Goal: Task Accomplishment & Management: Use online tool/utility

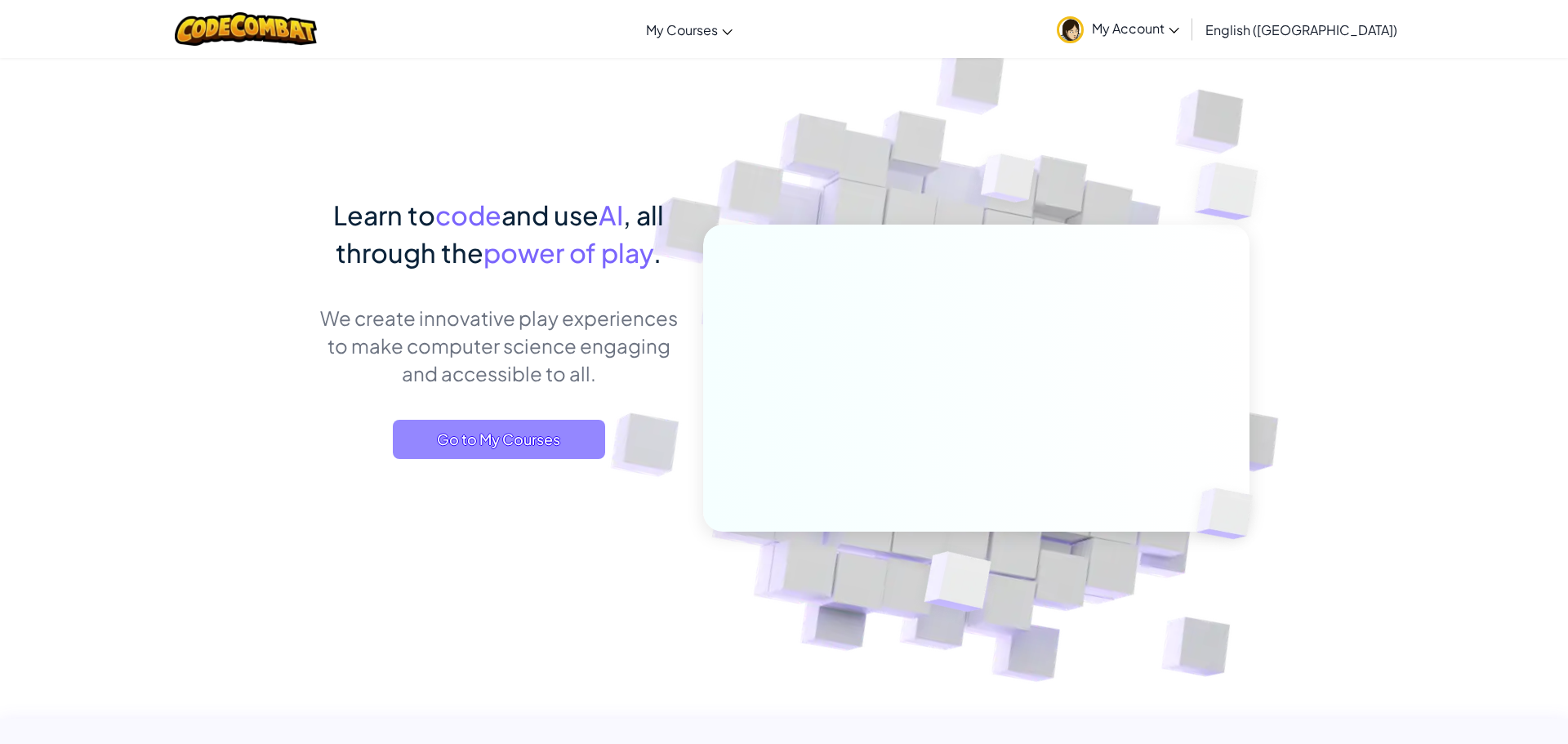
click at [563, 444] on span "Go to My Courses" at bounding box center [499, 439] width 213 height 39
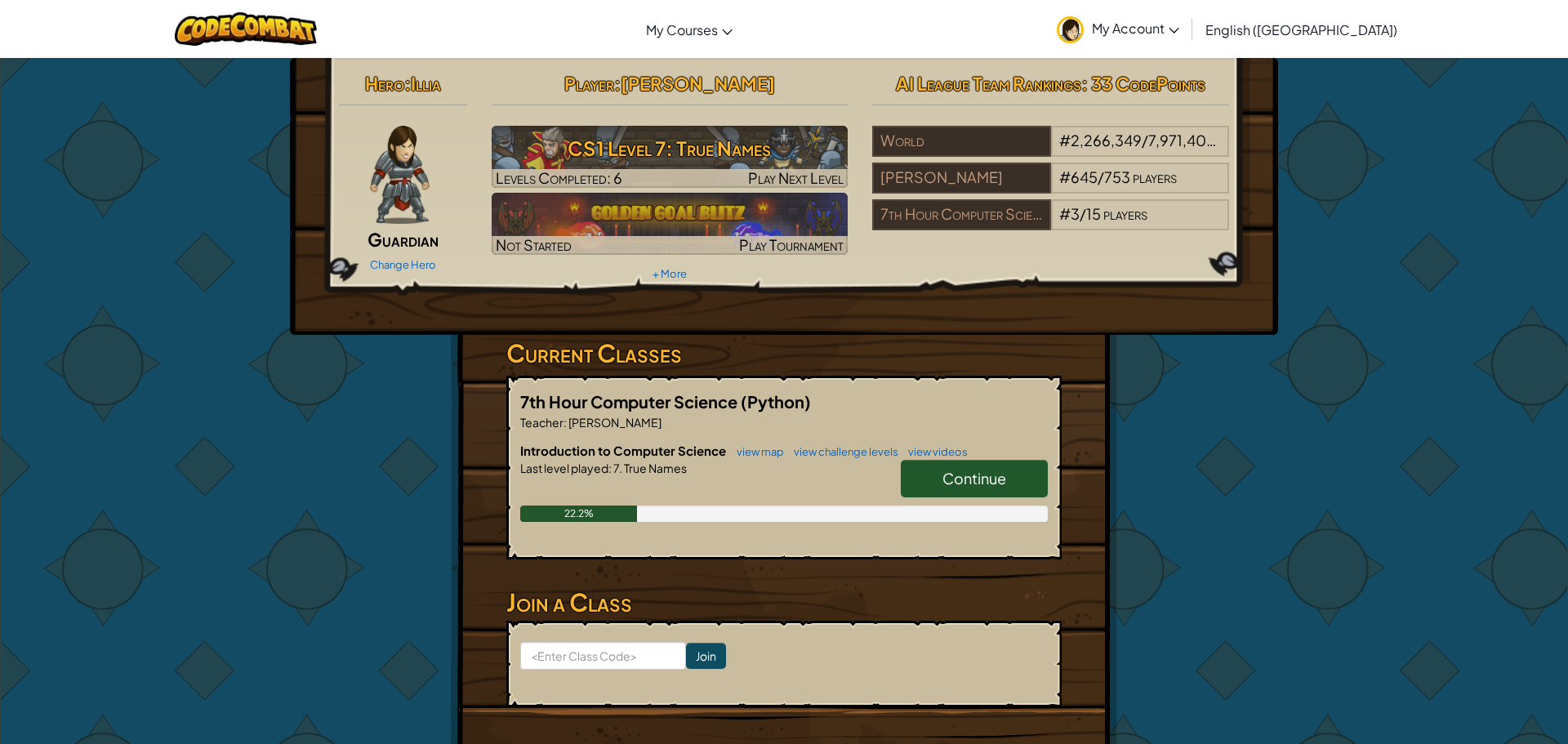
click at [969, 477] on span "Continue" at bounding box center [974, 478] width 64 height 19
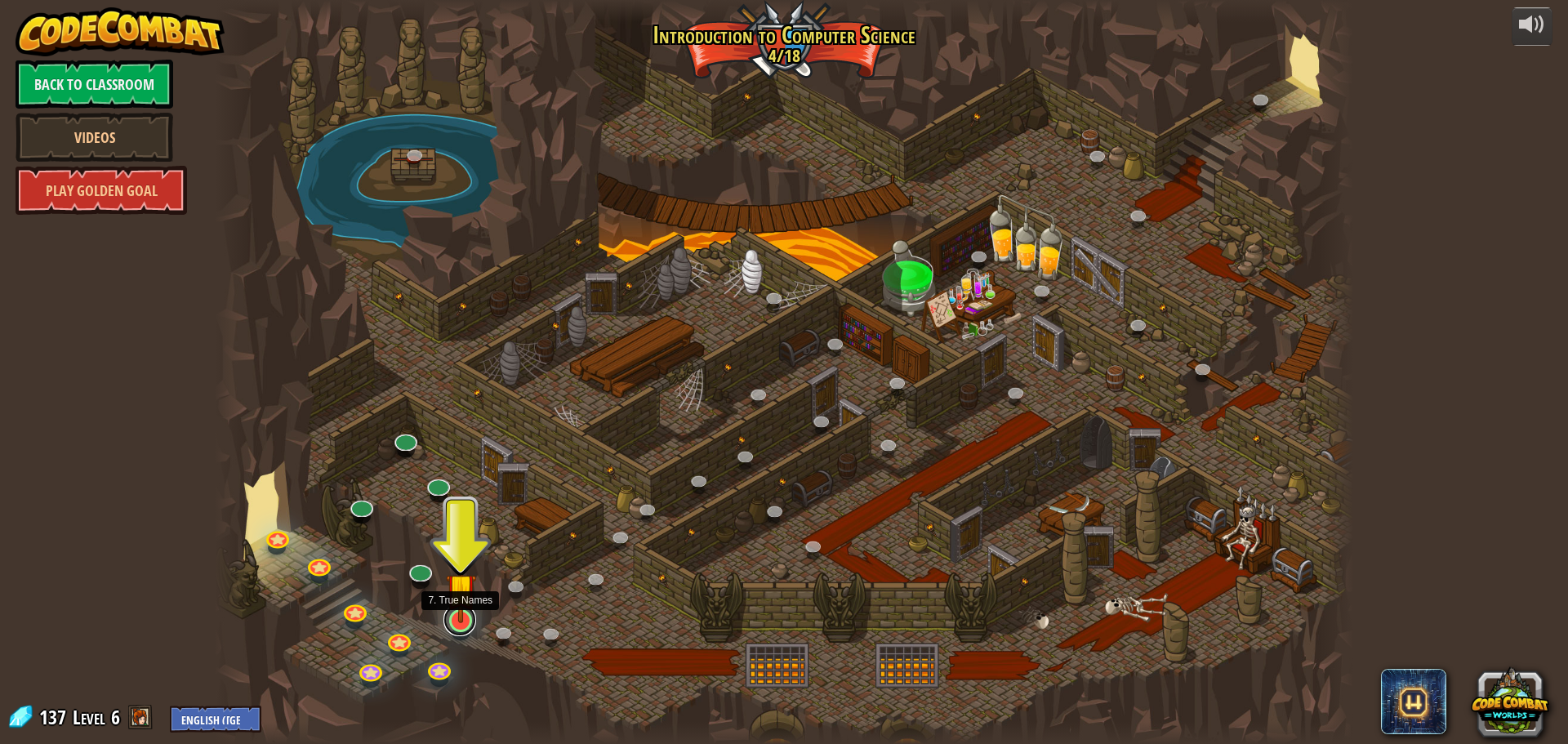
click at [461, 630] on link at bounding box center [459, 619] width 32 height 32
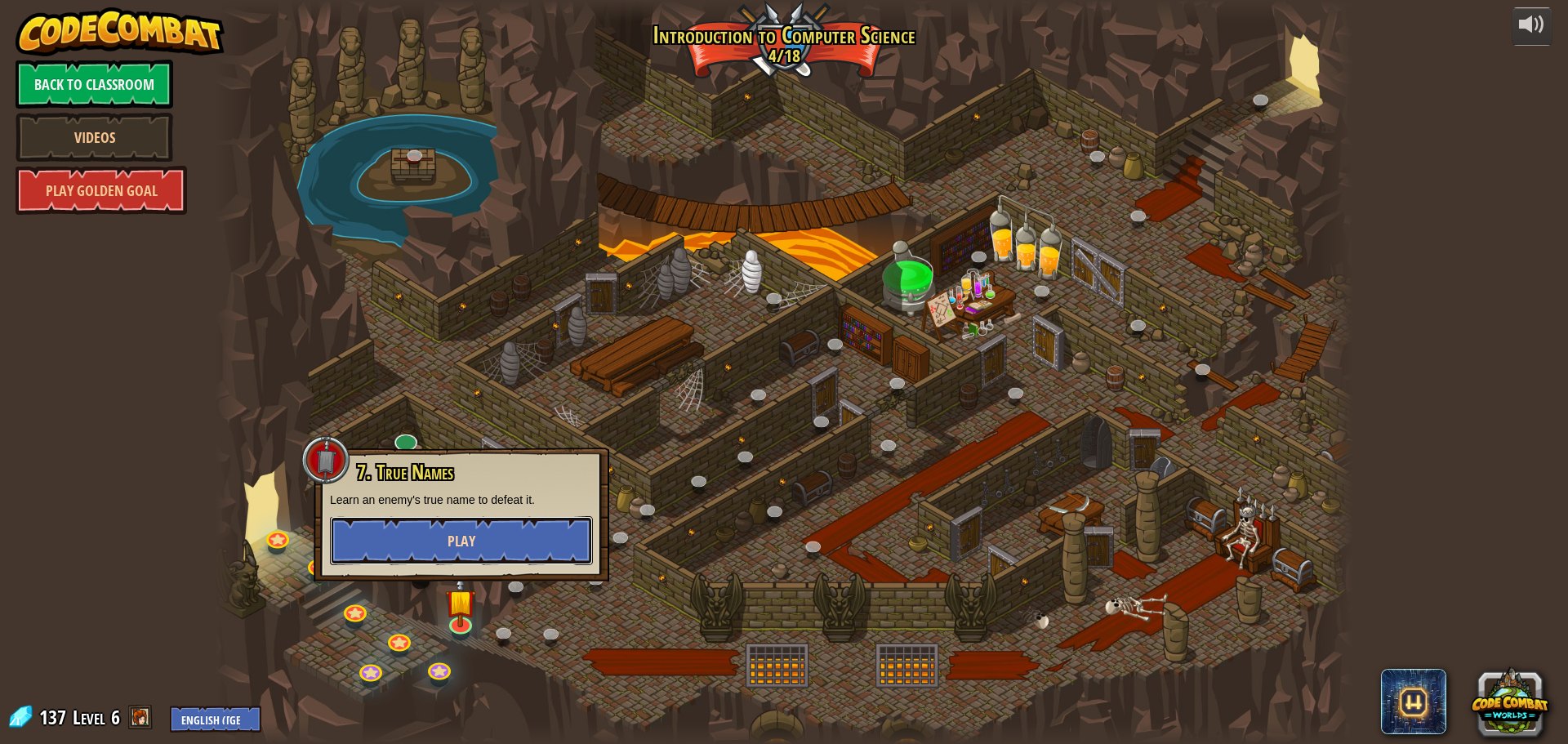
click at [448, 539] on span "Play" at bounding box center [462, 540] width 28 height 20
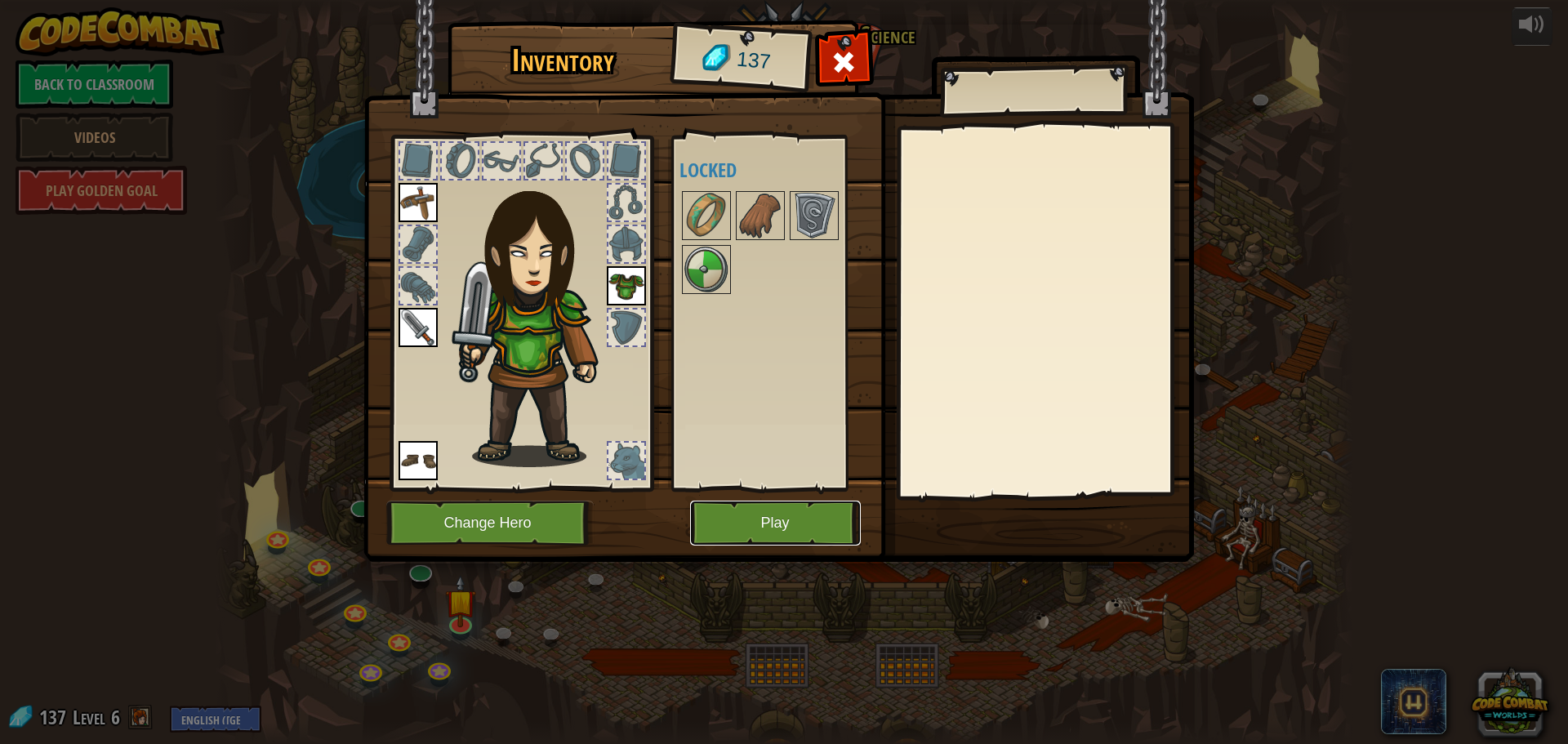
click at [733, 529] on button "Play" at bounding box center [776, 523] width 171 height 45
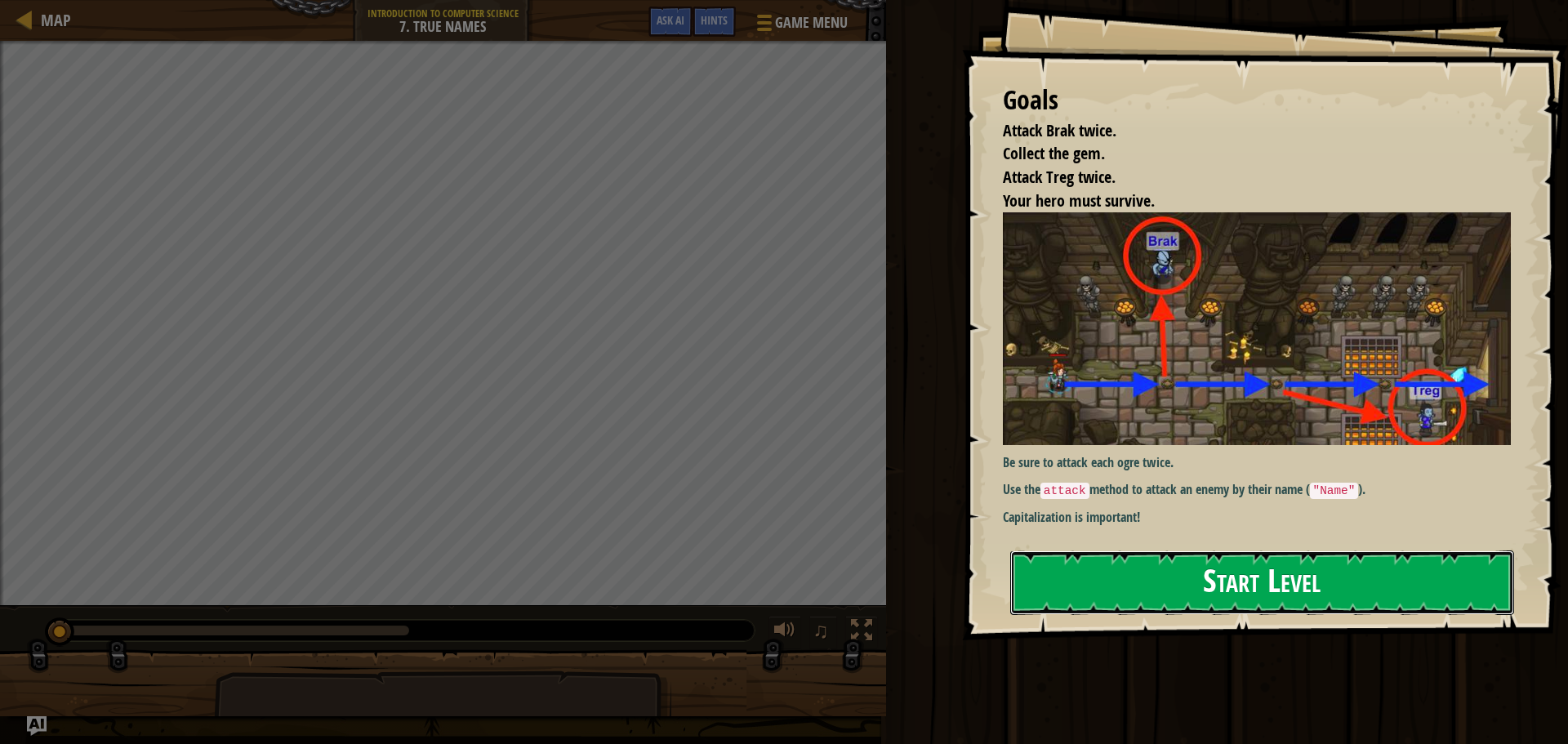
click at [1193, 590] on button "Start Level" at bounding box center [1262, 583] width 504 height 64
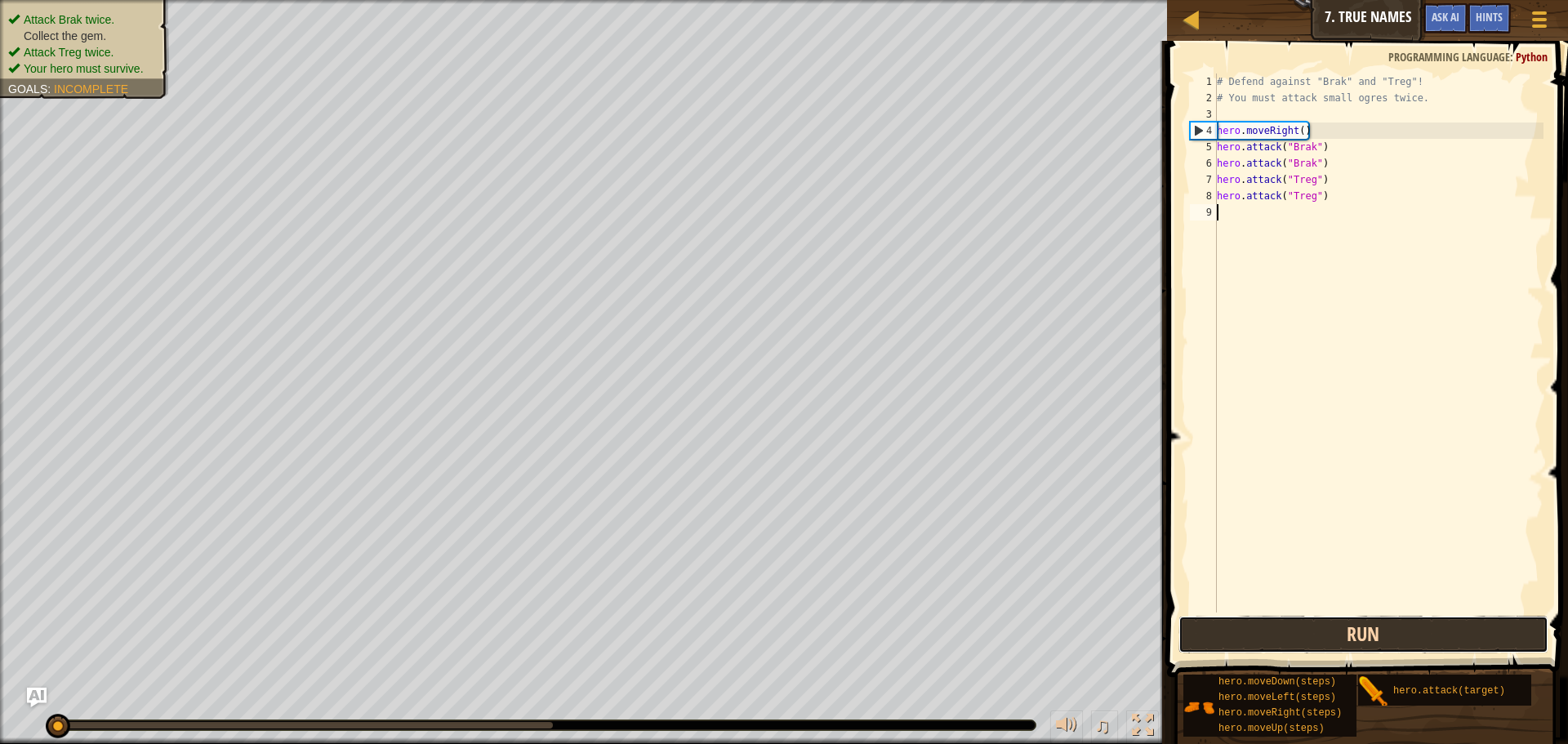
click at [1313, 622] on button "Run" at bounding box center [1363, 634] width 370 height 37
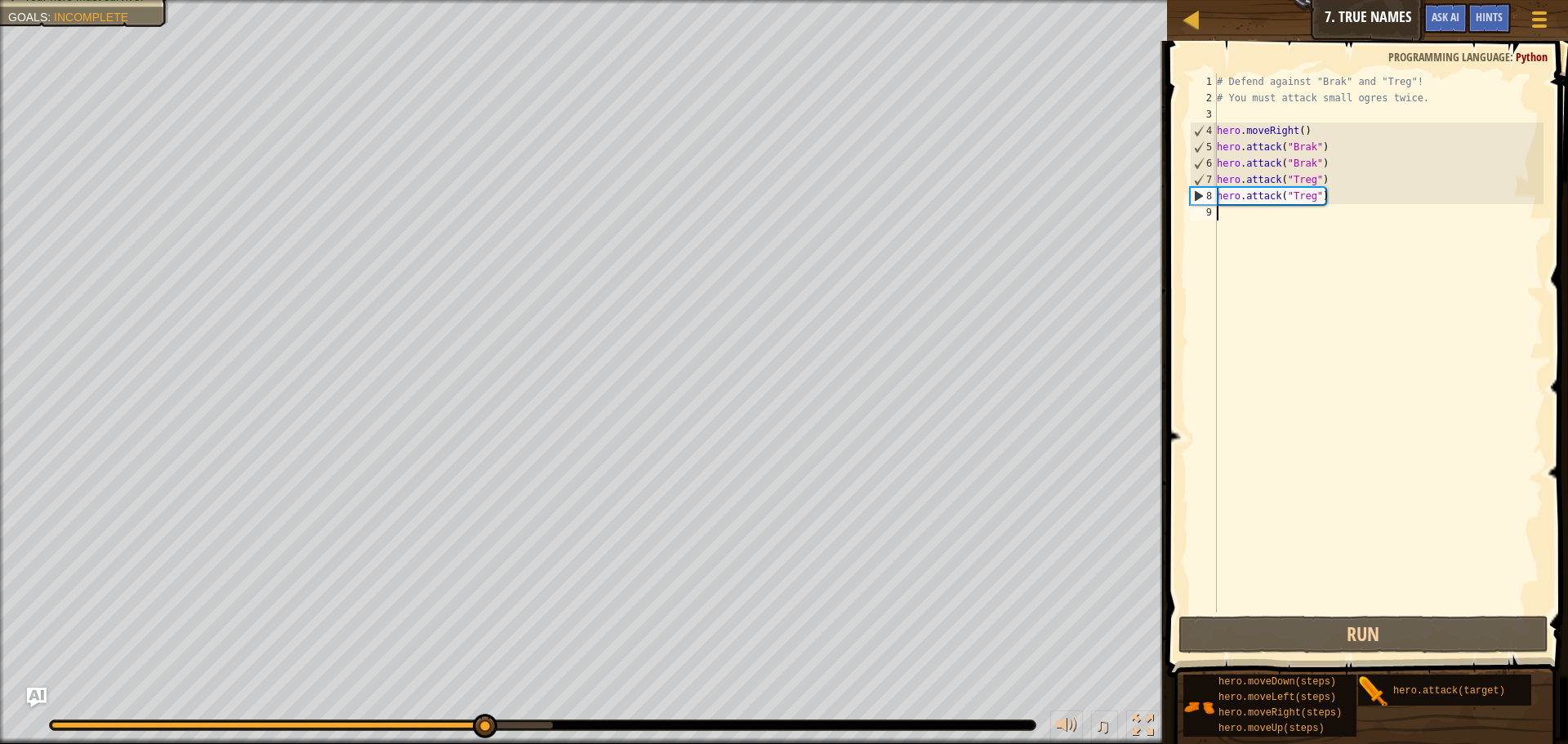
click at [1329, 161] on div "# Defend against "Brak" and "Treg"! # You must attack small ogres twice. hero .…" at bounding box center [1379, 359] width 330 height 572
type textarea "hero.attack("Brak")"
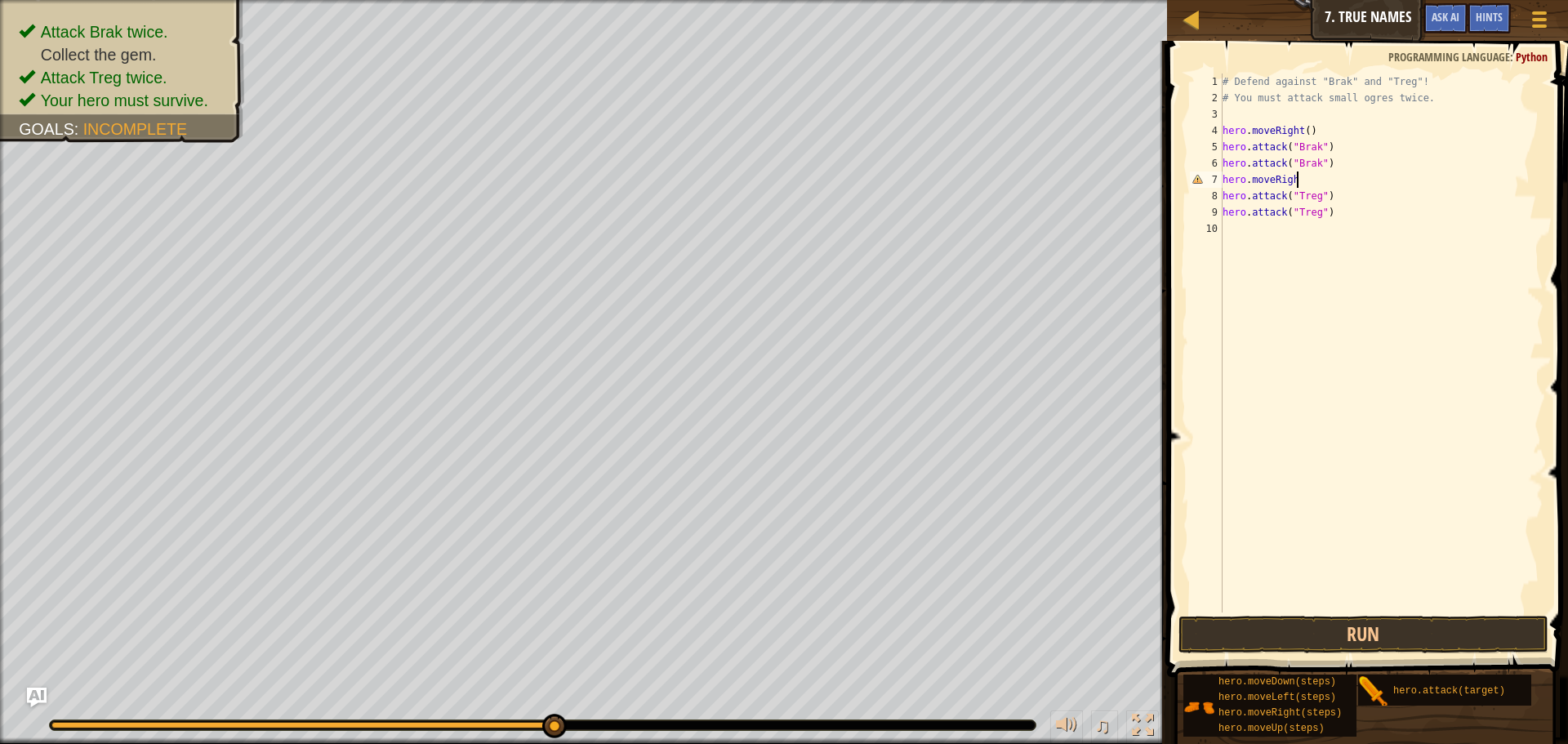
scroll to position [7, 10]
type textarea "hero.moveRight()"
click at [1354, 625] on button "Run" at bounding box center [1363, 634] width 370 height 37
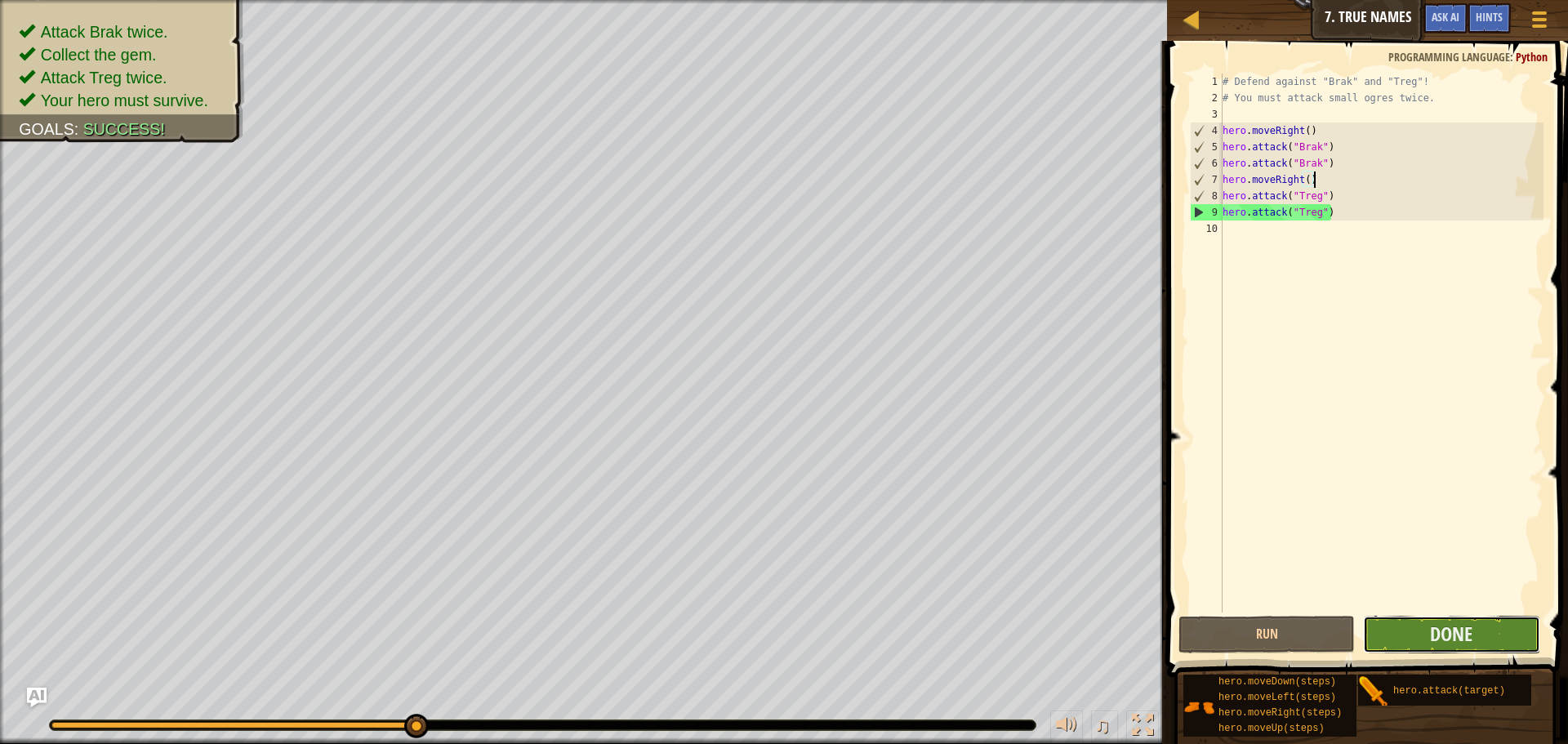
click at [1481, 642] on button "Done" at bounding box center [1451, 634] width 176 height 37
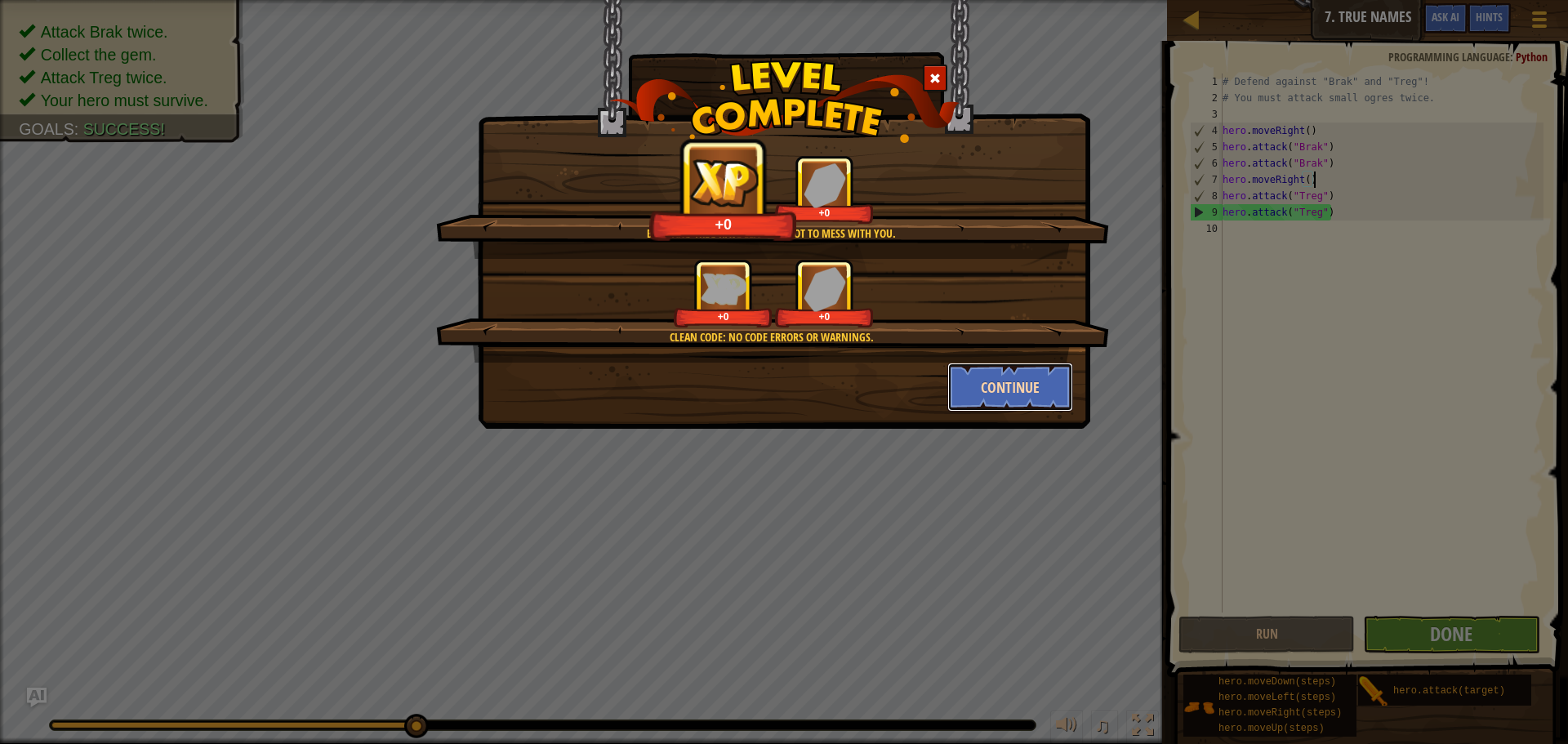
click at [993, 385] on button "Continue" at bounding box center [1010, 387] width 126 height 49
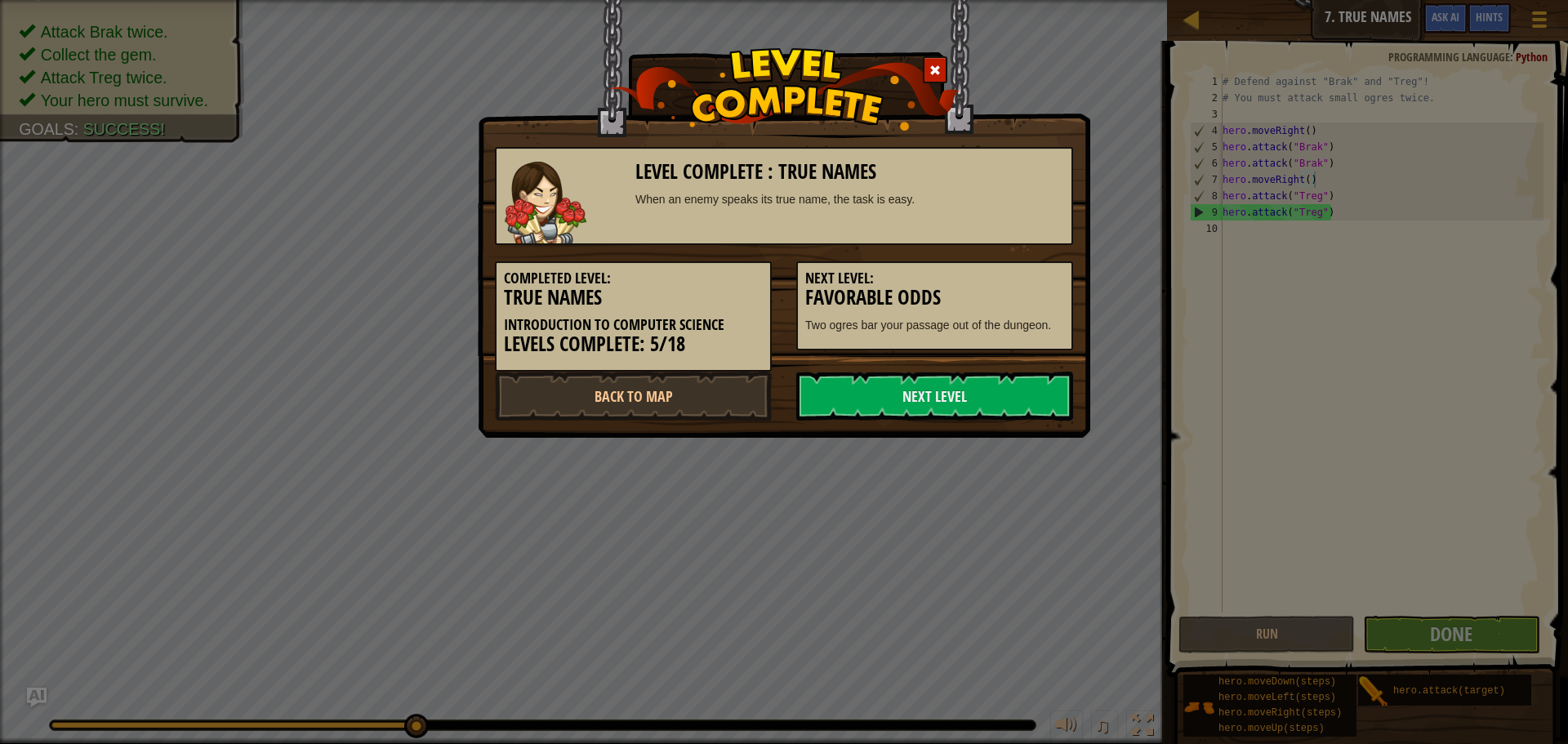
click at [993, 385] on link "Next Level" at bounding box center [935, 396] width 277 height 49
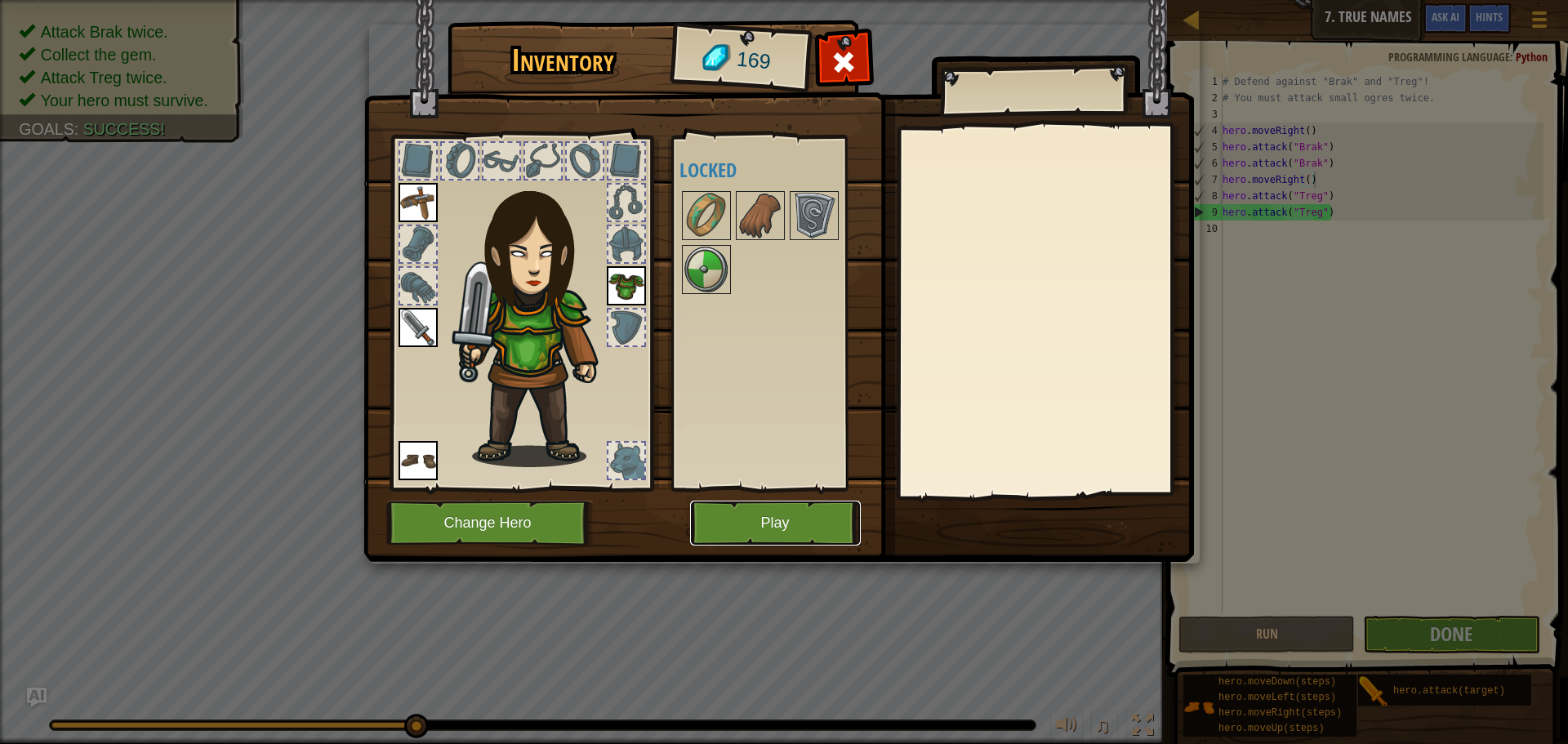
click at [784, 523] on button "Play" at bounding box center [776, 523] width 171 height 45
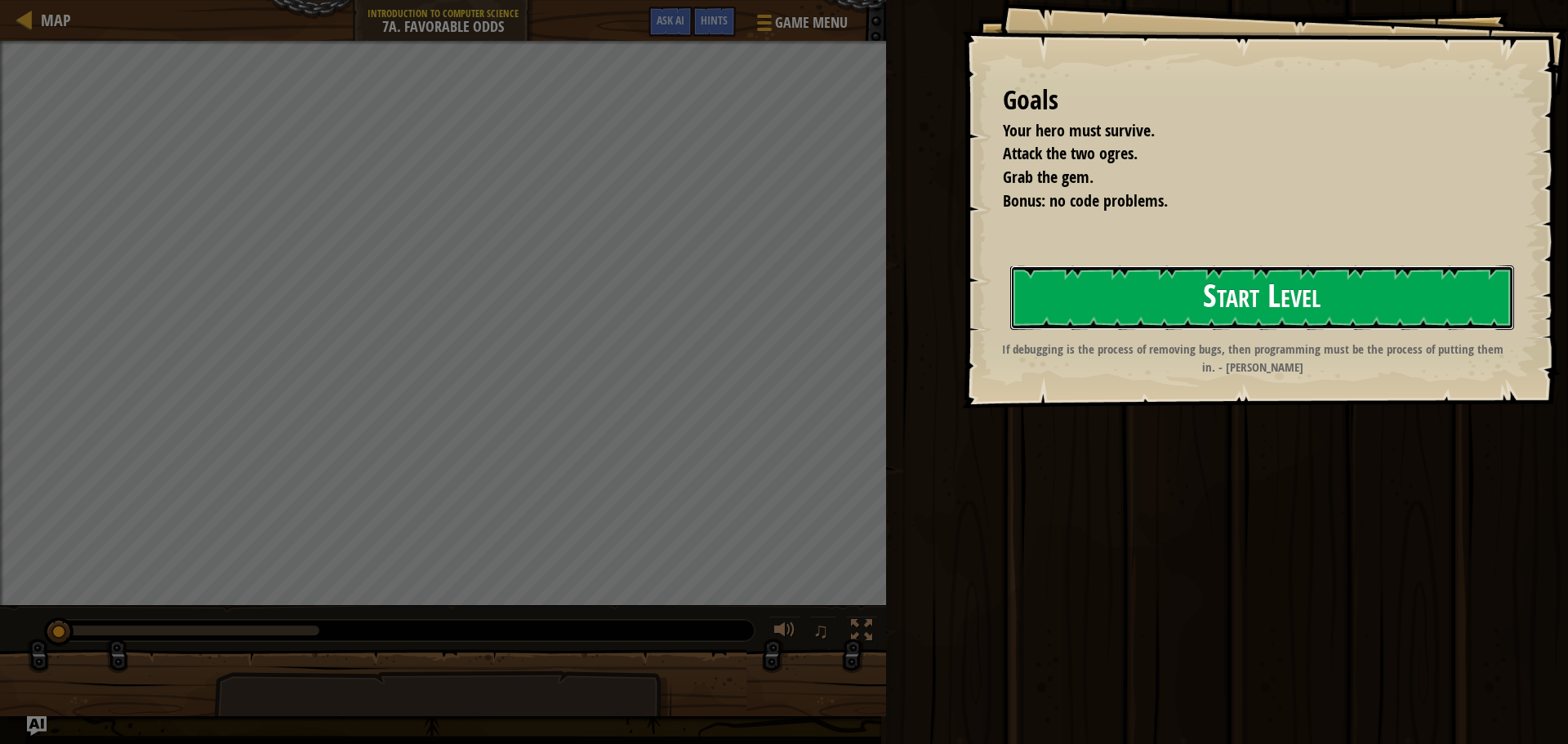
click at [1241, 314] on button "Start Level" at bounding box center [1262, 298] width 504 height 64
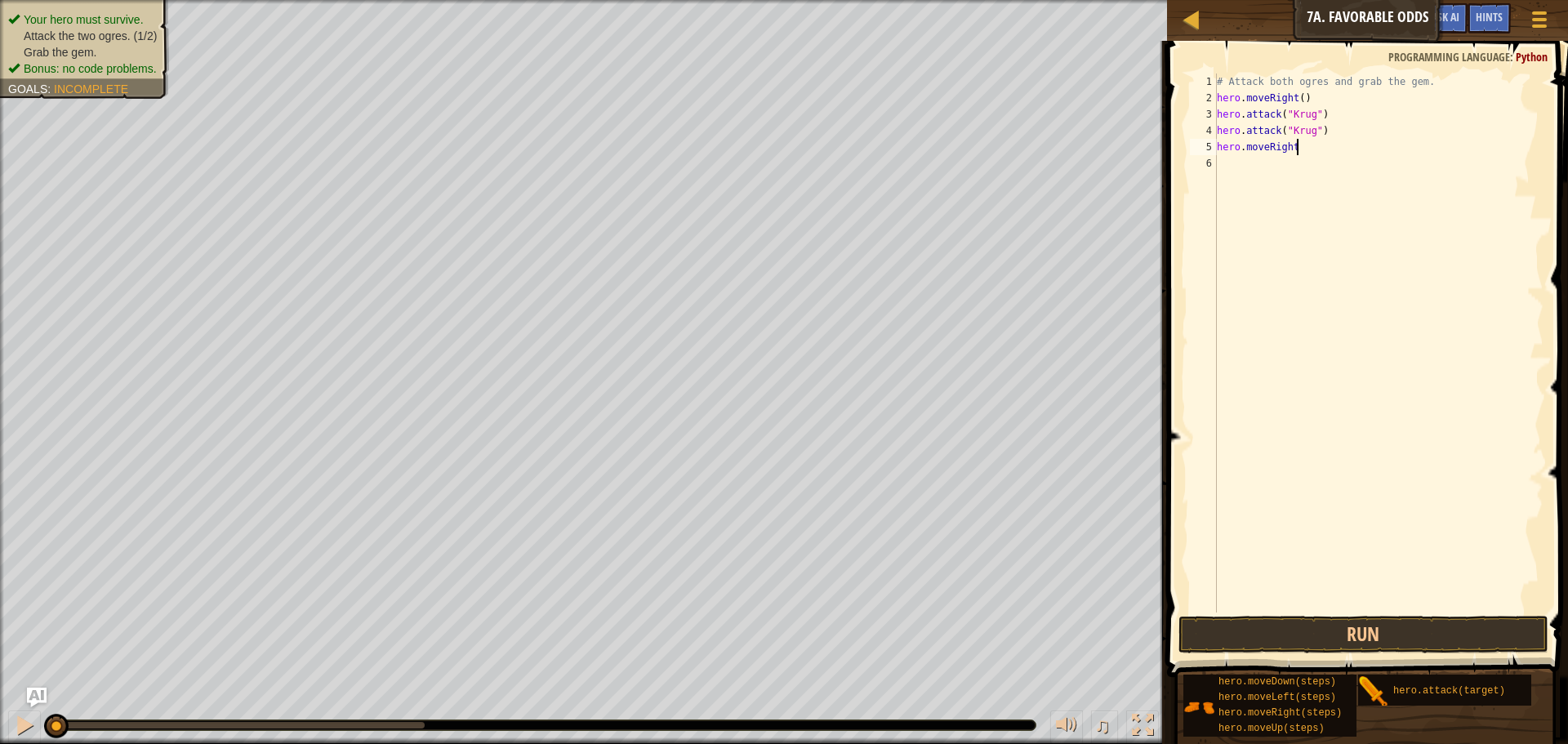
scroll to position [7, 10]
type textarea "hero.moveRight()"
type textarea "m"
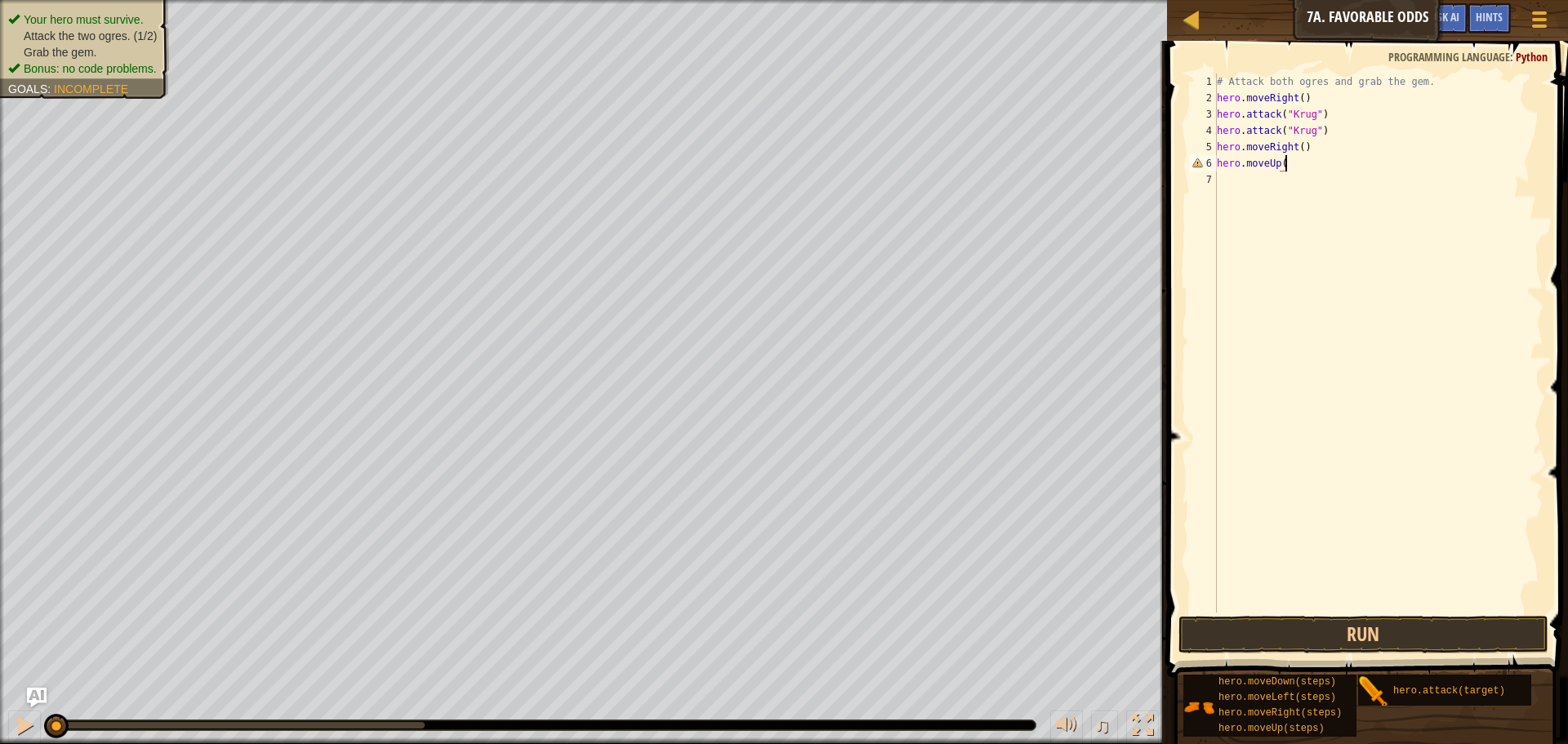
type textarea "hero.moveUp()"
click at [1246, 177] on div "# Attack both ogres and grab the gem. hero . moveRight ( ) hero . attack ( "[PE…" at bounding box center [1379, 359] width 330 height 572
type textarea "hero.attack("Grump")"
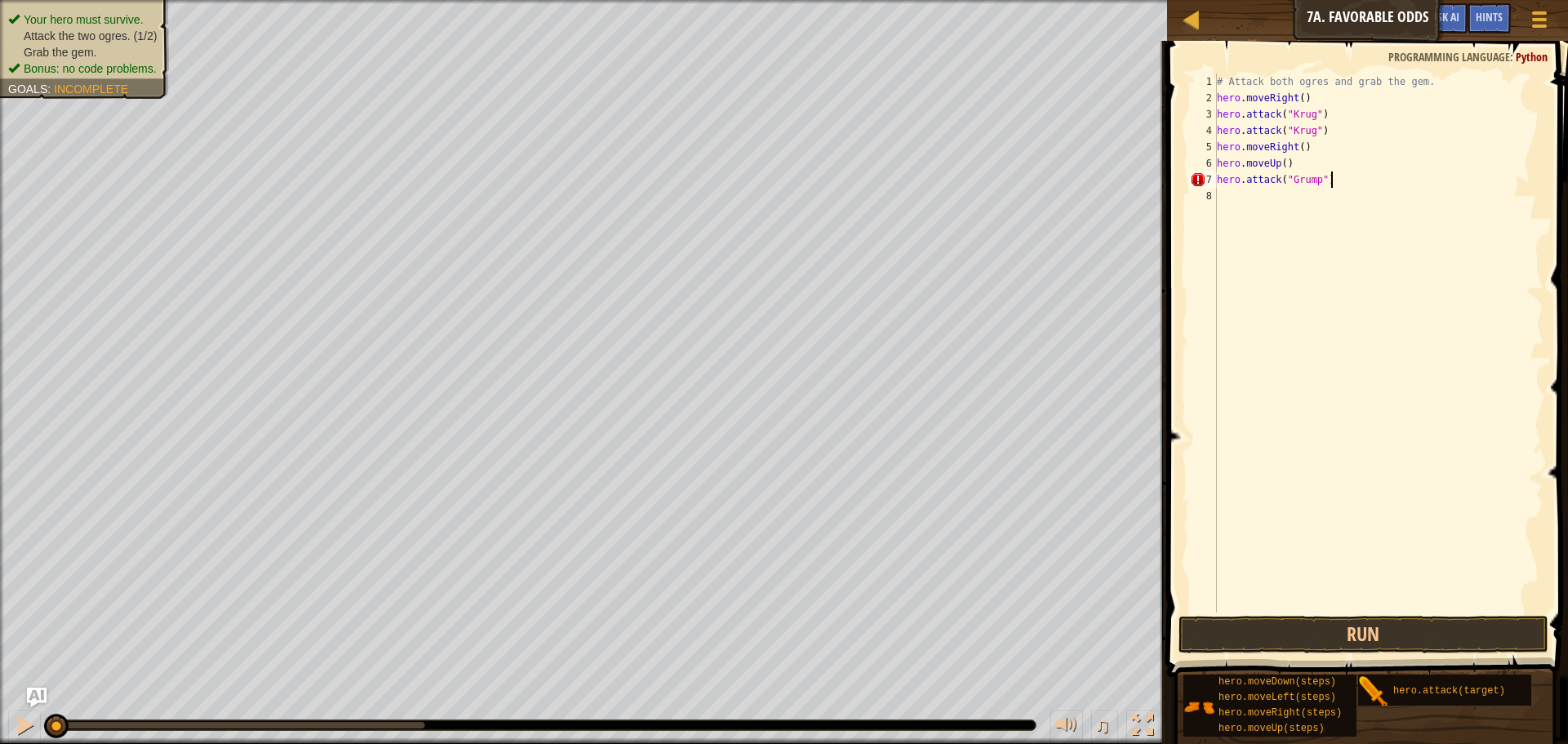
scroll to position [7, 16]
click at [1218, 177] on div "# Attack both ogres and grab the gem. hero . moveRight ( ) hero . attack ( "[PE…" at bounding box center [1379, 359] width 330 height 572
drag, startPoint x: 1218, startPoint y: 177, endPoint x: 1352, endPoint y: 175, distance: 134.0
click at [1352, 175] on div "# Attack both ogres and grab the gem. hero . moveRight ( ) hero . attack ( "[PE…" at bounding box center [1379, 359] width 330 height 572
click at [1227, 199] on div "# Attack both ogres and grab the gem. hero . moveRight ( ) hero . attack ( "[PE…" at bounding box center [1379, 359] width 330 height 572
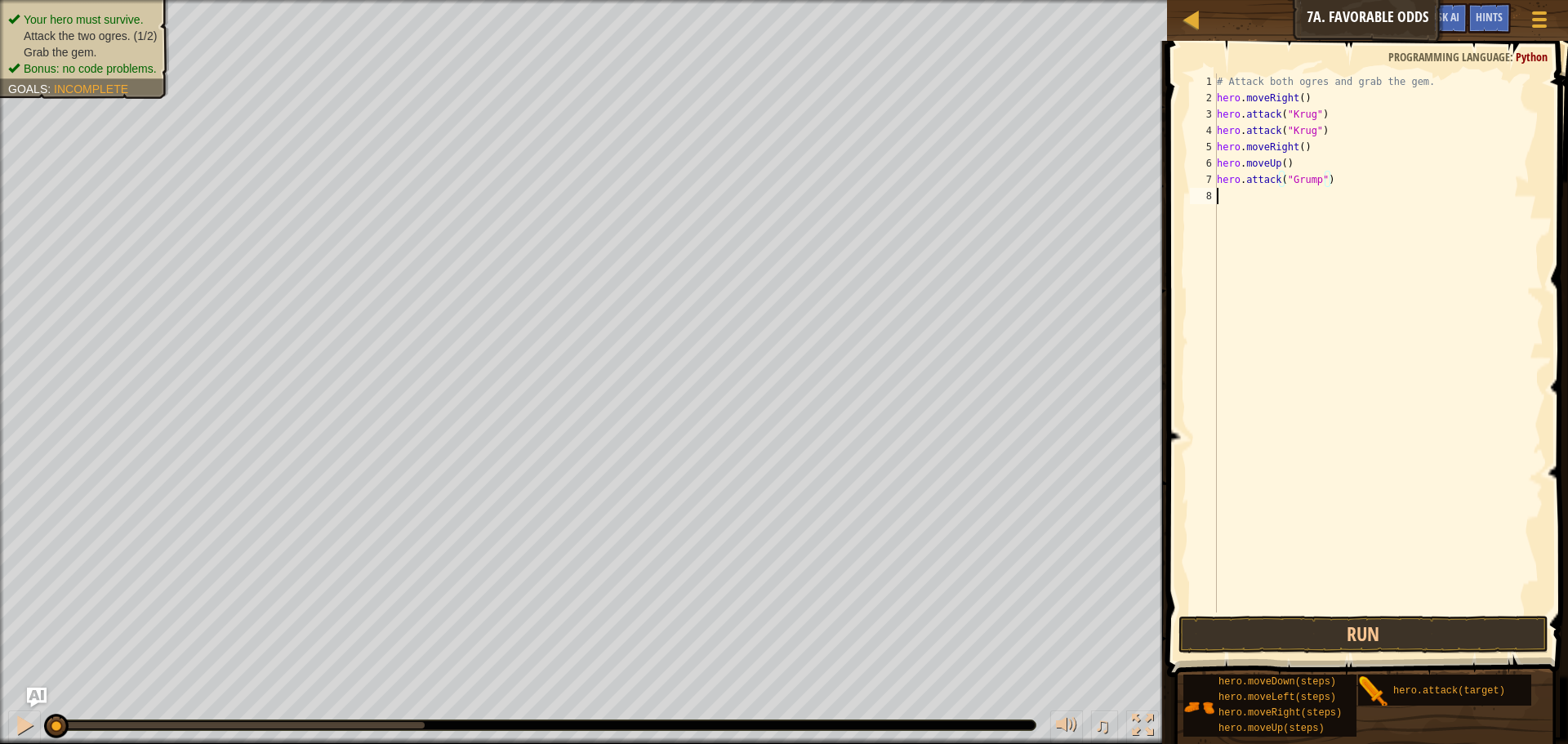
scroll to position [7, 0]
type textarea "hero.attack("Grump")"
click at [1247, 209] on div "# Attack both ogres and grab the gem. hero . moveRight ( ) hero . attack ( "[PE…" at bounding box center [1379, 359] width 330 height 572
type textarea "hero.moveLeft(2)"
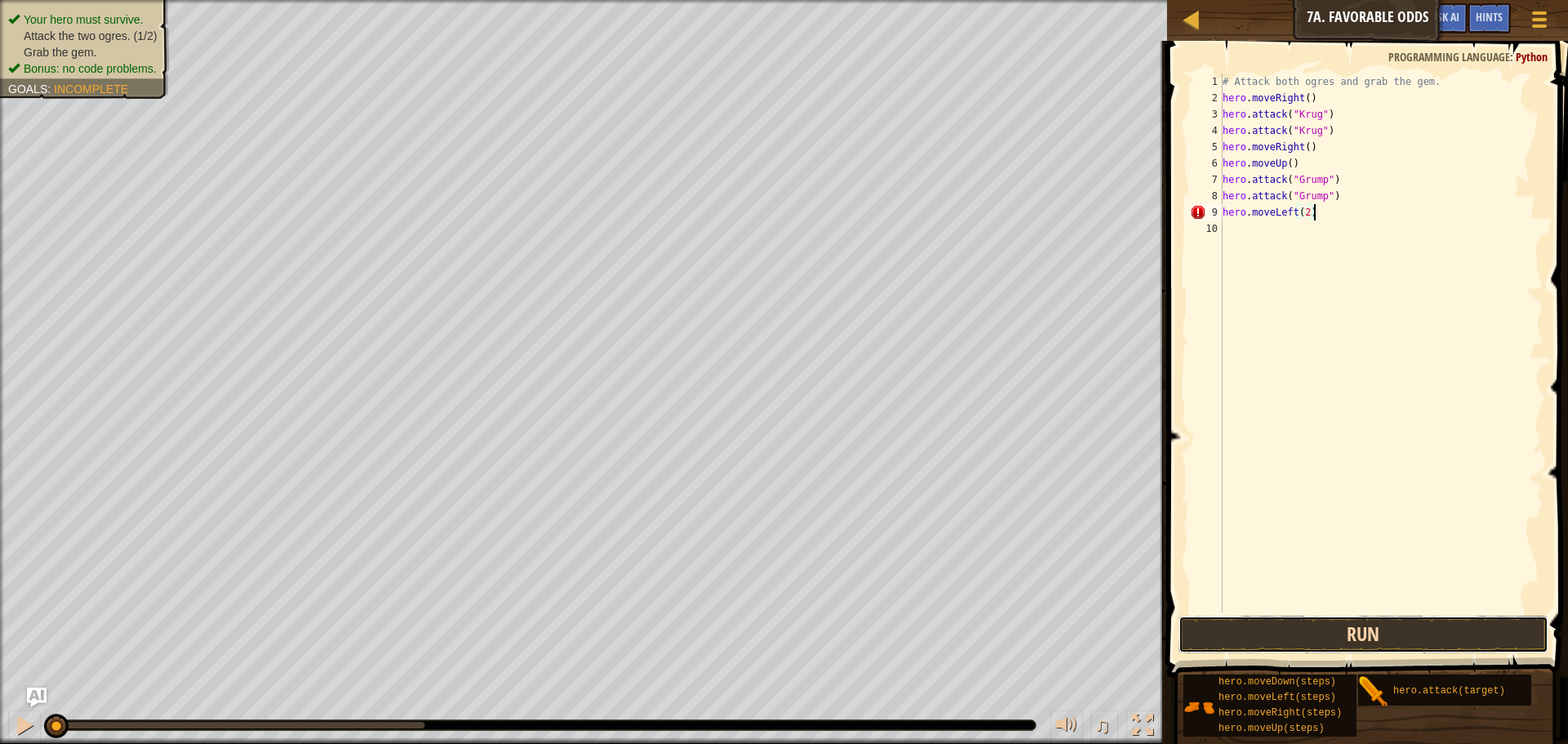
click at [1332, 626] on button "Run" at bounding box center [1363, 634] width 370 height 37
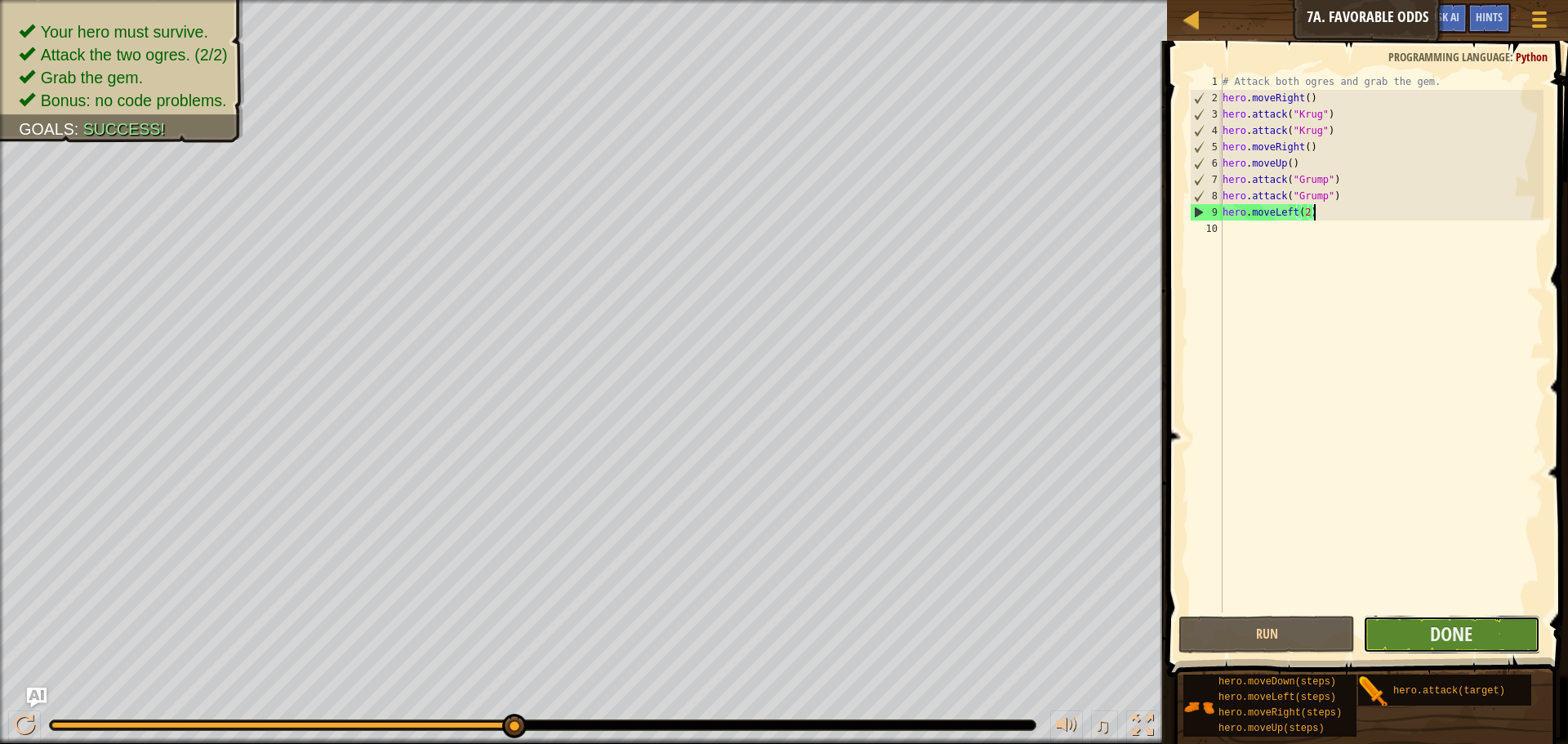
click at [1508, 627] on button "Done" at bounding box center [1451, 634] width 176 height 37
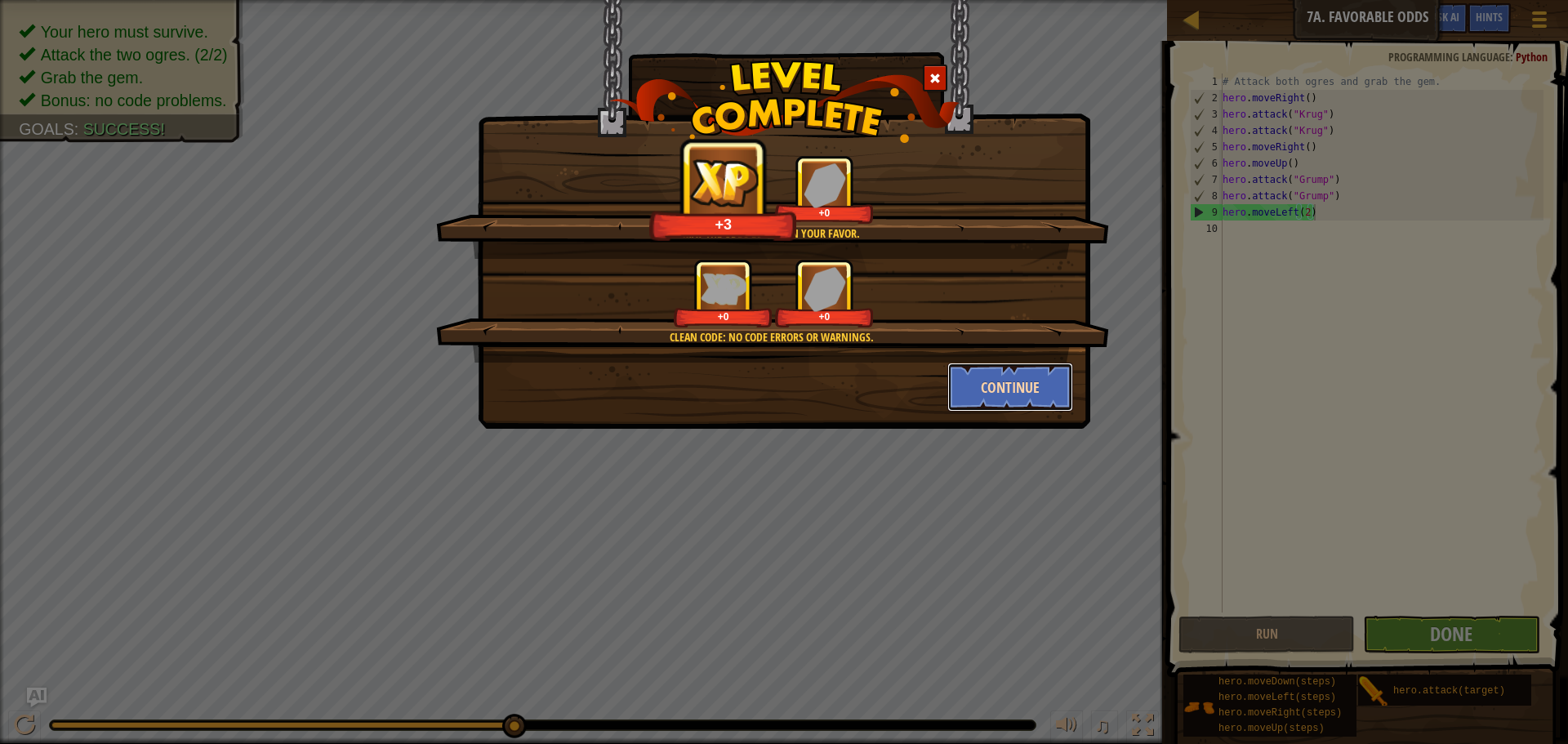
click at [1001, 389] on button "Continue" at bounding box center [1010, 387] width 126 height 49
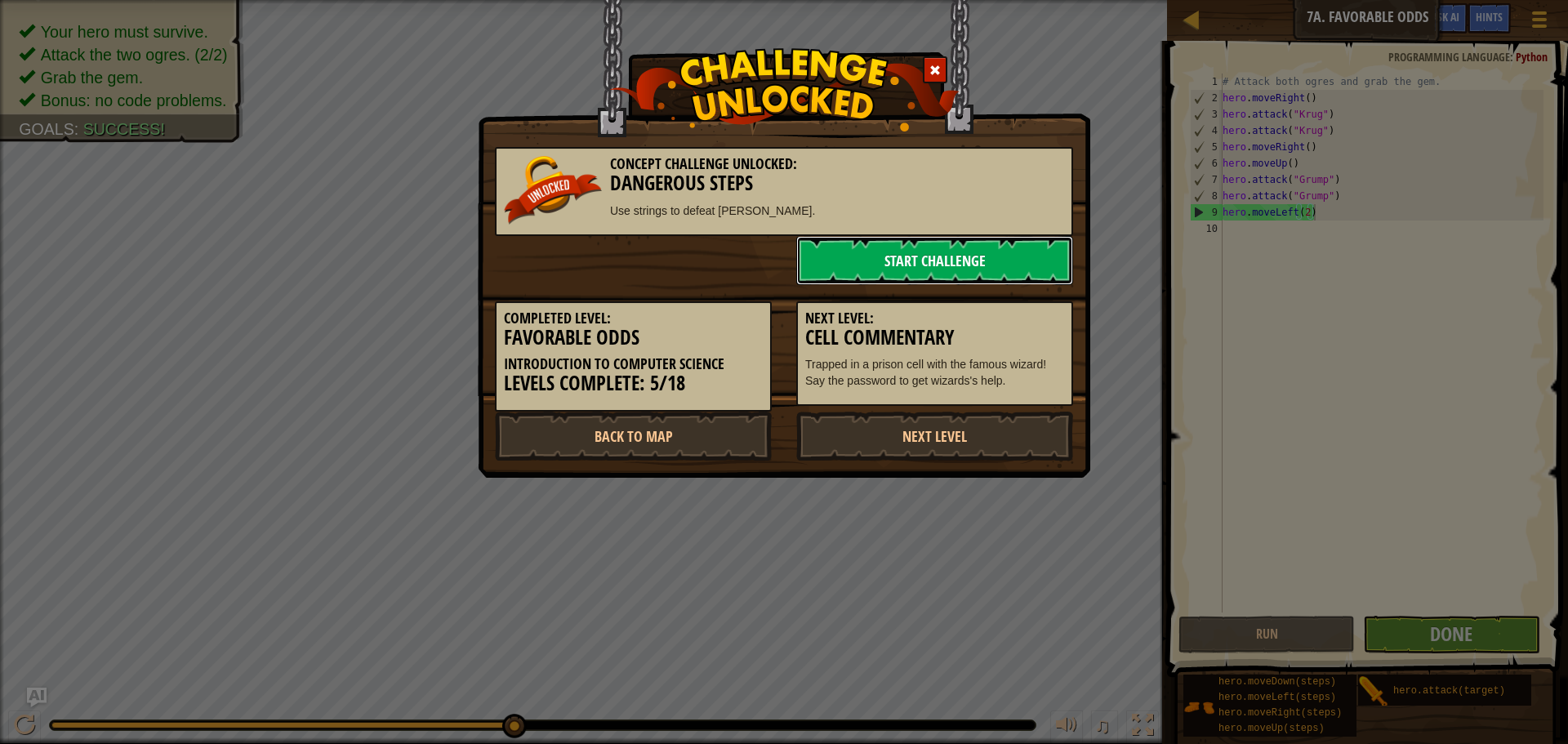
click at [982, 262] on link "Start Challenge" at bounding box center [935, 260] width 277 height 49
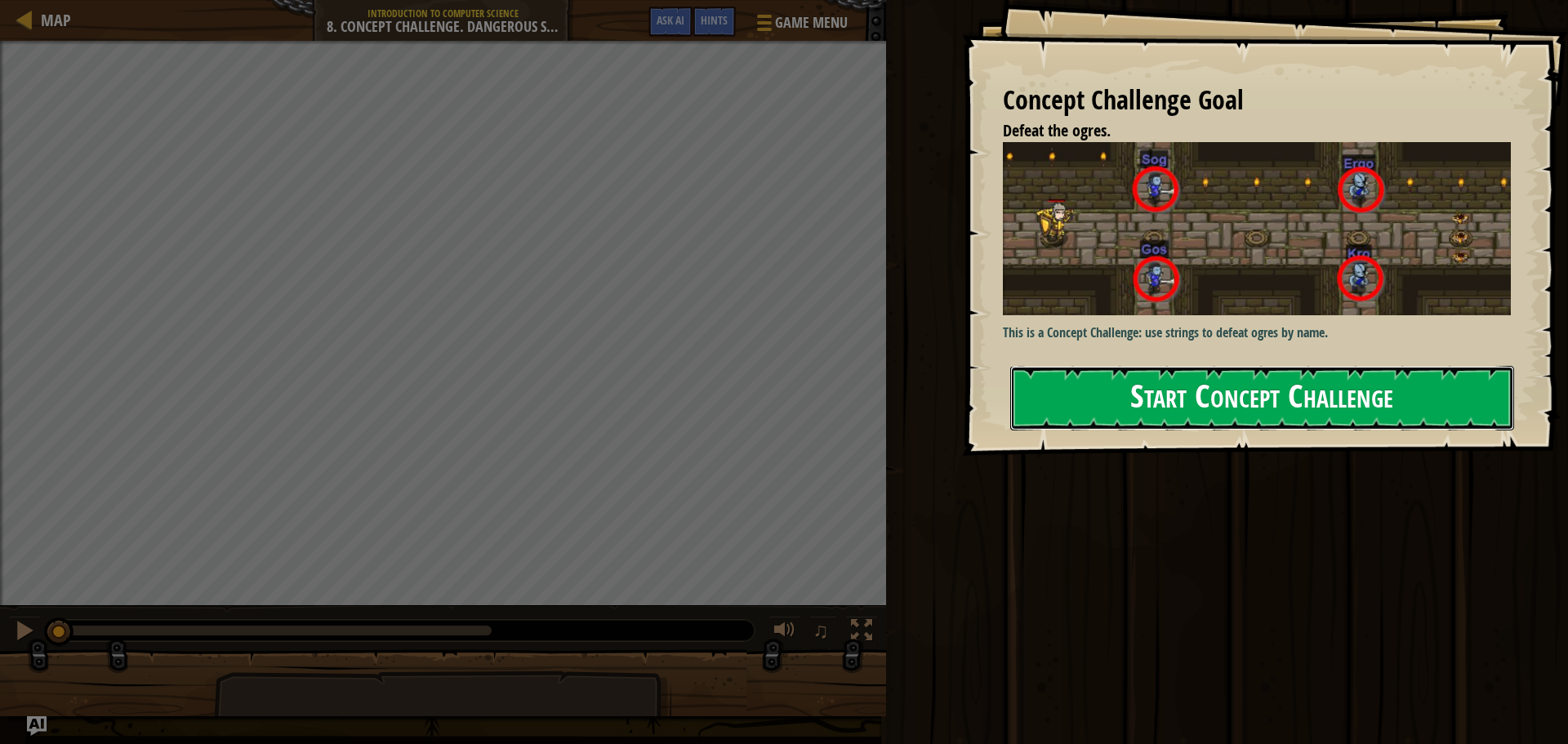
click at [1179, 402] on button "Start Concept Challenge" at bounding box center [1262, 398] width 504 height 64
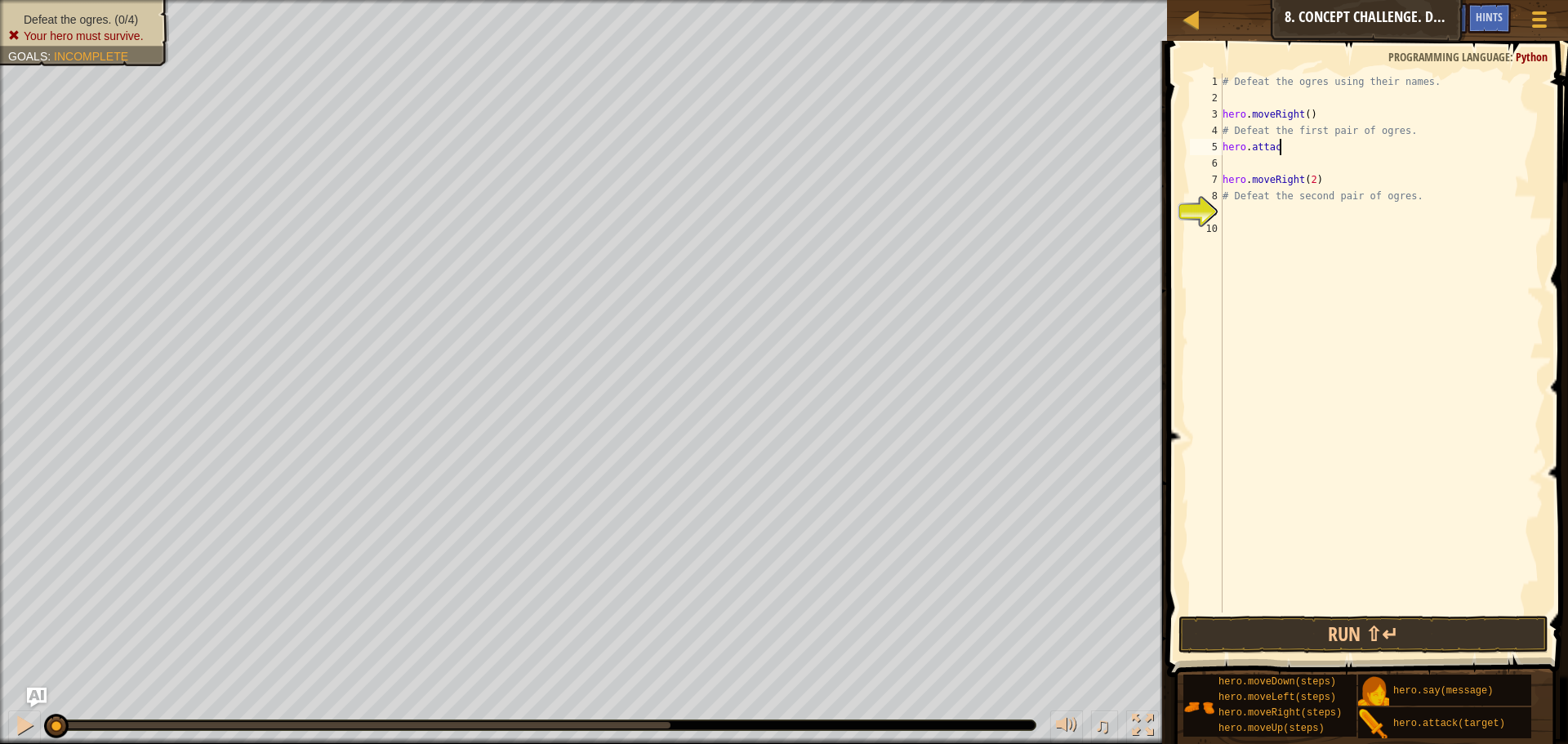
scroll to position [7, 8]
type textarea "hero.attack("Sog")"
type textarea "hero.attack("Gos")"
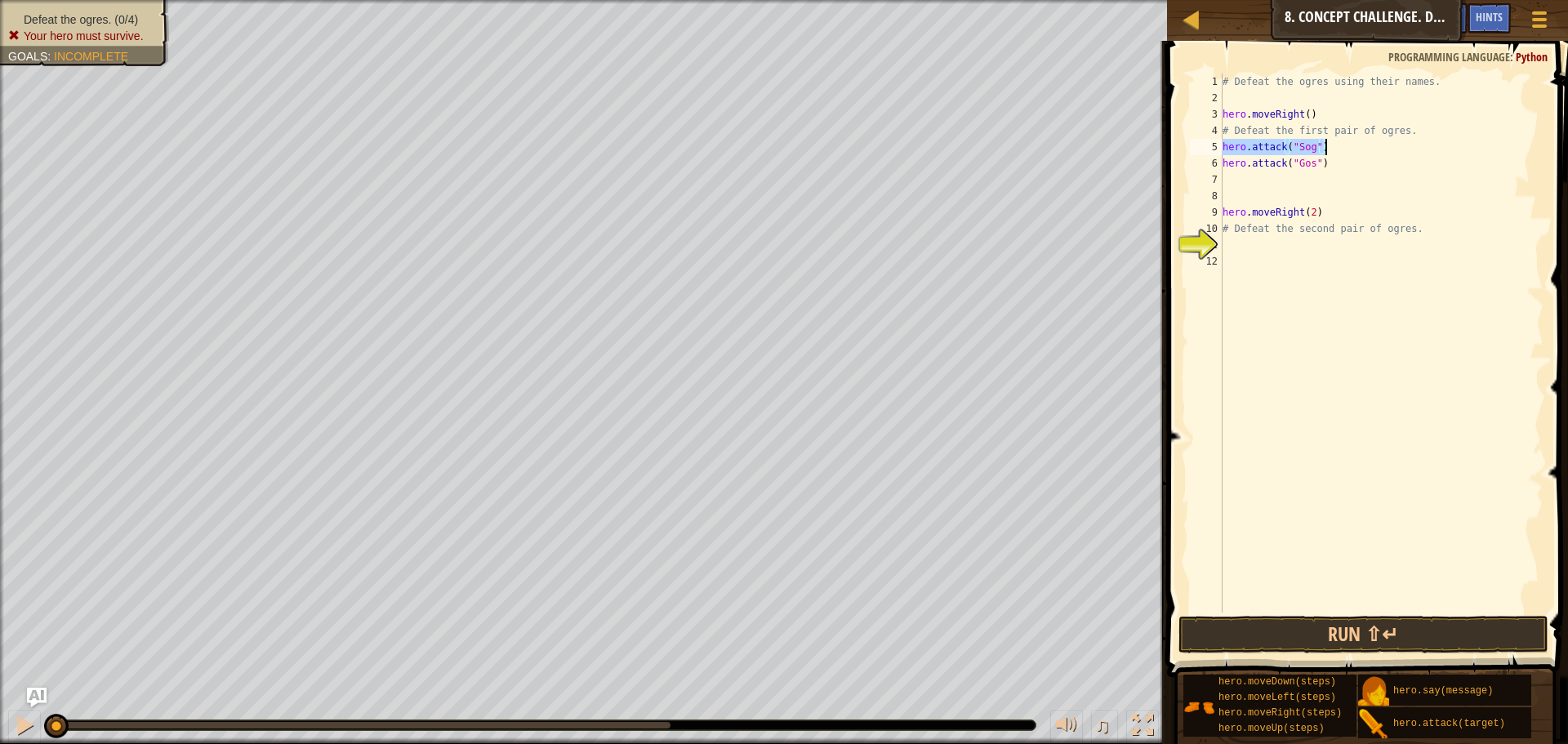
drag, startPoint x: 1225, startPoint y: 141, endPoint x: 1344, endPoint y: 145, distance: 119.1
click at [1344, 145] on div "# Defeat the ogres using their names. hero . moveRight ( ) # Defeat the first p…" at bounding box center [1381, 359] width 324 height 572
type textarea "hero.attack("Sog")"
click at [1239, 178] on div "# Defeat the ogres using their names. hero . moveRight ( ) # Defeat the first p…" at bounding box center [1381, 359] width 324 height 572
drag, startPoint x: 1223, startPoint y: 162, endPoint x: 1332, endPoint y: 166, distance: 109.1
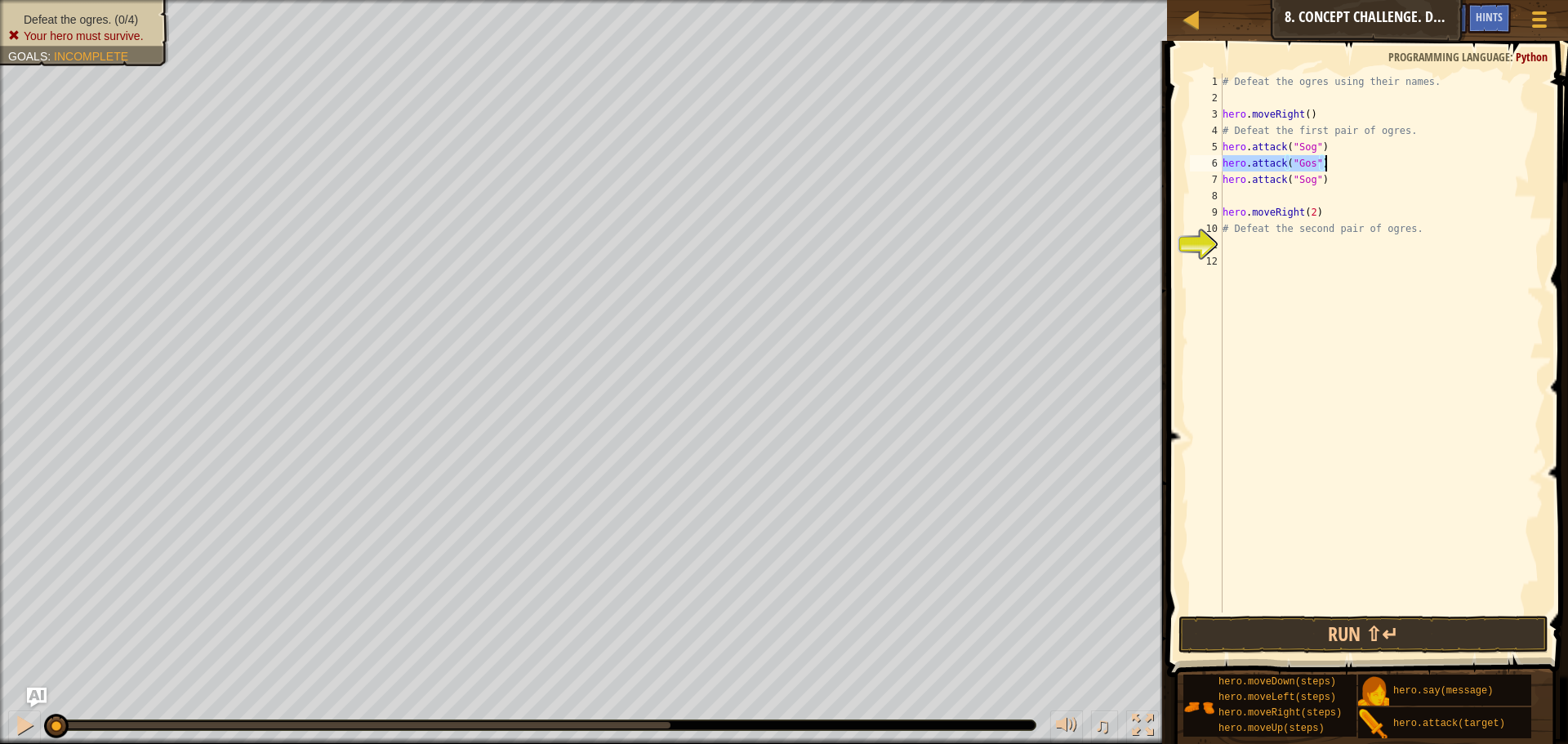
click at [1332, 166] on div "# Defeat the ogres using their names. hero . moveRight ( ) # Defeat the first p…" at bounding box center [1381, 359] width 324 height 572
type textarea "hero.attack("Gos")"
click at [1241, 192] on div "# Defeat the ogres using their names. hero . moveRight ( ) # Defeat the first p…" at bounding box center [1381, 359] width 324 height 572
type textarea "hero.attack("Gos")"
click at [1266, 247] on div "# Defeat the ogres using their names. hero . moveRight ( ) # Defeat the first p…" at bounding box center [1381, 359] width 324 height 572
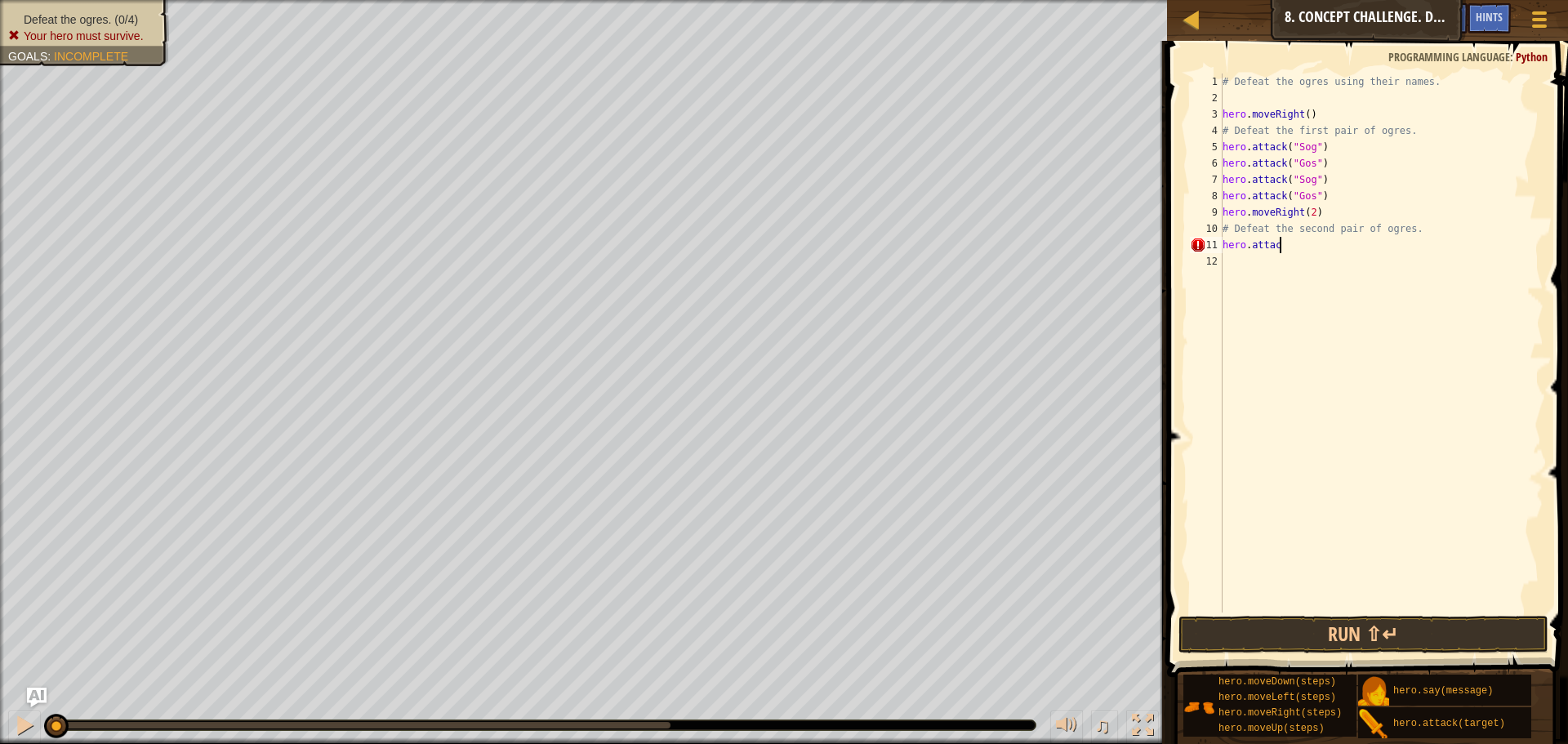
scroll to position [7, 8]
click at [1335, 188] on div "# Defeat the ogres using their names. hero . moveRight ( ) # Defeat the first p…" at bounding box center [1381, 359] width 324 height 572
type textarea "hero.attack("Gos")"
type textarea "hero.moveDown"
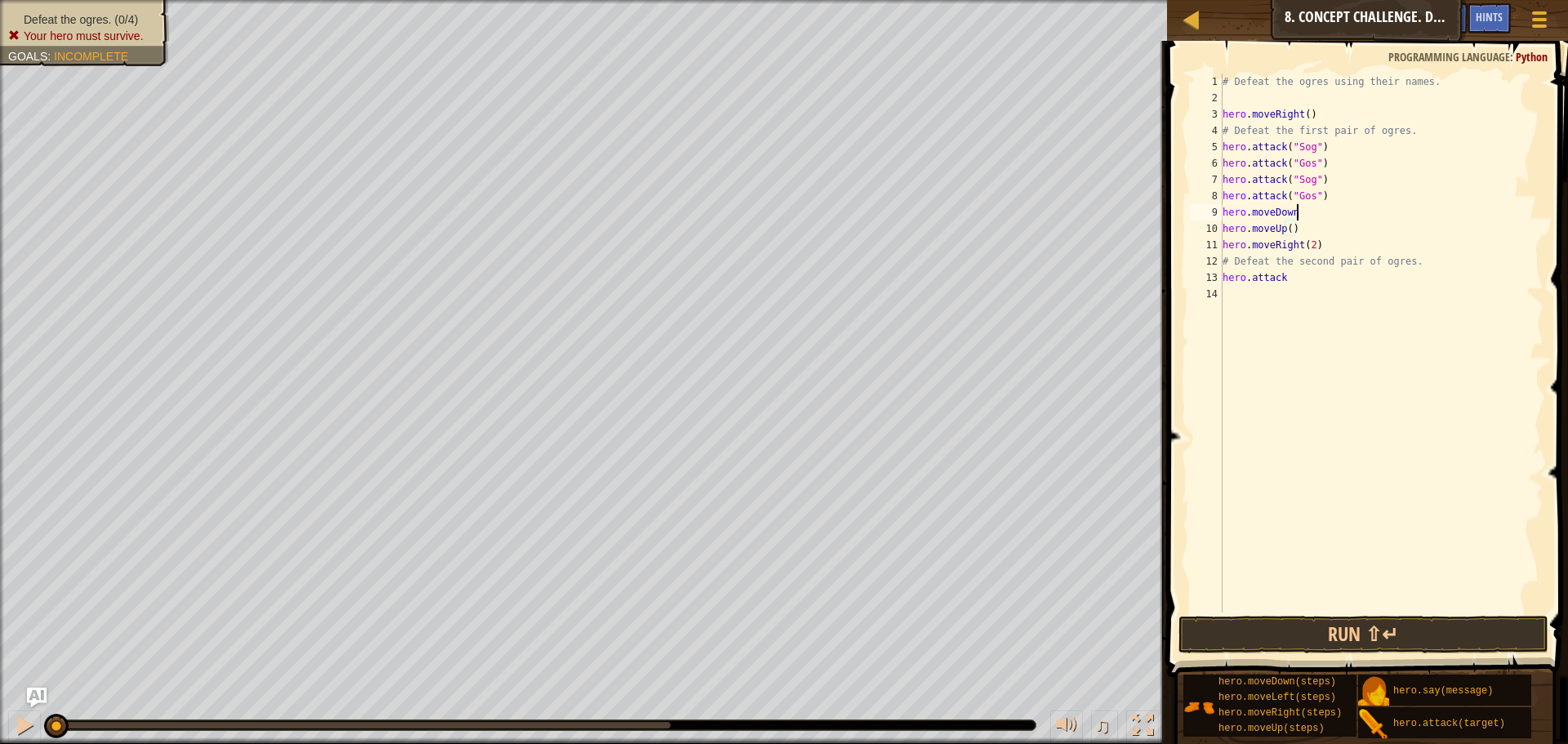
click at [1312, 206] on div "# Defeat the ogres using their names. hero . moveRight ( ) # Defeat the first p…" at bounding box center [1381, 359] width 324 height 572
click at [1313, 279] on div "# Defeat the ogres using their names. hero . moveRight ( ) # Defeat the first p…" at bounding box center [1381, 359] width 324 height 572
type textarea "hero.attack("Ergo")"
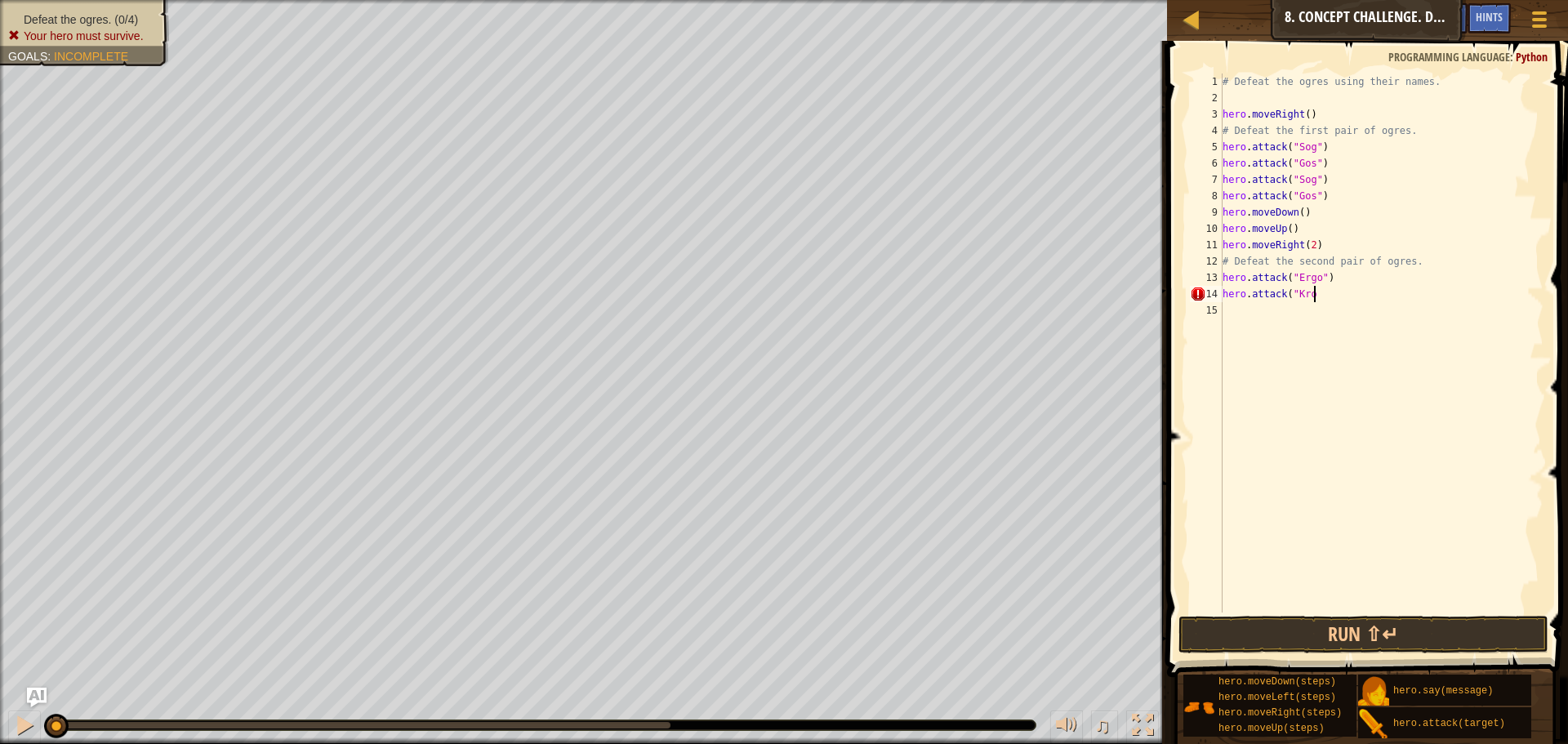
scroll to position [7, 12]
type textarea "hero.attack("Kro")"
click at [1251, 313] on div "# Defeat the ogres using their names. hero . moveRight ( ) # Defeat the first p…" at bounding box center [1381, 359] width 324 height 572
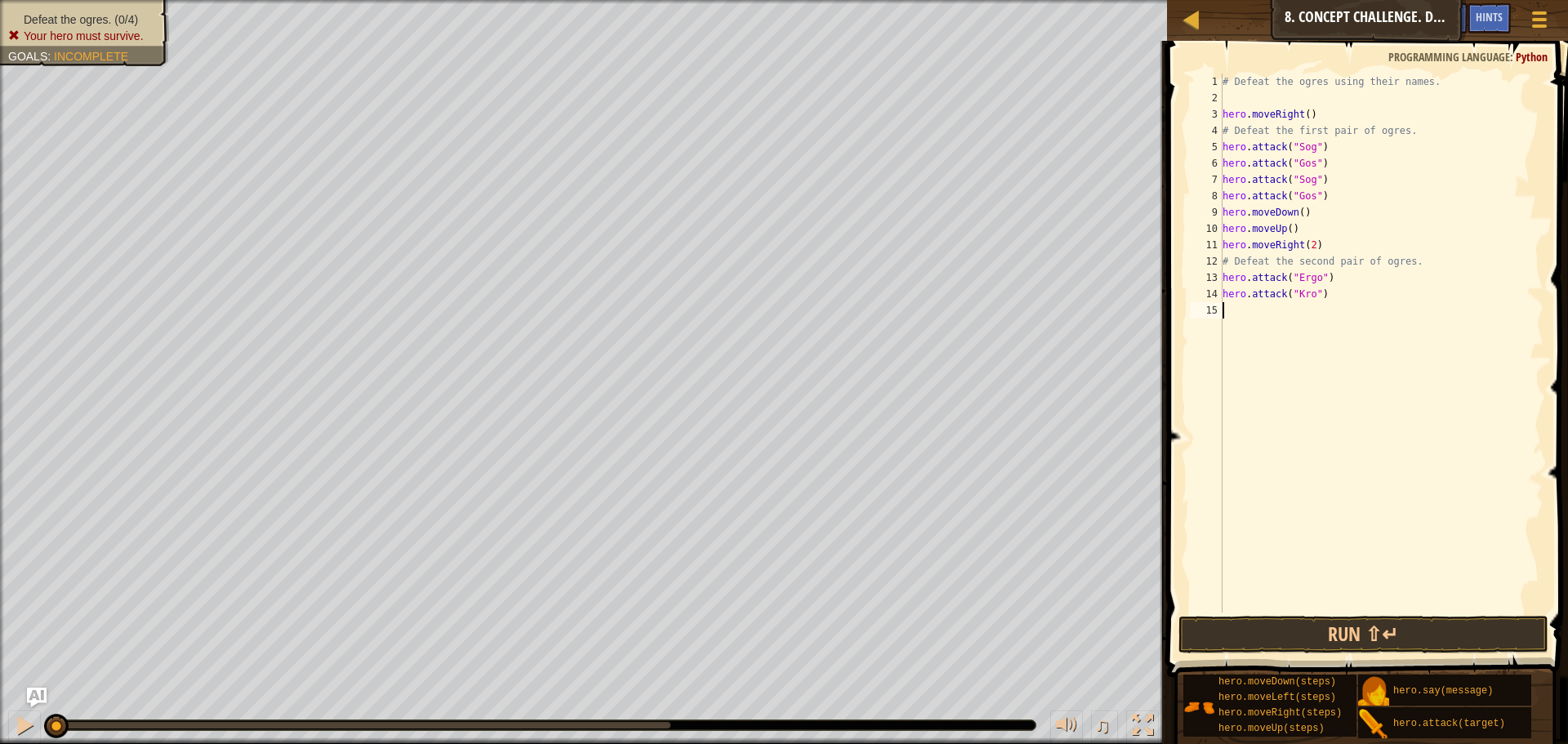
click at [1264, 286] on div "# Defeat the ogres using their names. hero . moveRight ( ) # Defeat the first p…" at bounding box center [1381, 359] width 324 height 572
drag, startPoint x: 1224, startPoint y: 278, endPoint x: 1355, endPoint y: 277, distance: 131.0
click at [1355, 277] on div "# Defeat the ogres using their names. hero . moveRight ( ) # Defeat the first p…" at bounding box center [1381, 359] width 324 height 572
type textarea "hero.attack("Ergo")"
click at [1247, 307] on div "# Defeat the ogres using their names. hero . moveRight ( ) # Defeat the first p…" at bounding box center [1381, 359] width 324 height 572
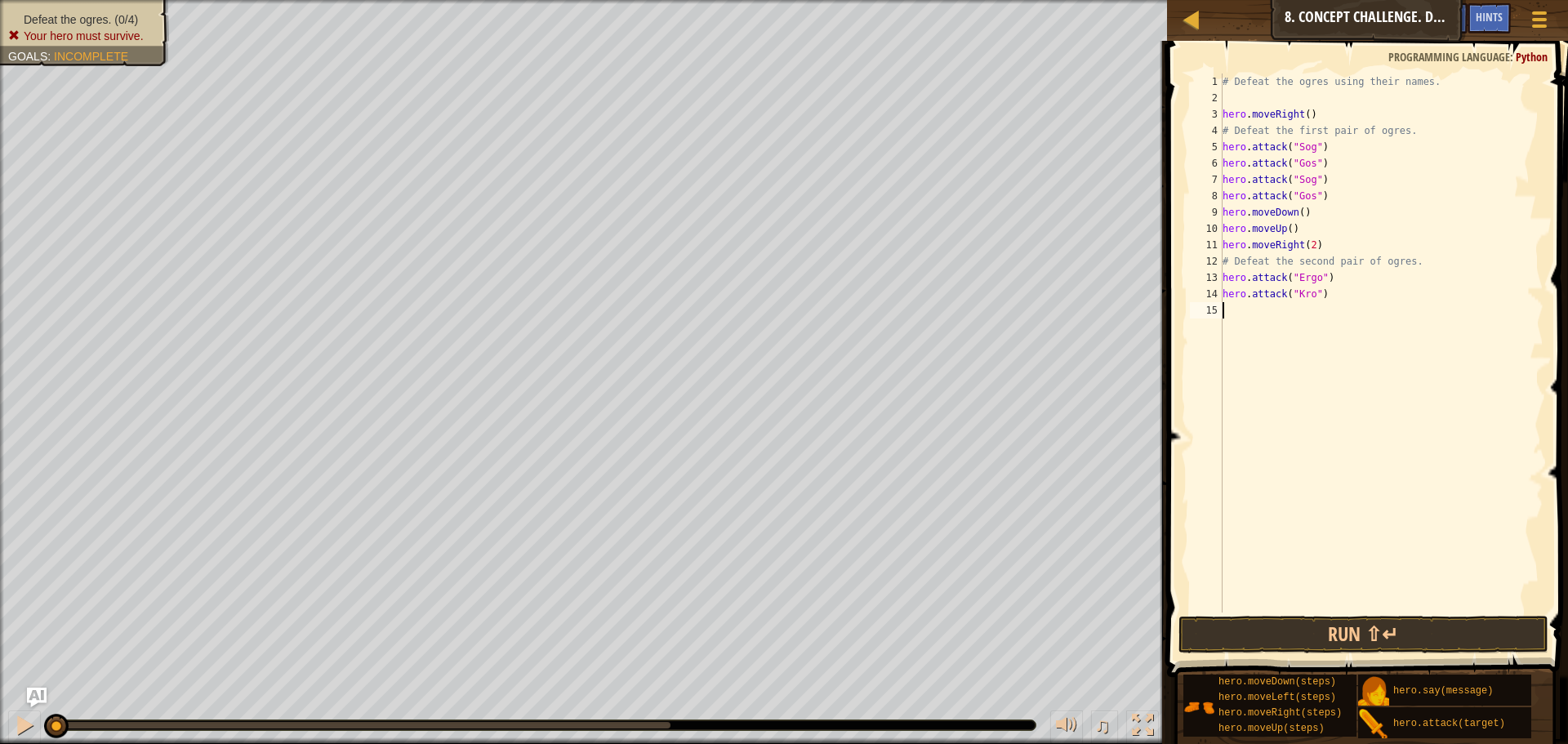
type textarea "hero.attack("Ergo")"
click at [1232, 320] on div "# Defeat the ogres using their names. hero . moveRight ( ) # Defeat the first p…" at bounding box center [1381, 359] width 324 height 572
click at [1233, 303] on div "# Defeat the ogres using their names. hero . moveRight ( ) # Defeat the first p…" at bounding box center [1381, 359] width 324 height 572
drag, startPoint x: 1225, startPoint y: 292, endPoint x: 1329, endPoint y: 294, distance: 104.0
click at [1329, 294] on div "# Defeat the ogres using their names. hero . moveRight ( ) # Defeat the first p…" at bounding box center [1381, 359] width 324 height 572
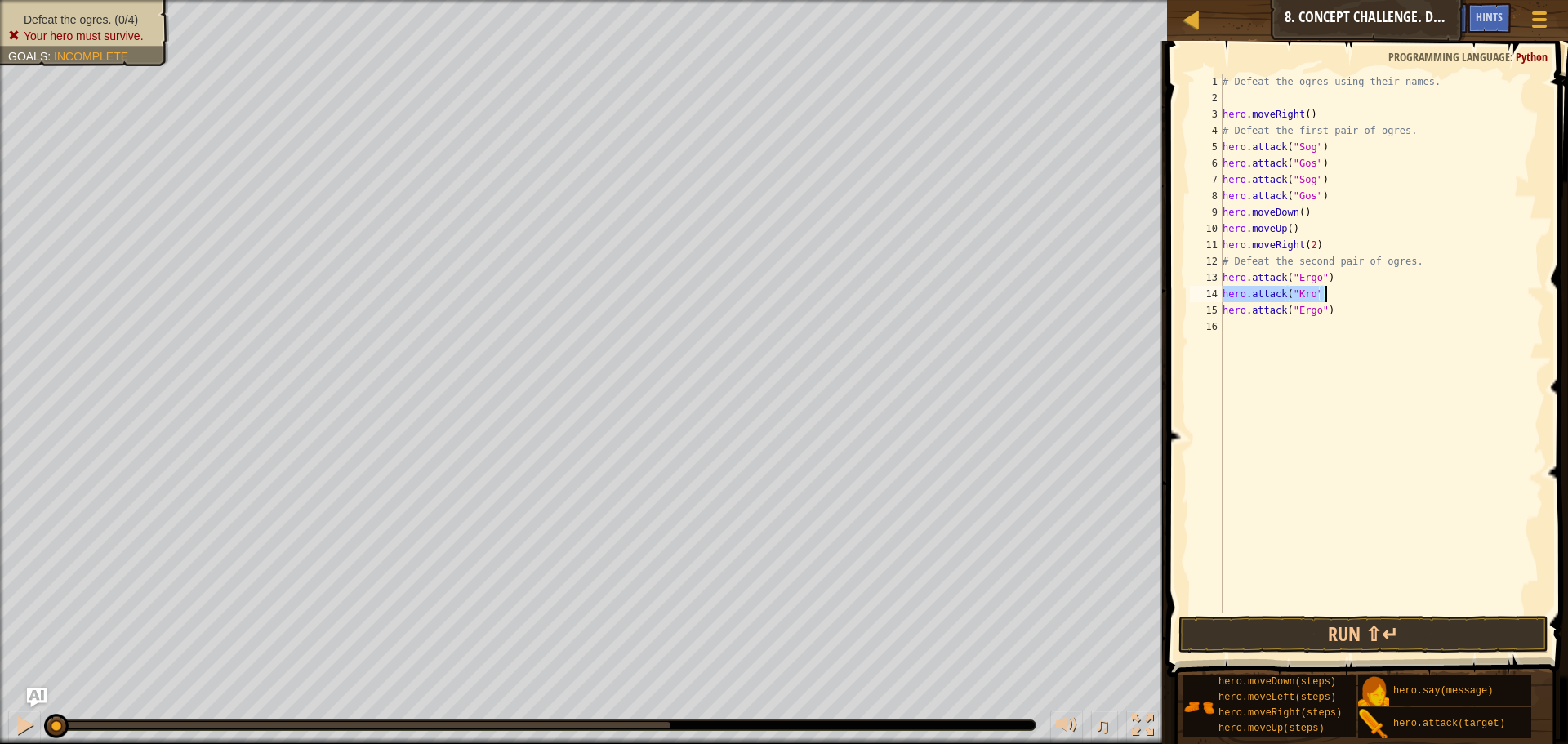
type textarea "hero.attack("Kro")"
click at [1246, 333] on div "# Defeat the ogres using their names. hero . moveRight ( ) # Defeat the first p…" at bounding box center [1381, 359] width 324 height 572
click at [1237, 325] on div "# Defeat the ogres using their names. hero . moveRight ( ) # Defeat the first p…" at bounding box center [1381, 359] width 324 height 572
type textarea "hero.attack("Kro")"
click at [1271, 345] on div "# Defeat the ogres using their names. hero . moveRight ( ) # Defeat the first p…" at bounding box center [1381, 359] width 324 height 572
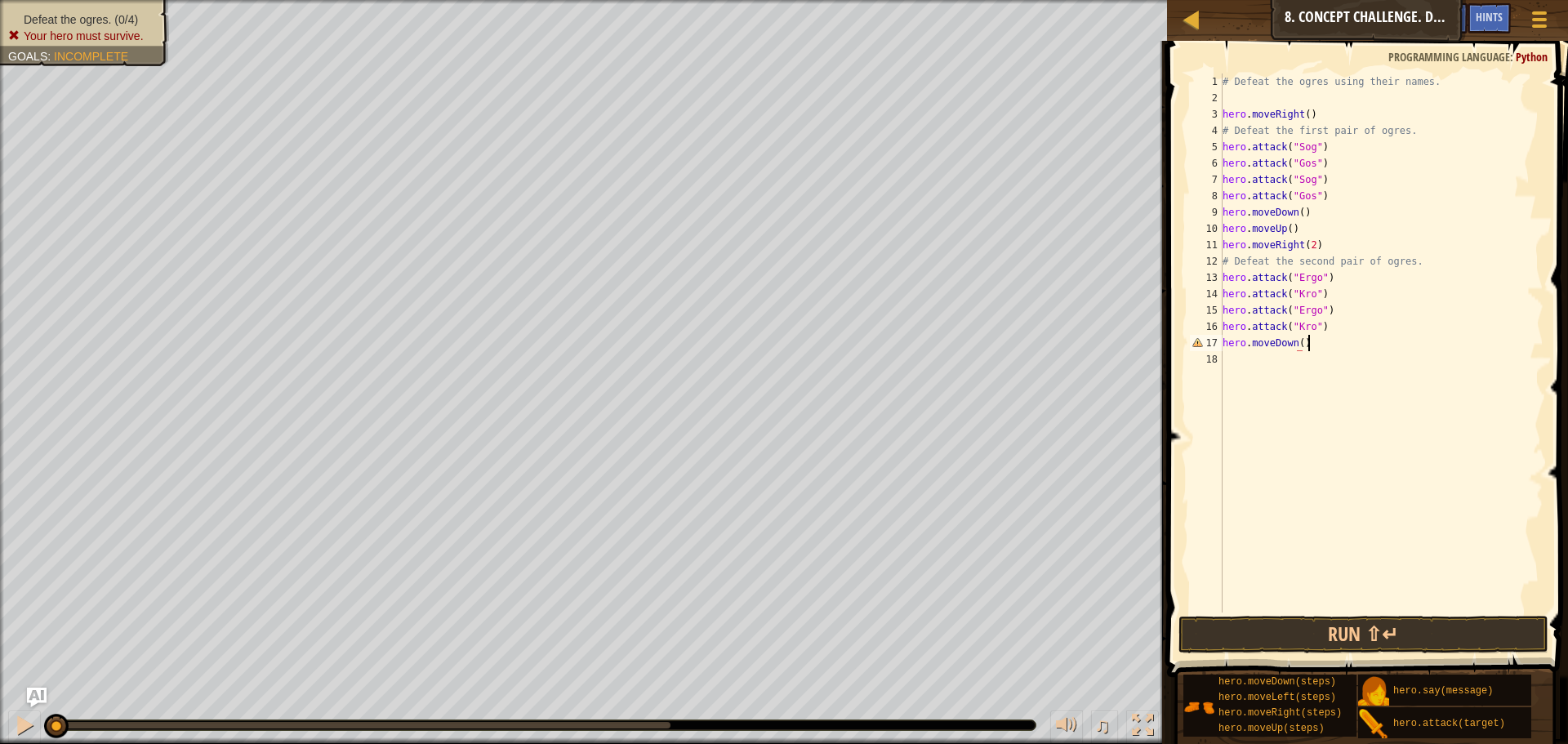
scroll to position [7, 11]
type textarea "hero.moveDown()"
click at [1335, 624] on button "Run ⇧↵" at bounding box center [1363, 634] width 370 height 37
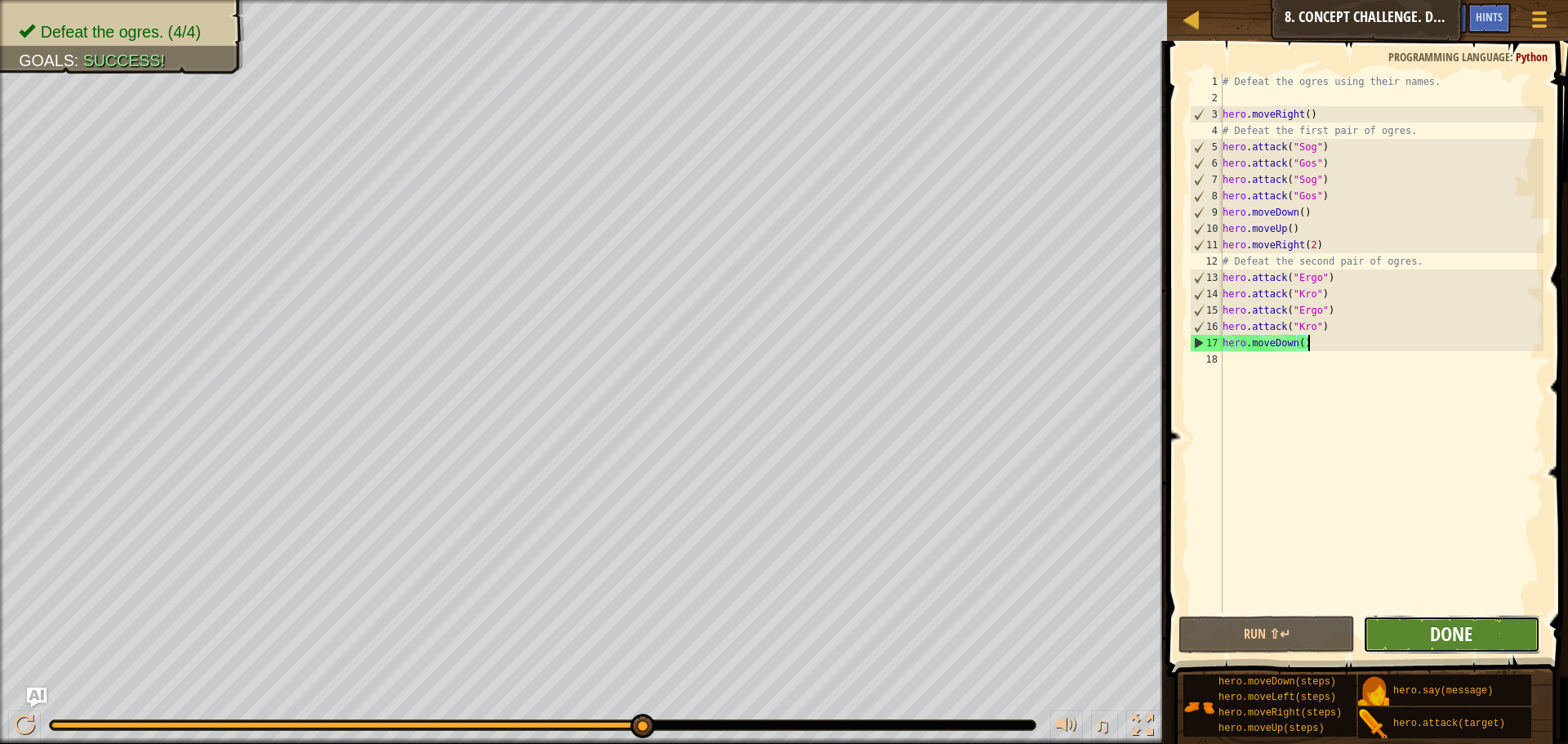
click at [1461, 626] on span "Done" at bounding box center [1451, 633] width 43 height 26
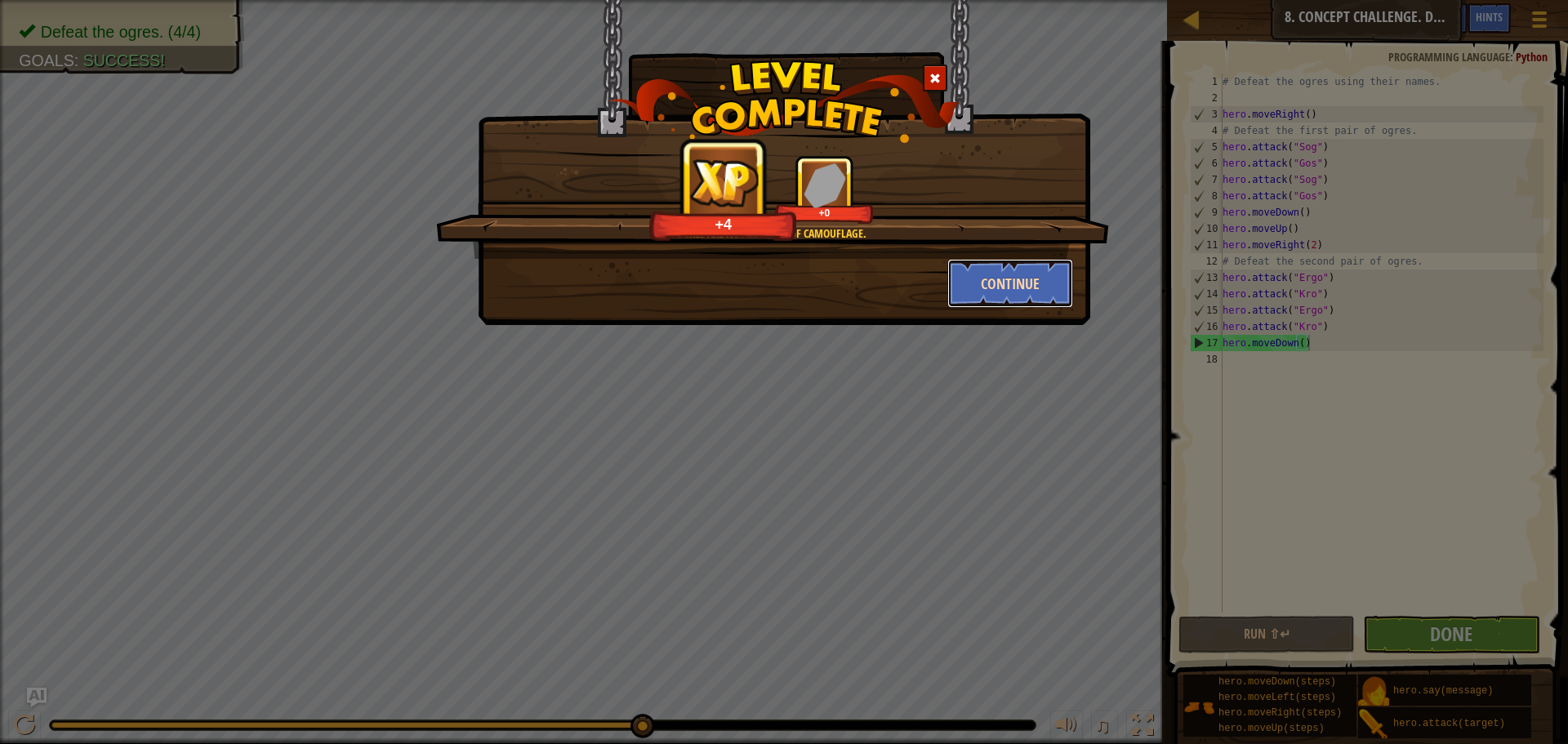
click at [974, 296] on button "Continue" at bounding box center [1010, 283] width 126 height 49
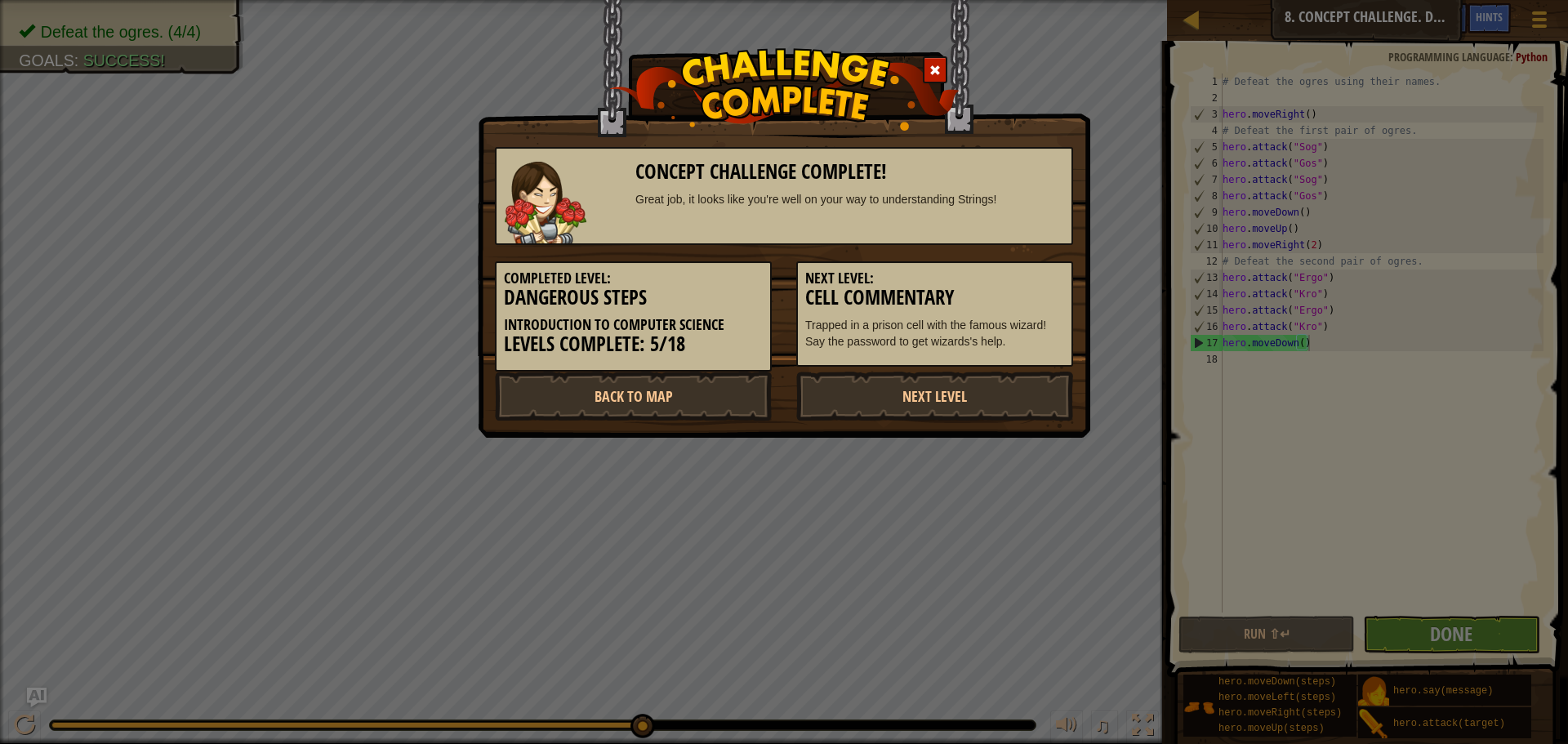
click at [1033, 276] on h5 "Next Level:" at bounding box center [934, 278] width 259 height 17
drag, startPoint x: 994, startPoint y: 381, endPoint x: 988, endPoint y: 391, distance: 11.7
click at [994, 381] on link "Next Level" at bounding box center [935, 396] width 277 height 49
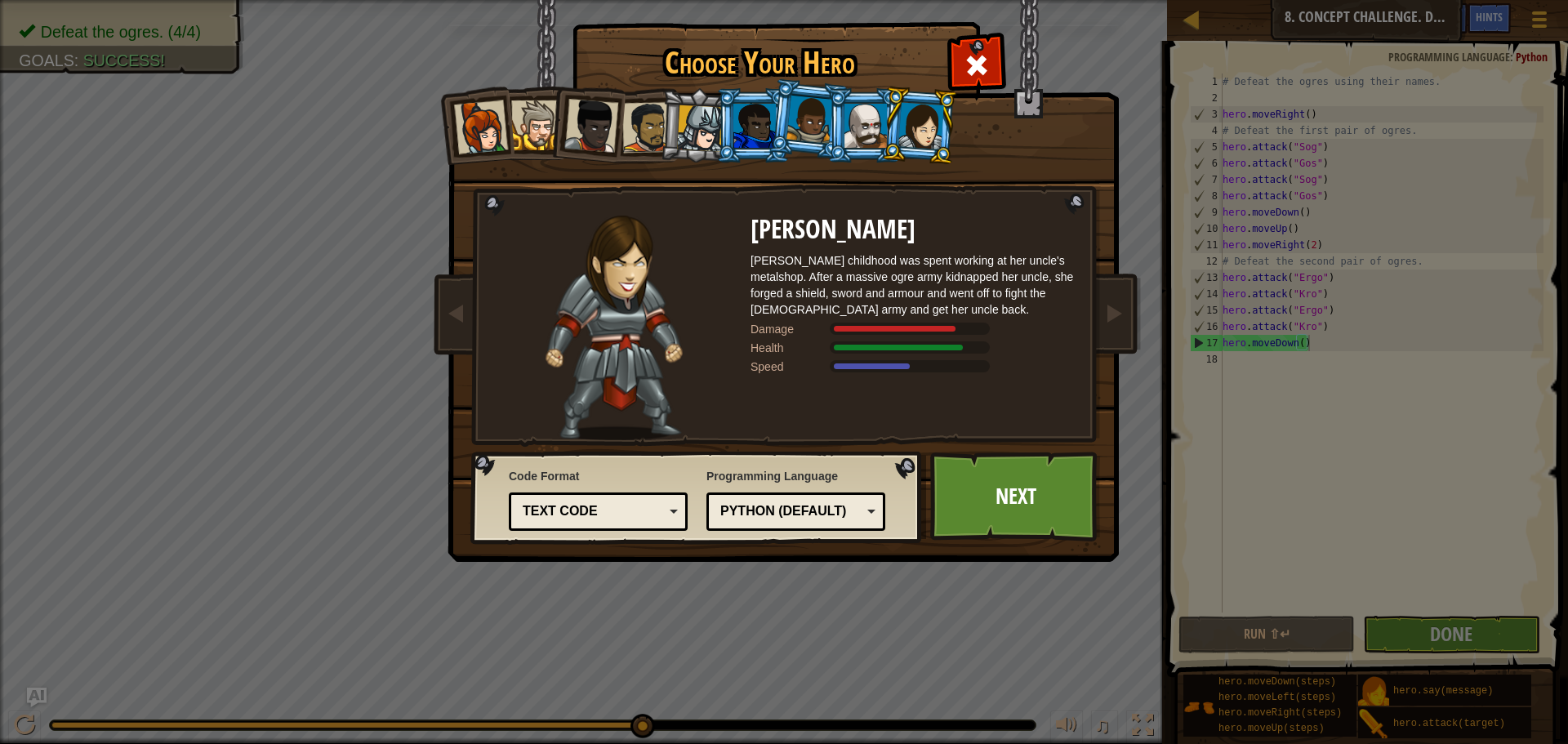
click at [929, 107] on div at bounding box center [921, 125] width 45 height 46
click at [968, 65] on span at bounding box center [977, 65] width 26 height 26
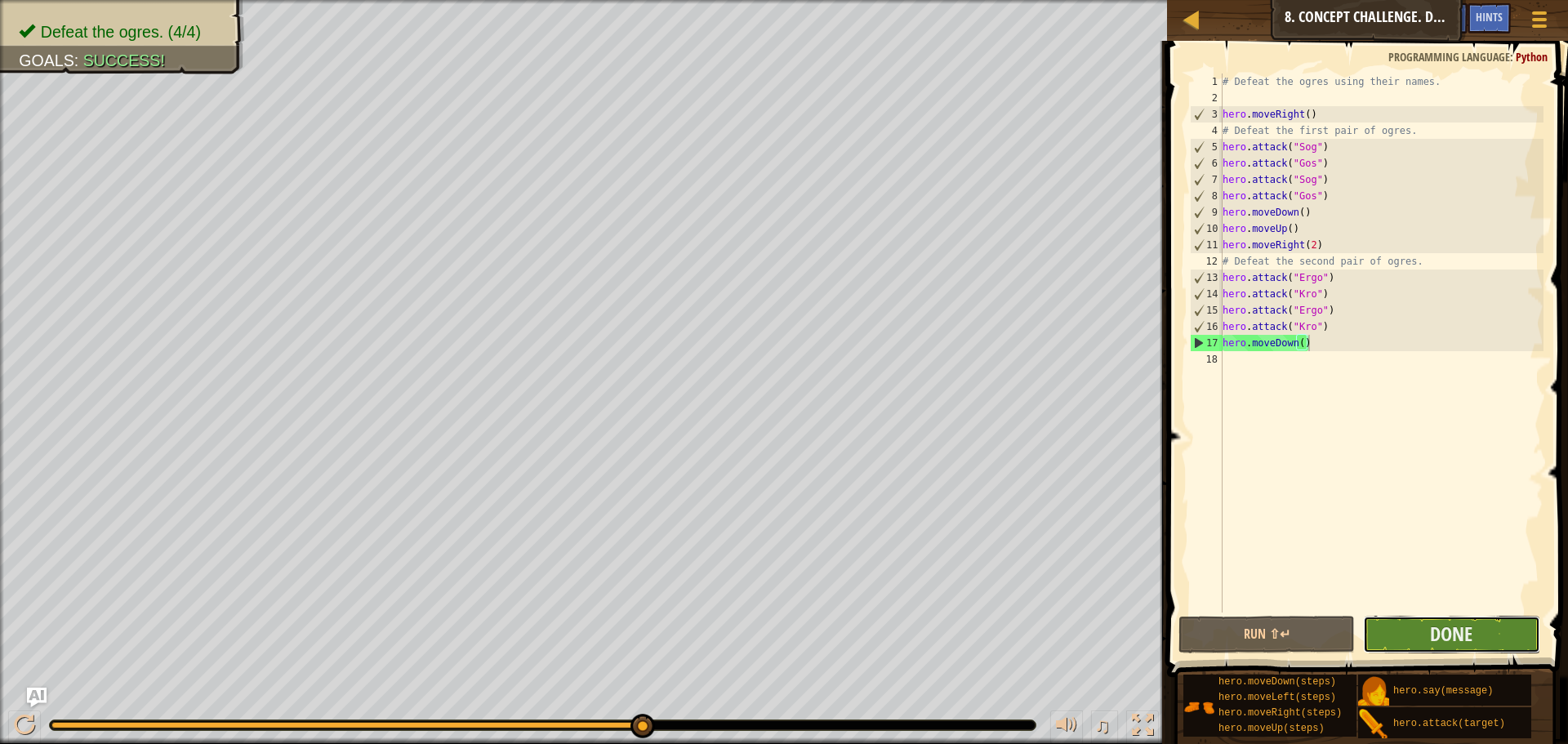
click at [1409, 628] on button "Done" at bounding box center [1451, 634] width 176 height 37
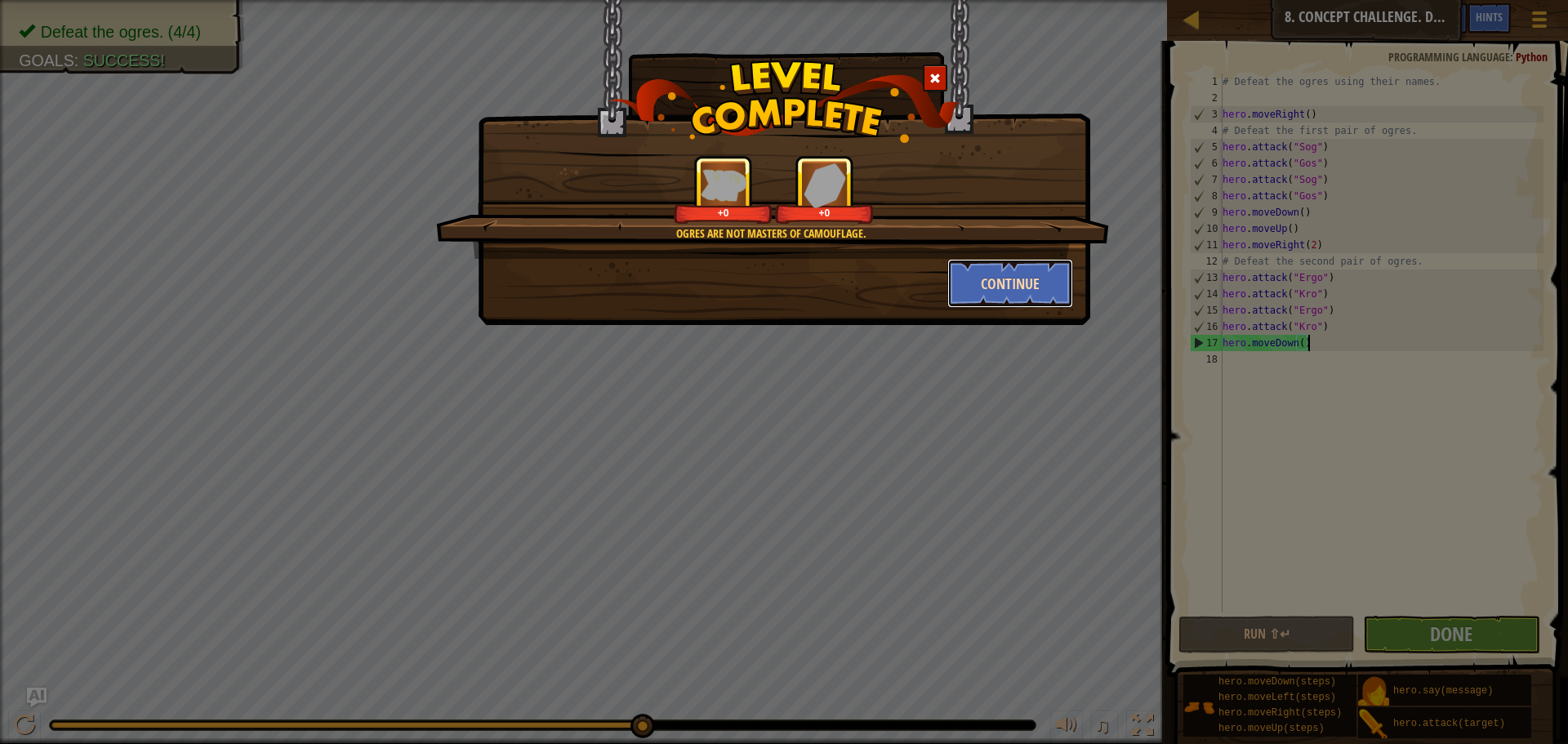
click at [1008, 281] on button "Continue" at bounding box center [1010, 283] width 126 height 49
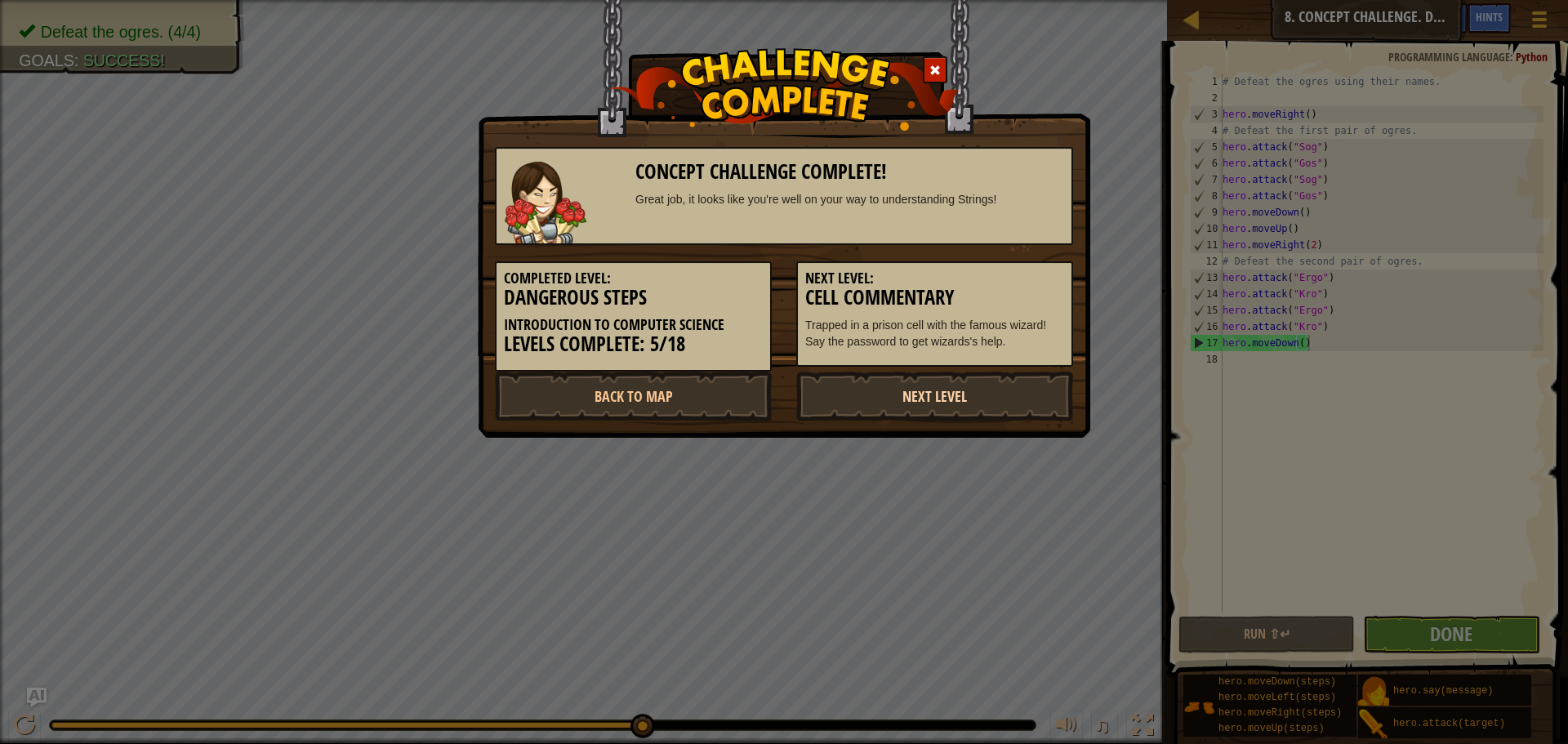
click at [872, 392] on link "Next Level" at bounding box center [935, 396] width 277 height 49
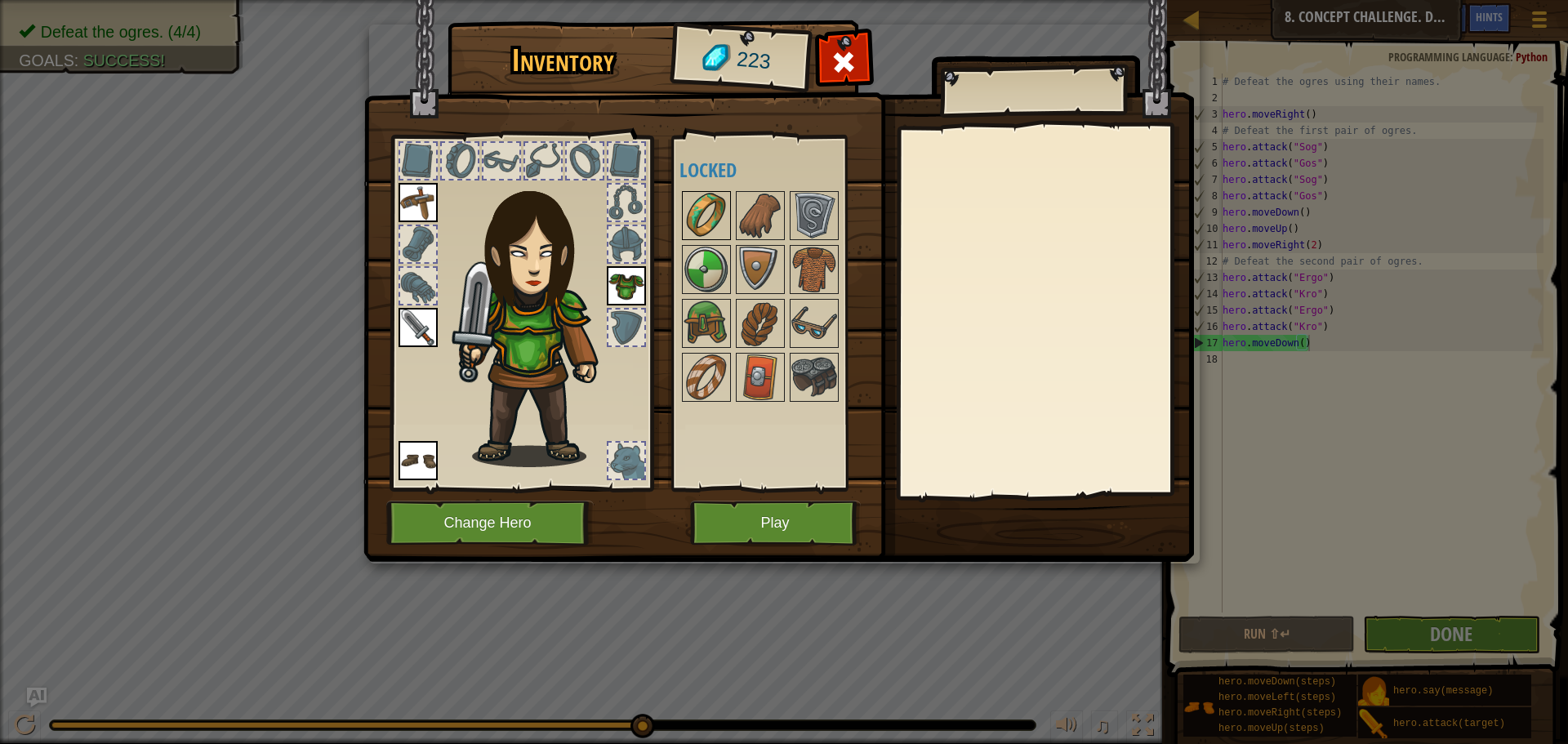
click at [704, 223] on img at bounding box center [706, 215] width 45 height 45
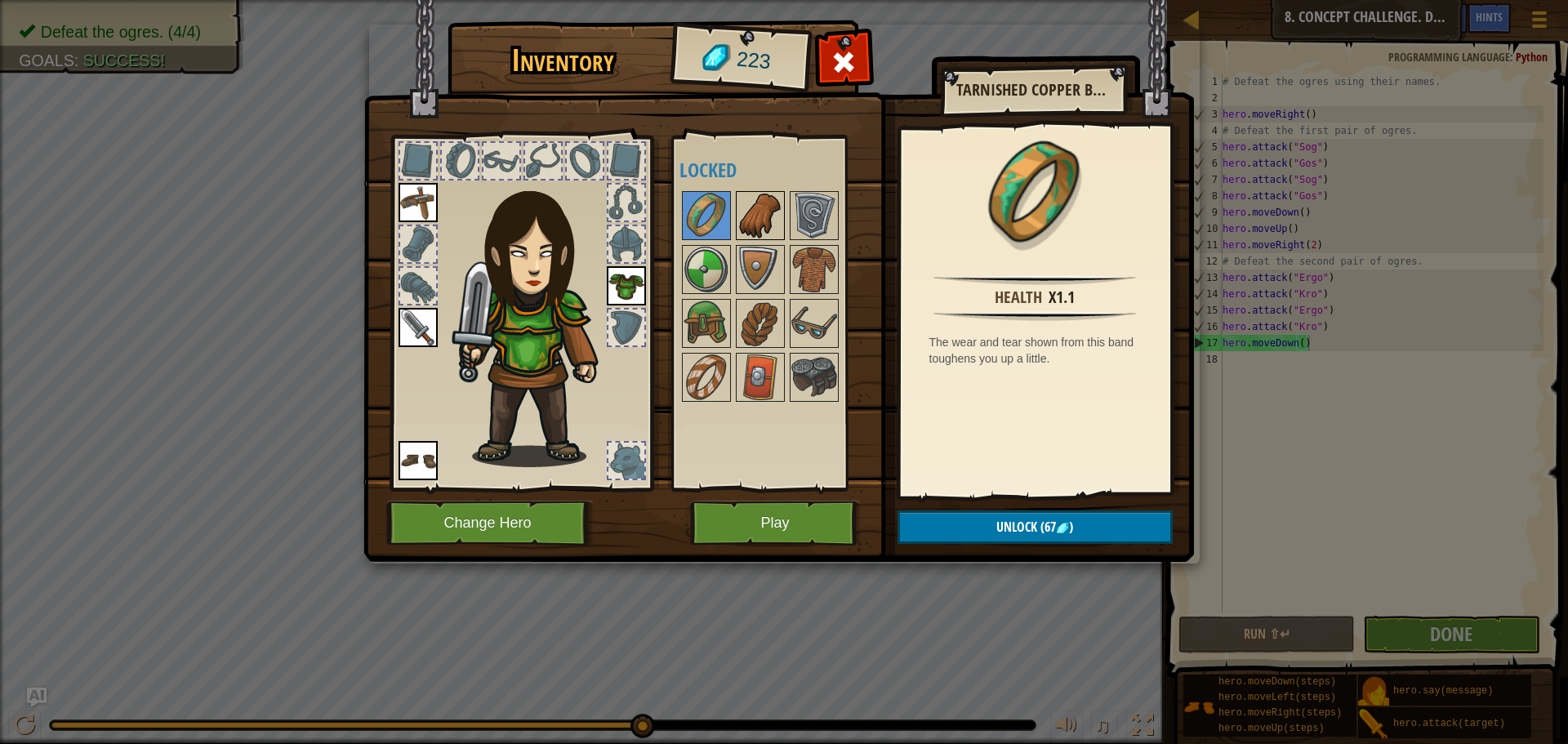
click at [771, 220] on img at bounding box center [760, 215] width 45 height 45
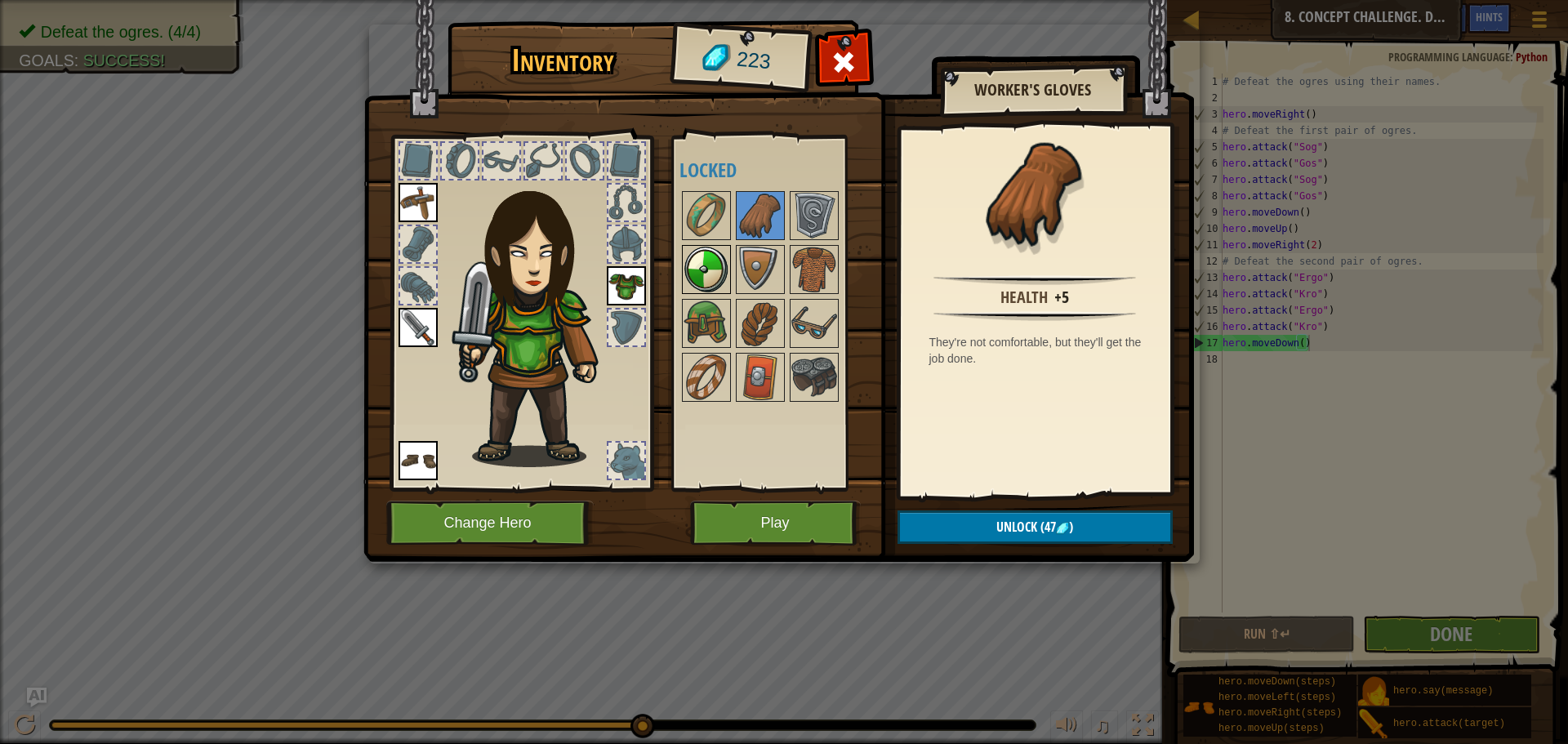
click at [718, 263] on img at bounding box center [706, 269] width 45 height 45
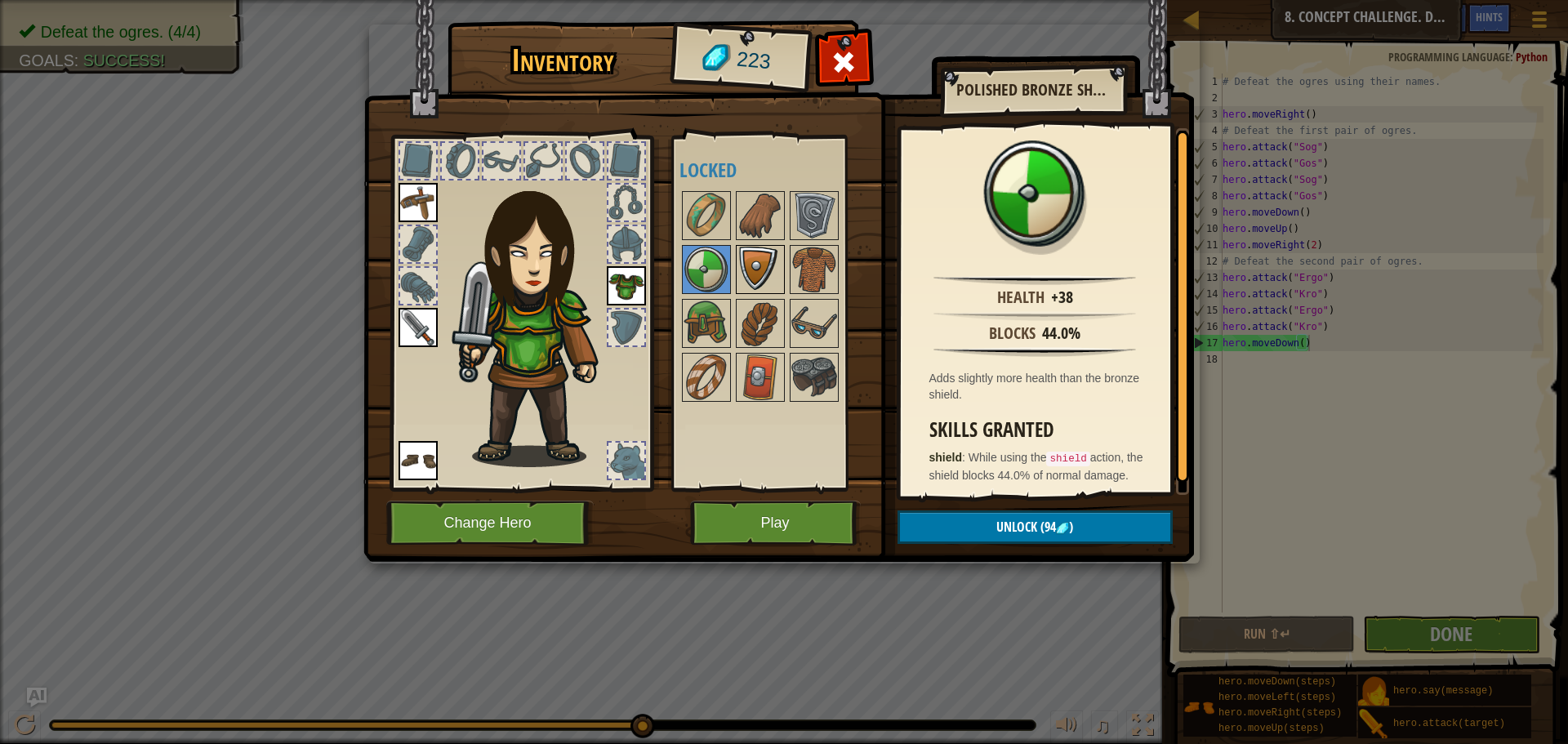
click at [773, 259] on img at bounding box center [760, 269] width 45 height 45
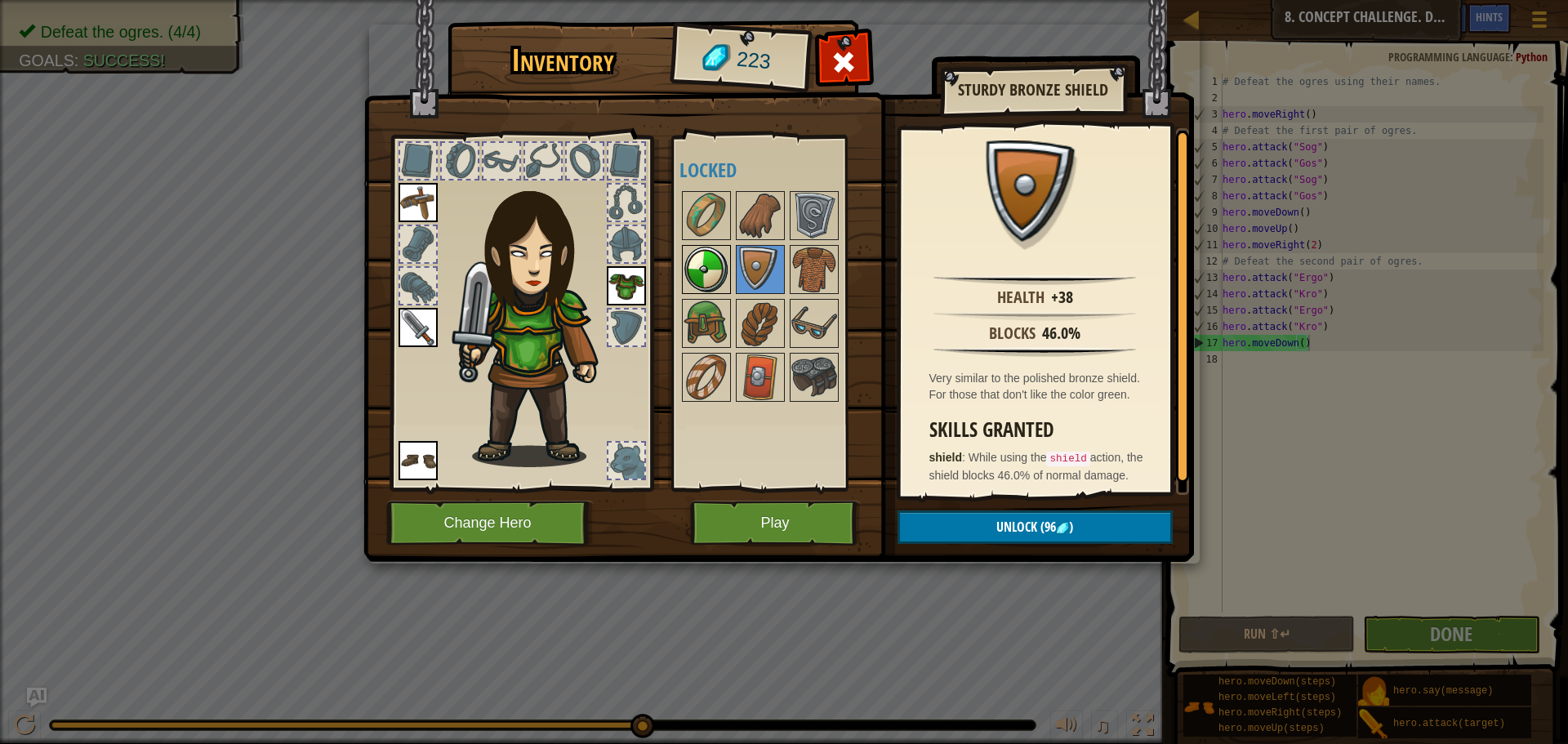
click at [720, 261] on img at bounding box center [706, 269] width 45 height 45
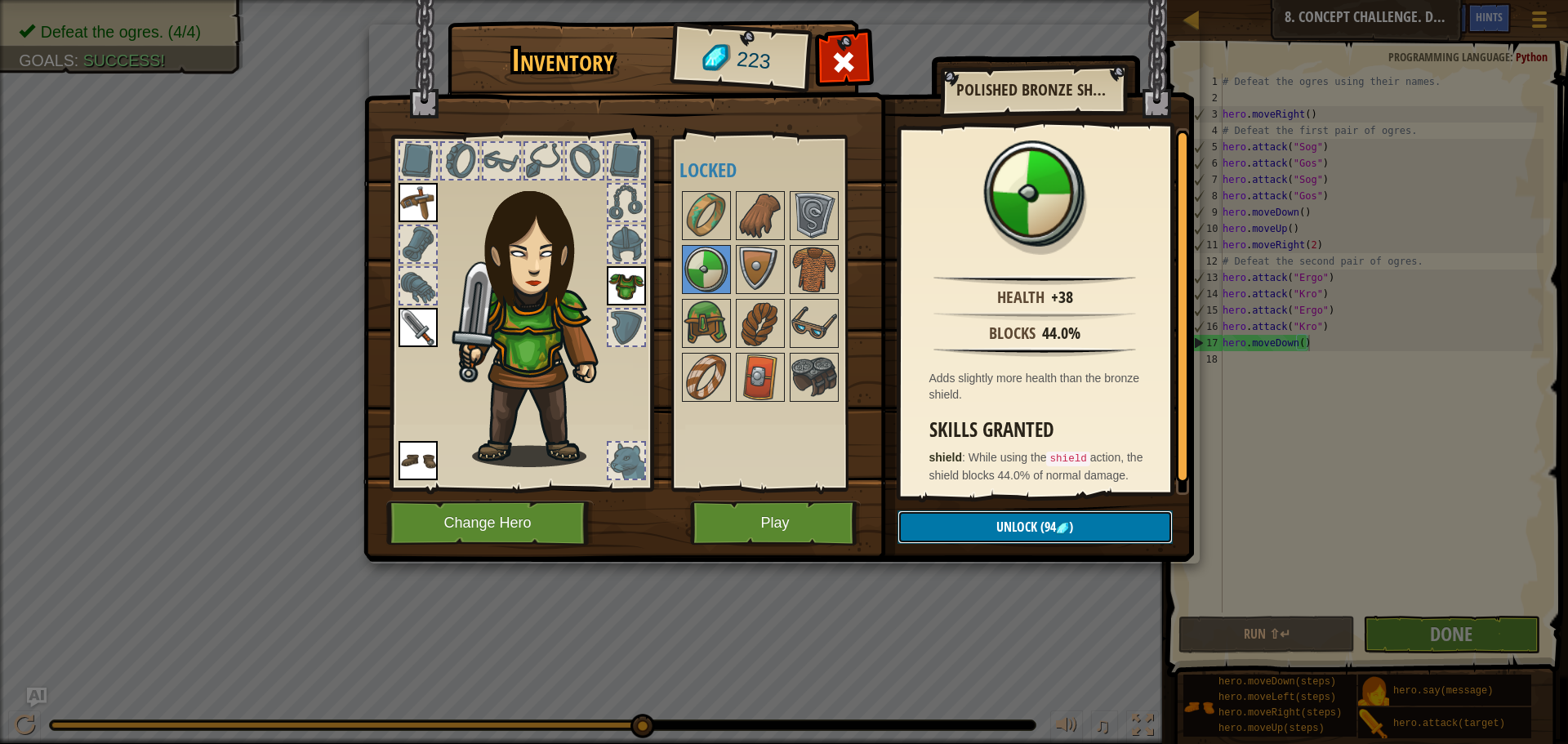
click at [959, 524] on button "Unlock (94 )" at bounding box center [1035, 527] width 275 height 33
click at [975, 525] on button "Confirm" at bounding box center [1035, 527] width 275 height 33
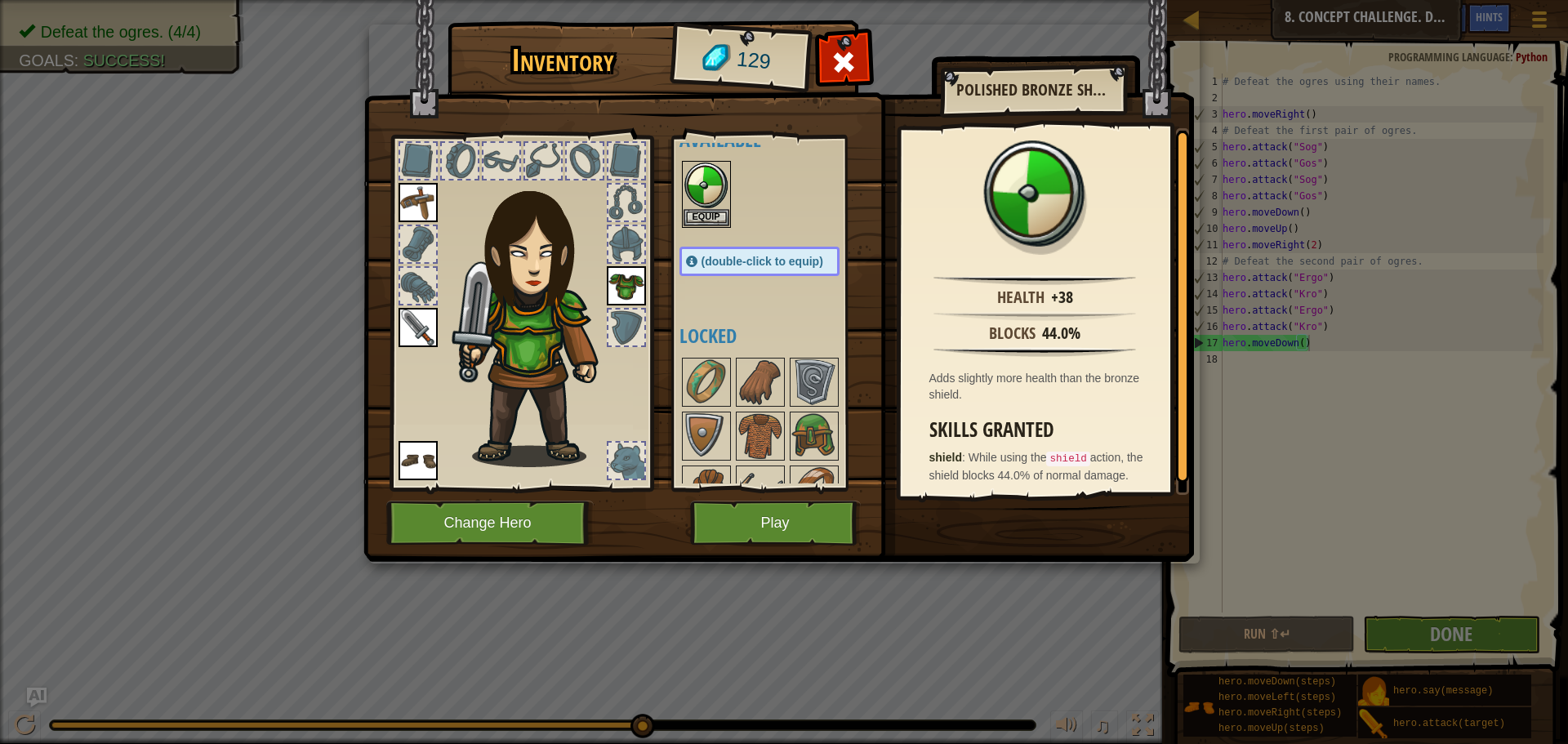
scroll to position [118, 0]
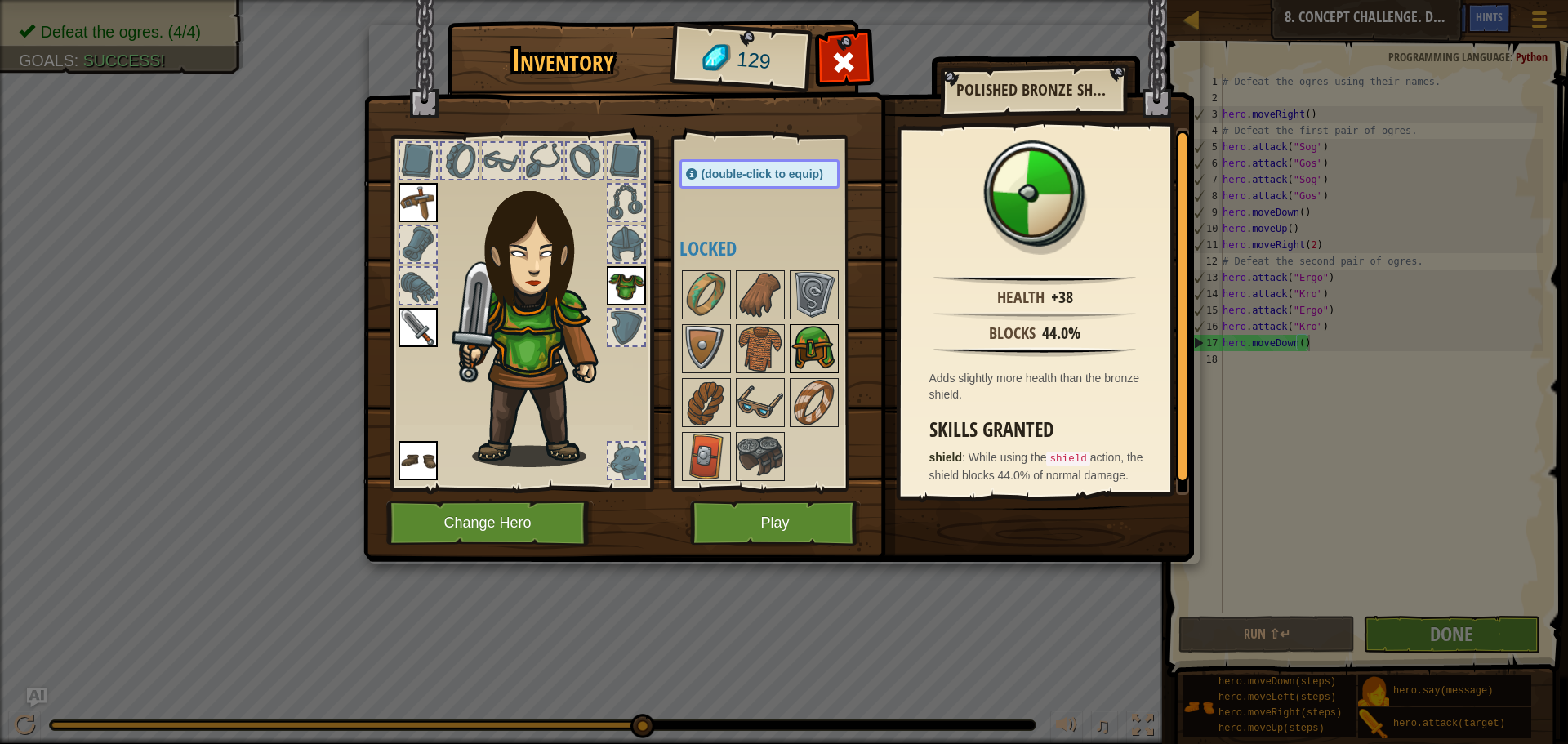
click at [820, 349] on img at bounding box center [814, 348] width 45 height 45
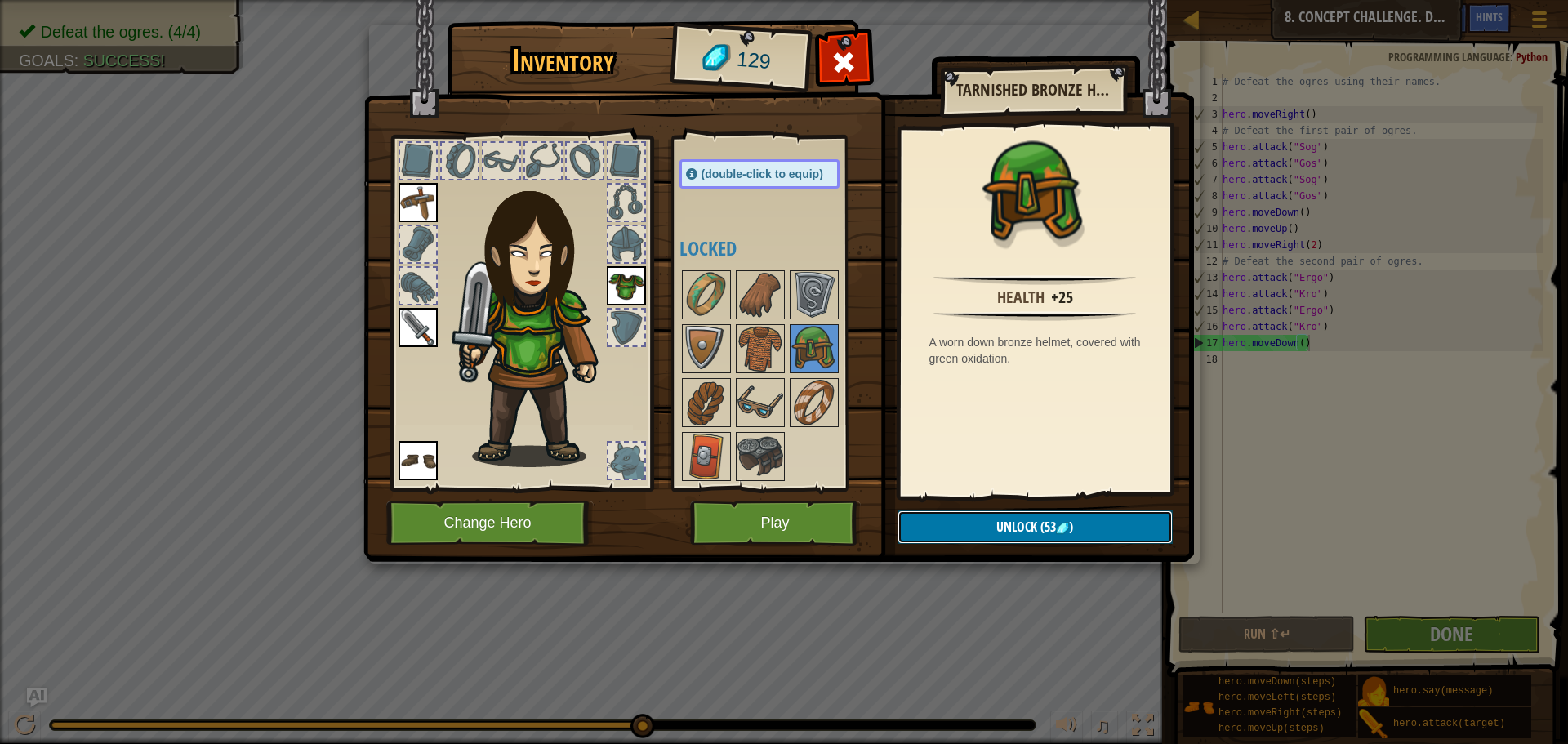
click at [988, 535] on button "Unlock (53 )" at bounding box center [1035, 527] width 275 height 33
click at [988, 535] on button "Confirm" at bounding box center [1035, 527] width 275 height 33
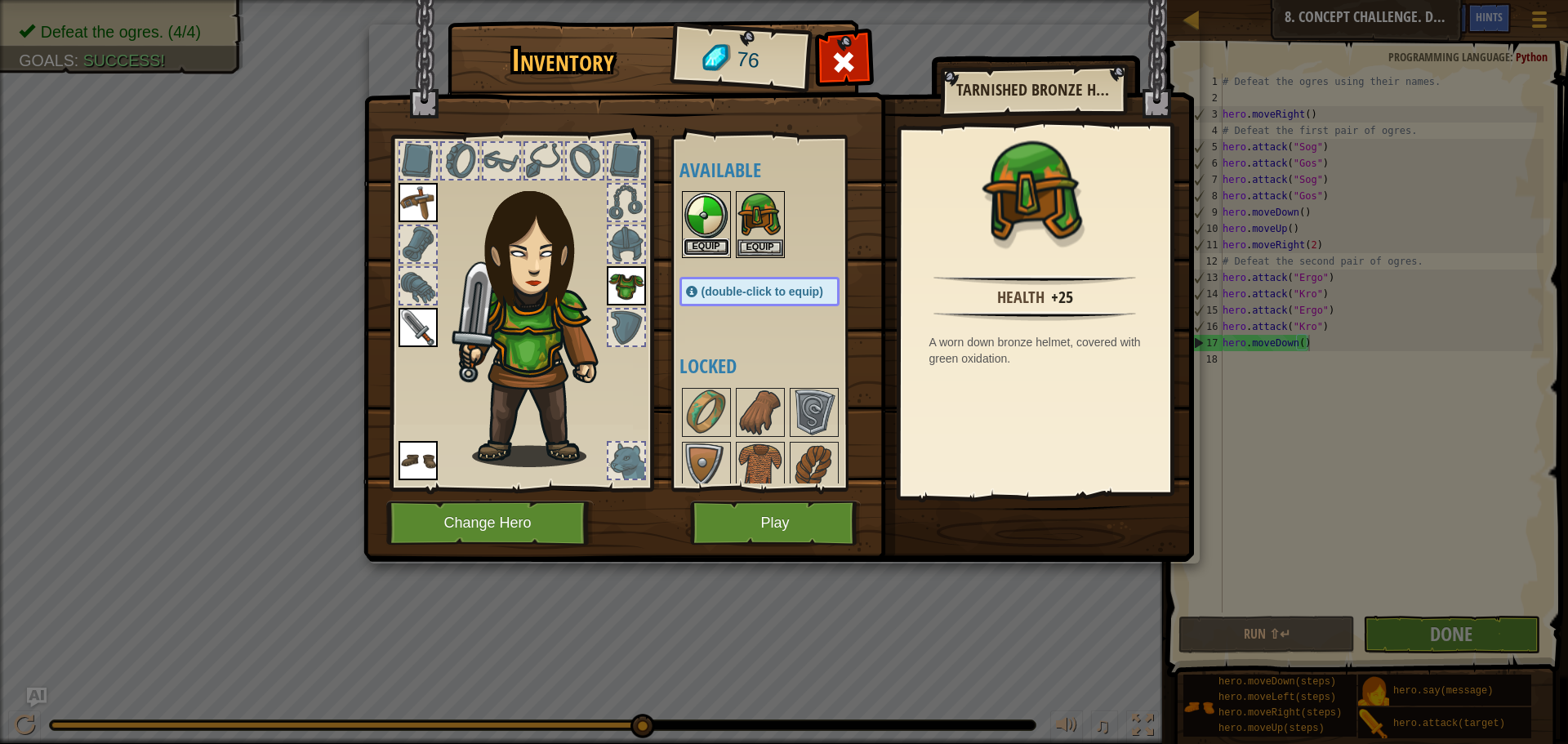
click at [712, 241] on button "Equip" at bounding box center [706, 247] width 45 height 17
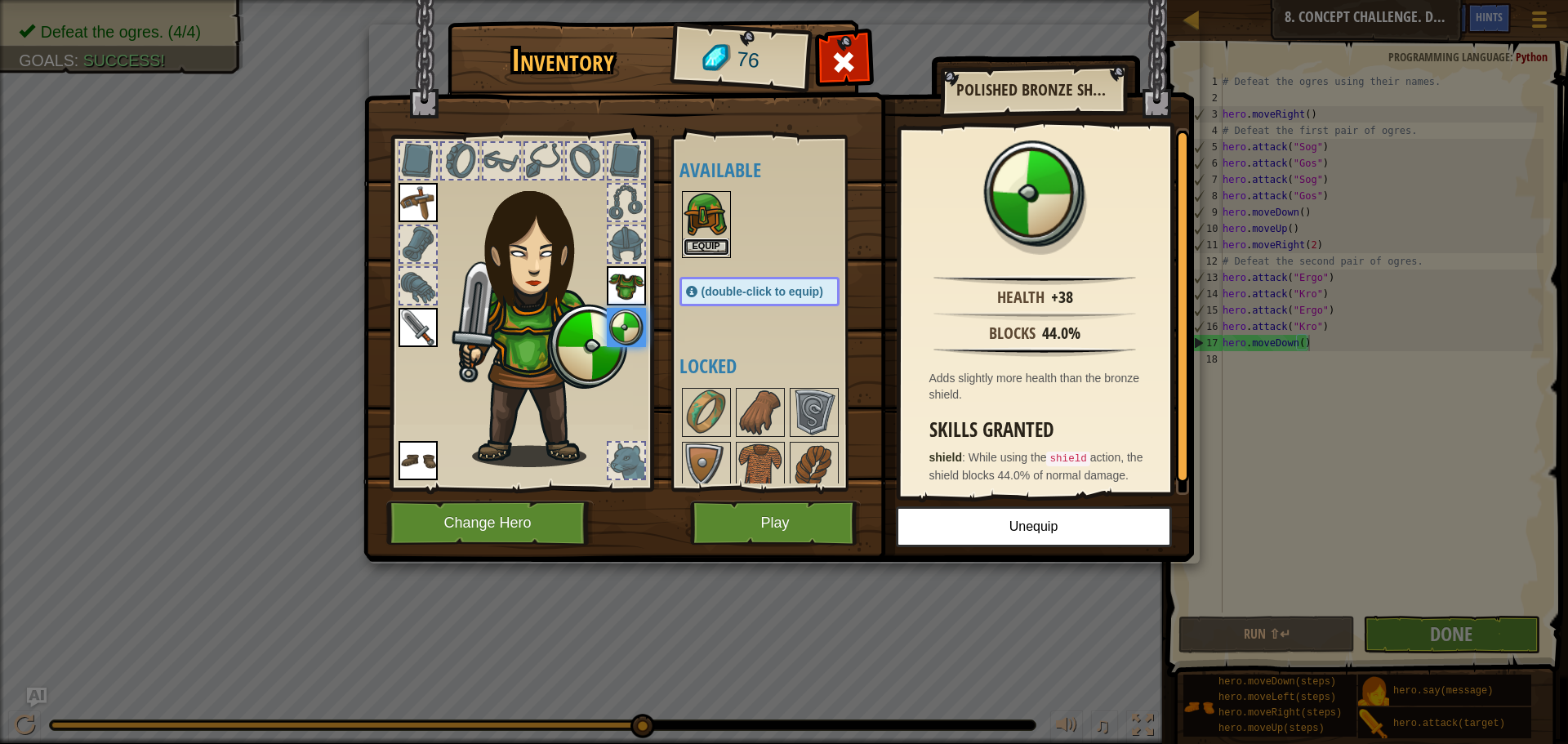
click at [721, 245] on button "Equip" at bounding box center [706, 247] width 45 height 17
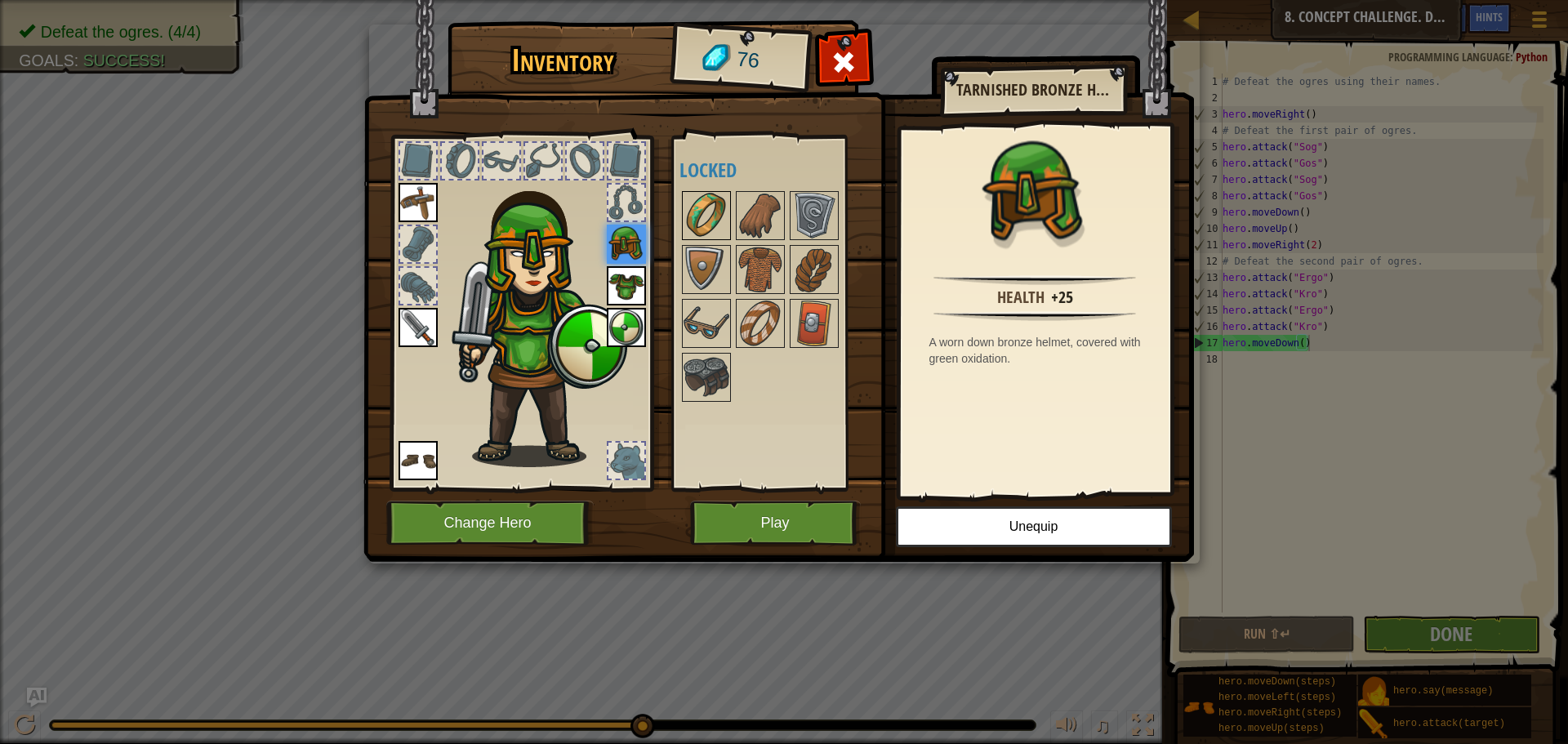
click at [699, 206] on img at bounding box center [706, 215] width 45 height 45
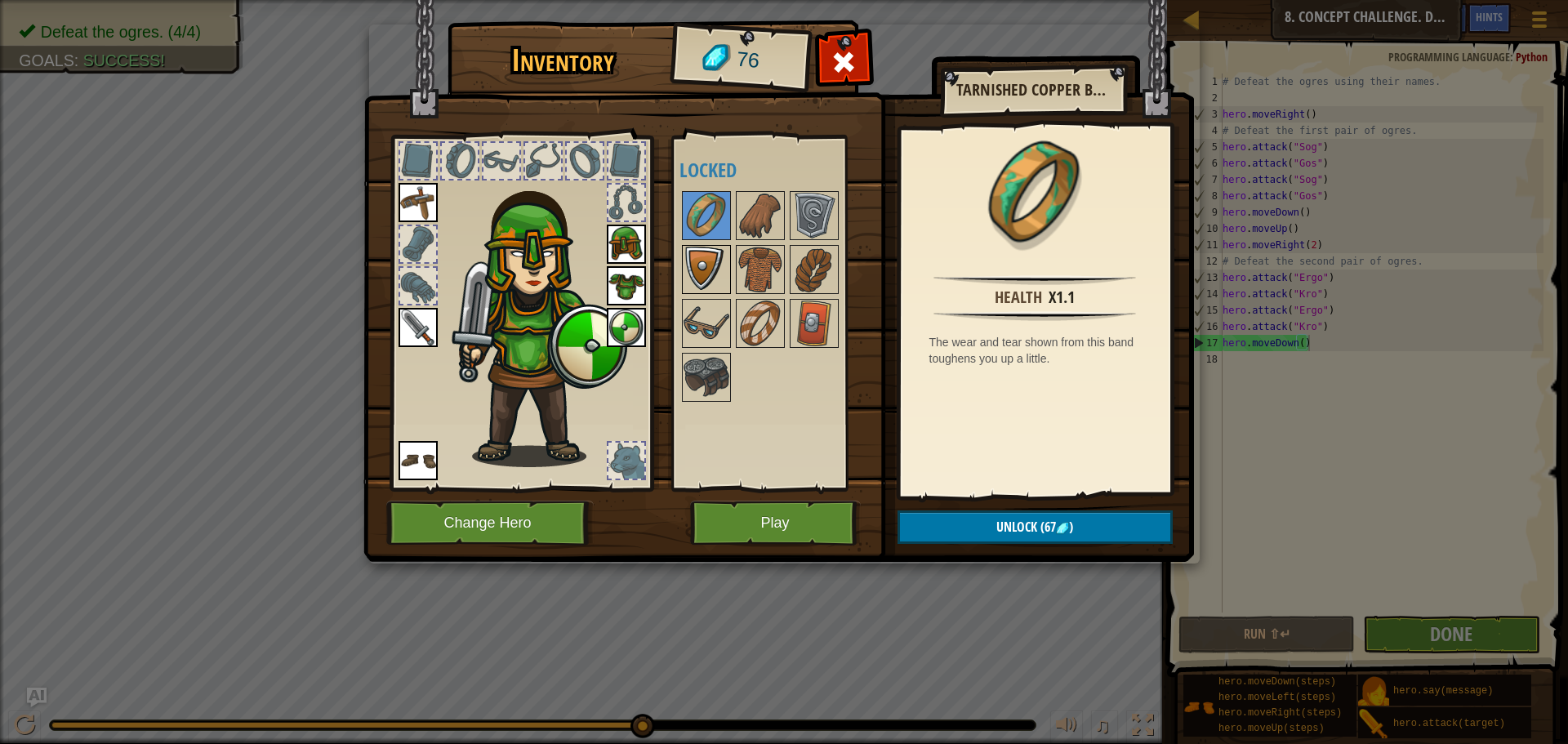
click at [695, 269] on img at bounding box center [706, 269] width 45 height 45
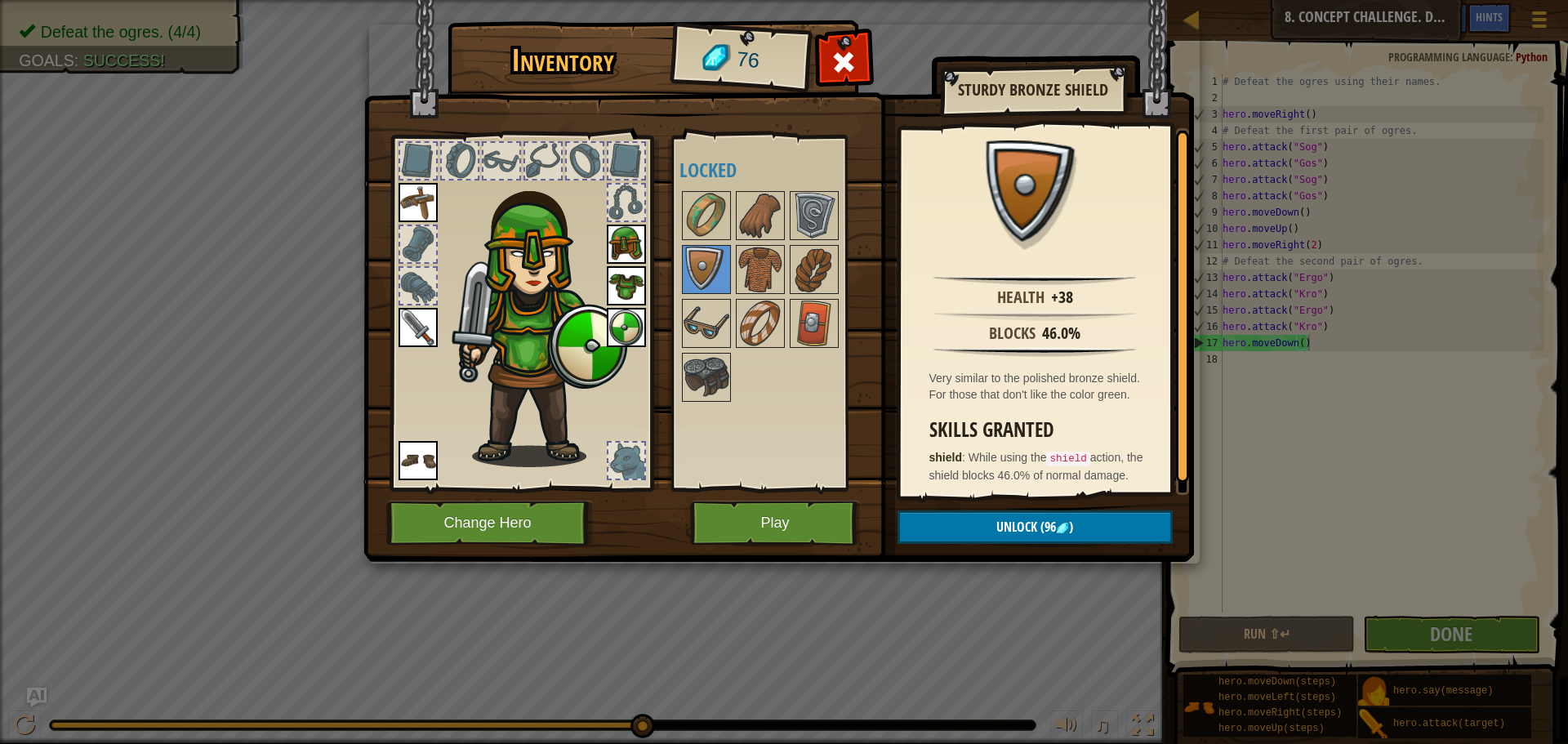
click at [627, 324] on img at bounding box center [626, 327] width 39 height 39
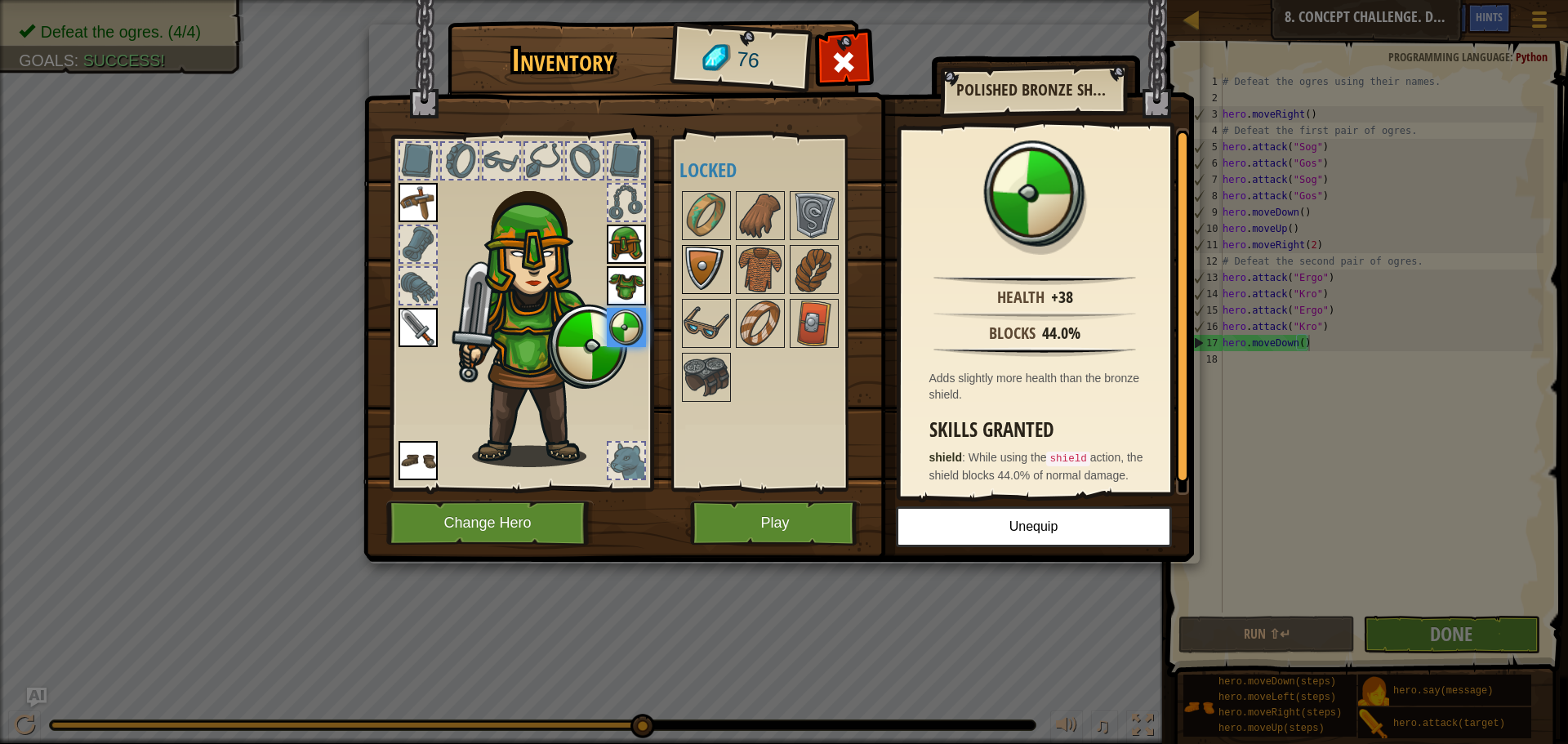
click at [698, 272] on img at bounding box center [706, 269] width 45 height 45
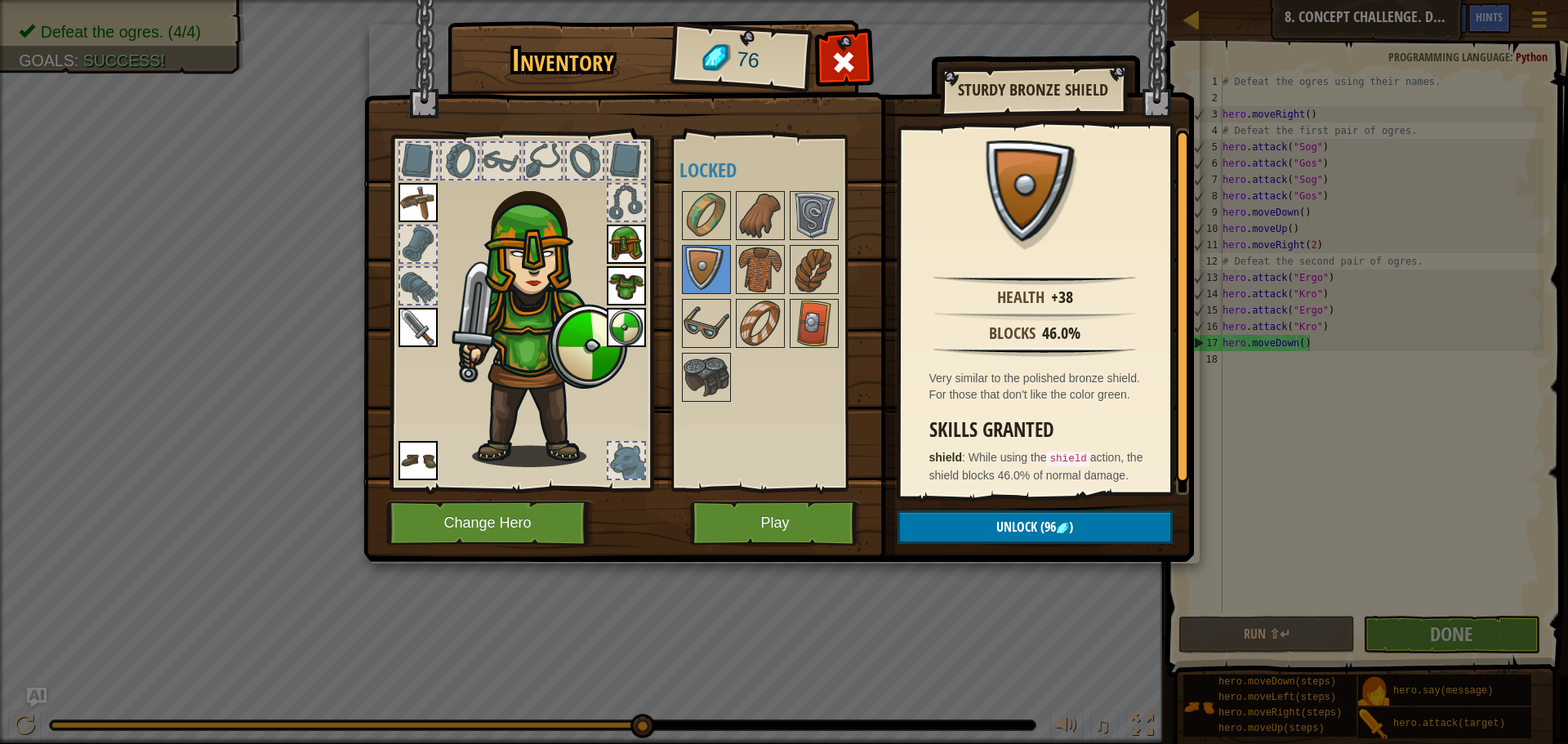
click at [625, 322] on img at bounding box center [626, 327] width 39 height 39
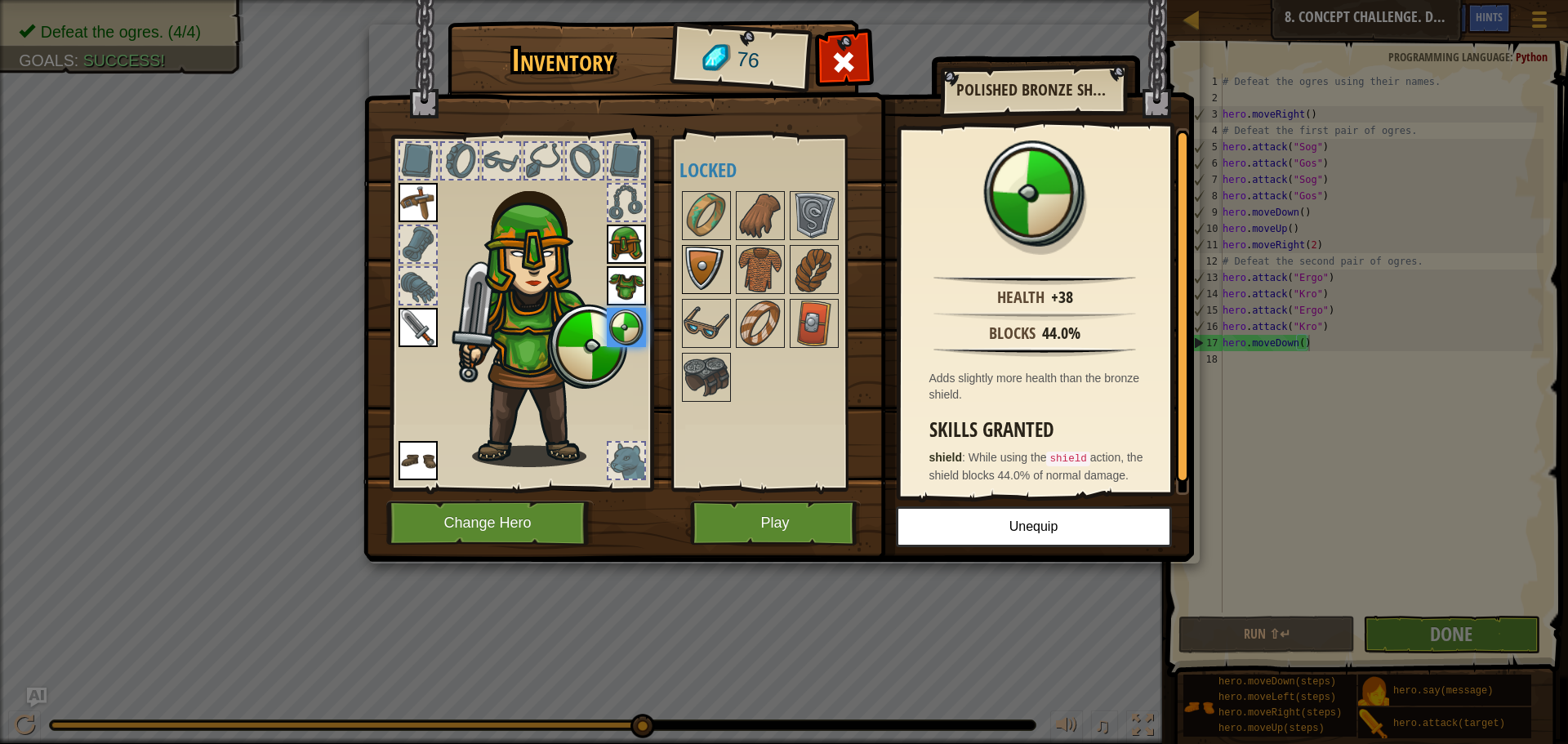
click at [713, 258] on img at bounding box center [706, 269] width 45 height 45
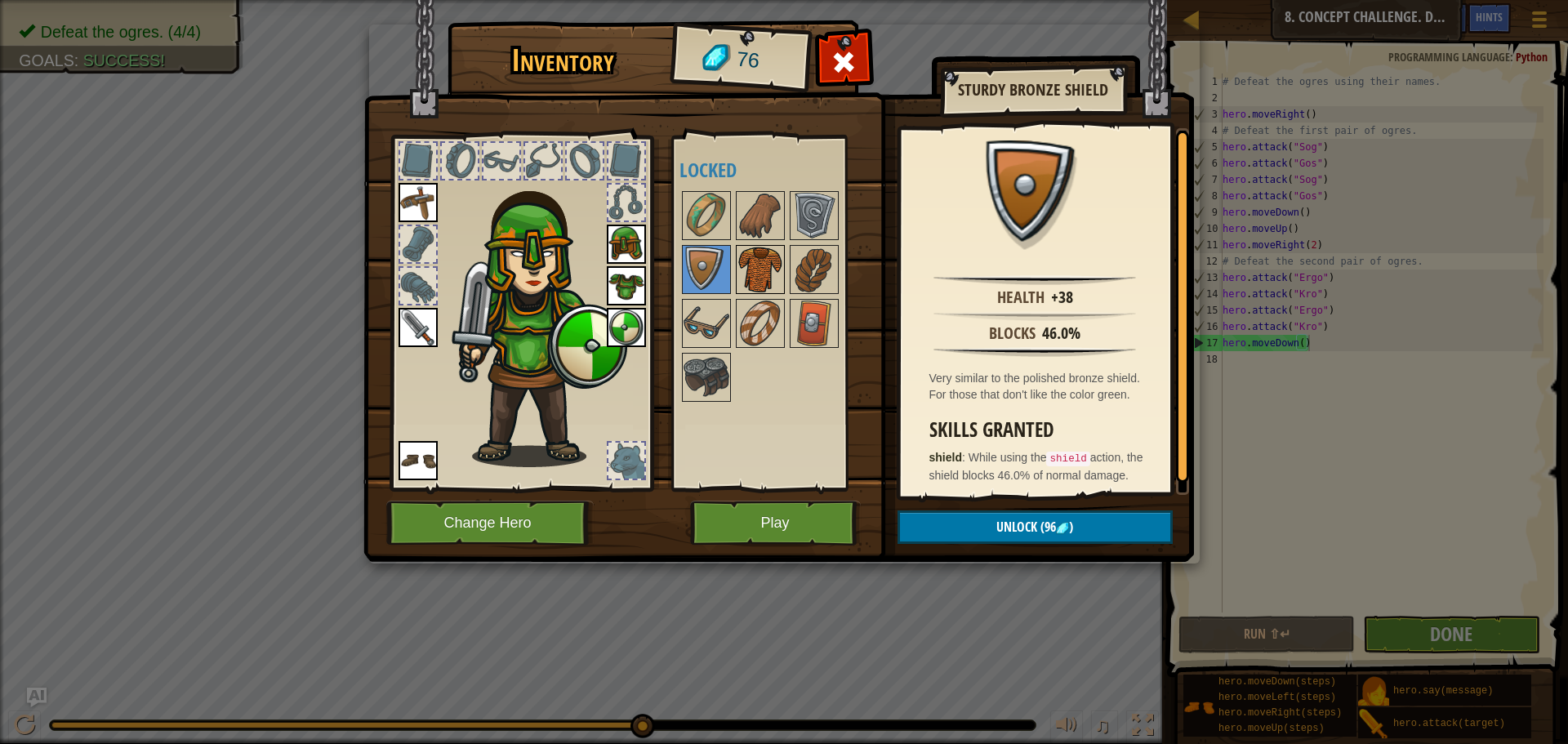
click at [777, 270] on img at bounding box center [760, 269] width 45 height 45
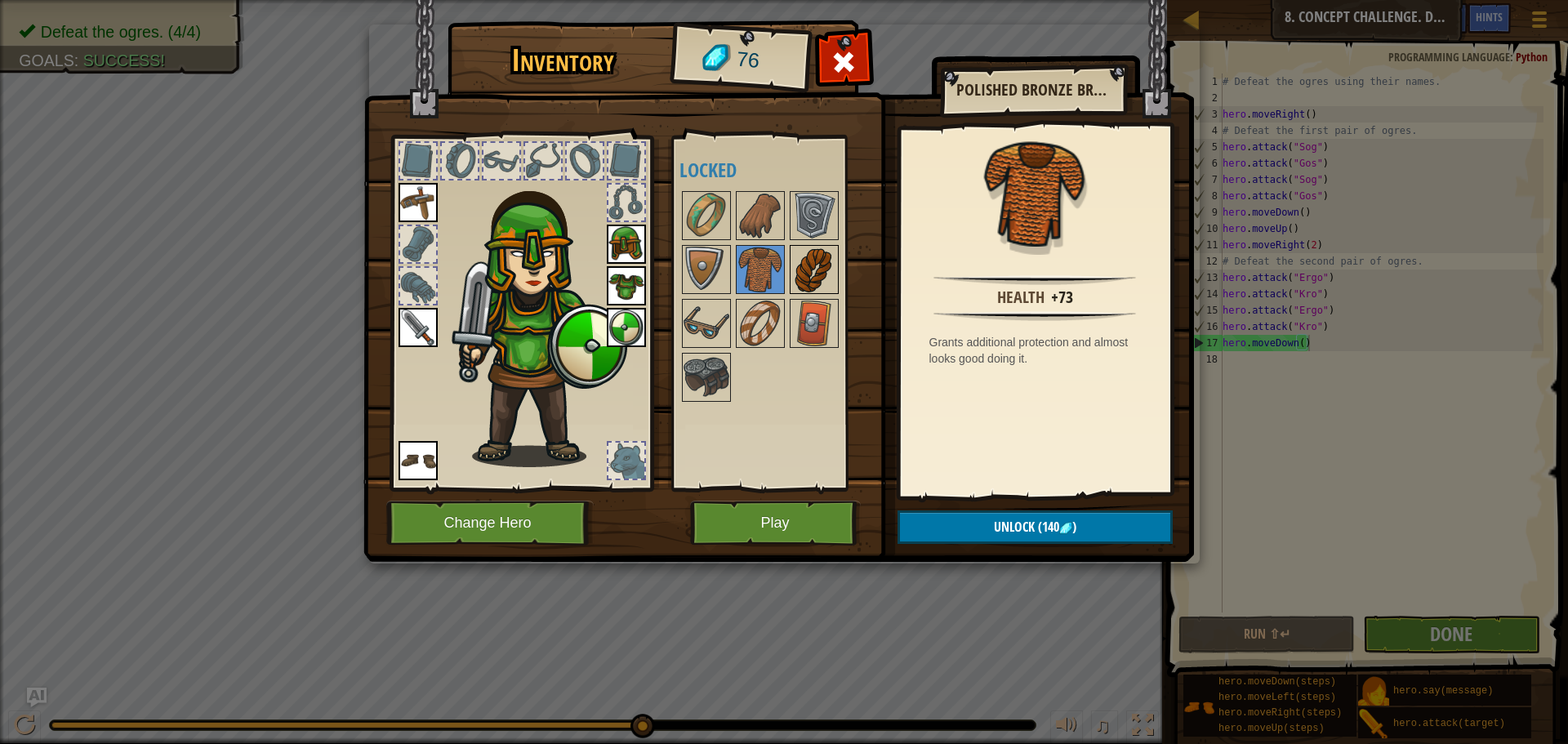
click at [816, 266] on img at bounding box center [814, 269] width 45 height 45
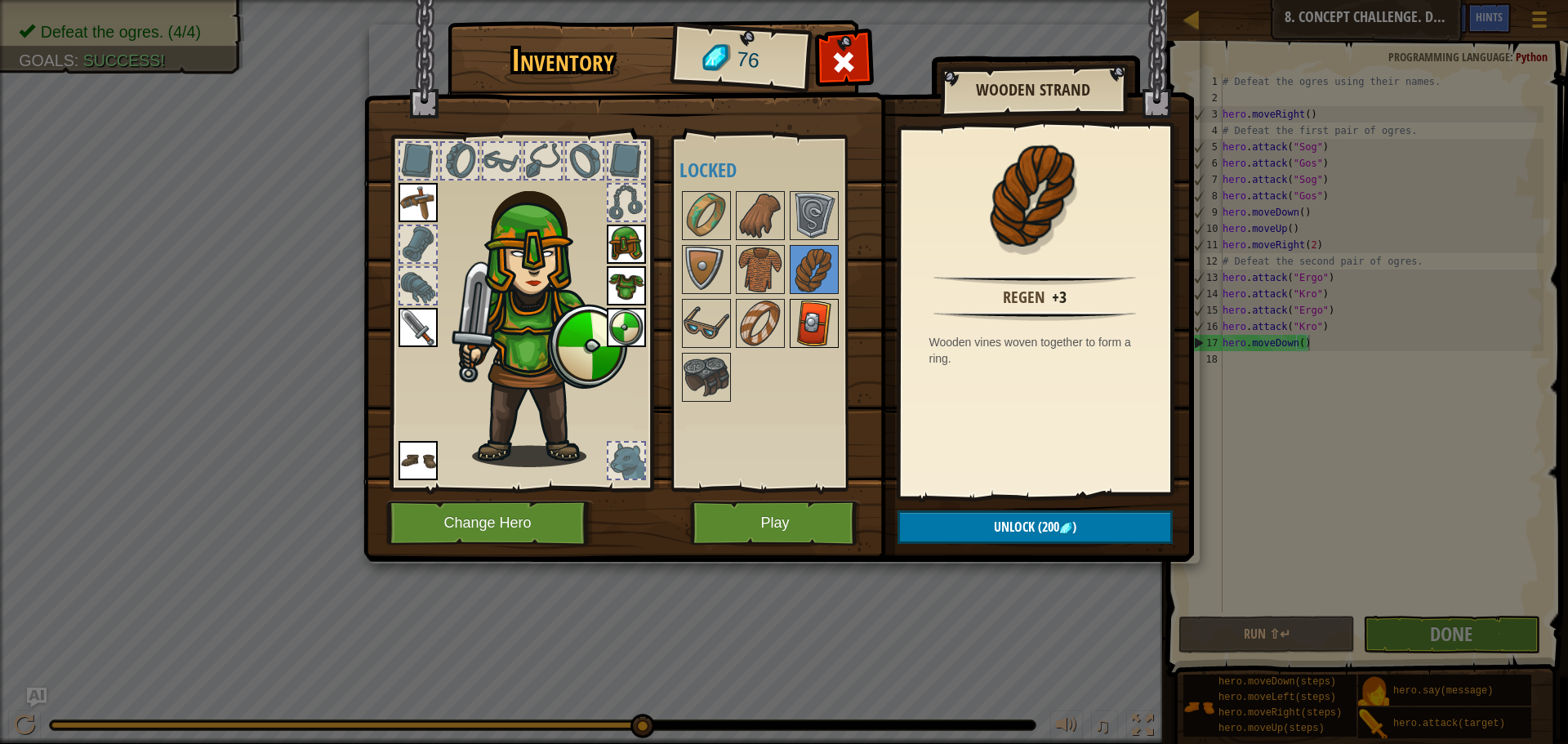
click at [804, 320] on img at bounding box center [814, 323] width 45 height 45
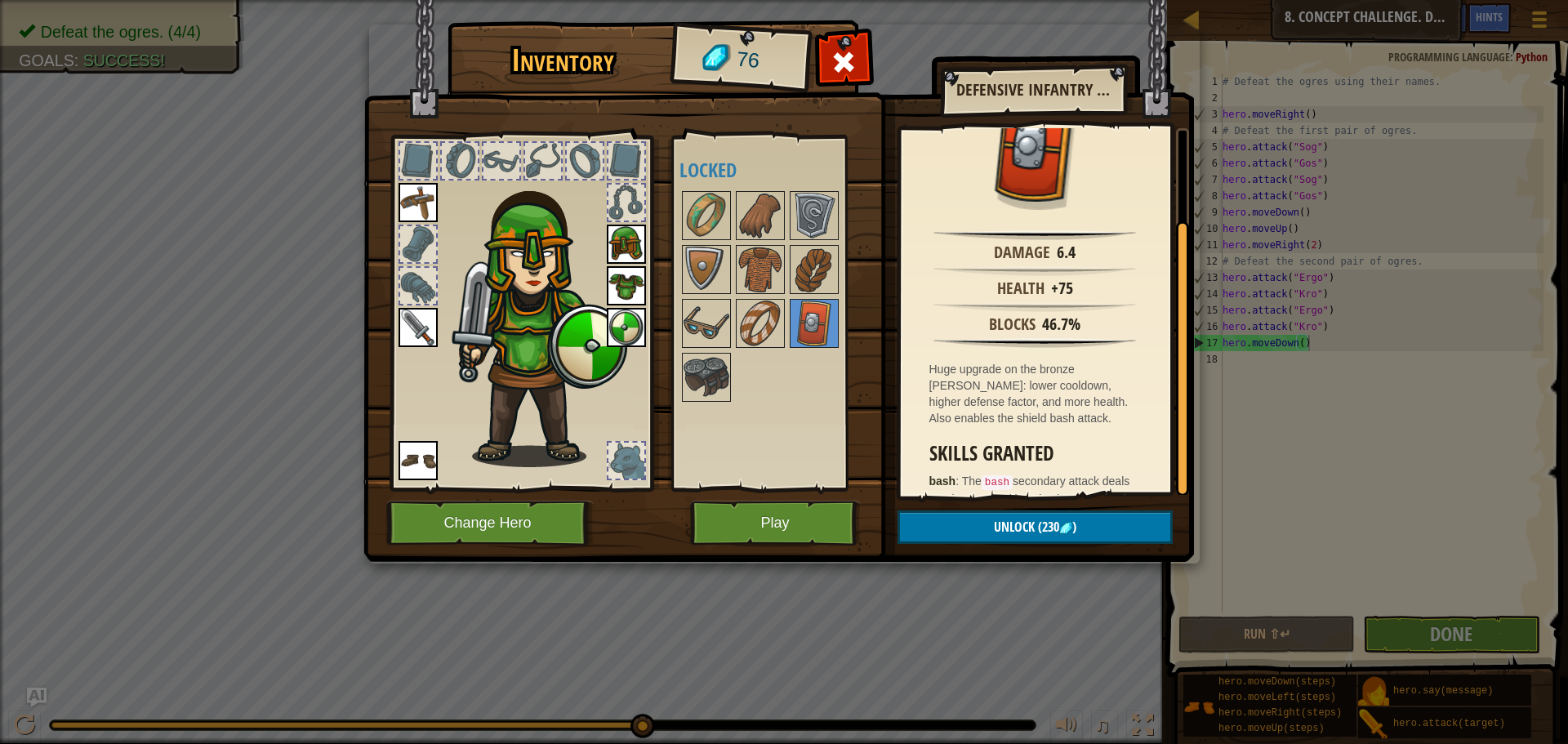
scroll to position [0, 0]
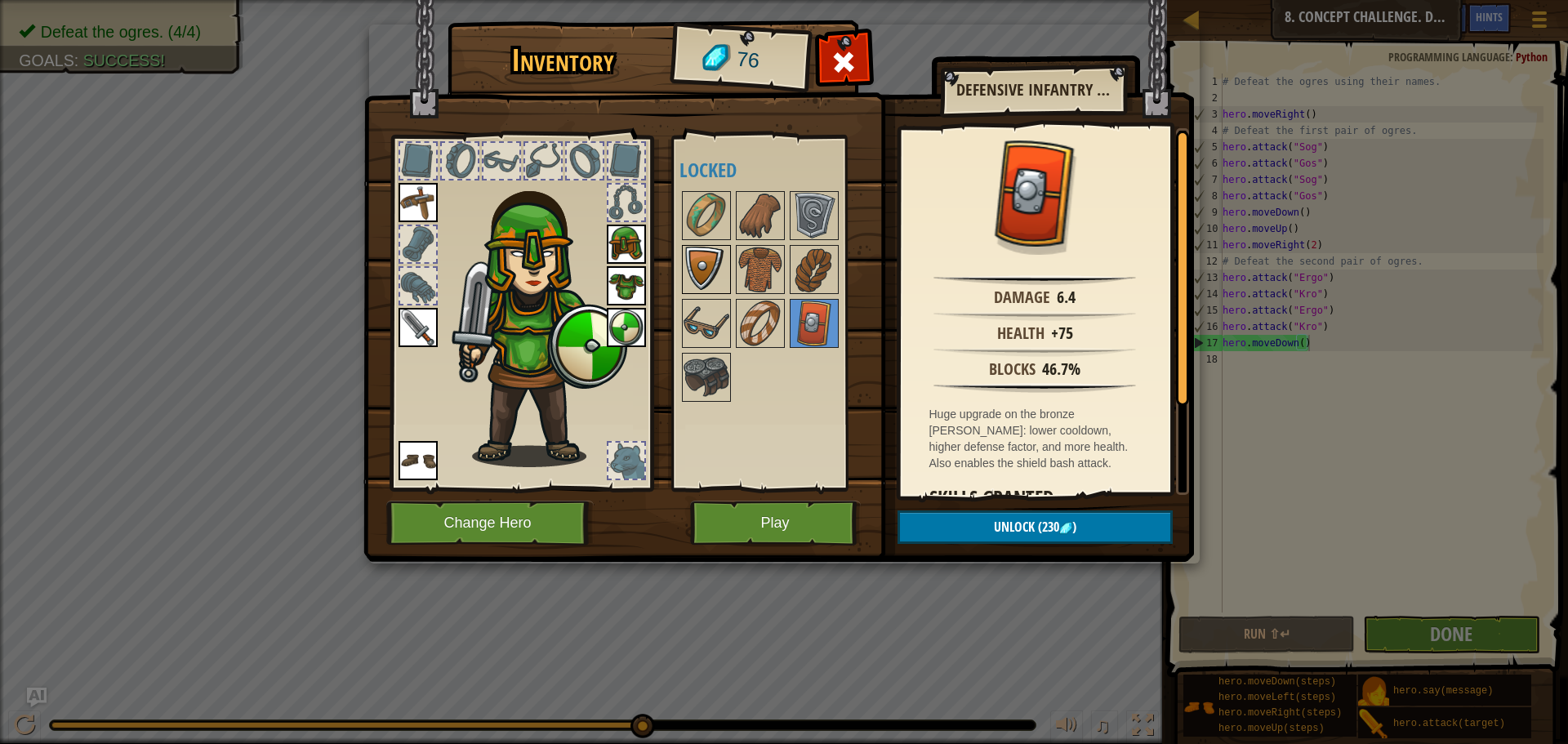
click at [703, 267] on img at bounding box center [706, 269] width 45 height 45
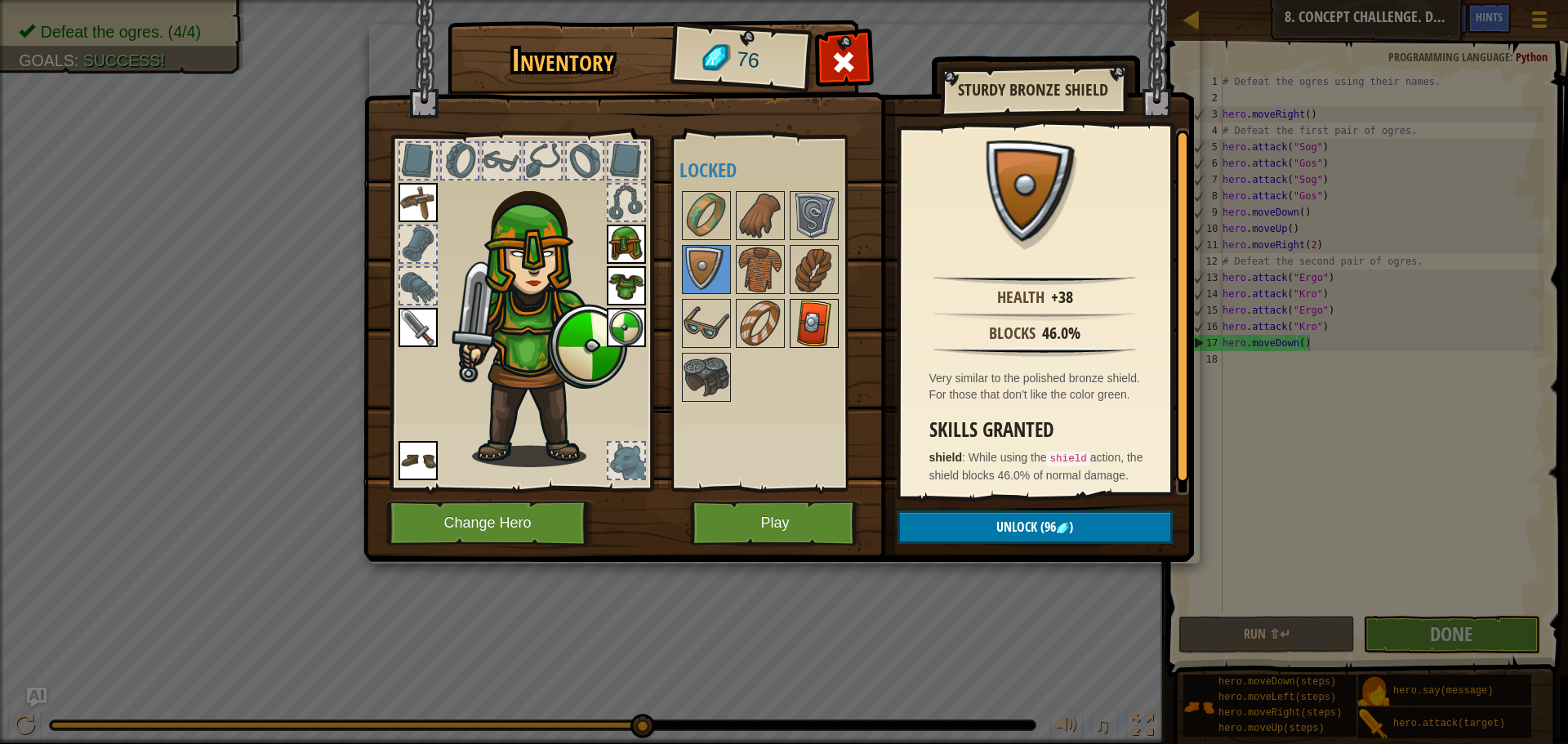
click at [805, 314] on img at bounding box center [814, 323] width 45 height 45
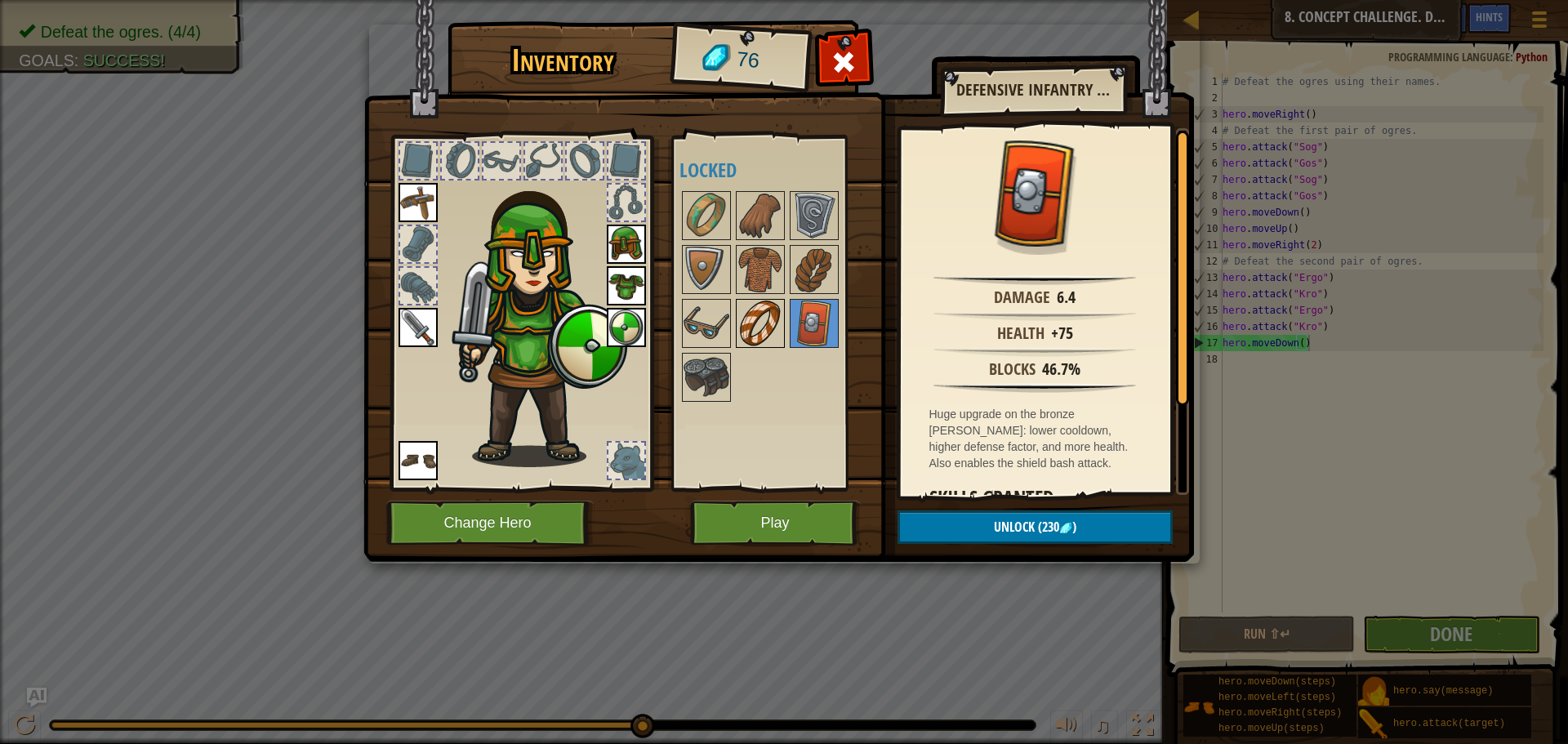
click at [760, 324] on img at bounding box center [760, 323] width 45 height 45
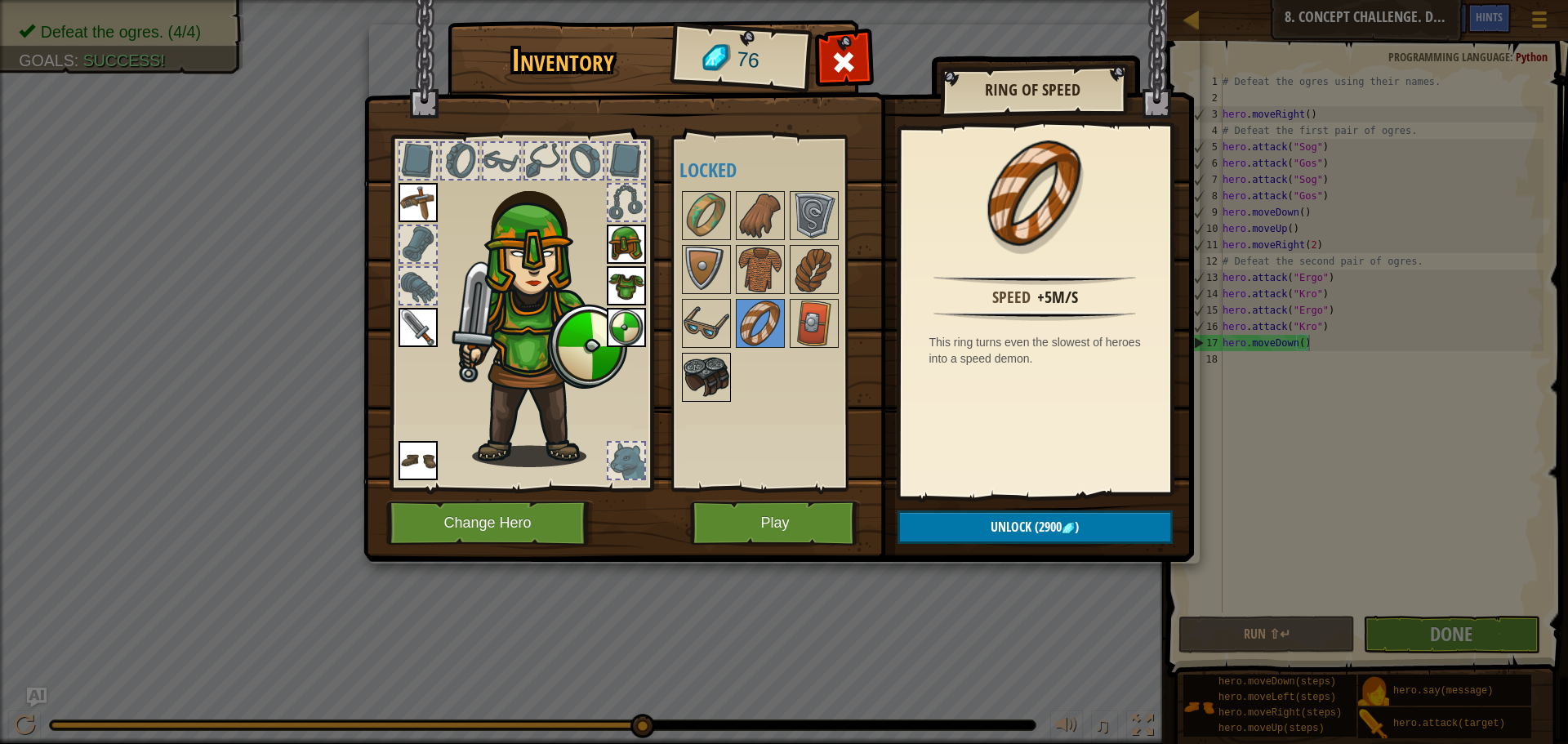
click at [696, 378] on img at bounding box center [706, 377] width 45 height 45
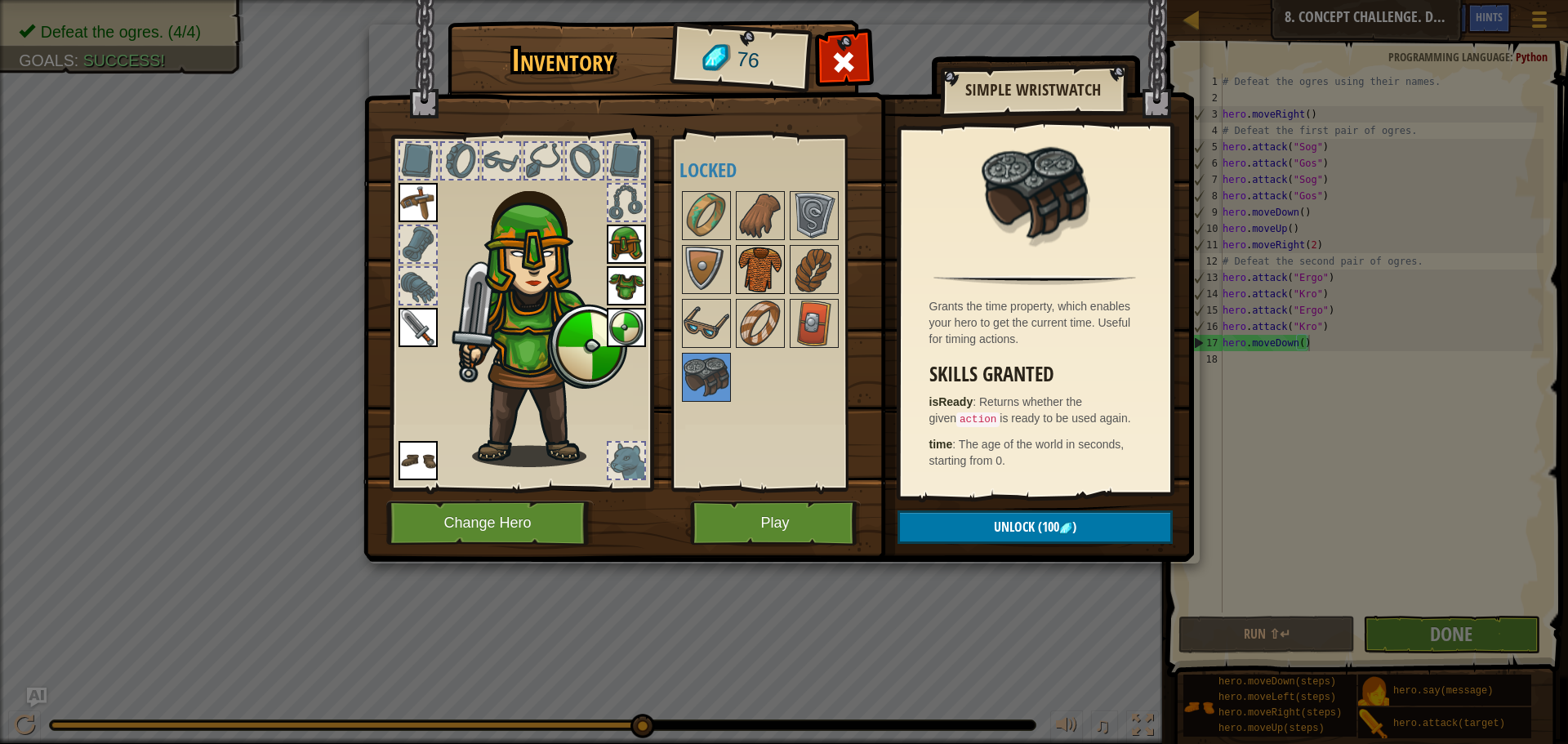
click at [784, 256] on div at bounding box center [760, 269] width 49 height 49
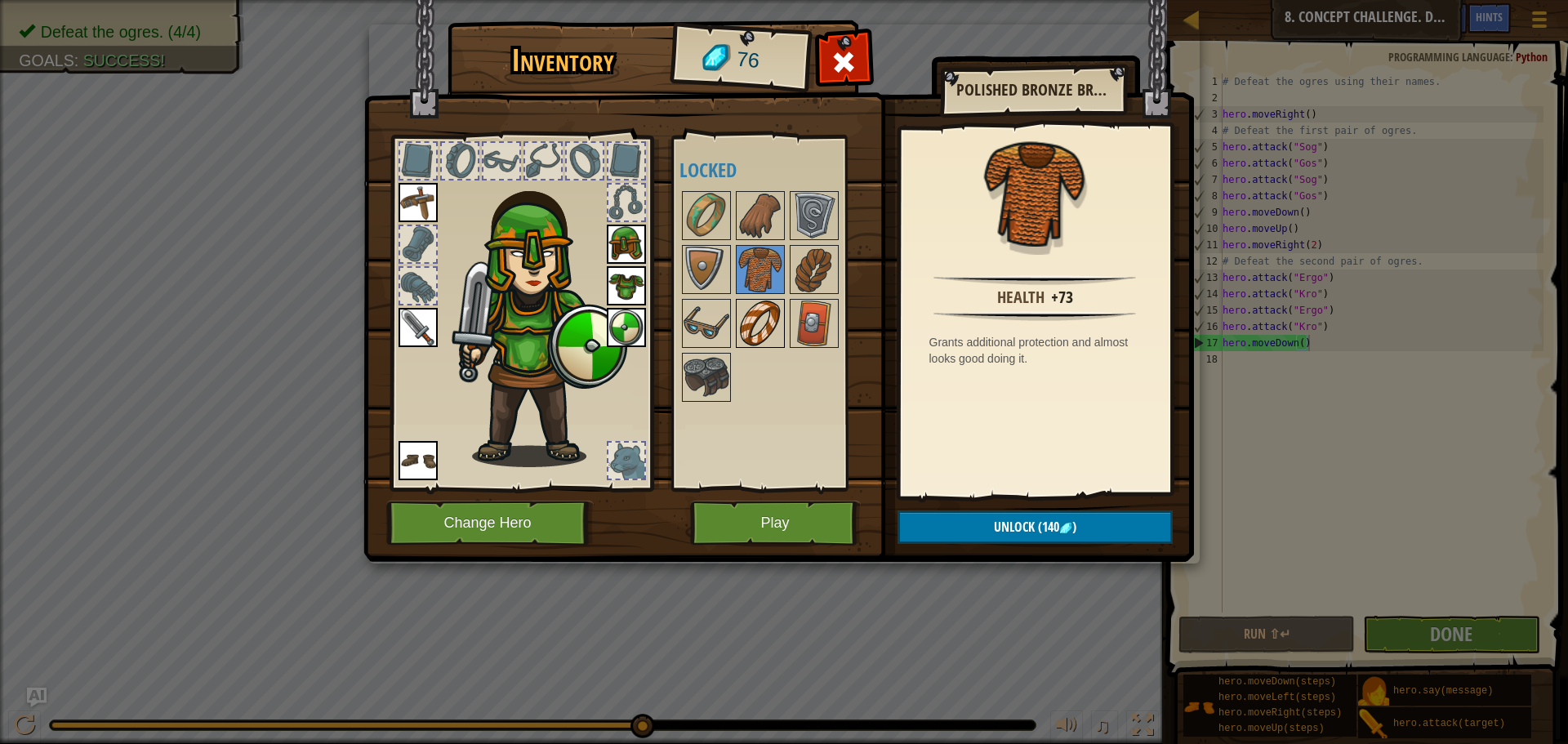
click at [765, 308] on img at bounding box center [760, 323] width 45 height 45
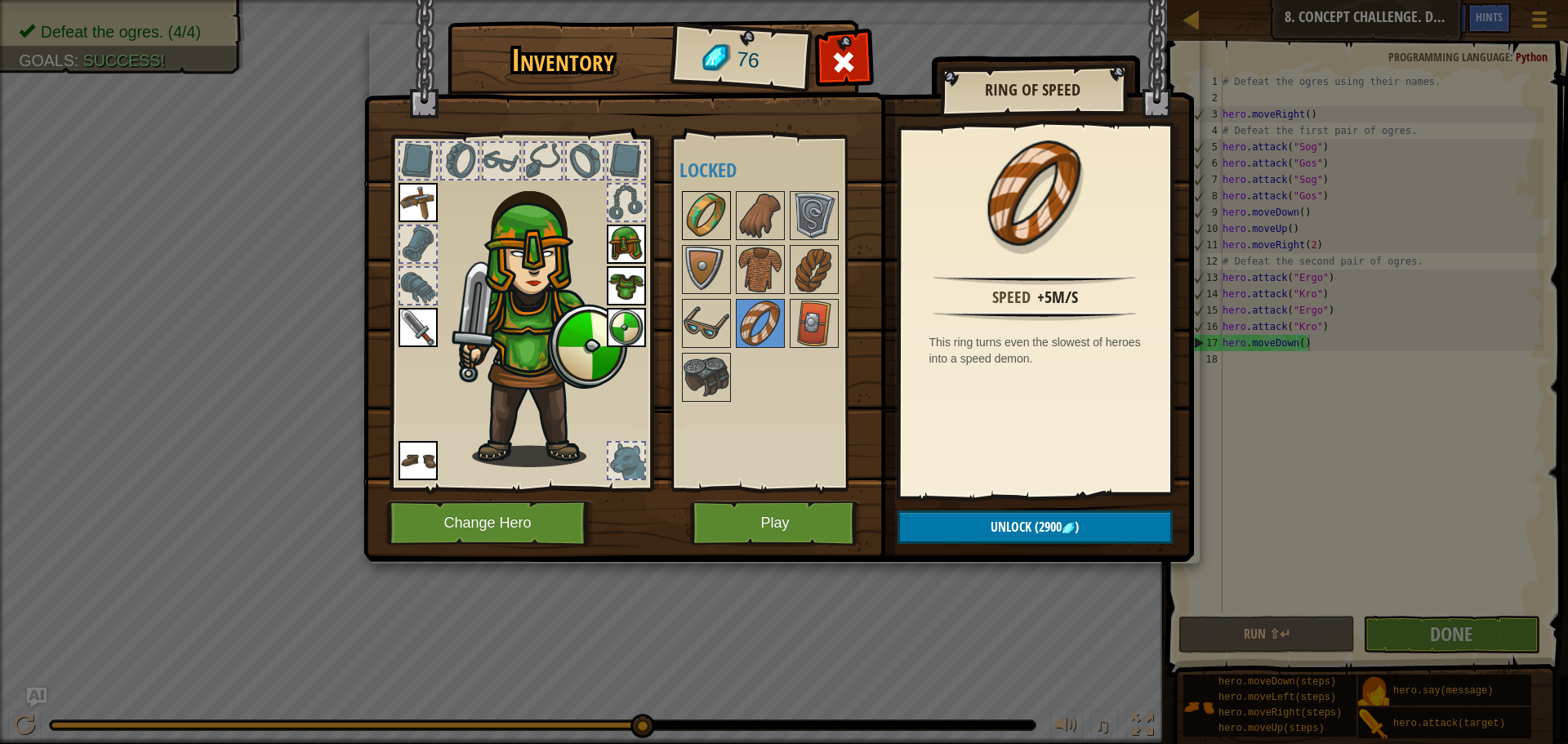
click at [726, 202] on img at bounding box center [706, 215] width 45 height 45
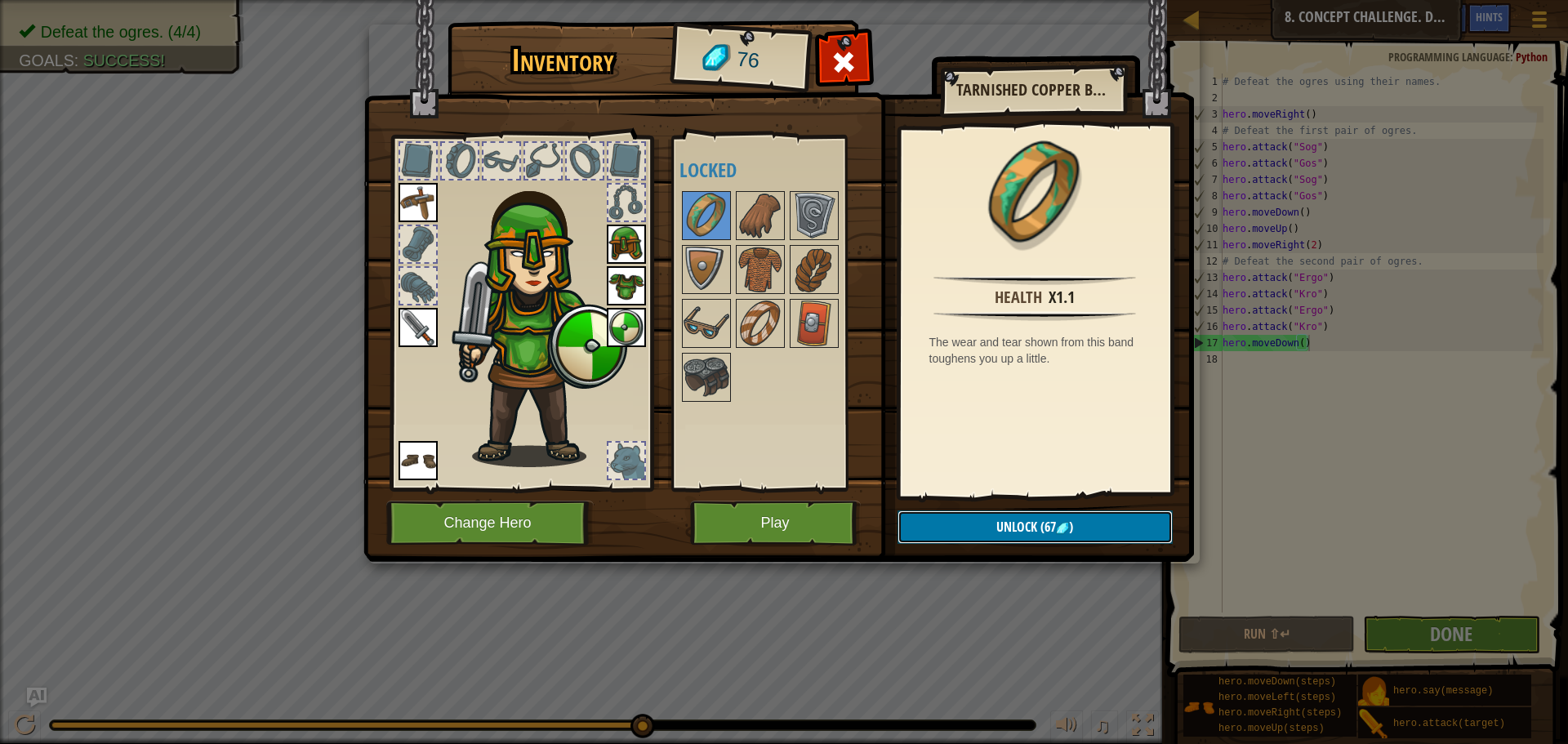
click at [982, 517] on button "Unlock (67 )" at bounding box center [1035, 527] width 275 height 33
click at [987, 513] on button "Confirm" at bounding box center [1035, 527] width 275 height 33
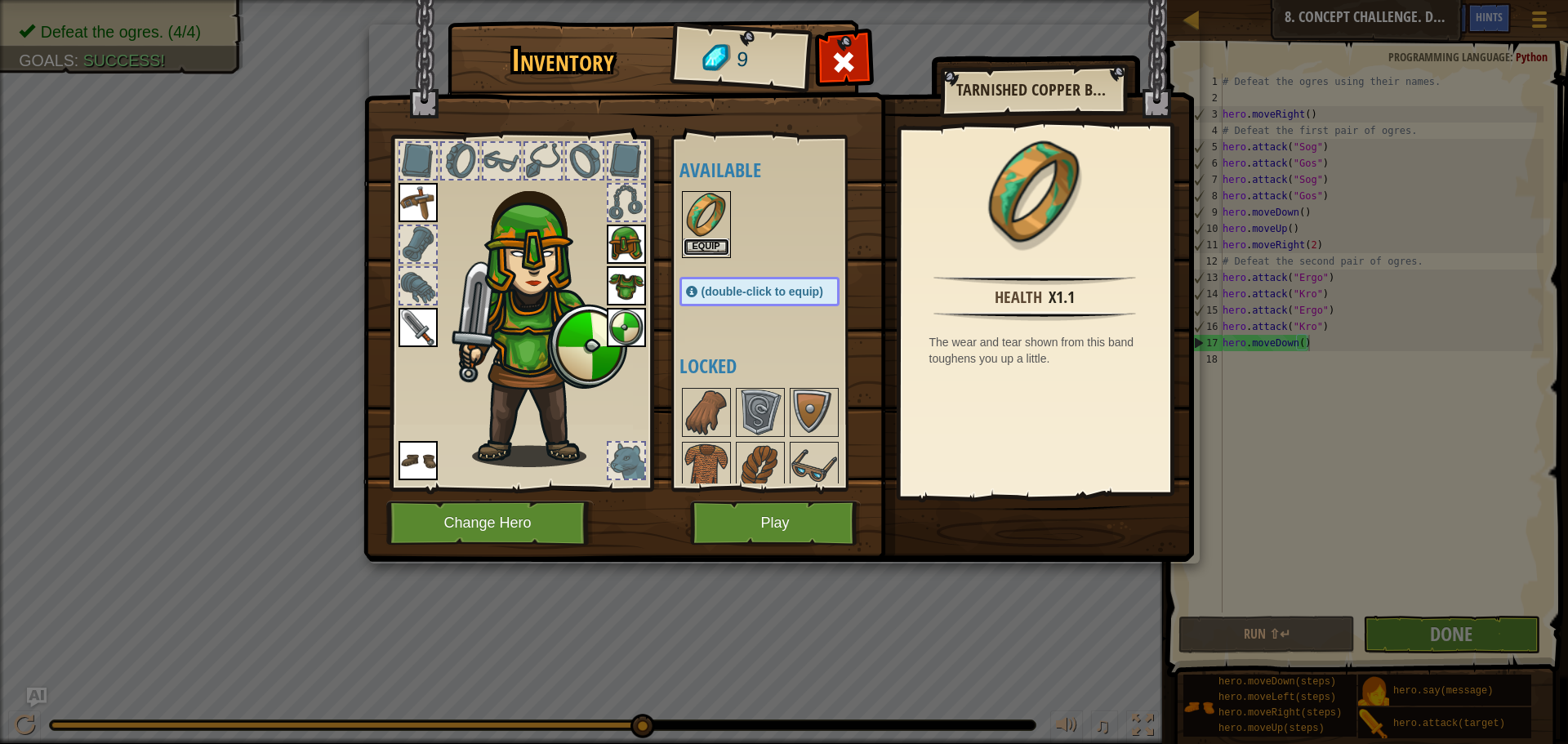
click at [690, 239] on button "Equip" at bounding box center [706, 247] width 45 height 17
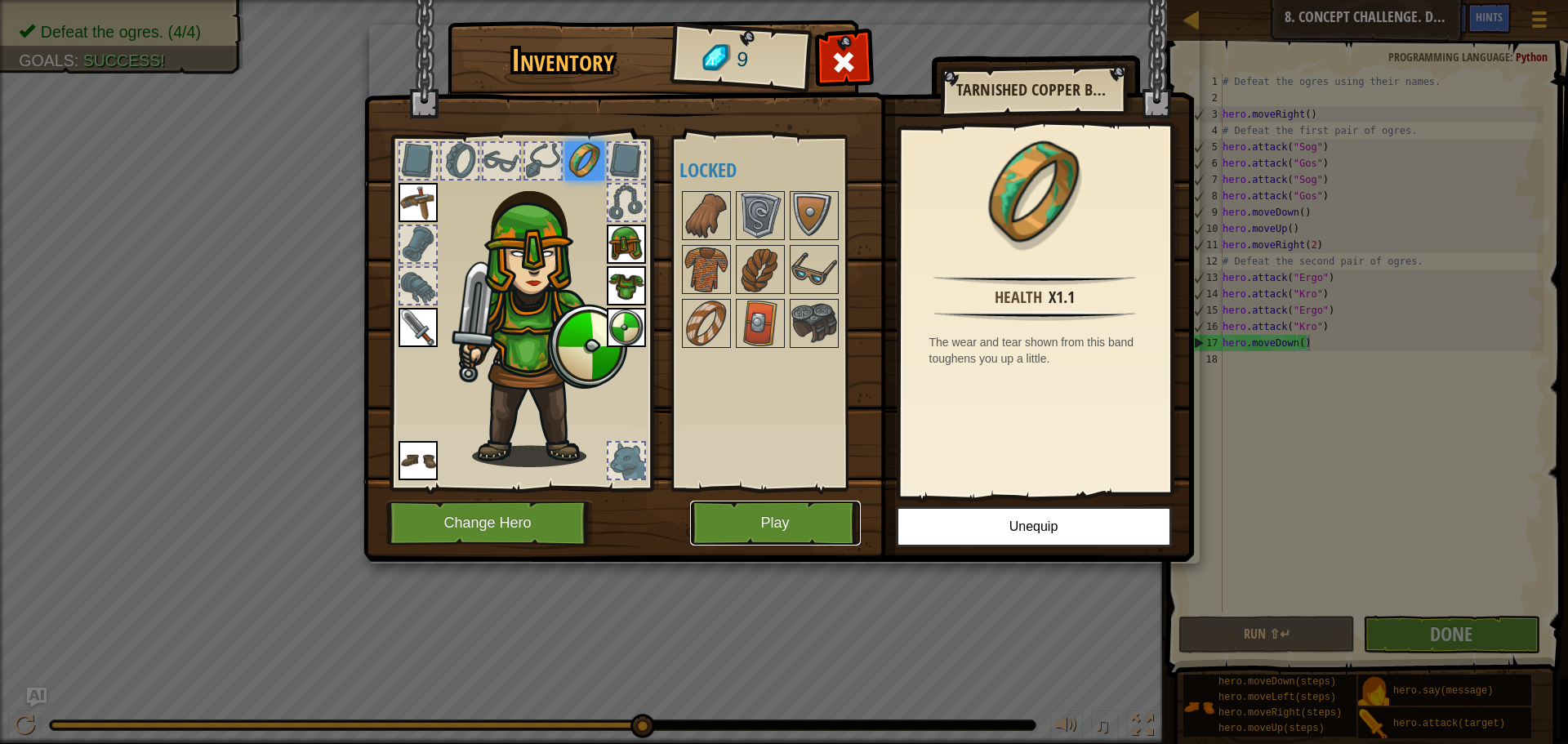
click at [788, 506] on button "Play" at bounding box center [776, 523] width 171 height 45
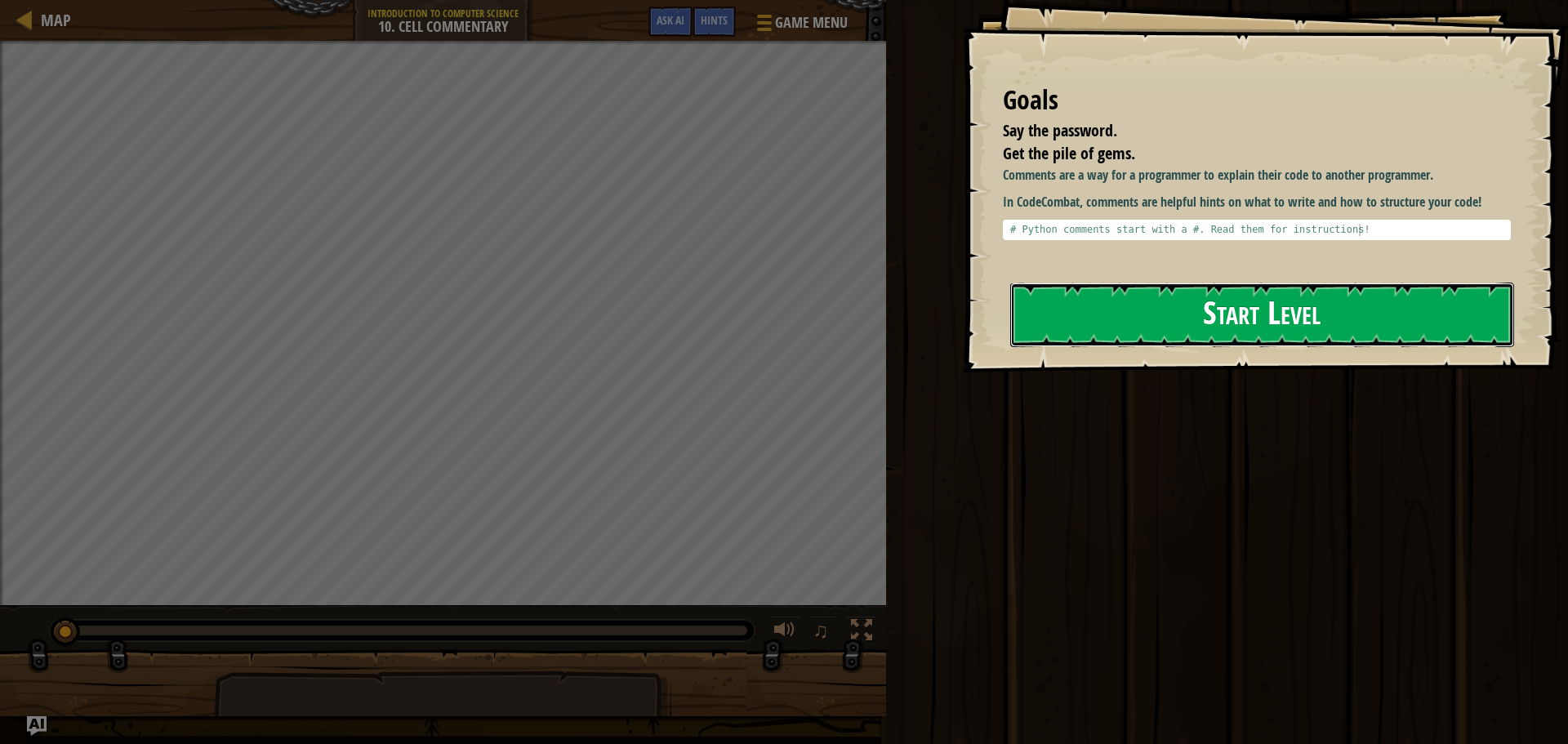
click at [1046, 311] on button "Start Level" at bounding box center [1262, 315] width 504 height 64
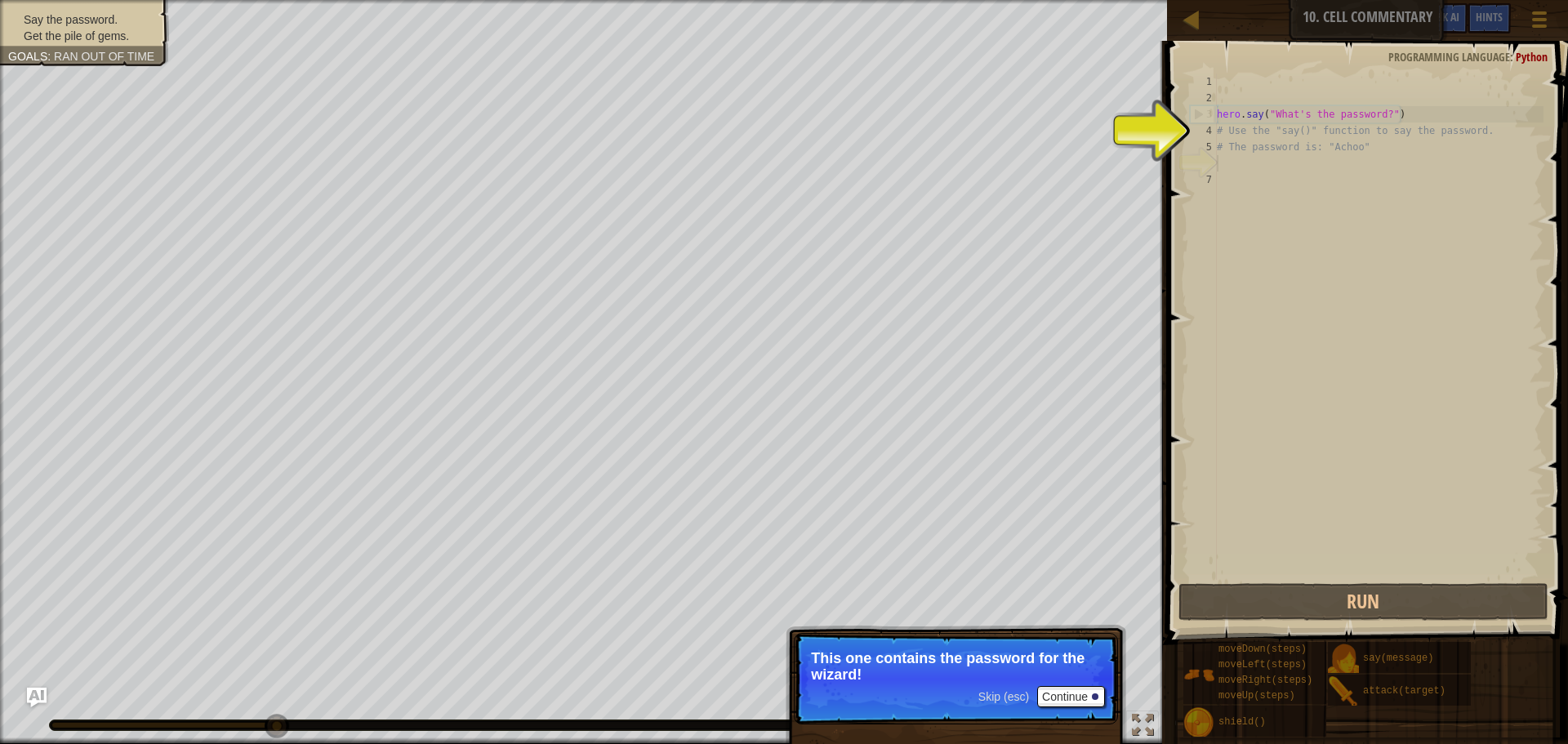
click at [1028, 689] on div "Skip (esc) Continue" at bounding box center [1042, 696] width 126 height 21
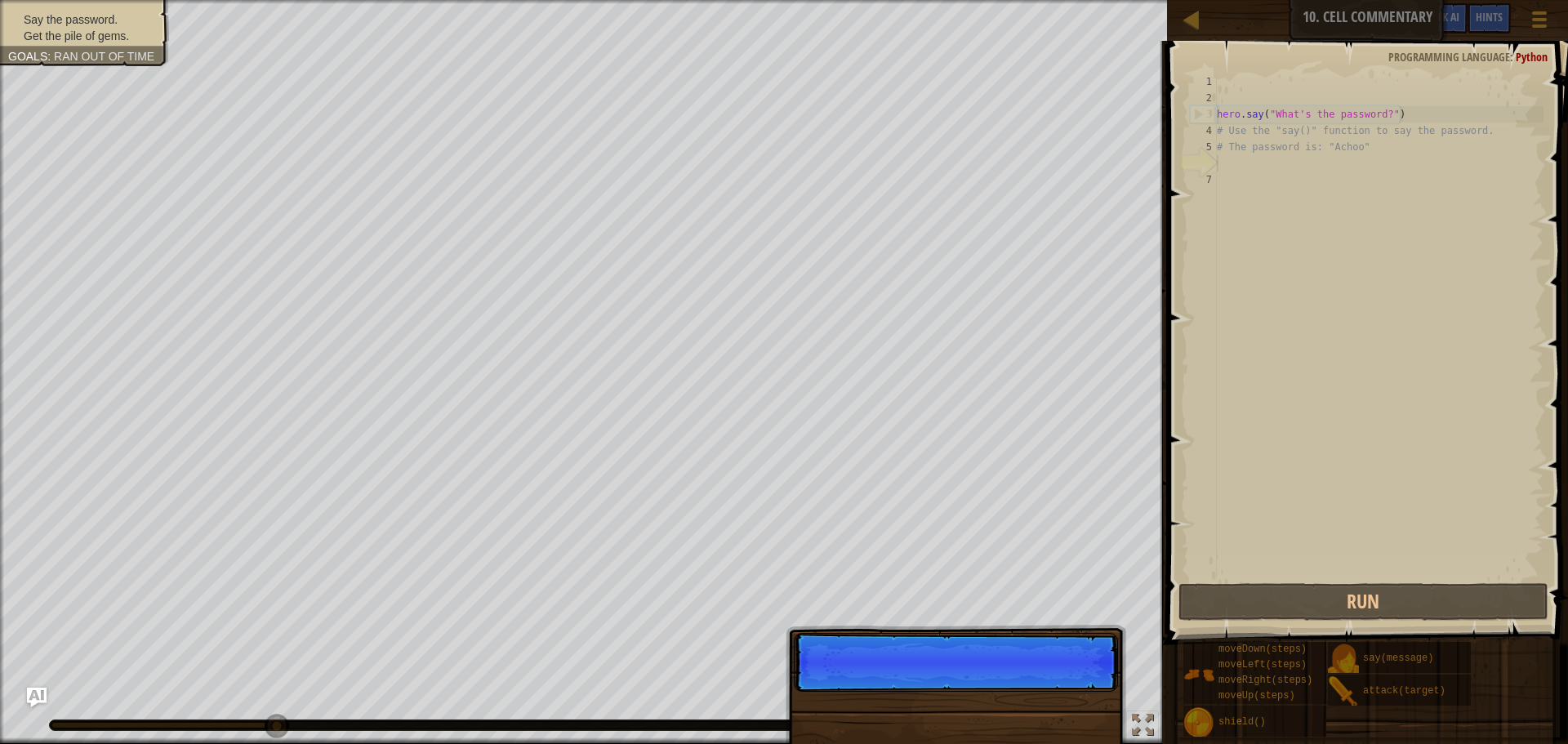
scroll to position [7, 0]
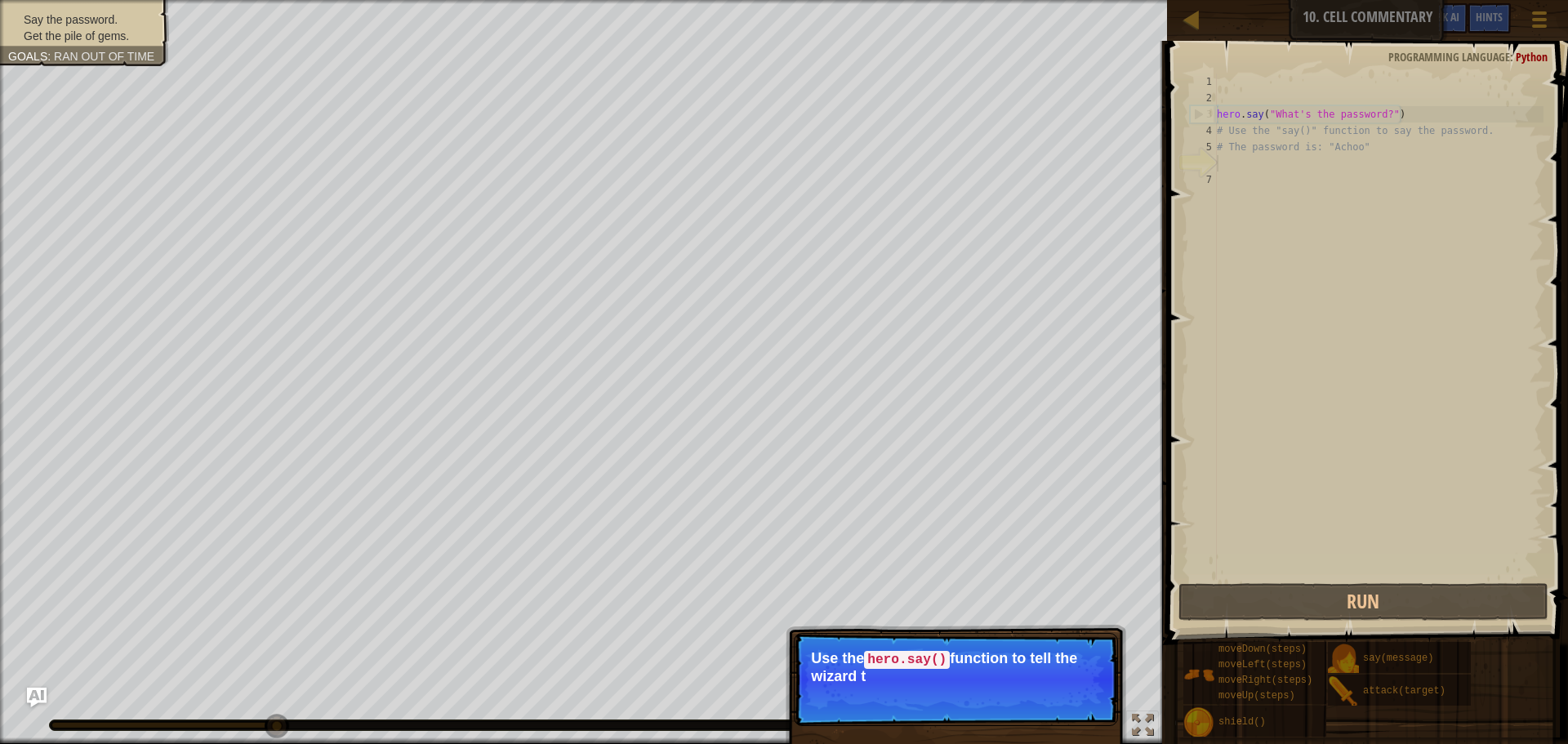
click at [1060, 694] on p "Skip (esc) Continue Use the hero.say() function to tell the wizard t" at bounding box center [956, 679] width 324 height 93
click at [1060, 694] on button "Continue" at bounding box center [1071, 698] width 68 height 21
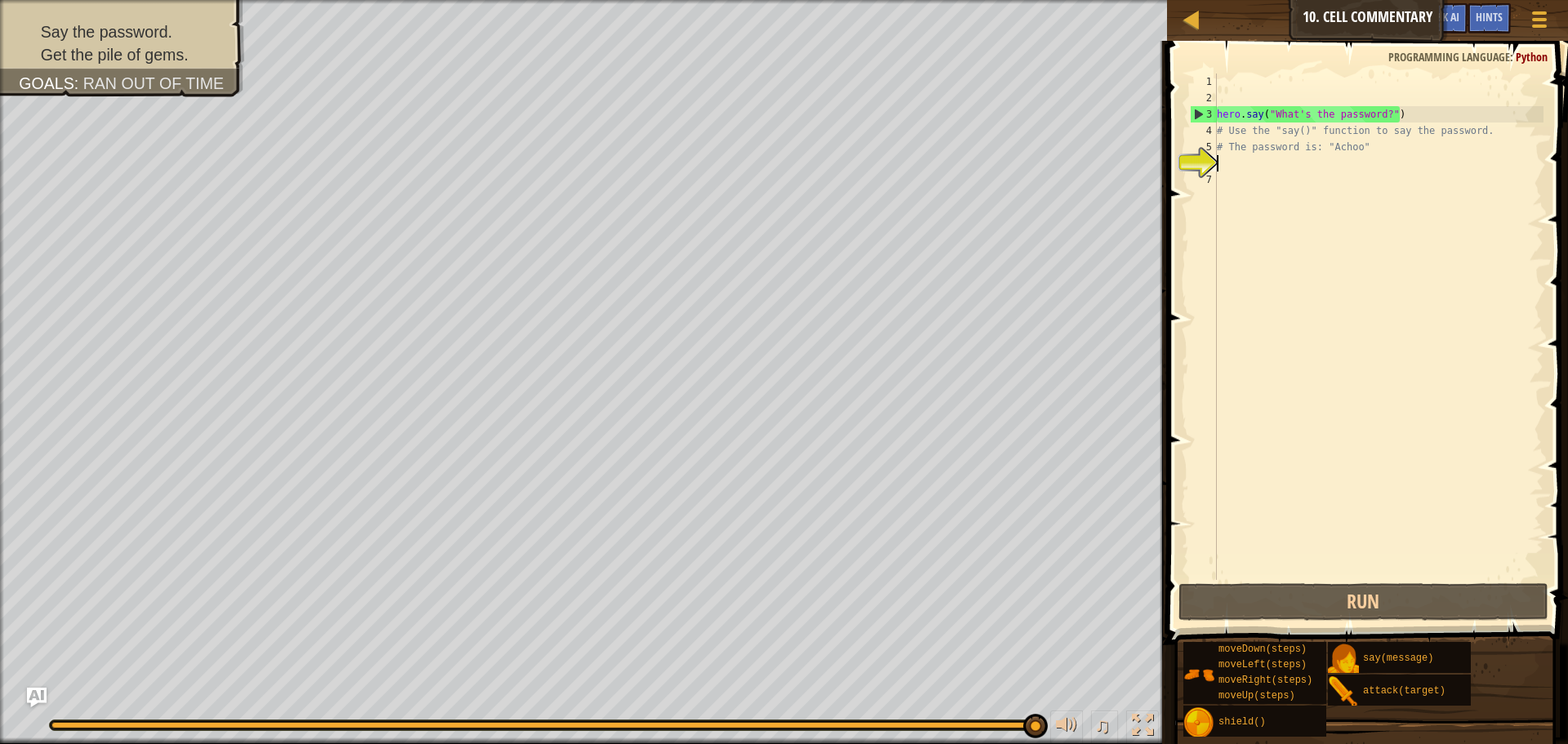
click at [1321, 155] on div "hero . say ( "What's the password?" ) # Use the "say()" function to say the pas…" at bounding box center [1379, 342] width 330 height 539
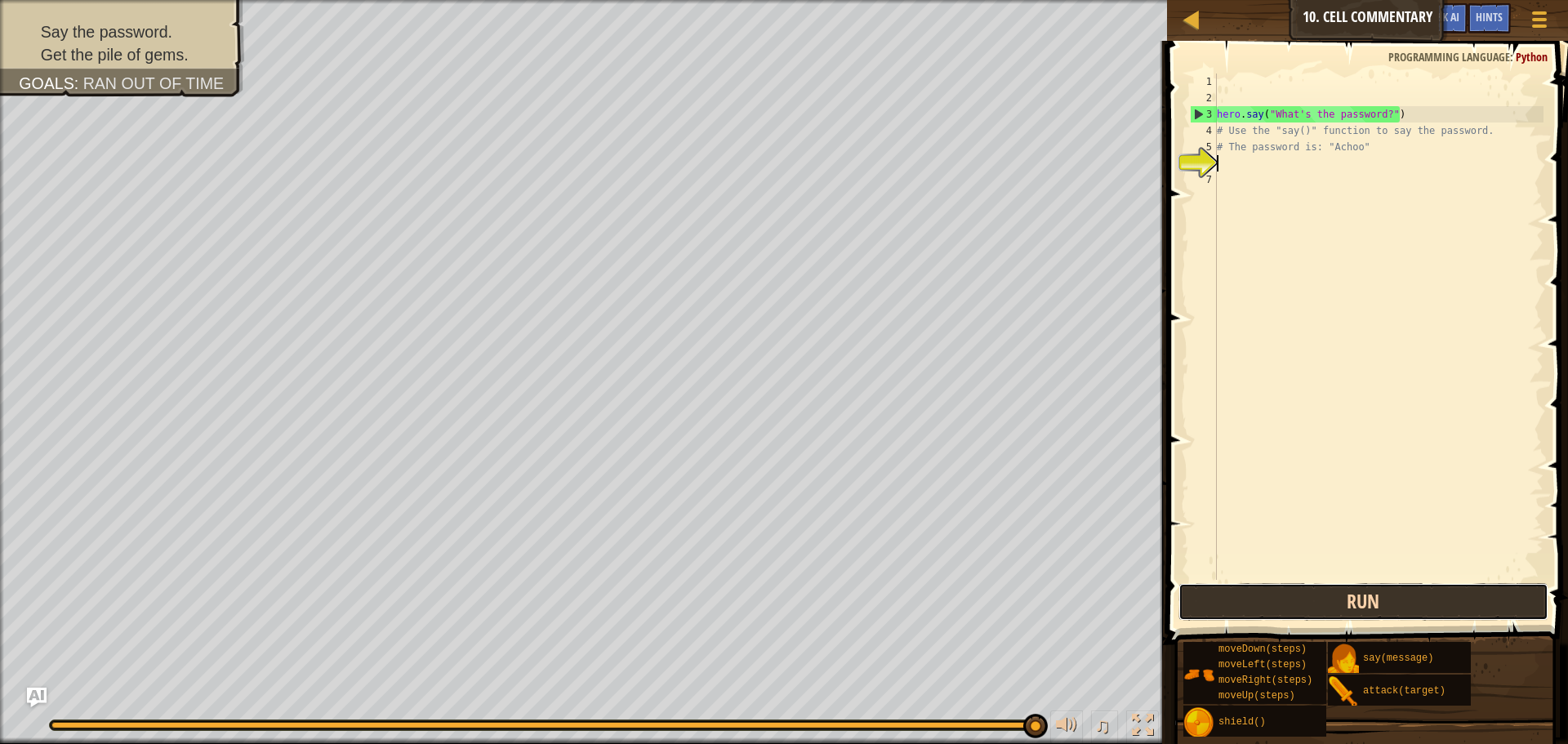
click at [1388, 605] on button "Run" at bounding box center [1363, 601] width 370 height 37
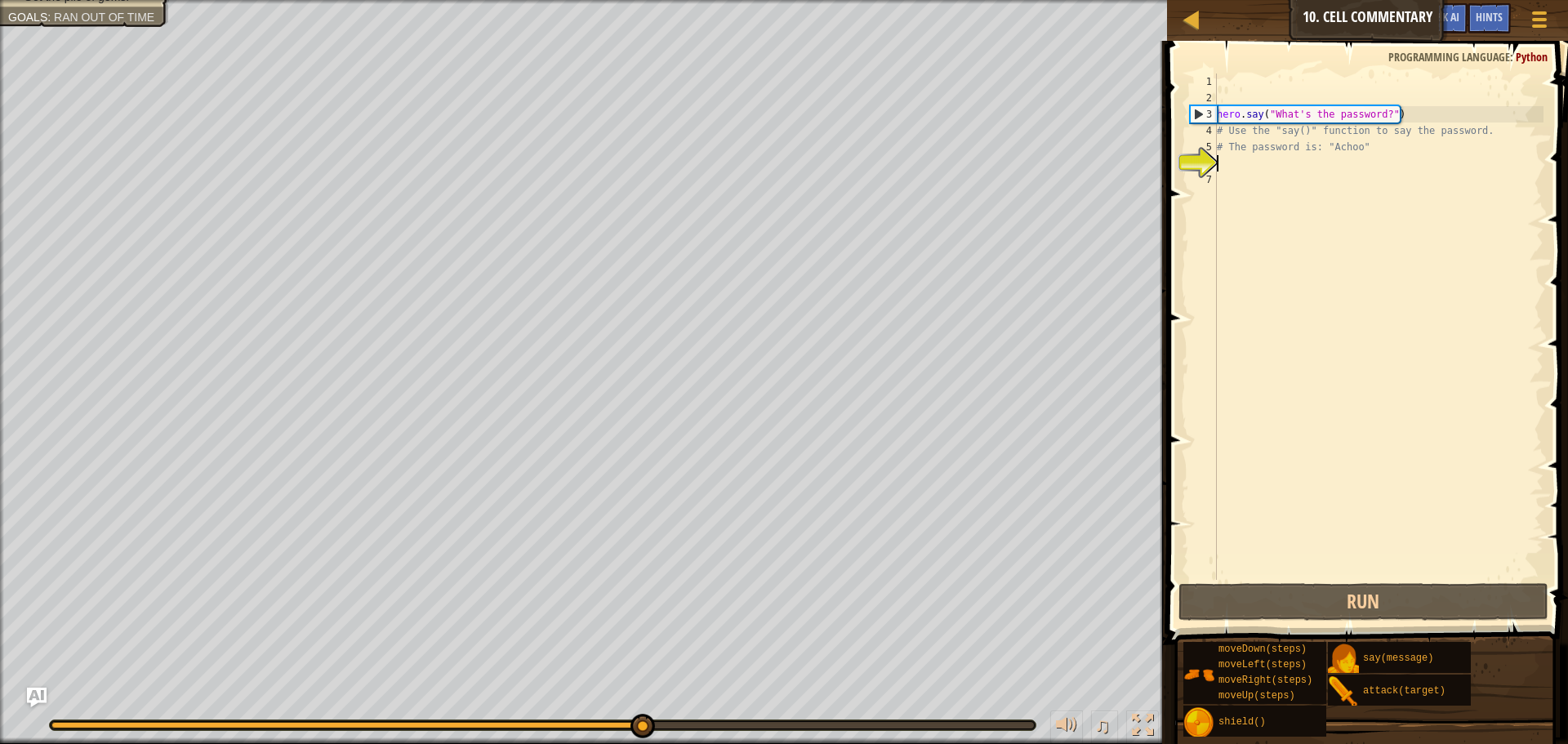
click at [1249, 166] on div "hero . say ( "What's the password?" ) # Use the "say()" function to say the pas…" at bounding box center [1379, 342] width 330 height 539
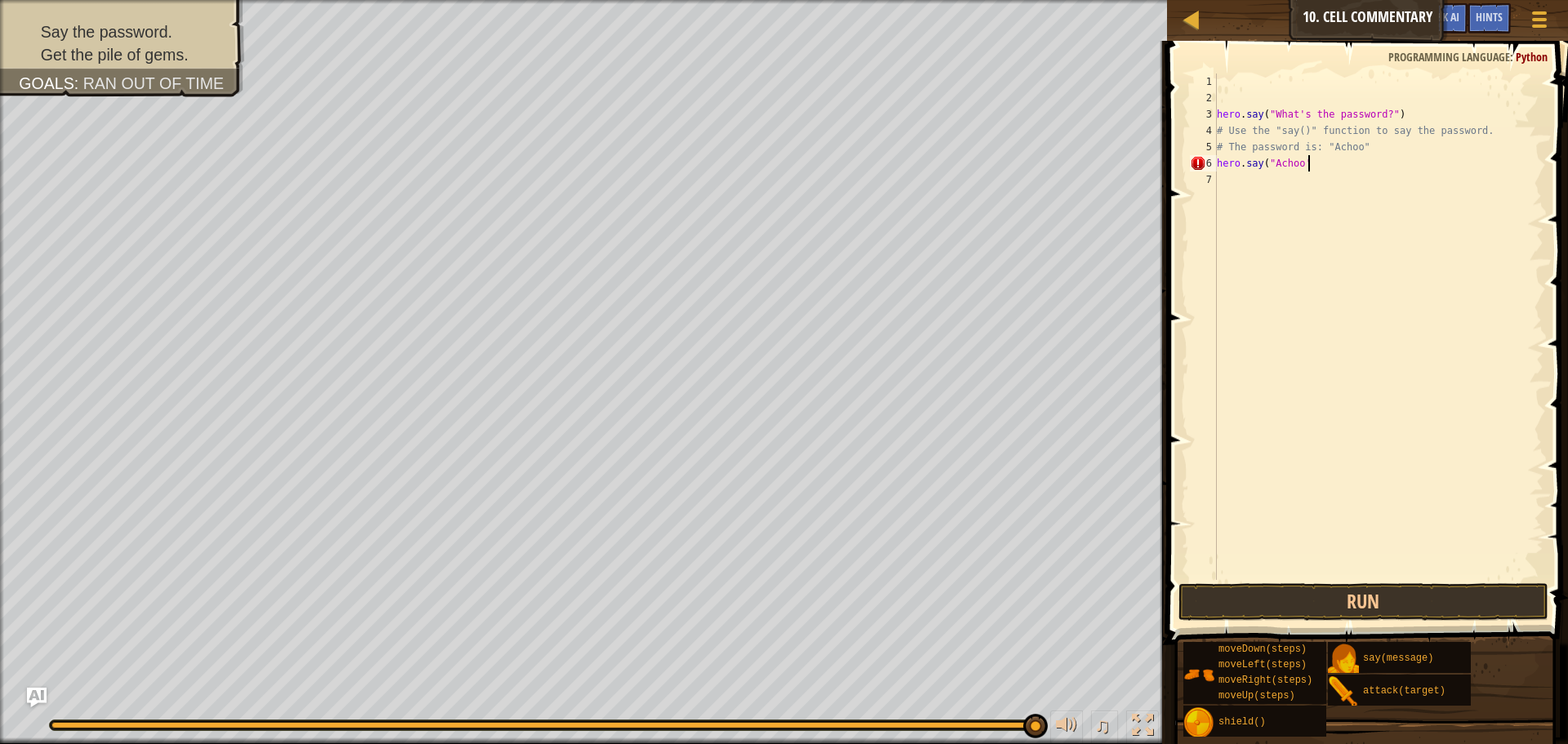
scroll to position [7, 13]
click at [1358, 604] on button "Run" at bounding box center [1363, 601] width 370 height 37
type textarea "hero.say("Achoo")"
click at [1357, 608] on button "Run" at bounding box center [1363, 601] width 370 height 37
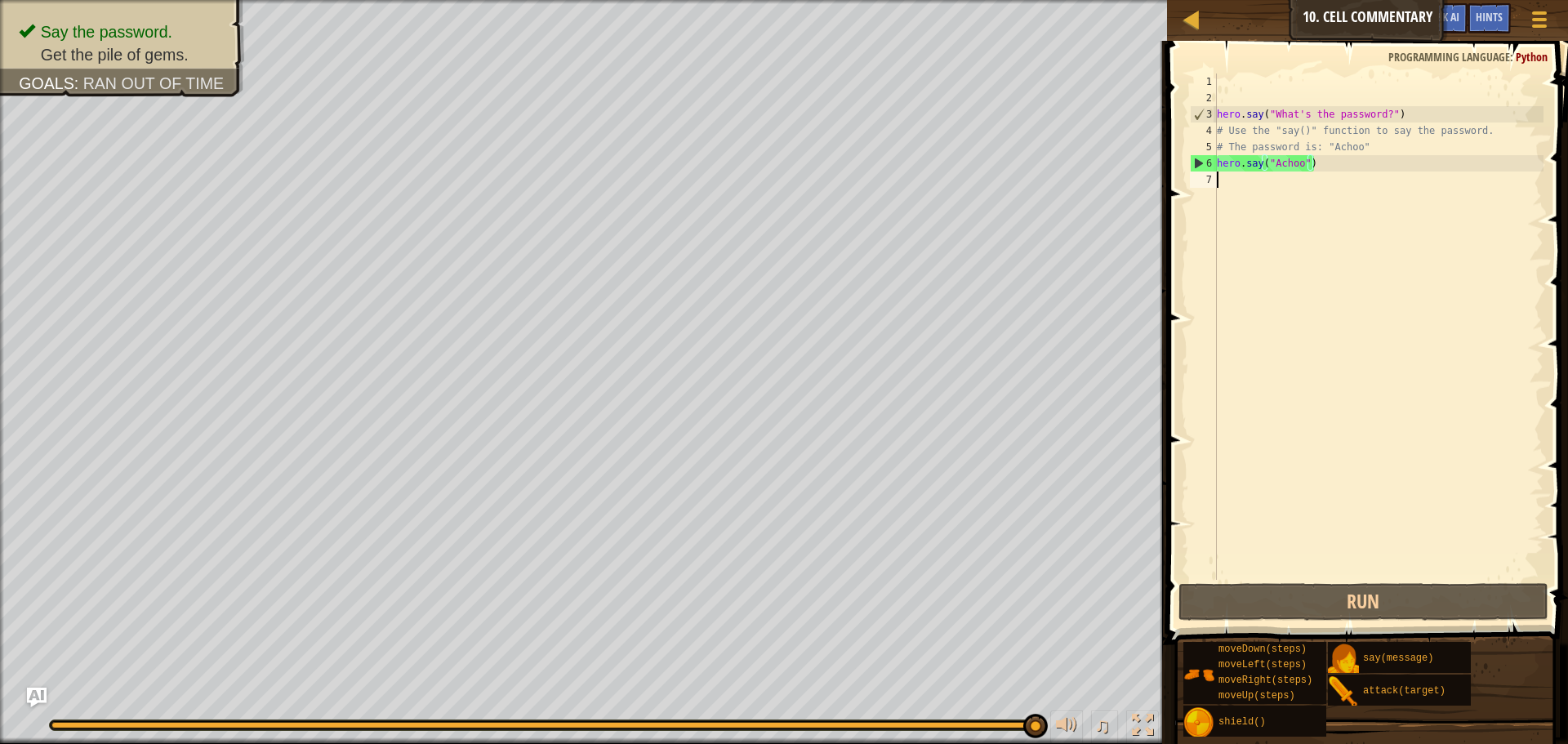
click at [1279, 184] on div "hero . say ( "What's the password?" ) # Use the "say()" function to say the pas…" at bounding box center [1379, 342] width 330 height 539
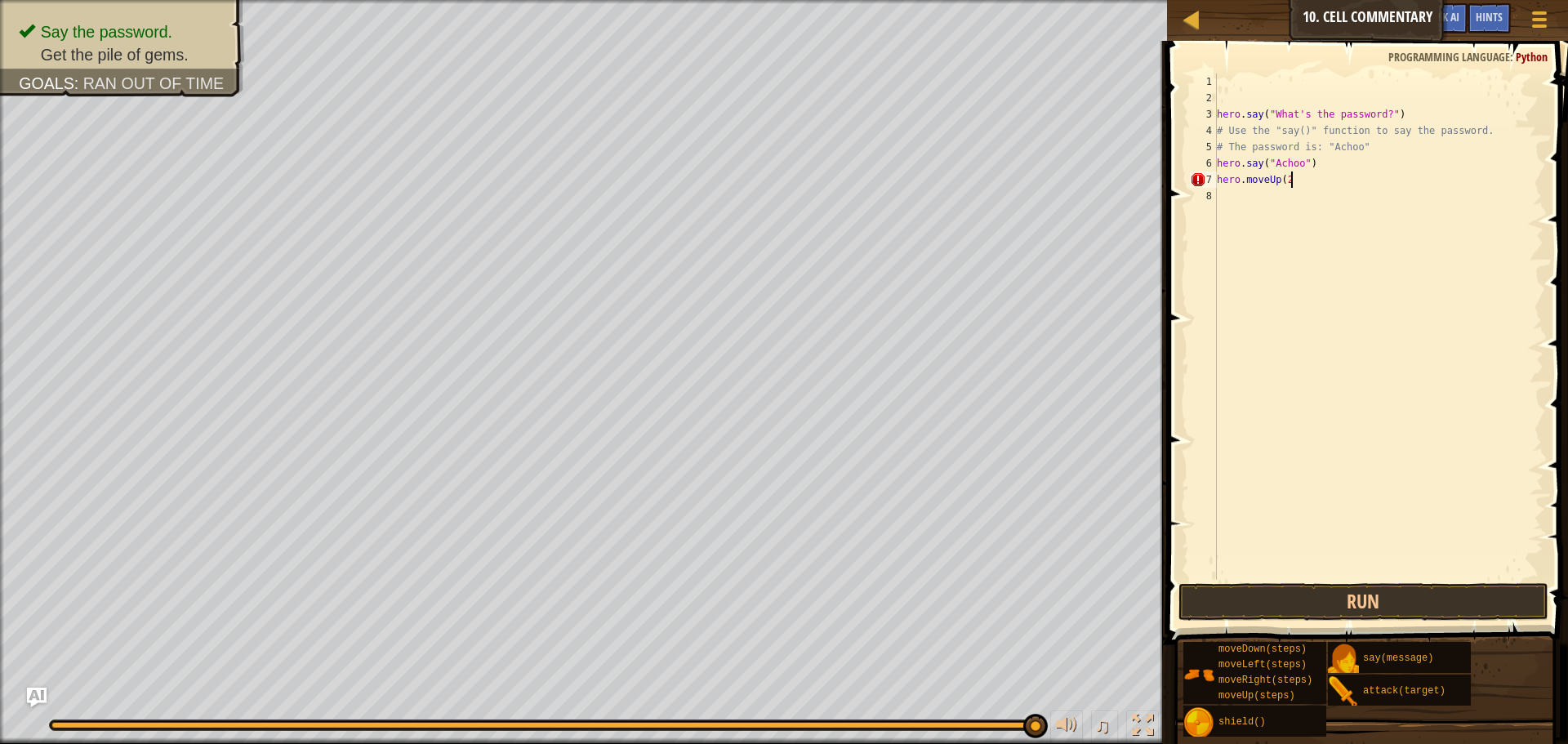
scroll to position [7, 10]
type textarea "hero.moveUp(2)"
click at [1394, 607] on button "Run" at bounding box center [1363, 601] width 370 height 37
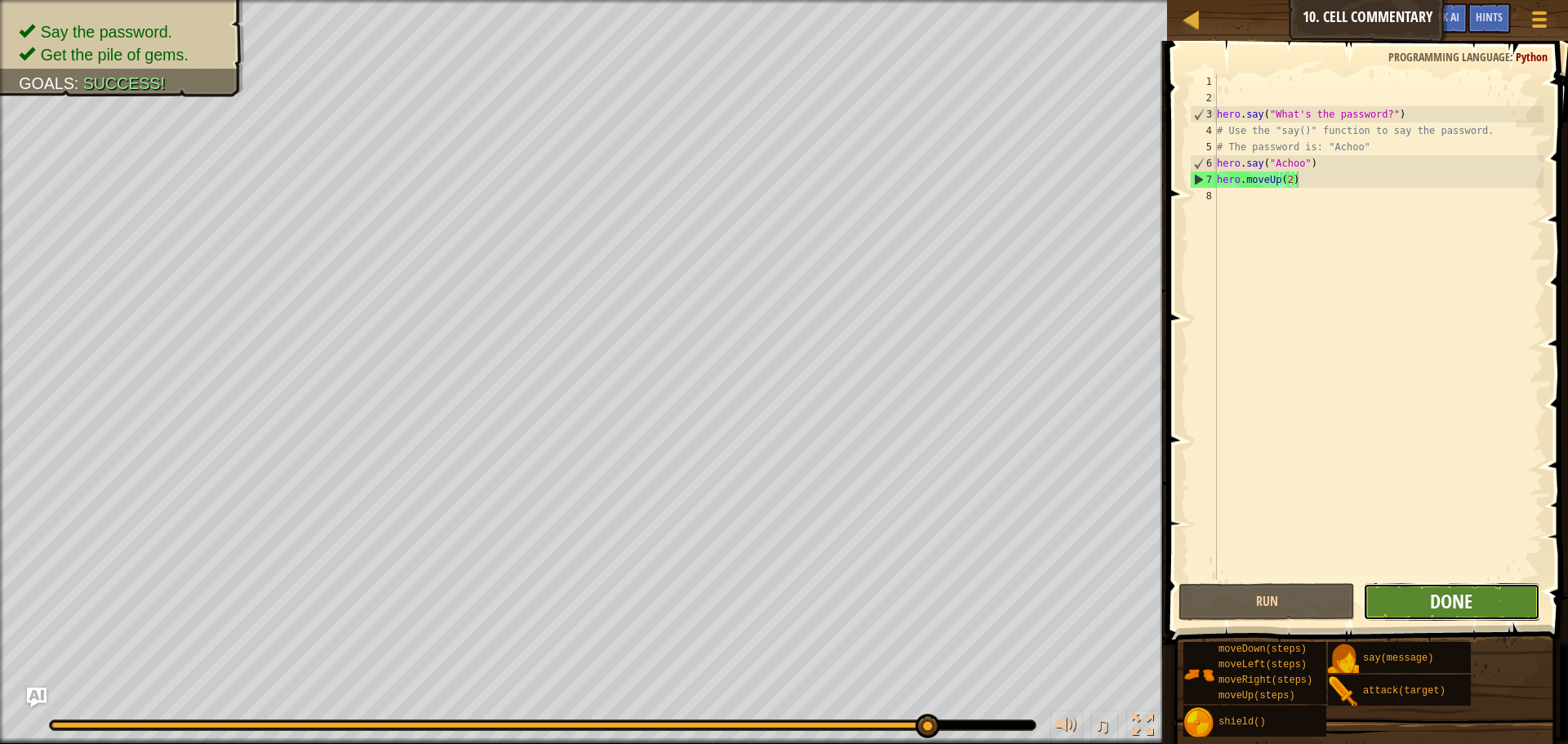
click at [1449, 592] on span "Done" at bounding box center [1451, 601] width 43 height 26
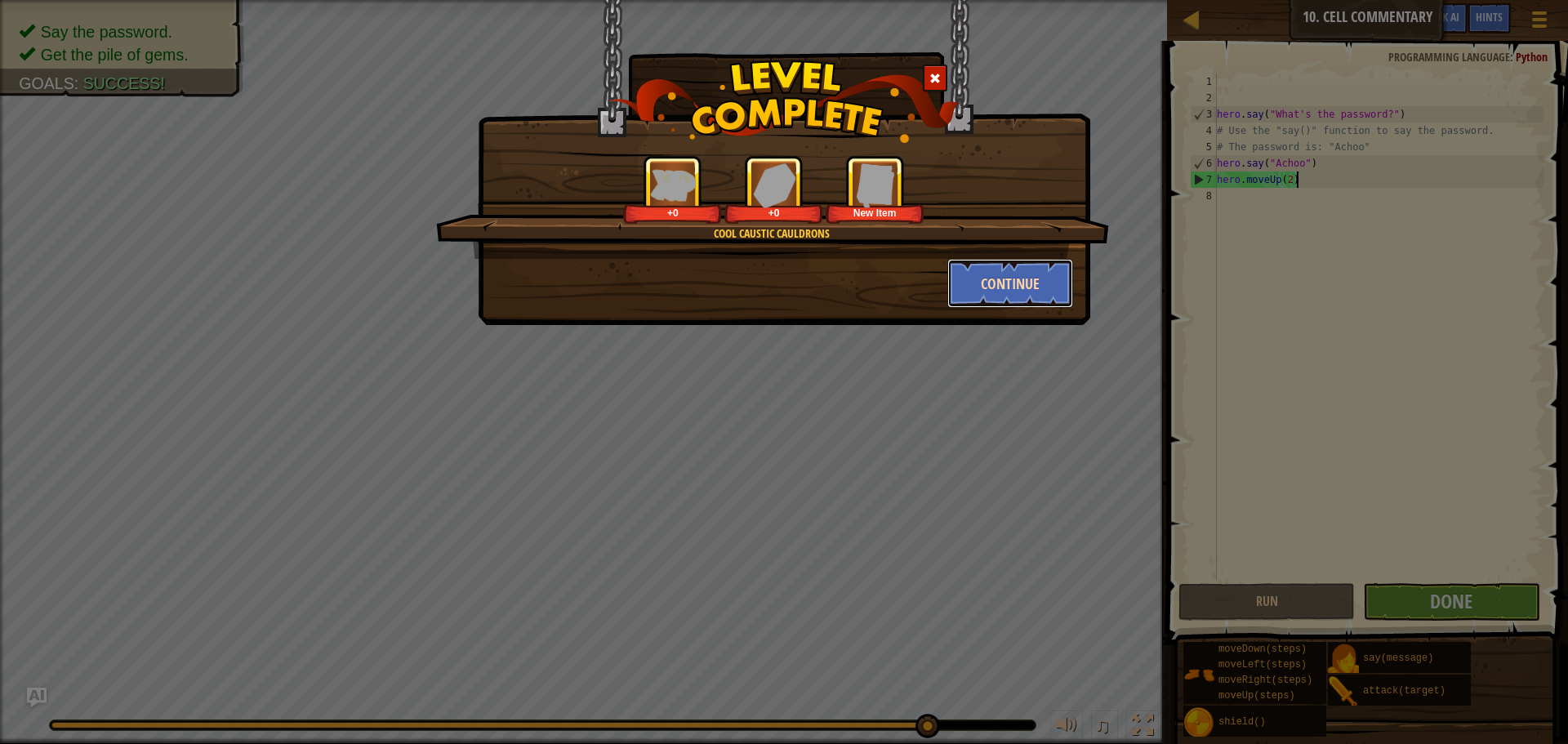
click at [975, 289] on button "Continue" at bounding box center [1010, 283] width 126 height 49
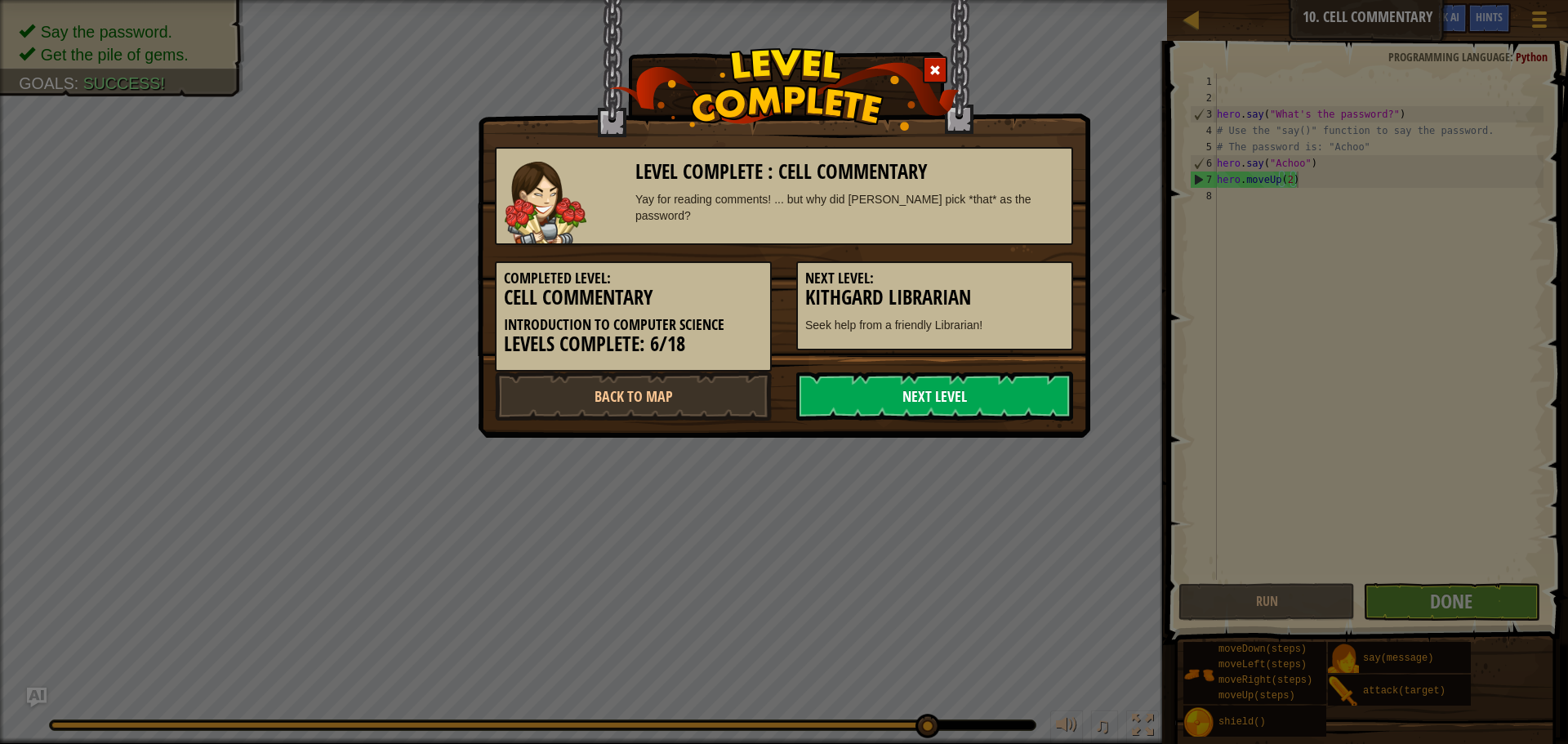
click at [974, 382] on link "Next Level" at bounding box center [935, 396] width 277 height 49
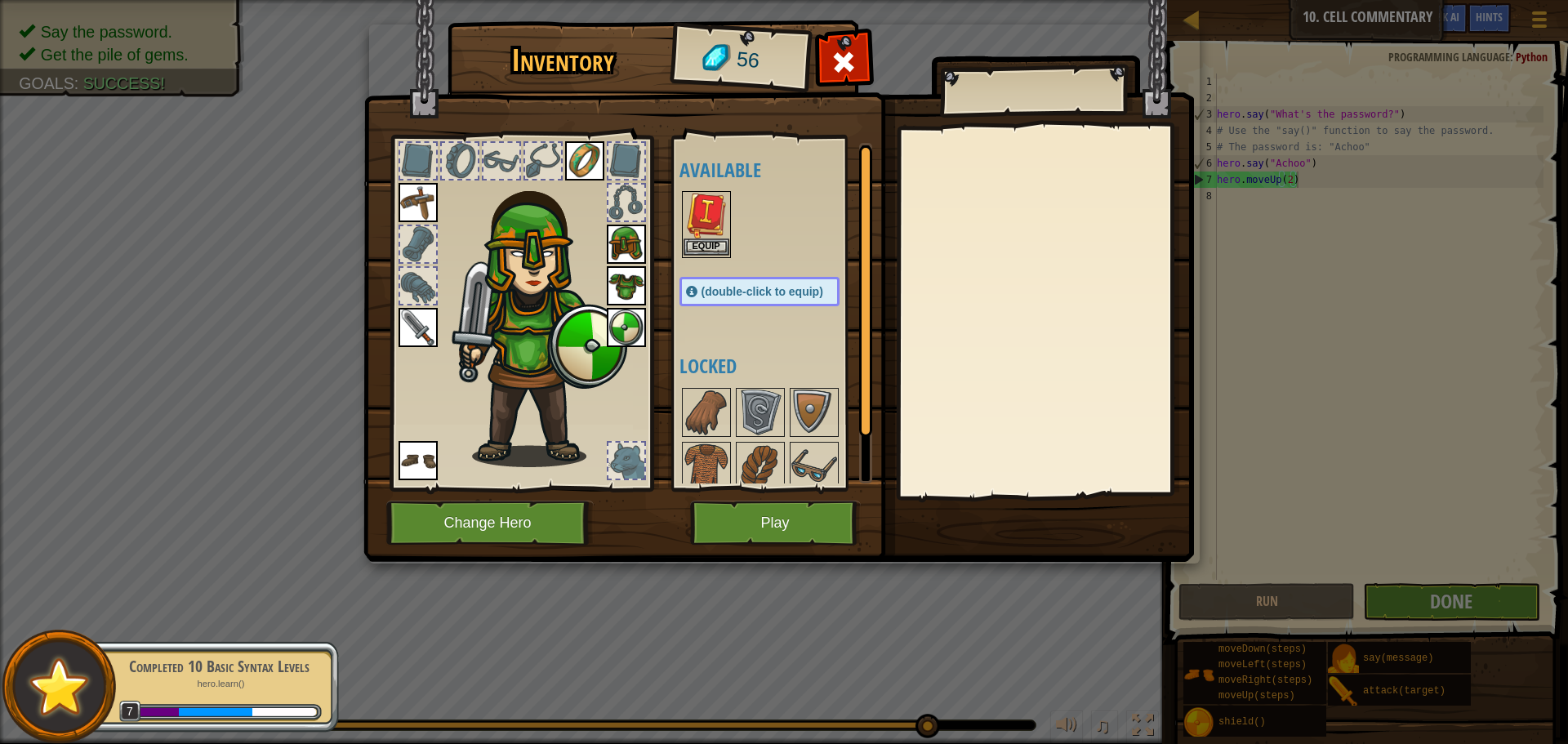
click at [711, 236] on img at bounding box center [706, 215] width 45 height 45
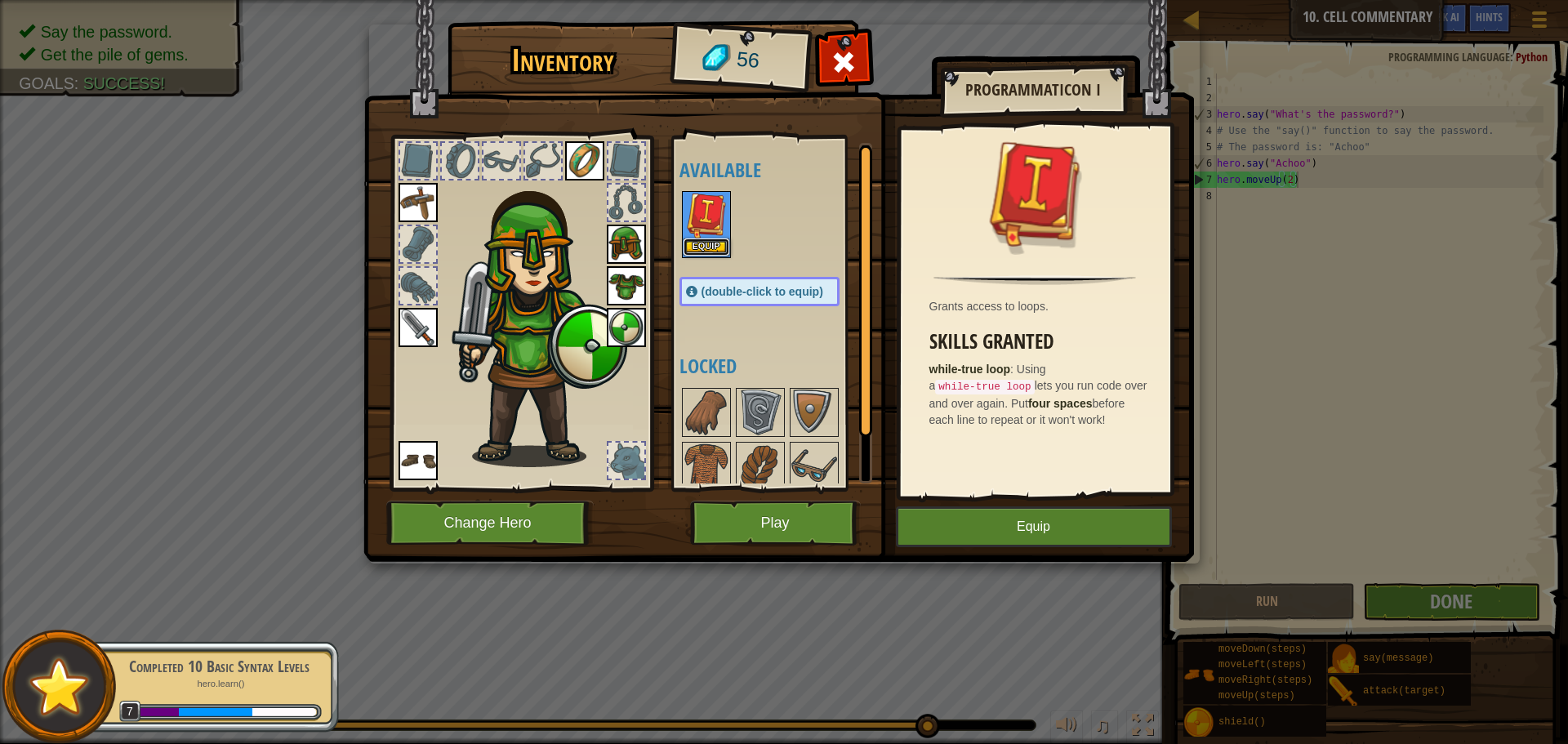
click at [711, 240] on button "Equip" at bounding box center [706, 247] width 45 height 17
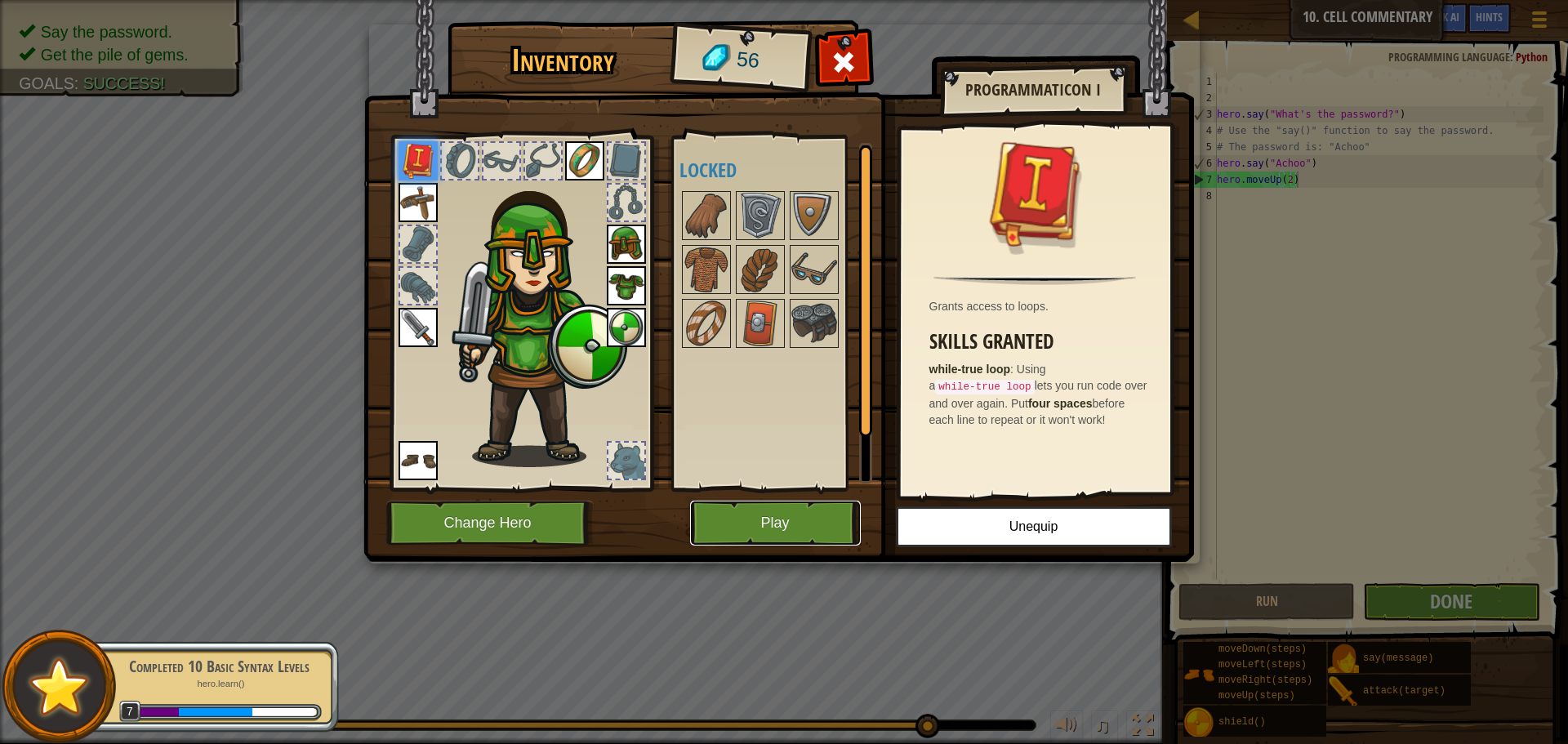
click at [798, 520] on button "Play" at bounding box center [776, 523] width 171 height 45
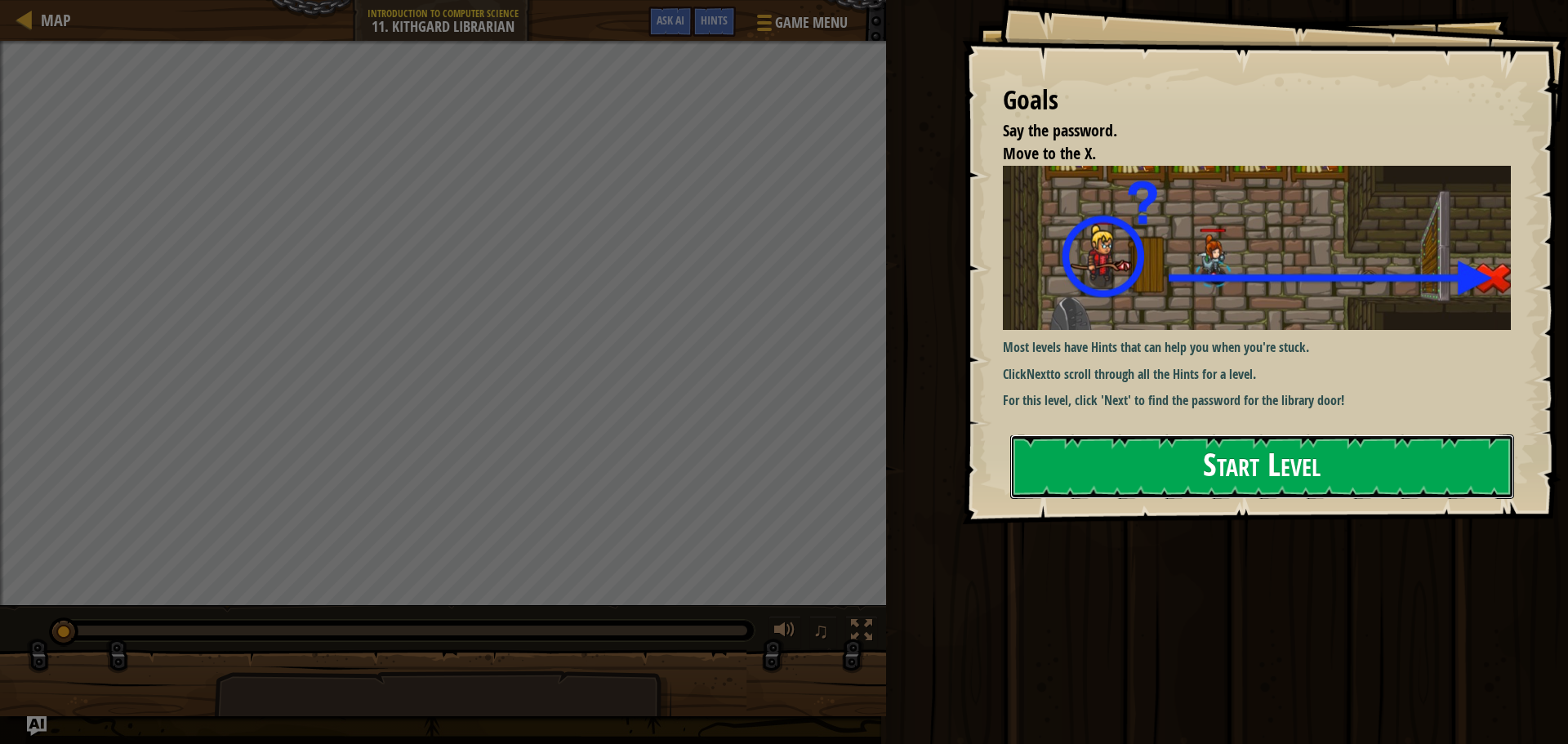
click at [1345, 476] on button "Start Level" at bounding box center [1262, 467] width 504 height 64
click at [1347, 476] on button "Start Level" at bounding box center [1262, 467] width 504 height 64
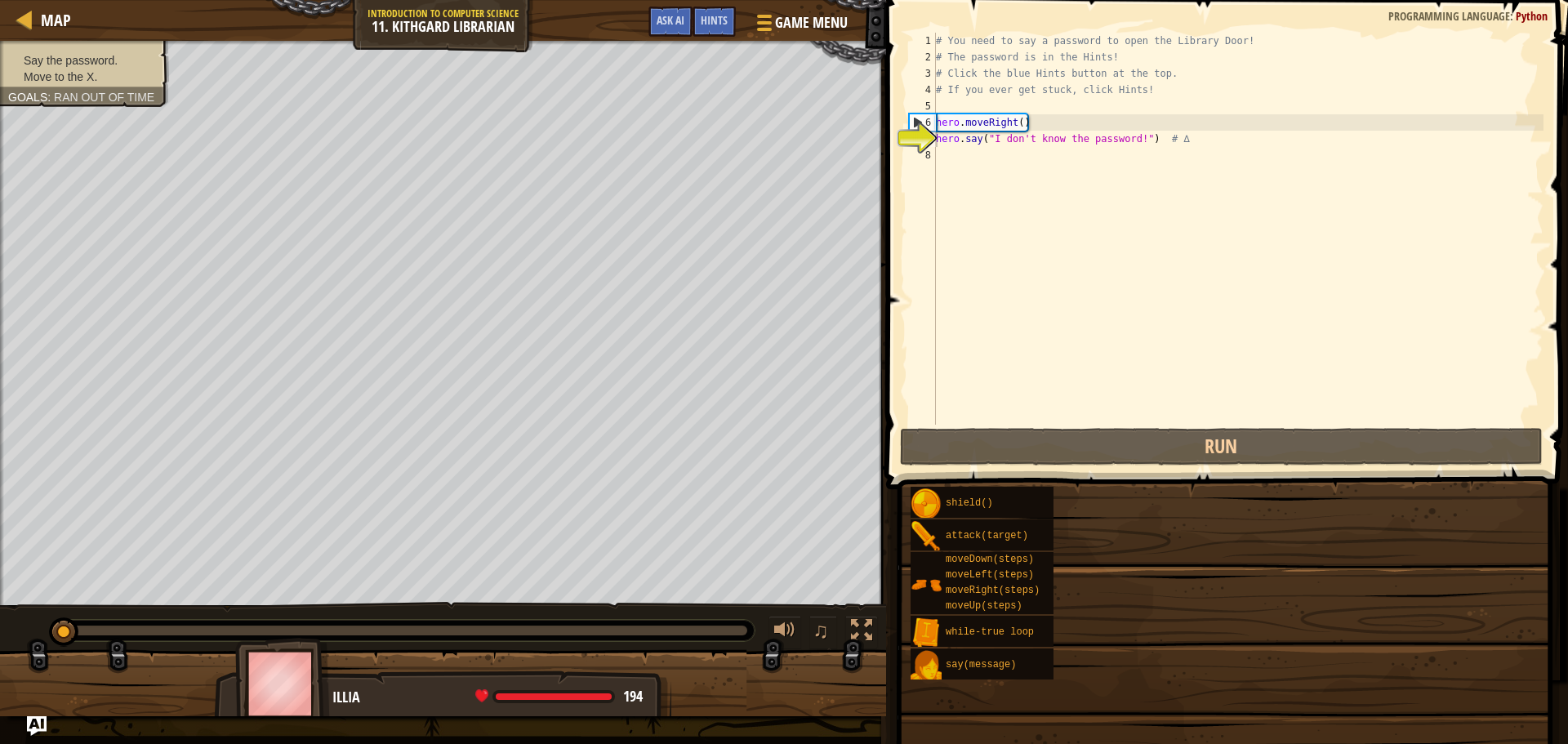
type textarea "hero.say("I don't know the password!") # ∆"
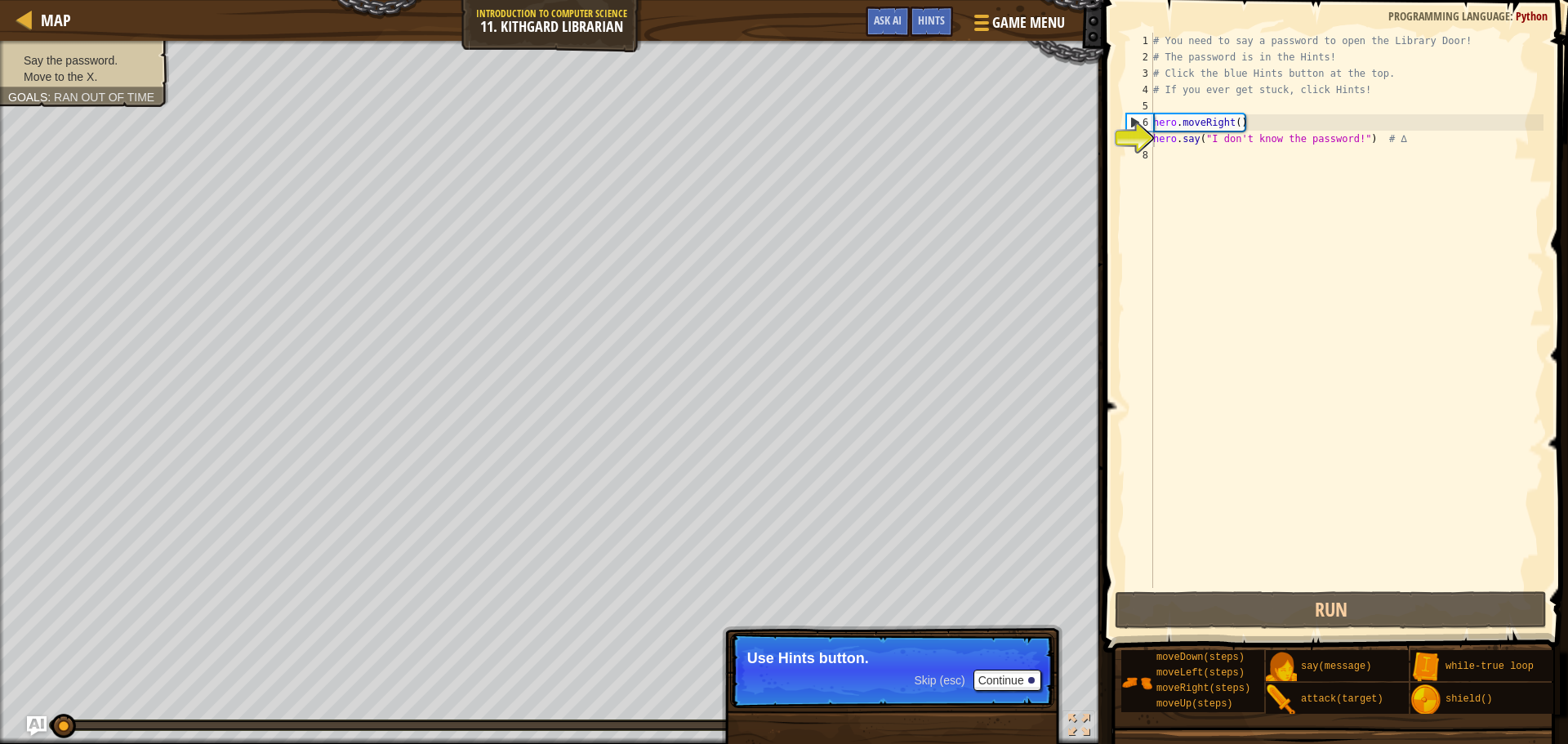
click at [920, 674] on span "Skip (esc)" at bounding box center [940, 680] width 51 height 13
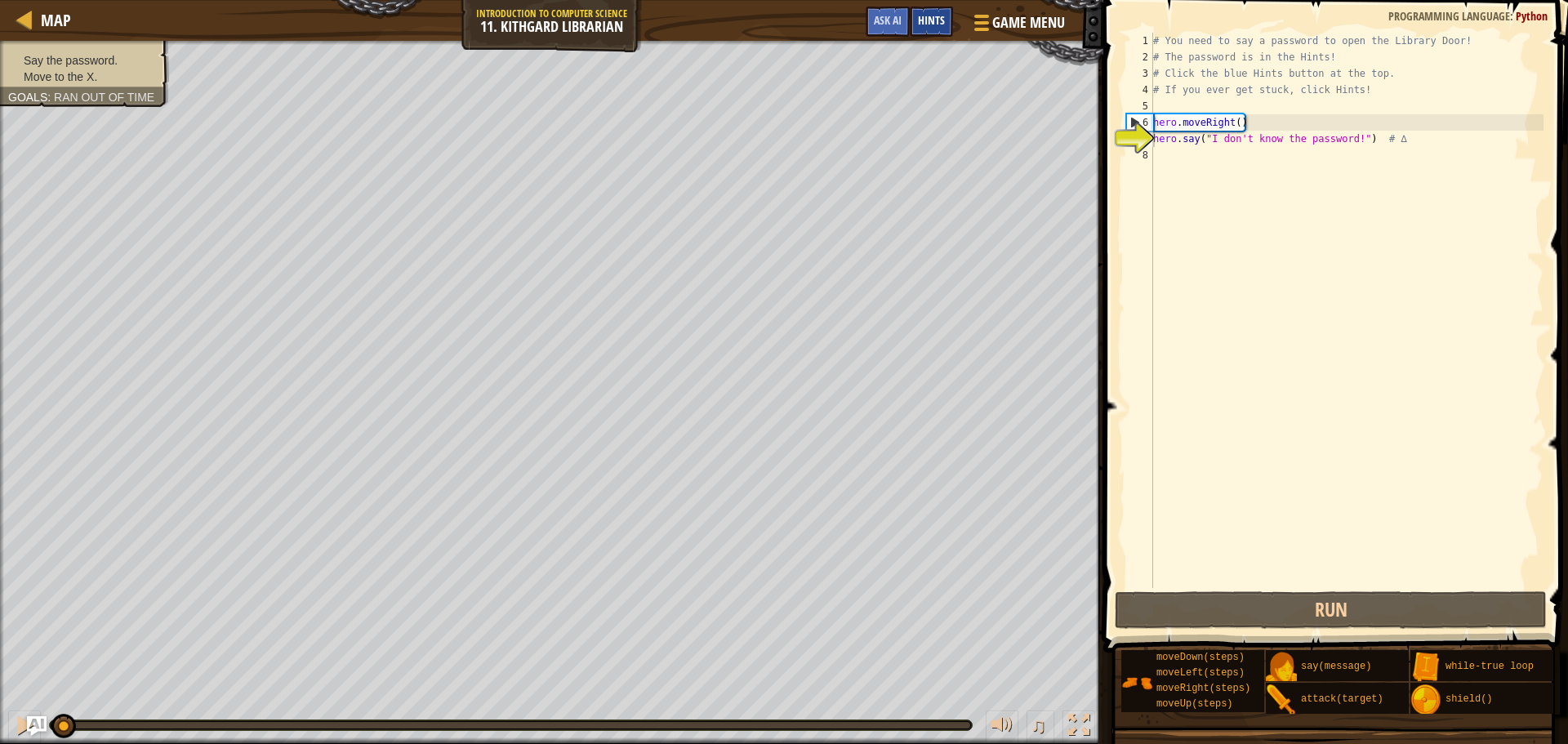
click at [919, 21] on span "Hints" at bounding box center [931, 20] width 27 height 16
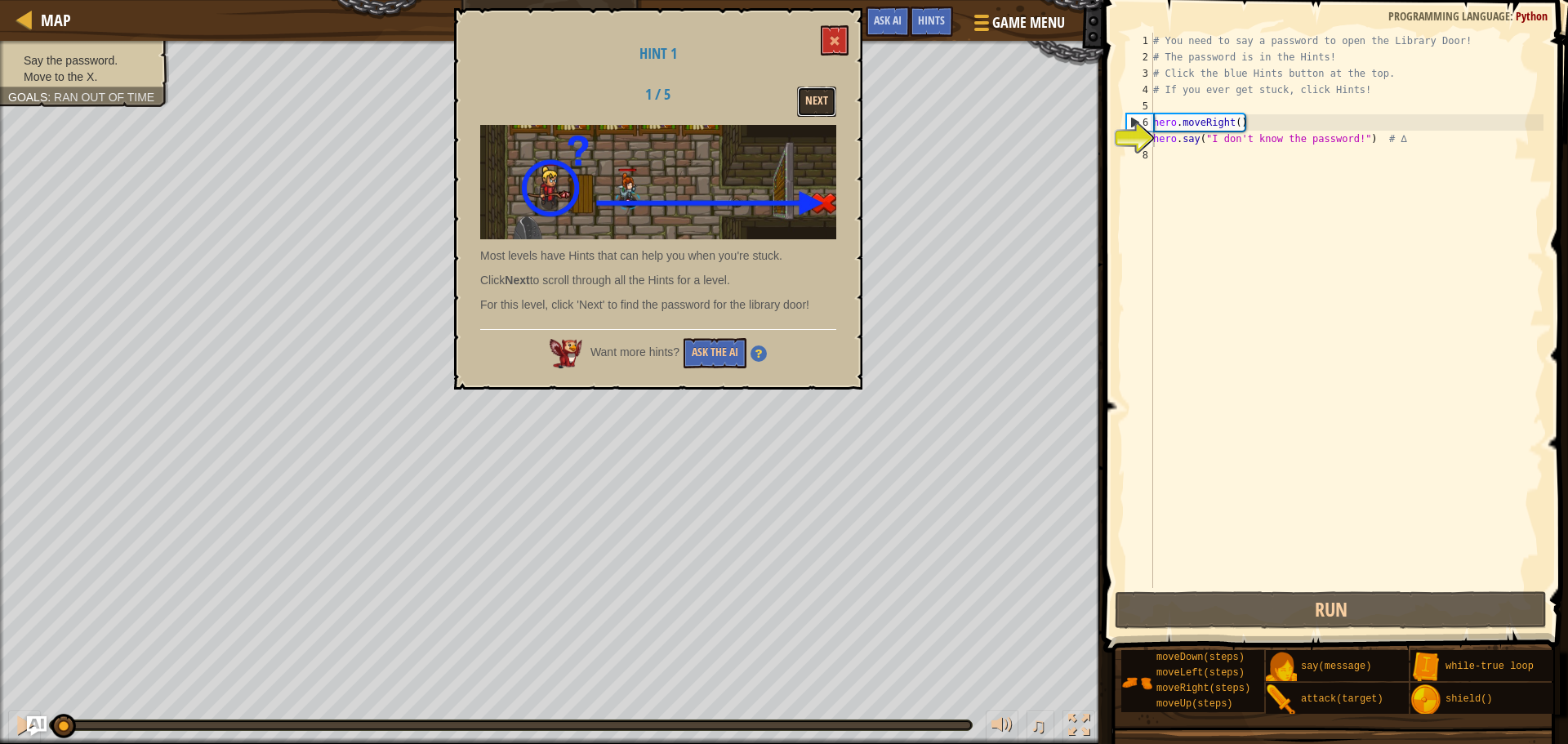
click at [824, 106] on button "Next" at bounding box center [817, 101] width 39 height 30
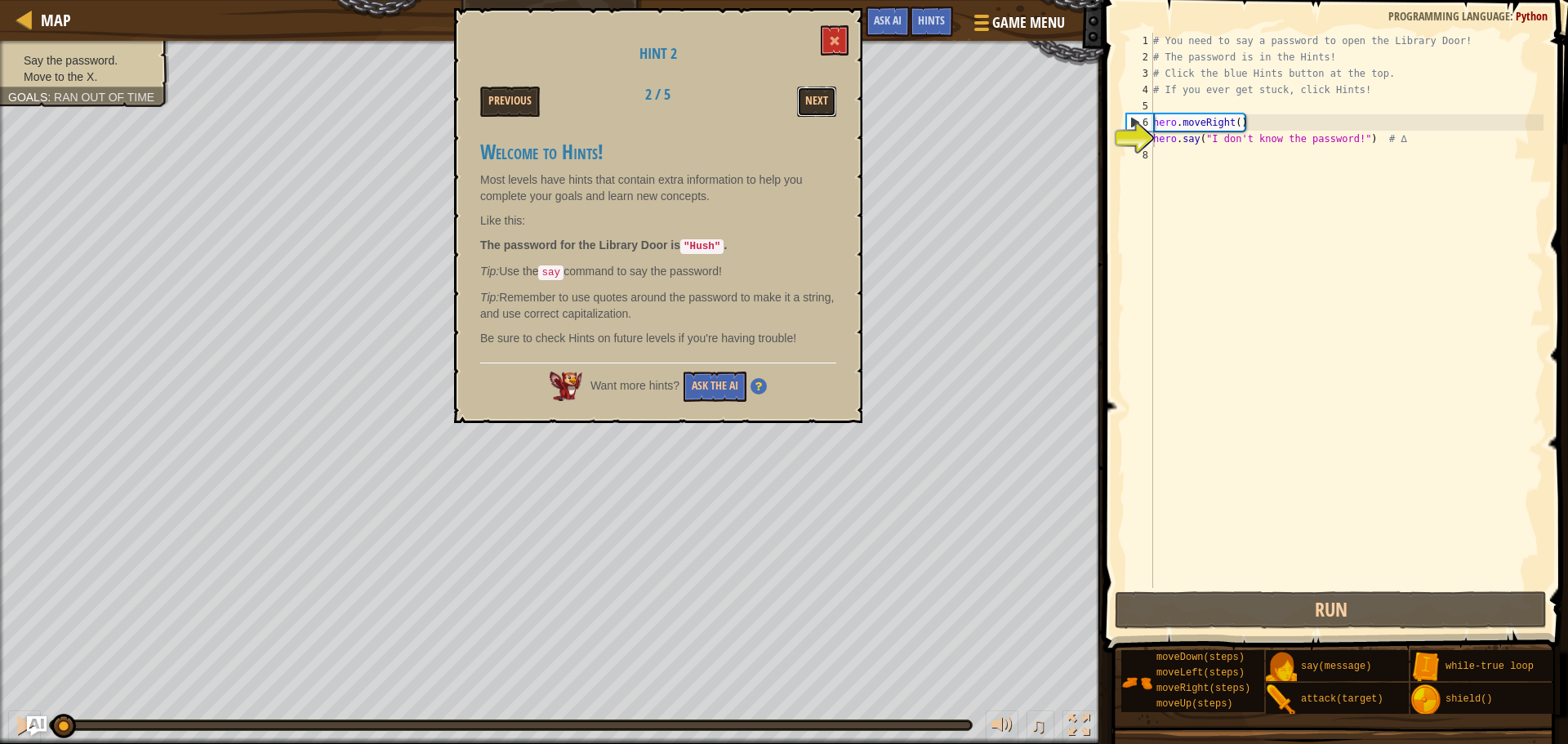
click at [824, 106] on button "Next" at bounding box center [817, 101] width 39 height 30
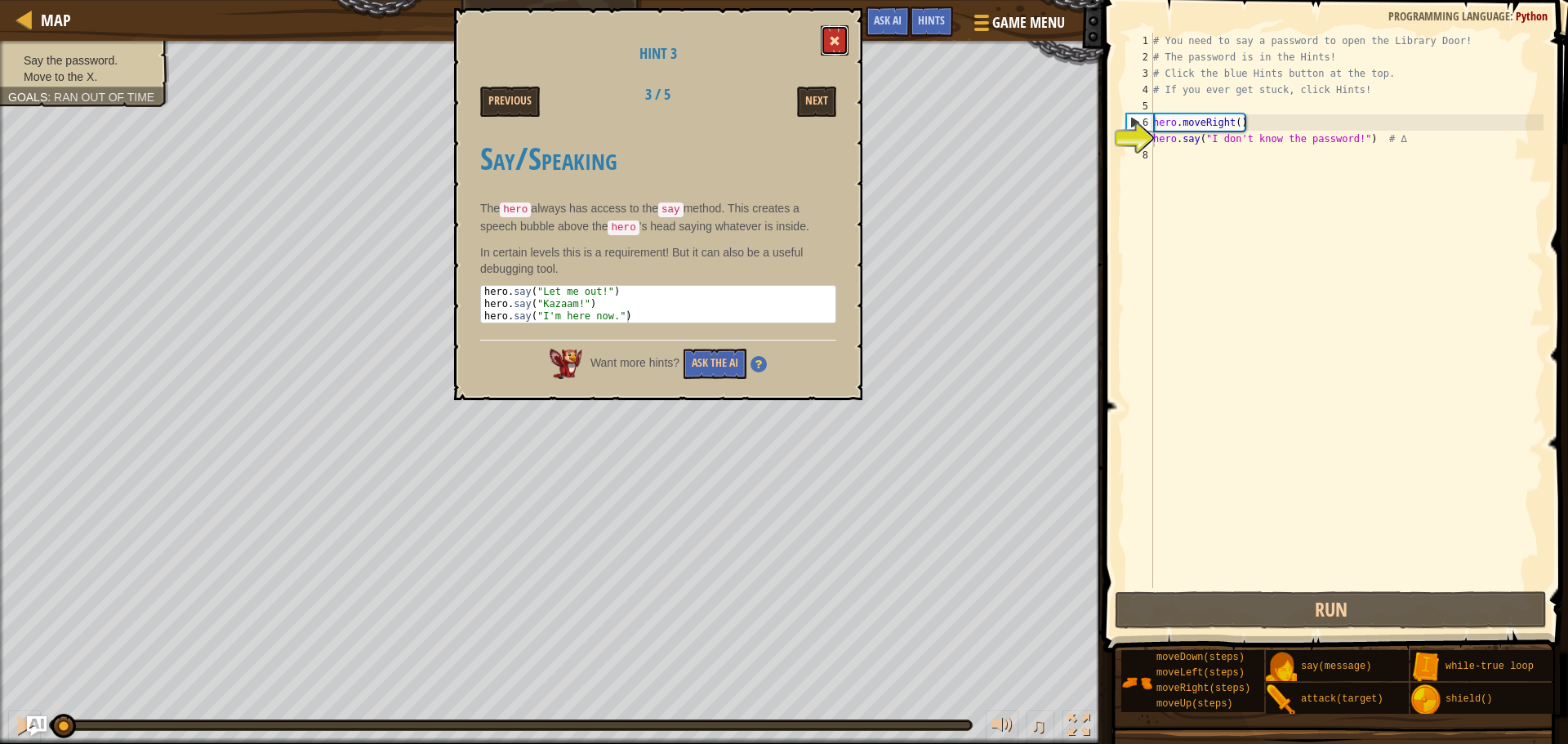
click at [833, 34] on button at bounding box center [835, 40] width 28 height 30
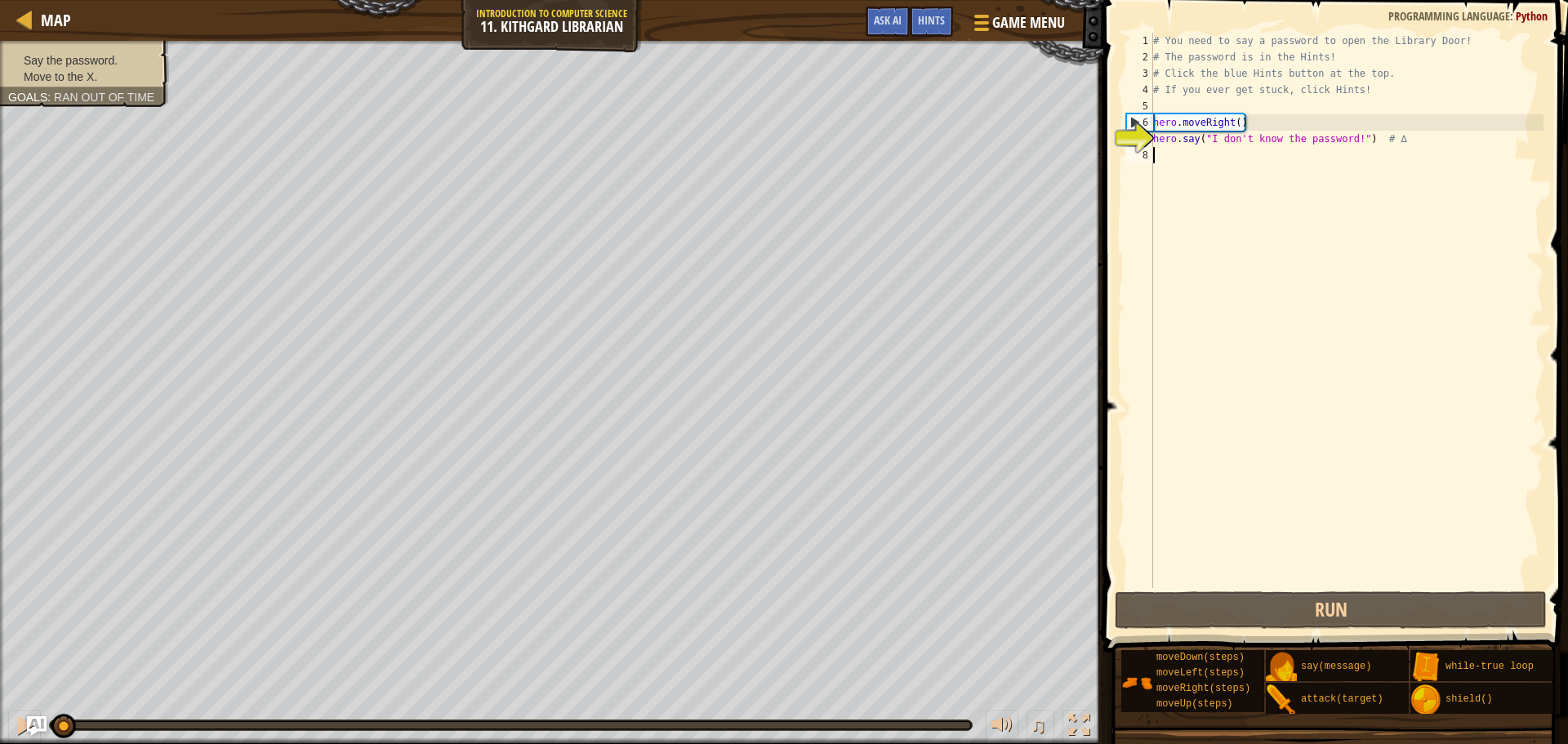
click at [1237, 166] on div "# You need to say a password to open the Library Door! # The password is in the…" at bounding box center [1347, 326] width 394 height 588
drag, startPoint x: 1367, startPoint y: 144, endPoint x: 1204, endPoint y: 144, distance: 163.0
click at [1204, 144] on div "# You need to say a password to open the Library Door! # The password is in the…" at bounding box center [1347, 326] width 394 height 588
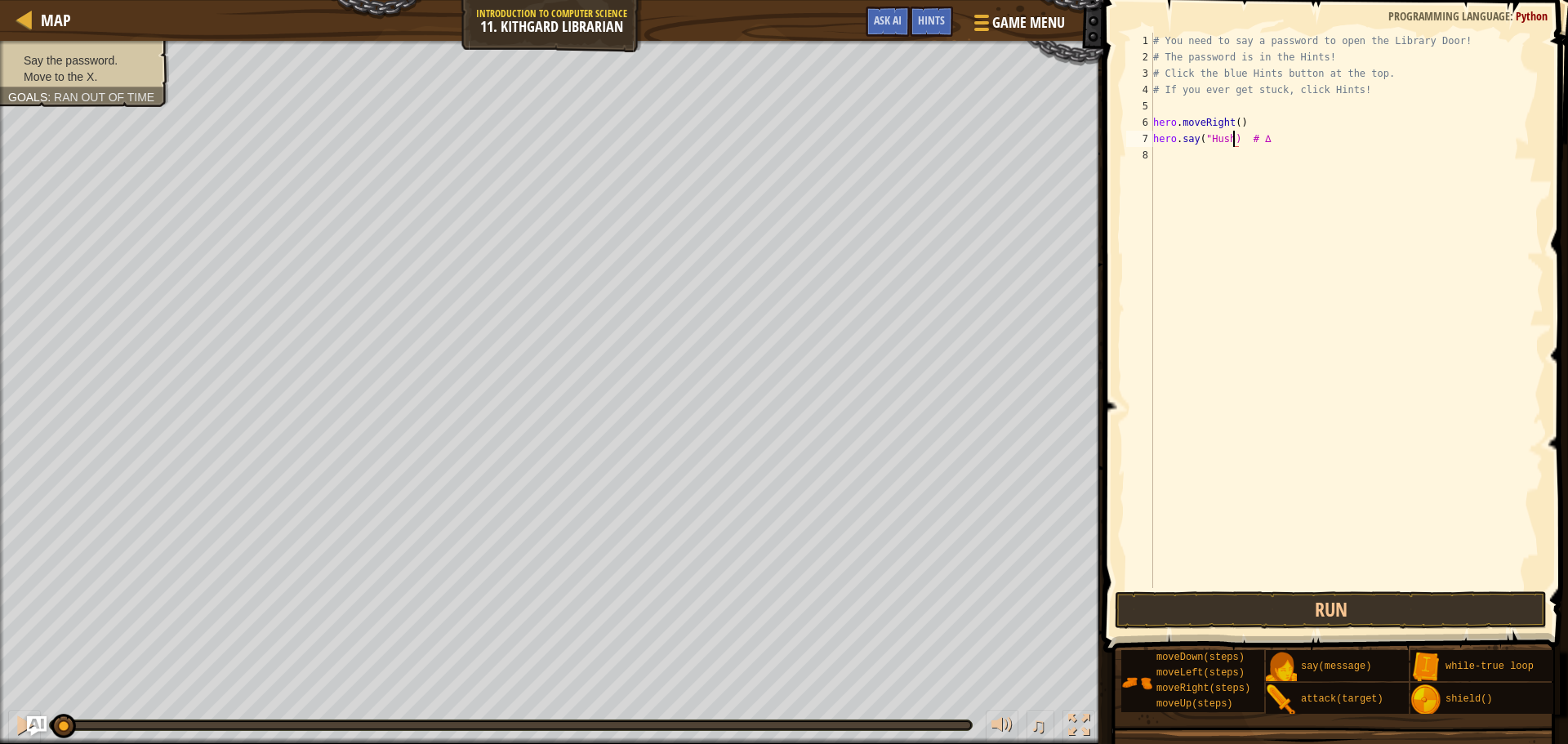
scroll to position [7, 12]
drag, startPoint x: 1413, startPoint y: 600, endPoint x: 1166, endPoint y: 490, distance: 270.4
click at [1415, 600] on button "Run" at bounding box center [1331, 609] width 432 height 37
click at [1289, 615] on button "Running" at bounding box center [1331, 609] width 432 height 37
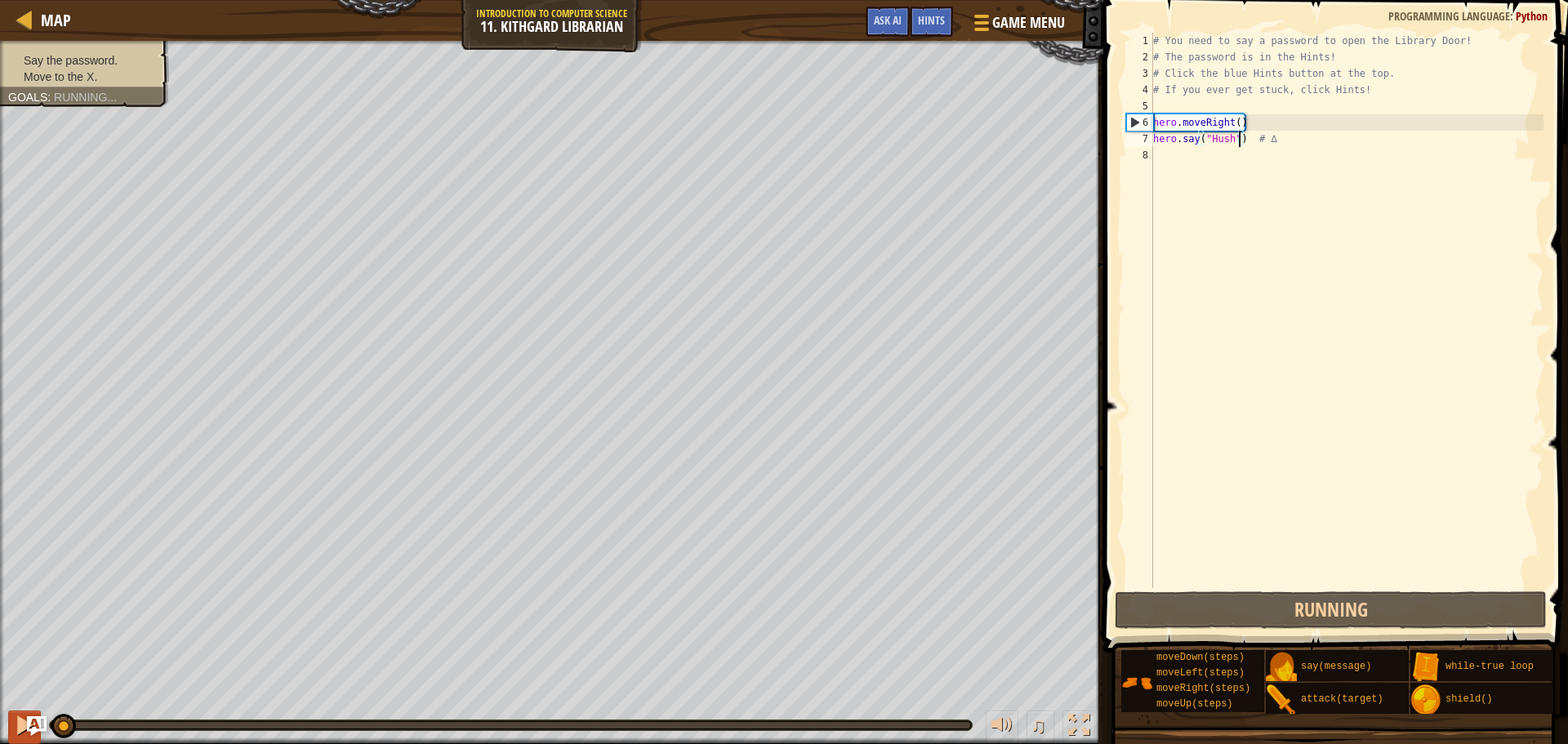
drag, startPoint x: 71, startPoint y: 735, endPoint x: 38, endPoint y: 714, distance: 39.1
click at [38, 714] on div "♫" at bounding box center [552, 720] width 1103 height 49
click at [24, 726] on div at bounding box center [24, 725] width 21 height 21
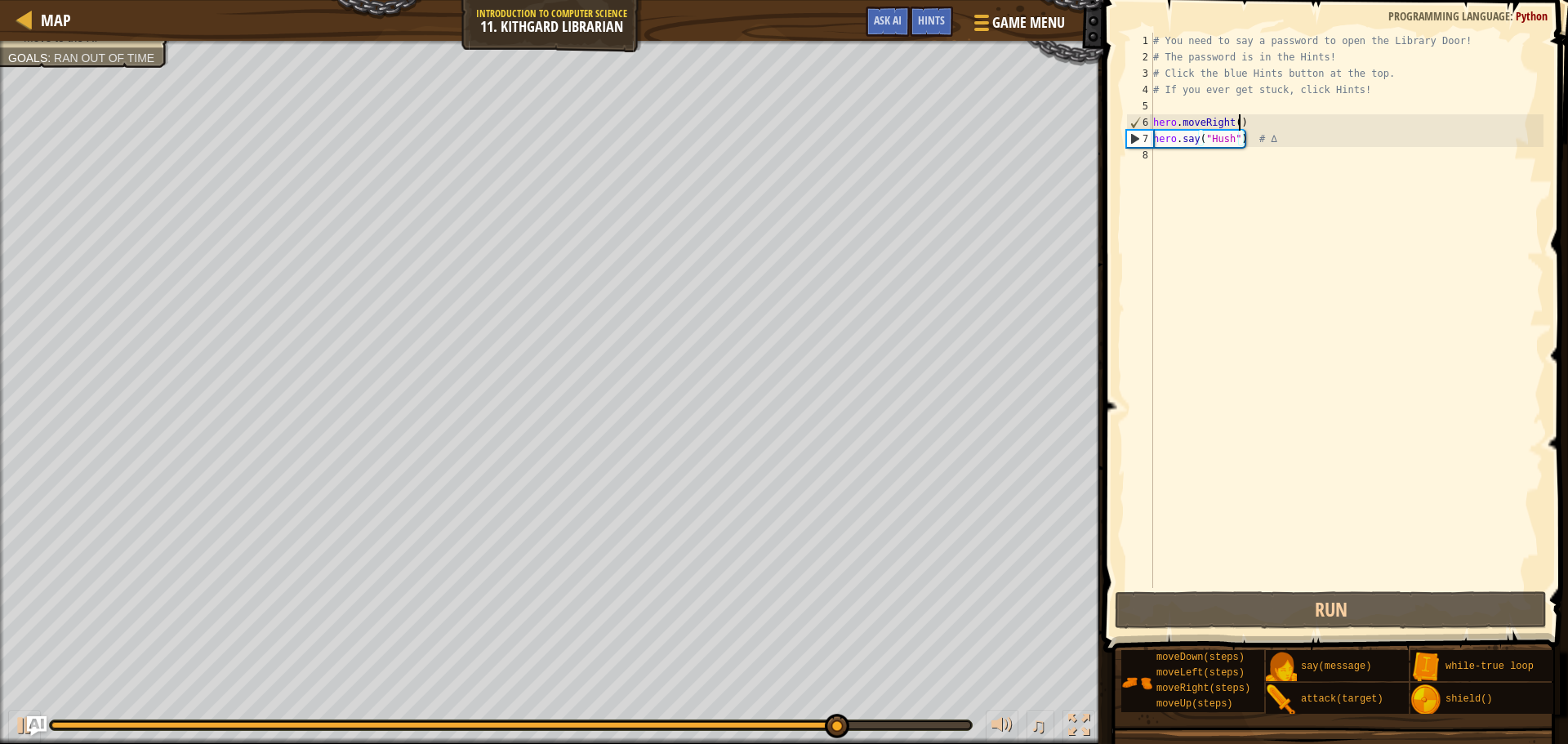
click at [1240, 125] on div "# You need to say a password to open the Library Door! # The password is in the…" at bounding box center [1347, 326] width 394 height 588
type textarea "hero.moveRight()"
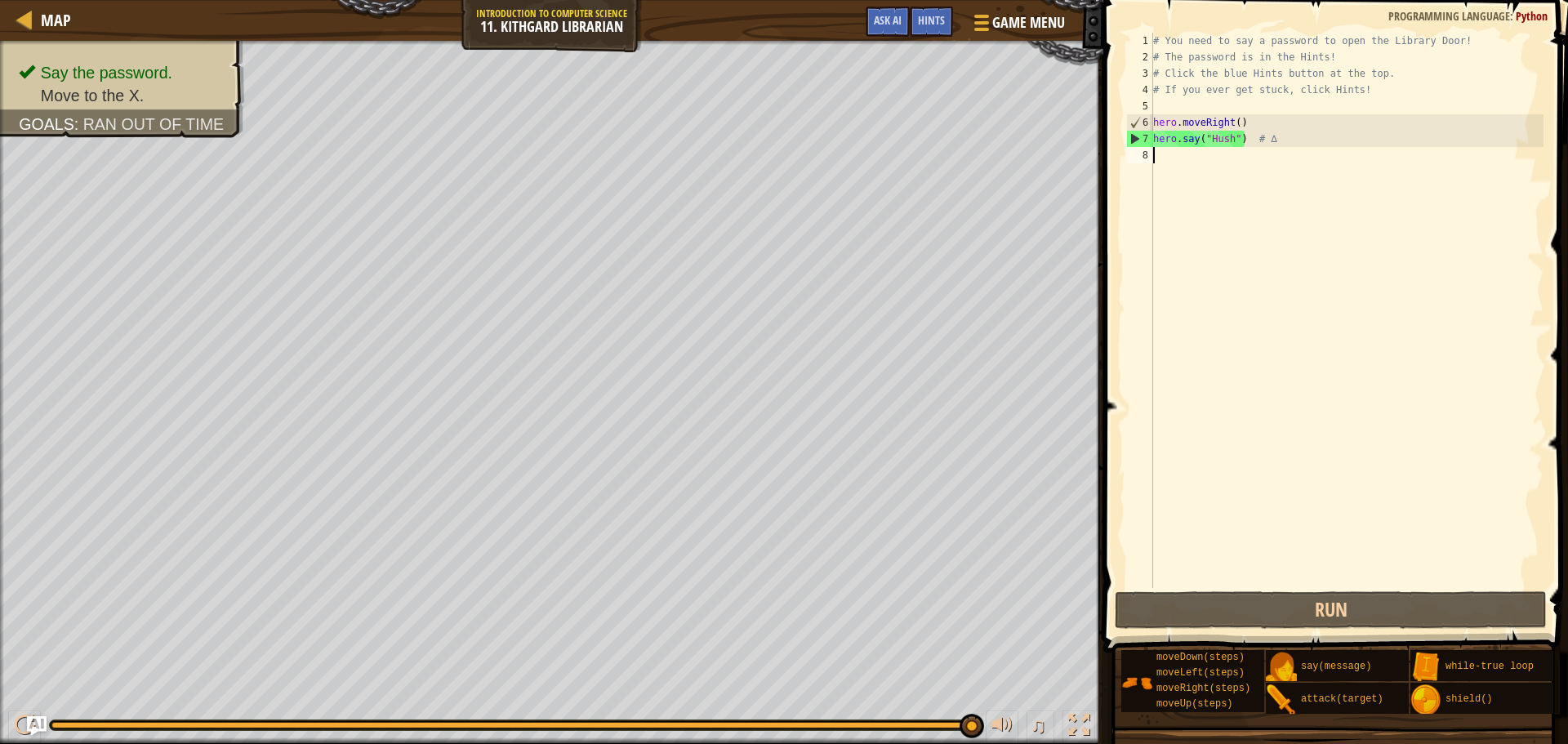
click at [1189, 154] on div "# You need to say a password to open the Library Door! # The password is in the…" at bounding box center [1347, 326] width 394 height 588
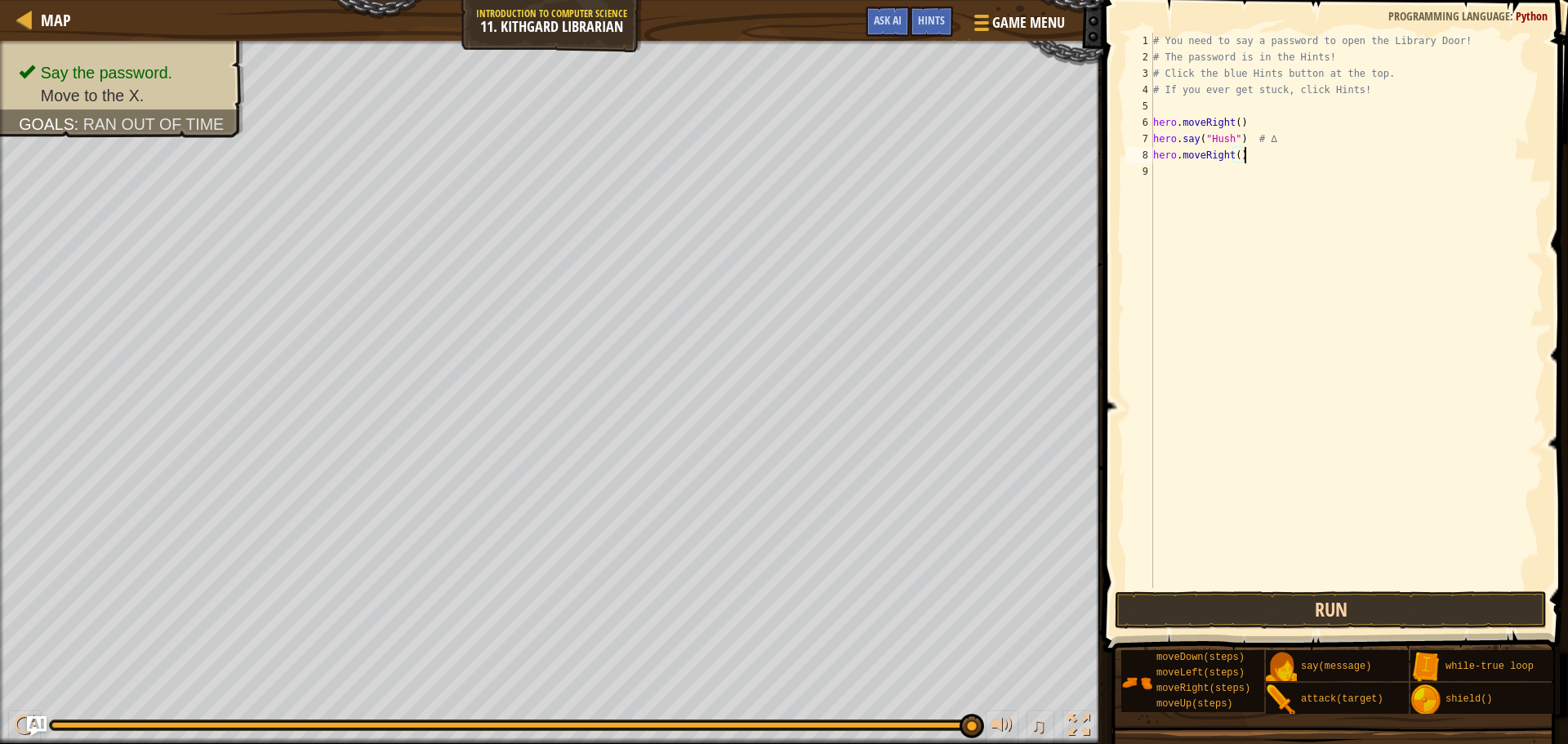
type textarea "hero.moveRight()"
click at [1303, 607] on button "Run" at bounding box center [1331, 609] width 432 height 37
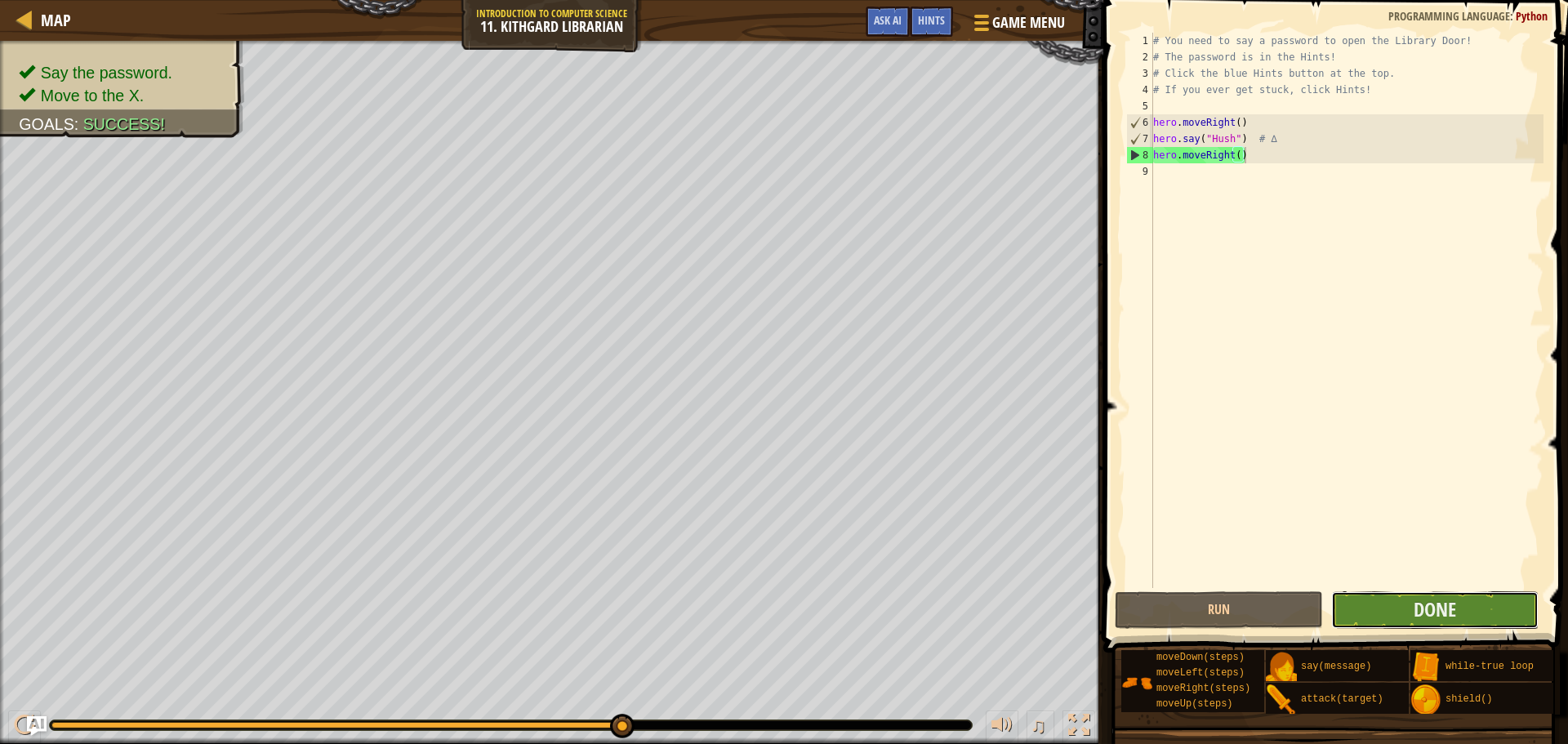
click at [1397, 614] on button "Done" at bounding box center [1436, 609] width 207 height 37
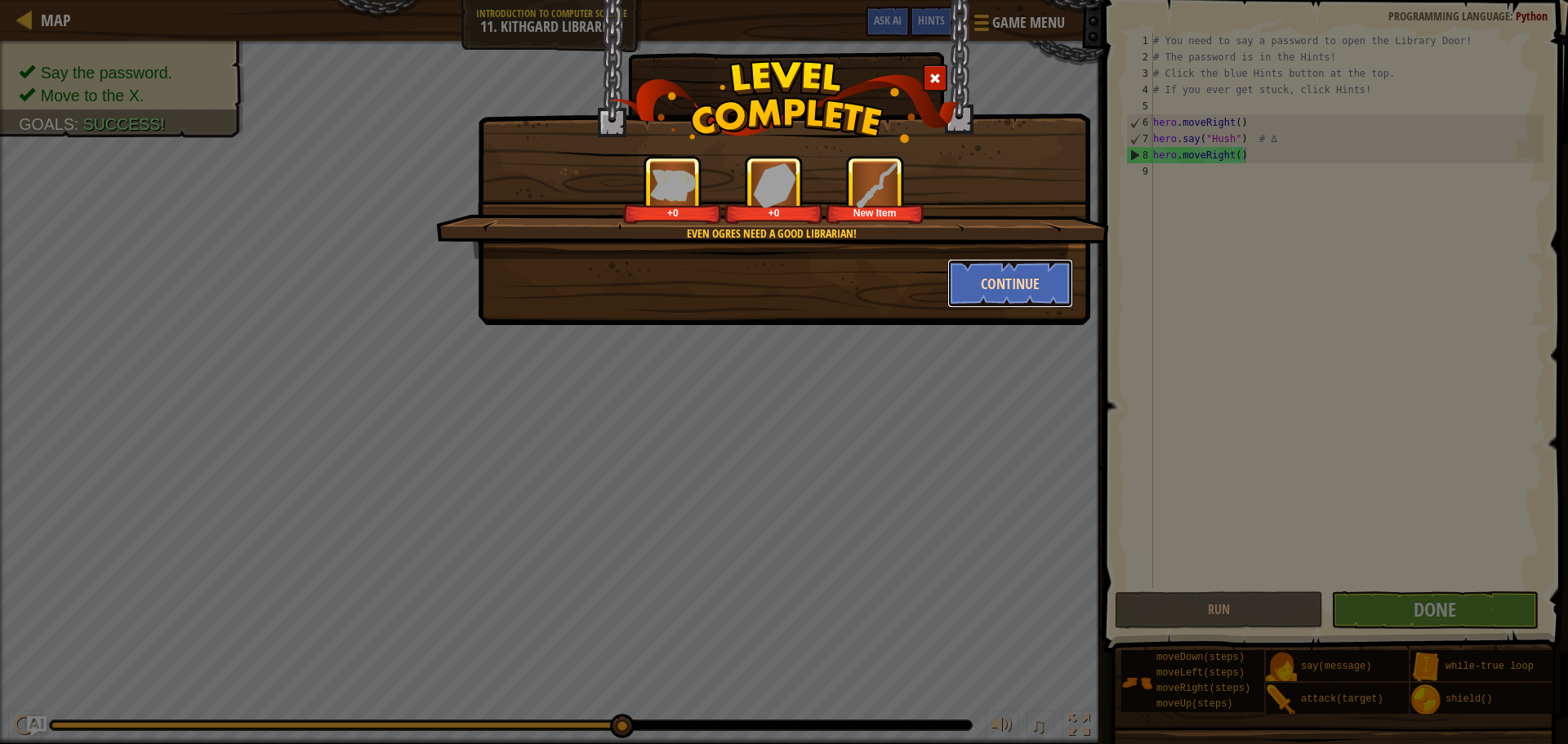
click at [1024, 267] on button "Continue" at bounding box center [1010, 283] width 126 height 49
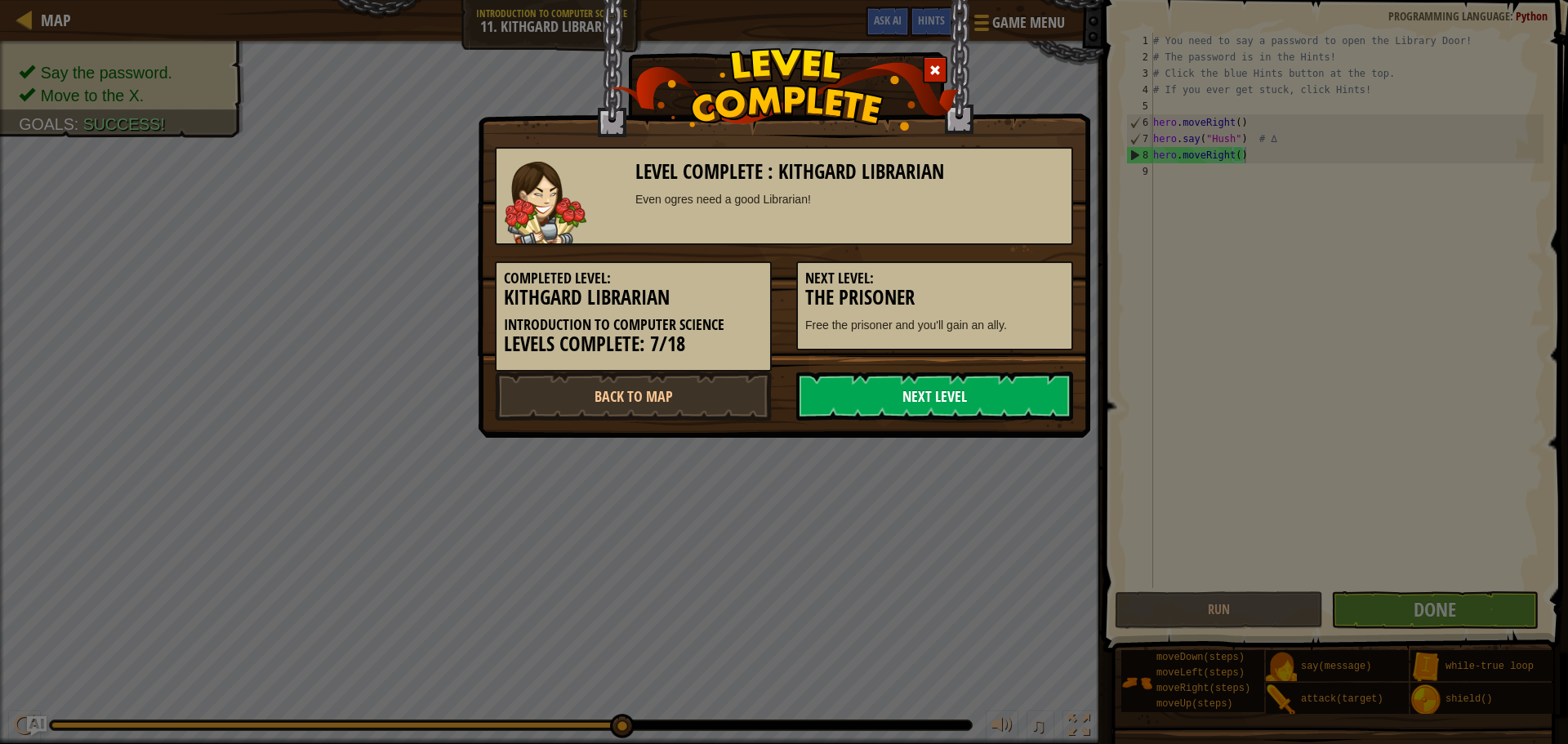
click at [989, 392] on link "Next Level" at bounding box center [935, 396] width 277 height 49
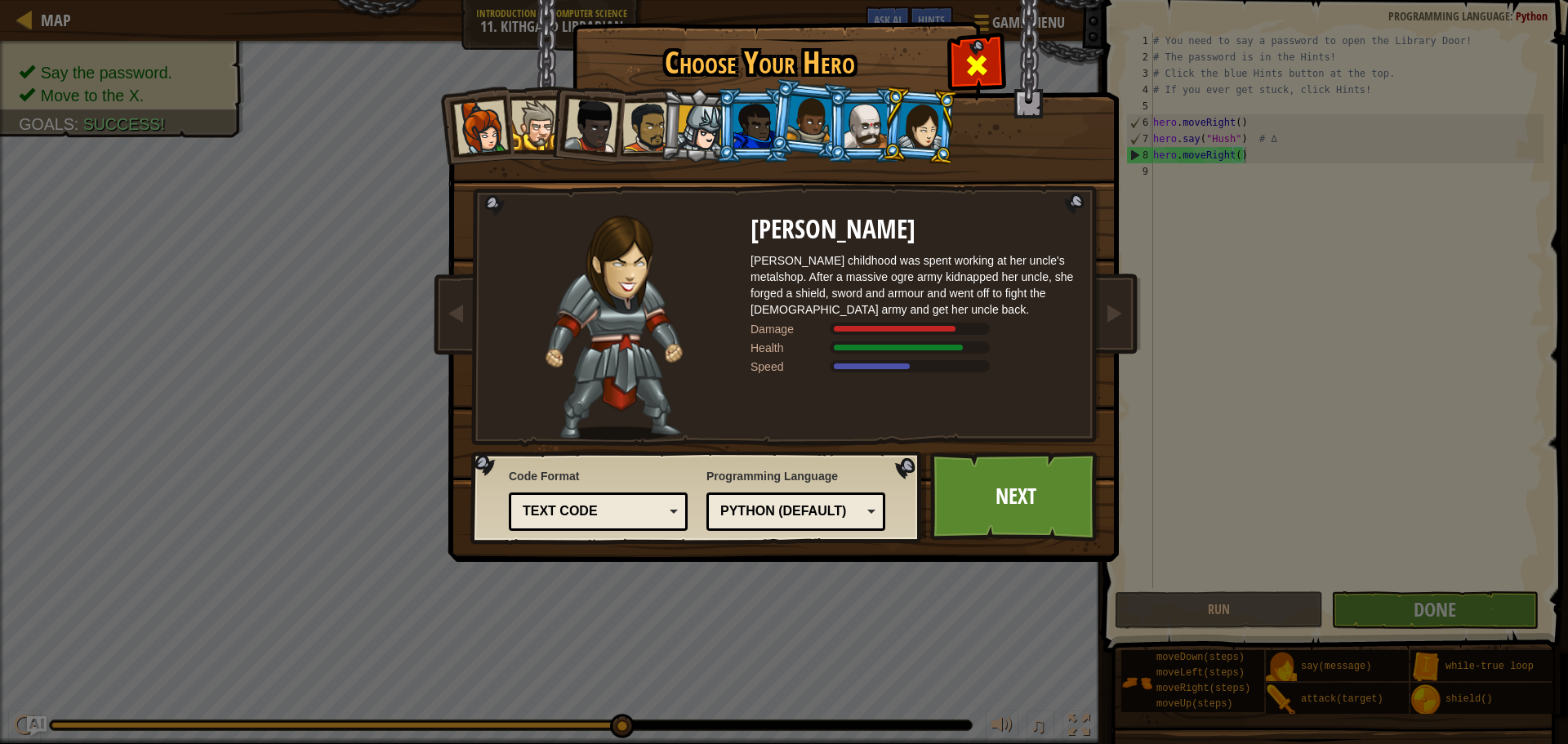
click at [962, 56] on div at bounding box center [976, 63] width 51 height 51
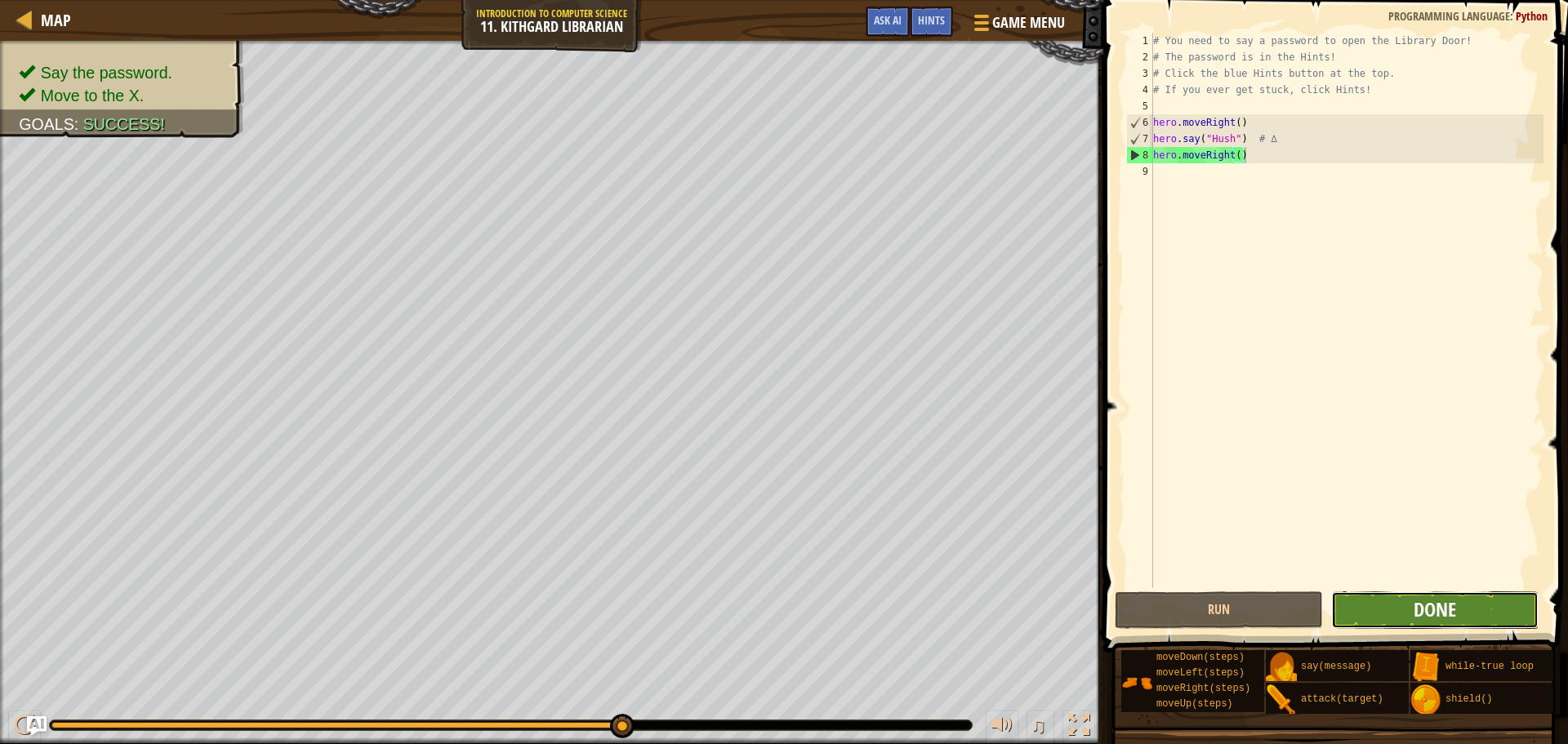
click at [1414, 607] on span "Done" at bounding box center [1435, 609] width 43 height 26
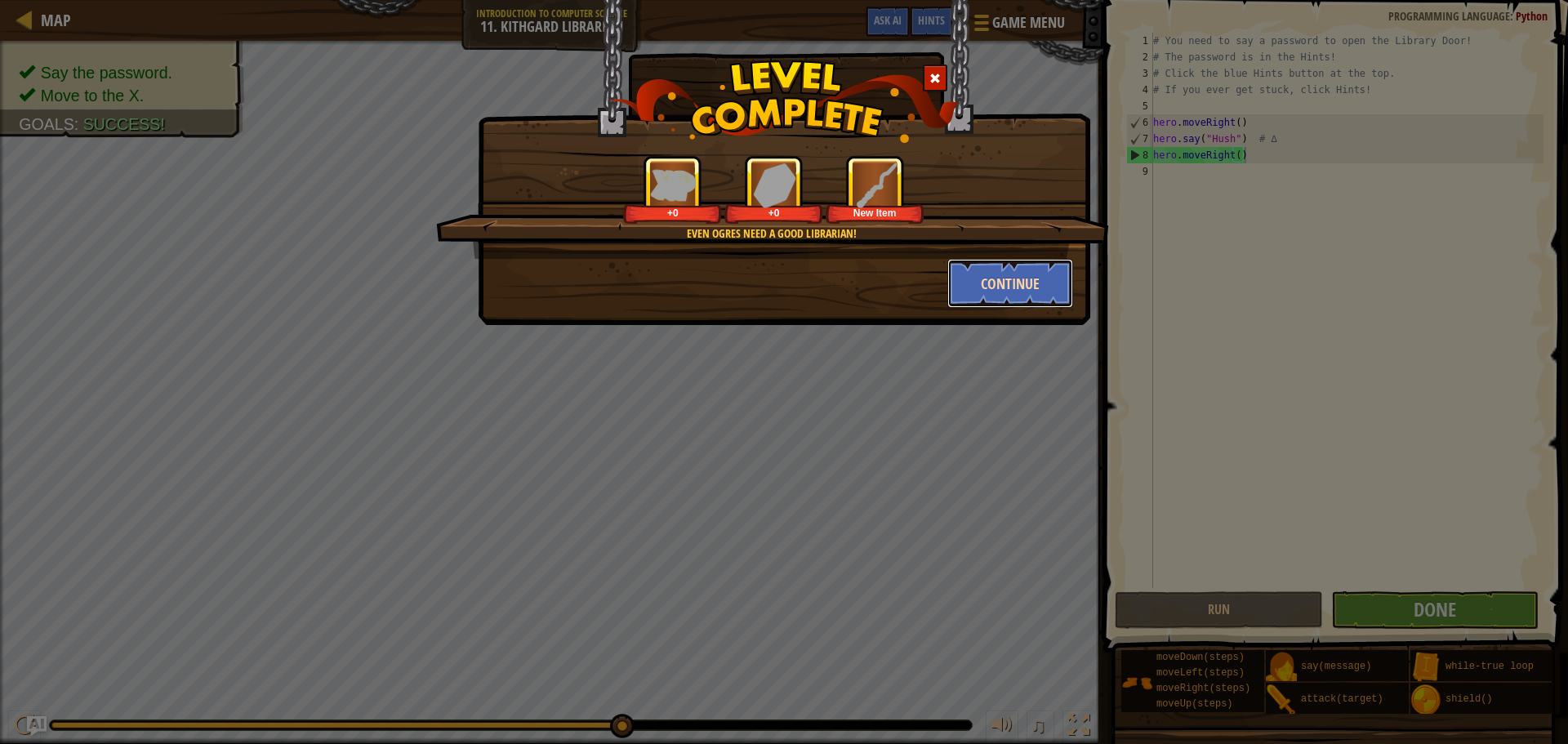
click at [994, 292] on button "Continue" at bounding box center [1010, 283] width 126 height 49
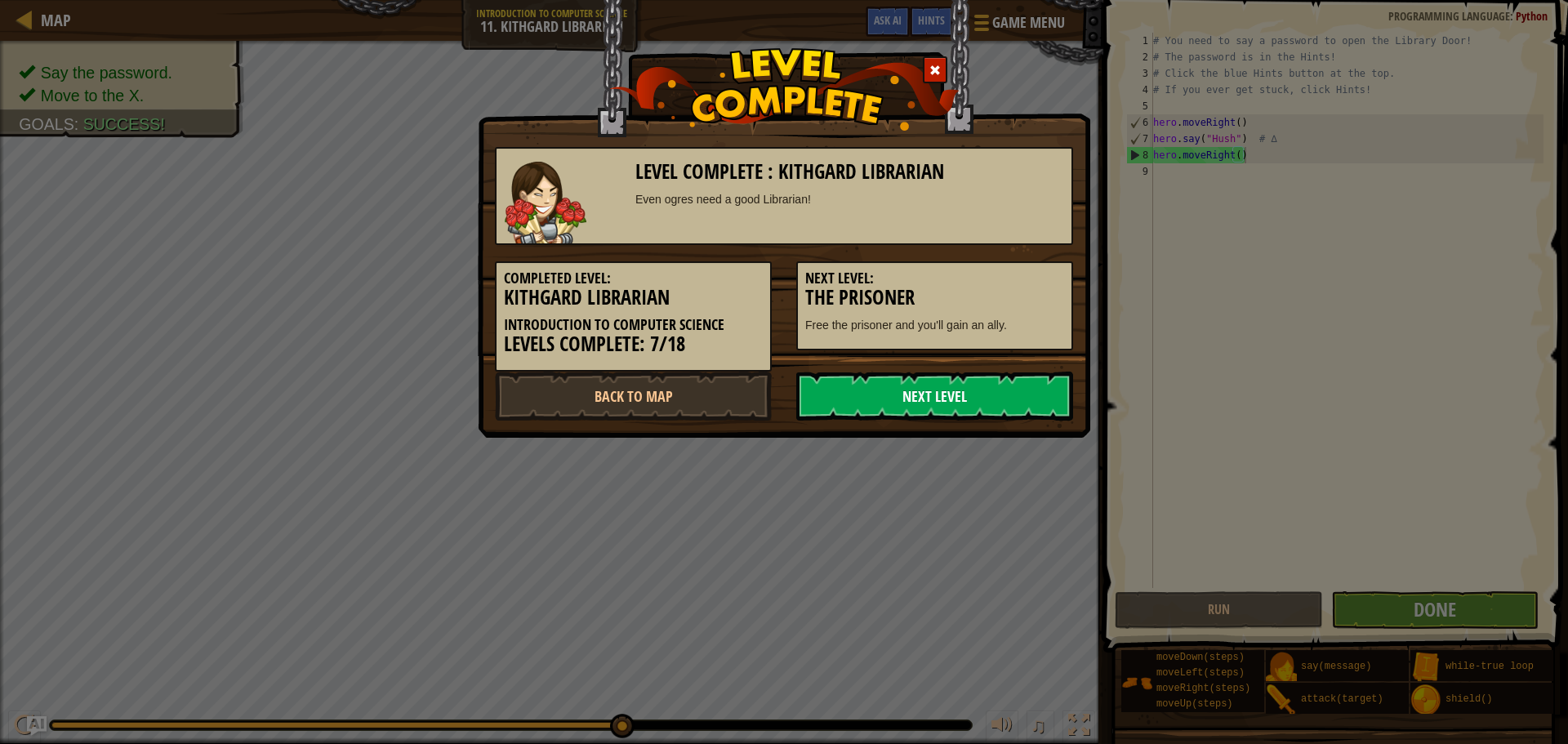
click at [873, 388] on link "Next Level" at bounding box center [935, 396] width 277 height 49
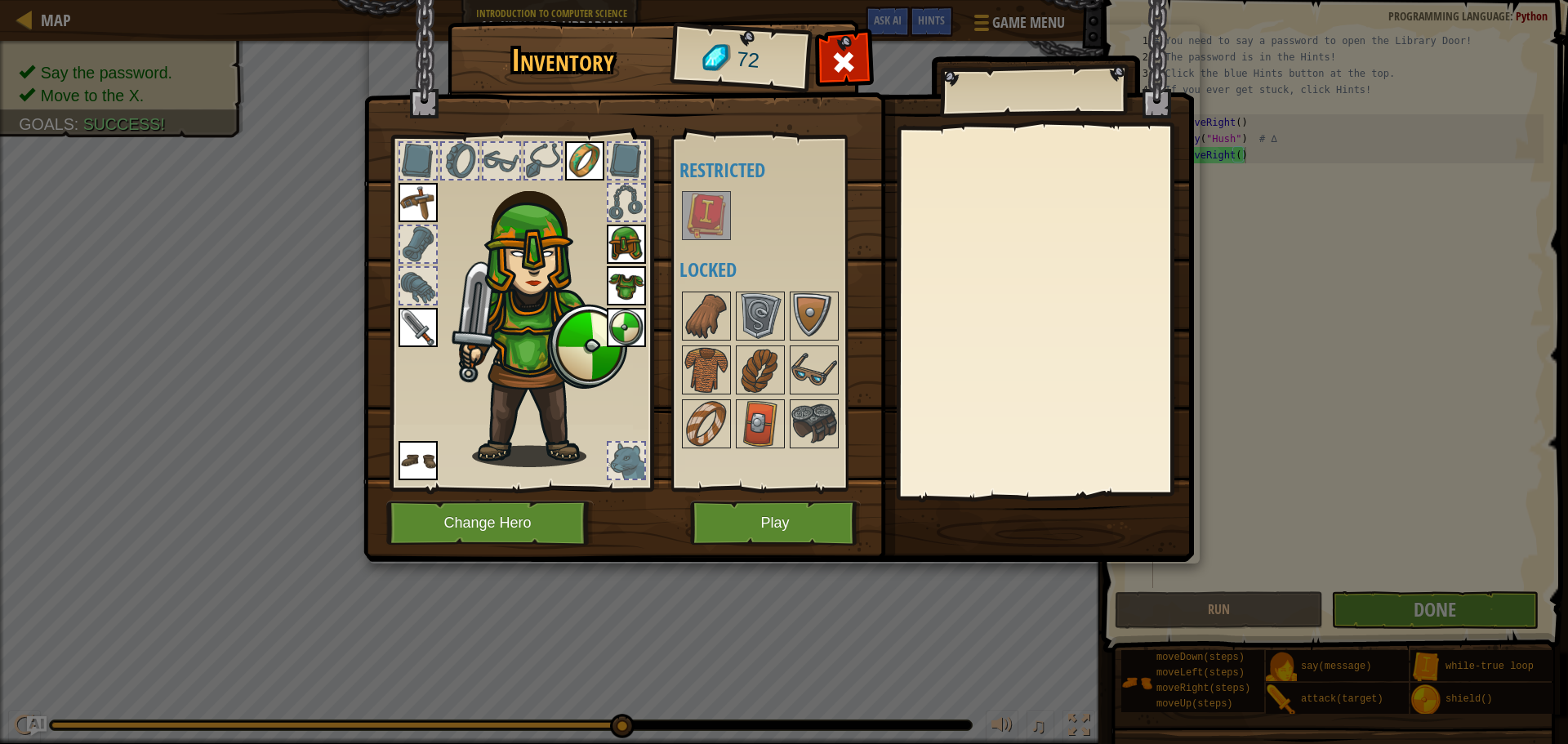
click at [709, 211] on img at bounding box center [706, 215] width 45 height 45
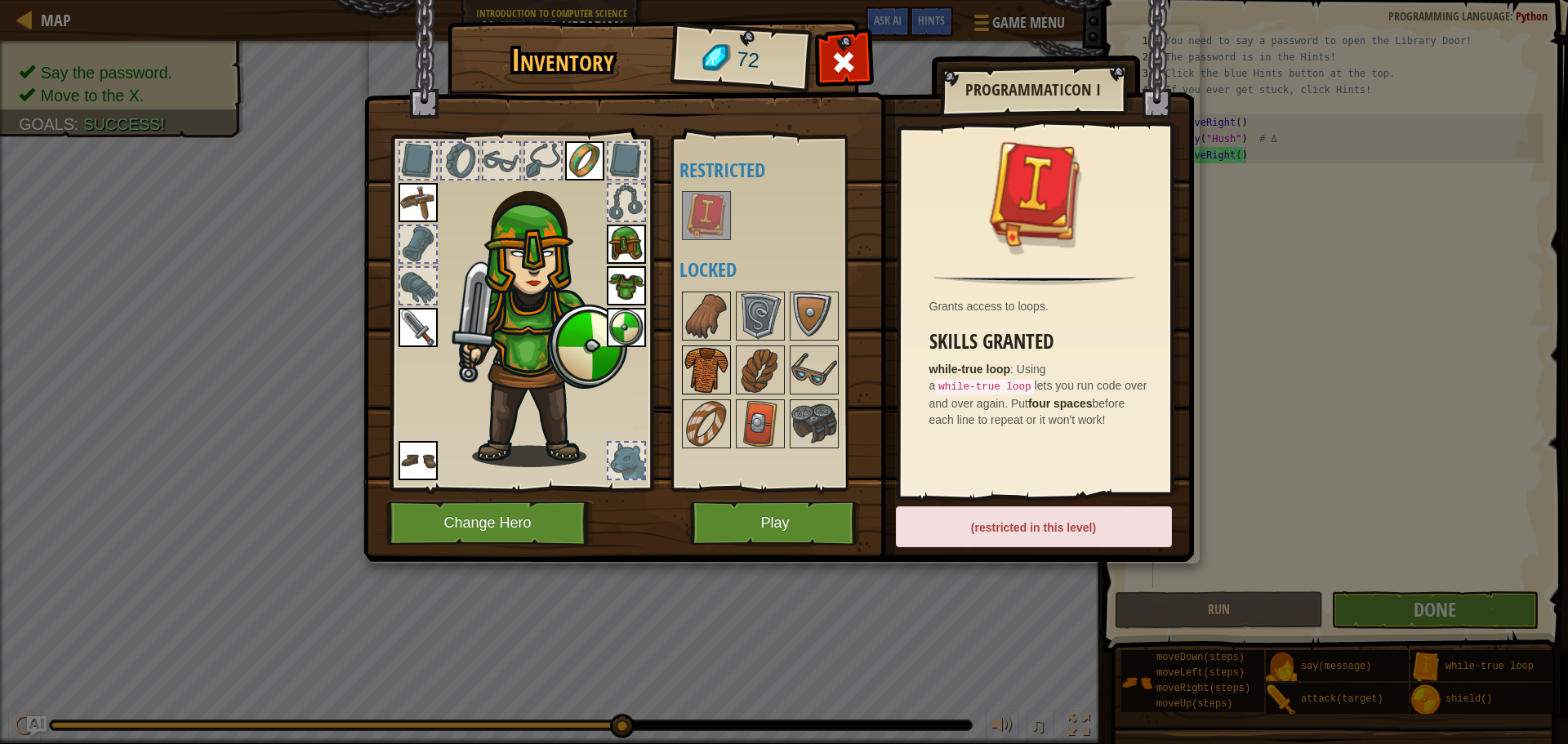
click at [728, 375] on img at bounding box center [706, 369] width 45 height 45
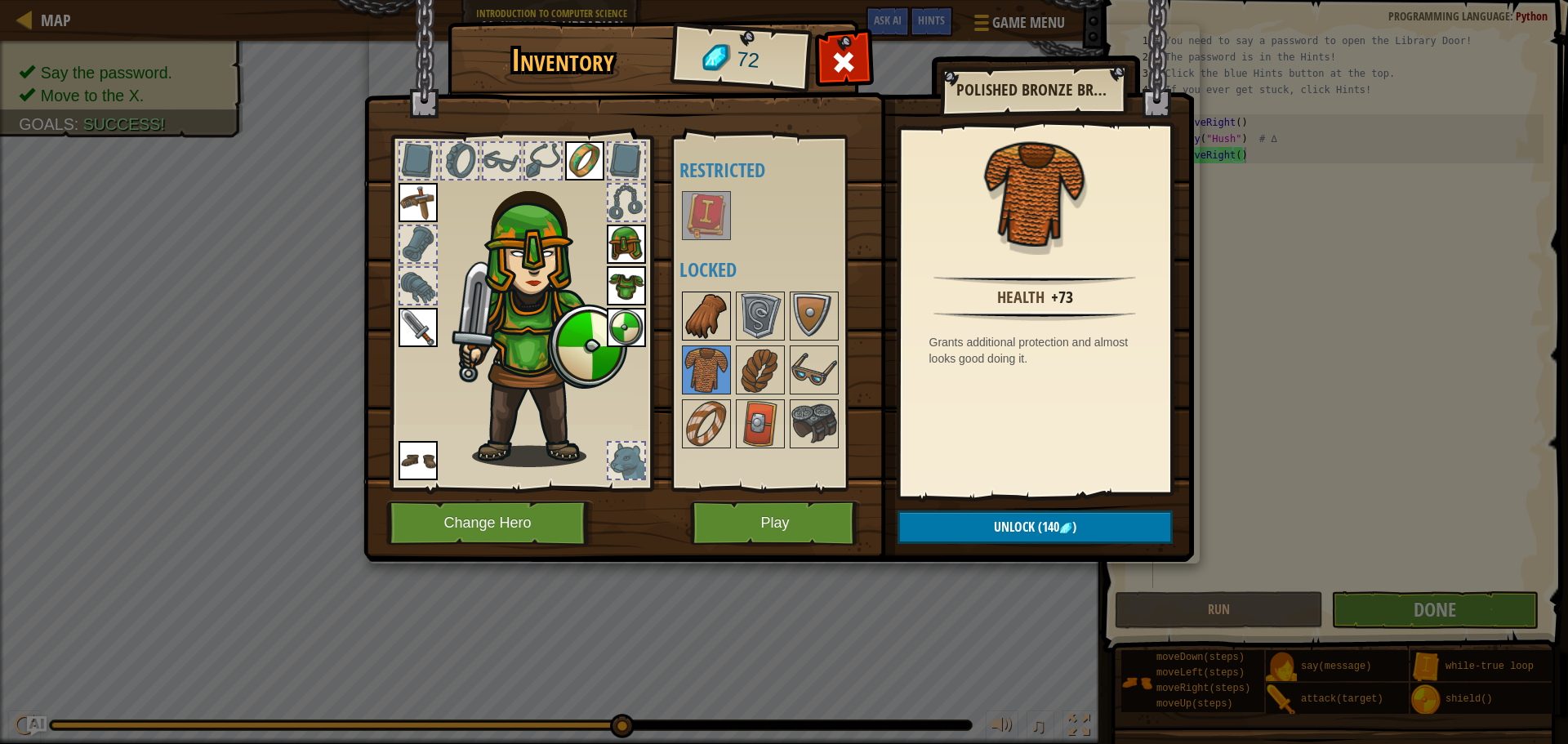
click at [702, 317] on img at bounding box center [706, 315] width 45 height 45
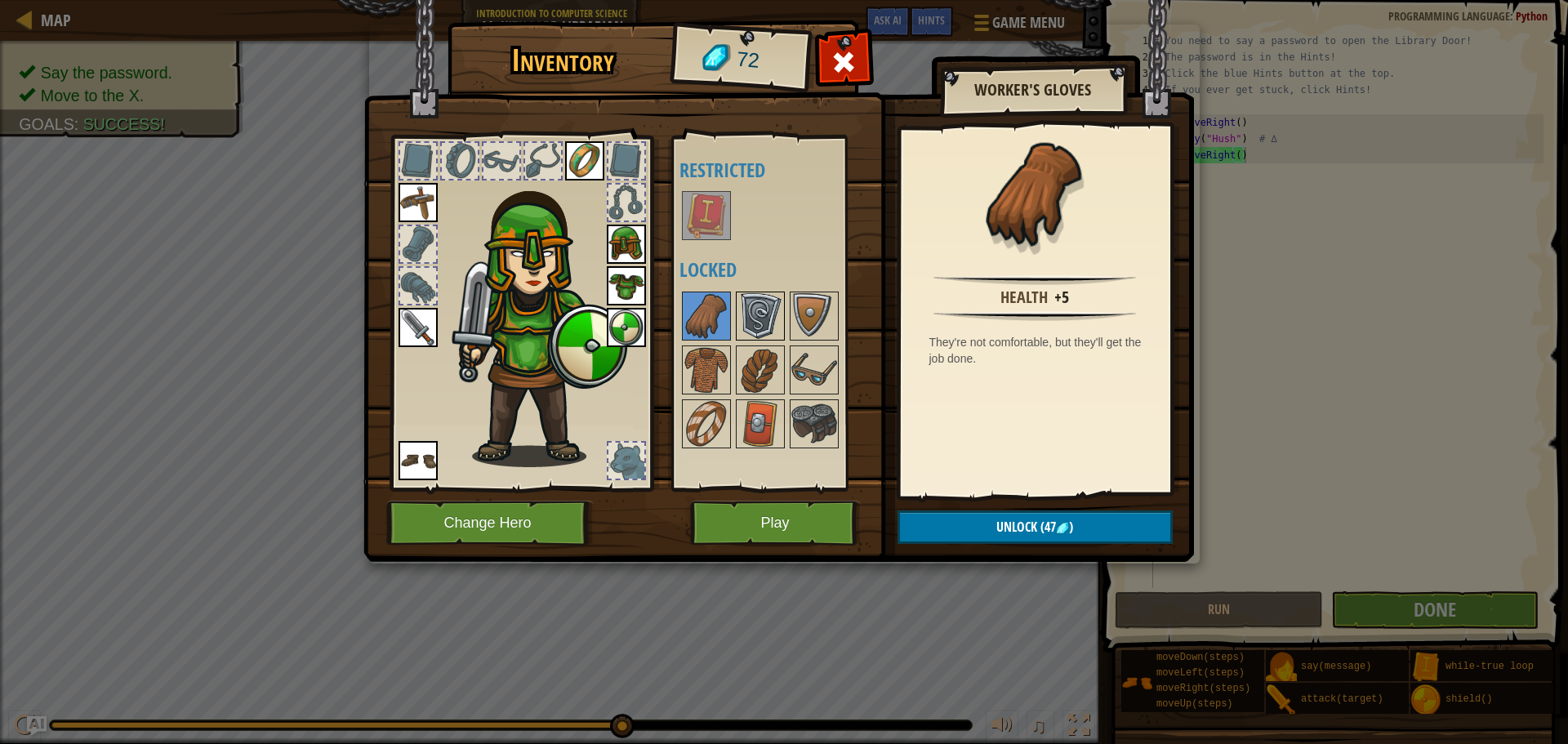
click at [747, 318] on img at bounding box center [760, 315] width 45 height 45
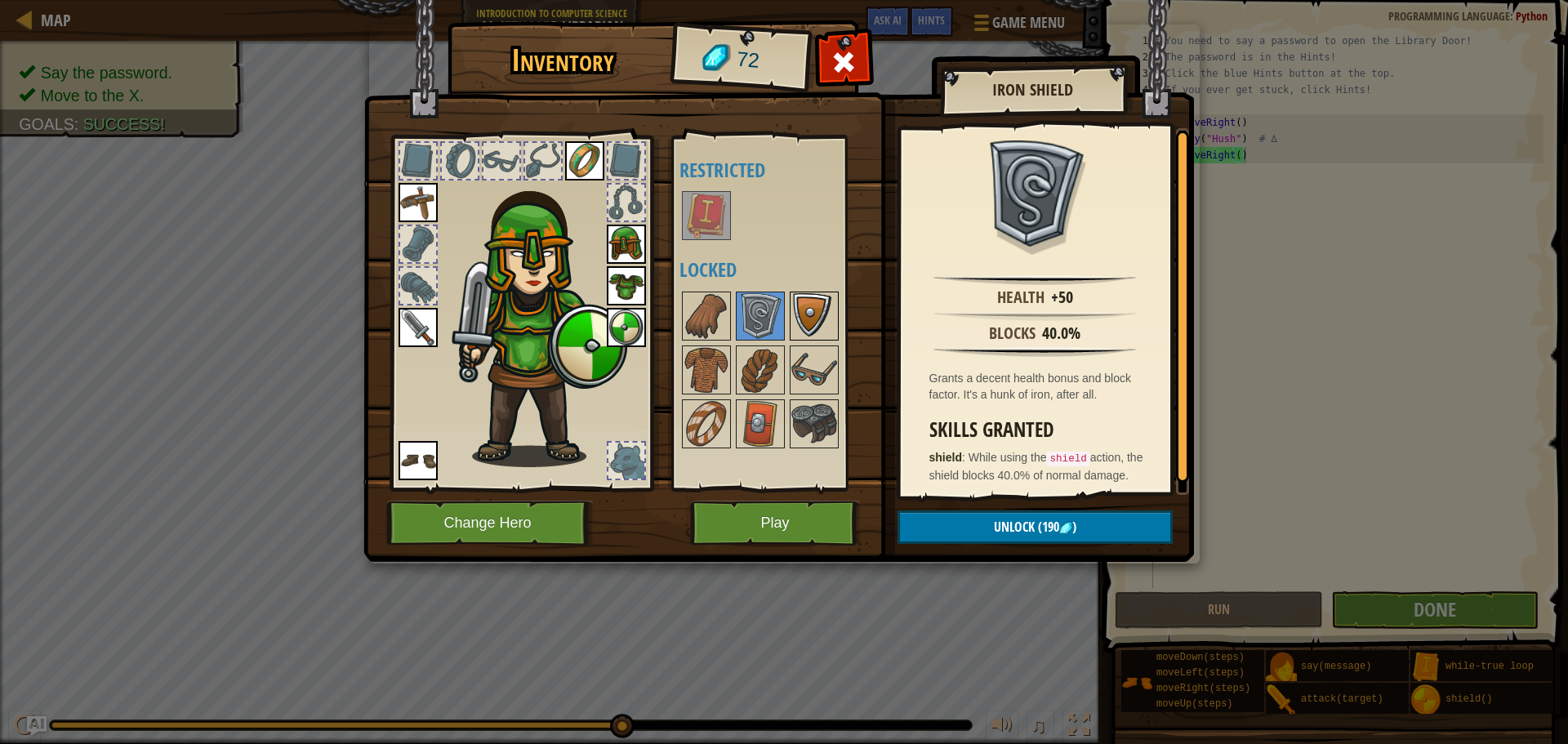
click at [808, 317] on img at bounding box center [814, 315] width 45 height 45
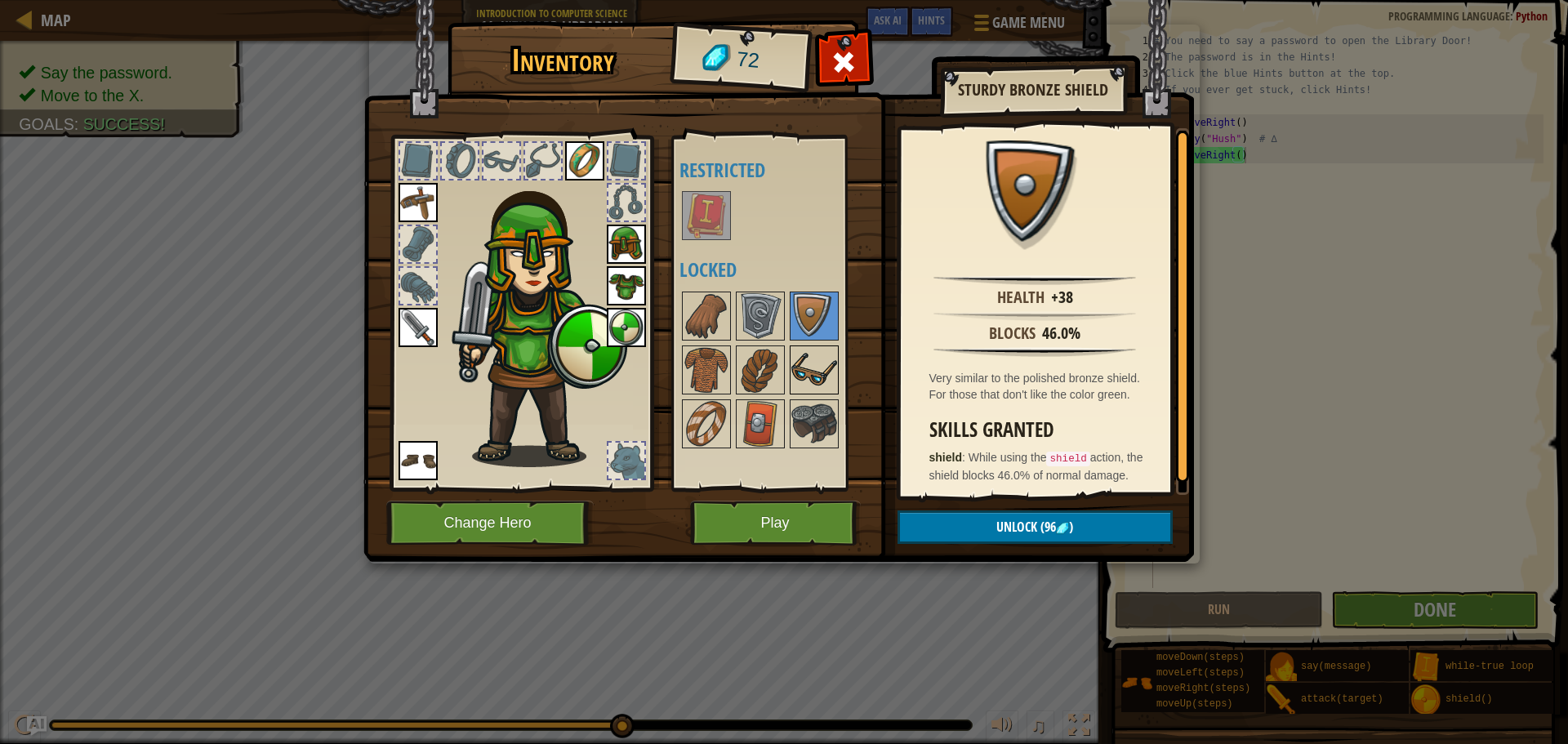
click at [808, 356] on img at bounding box center [814, 369] width 45 height 45
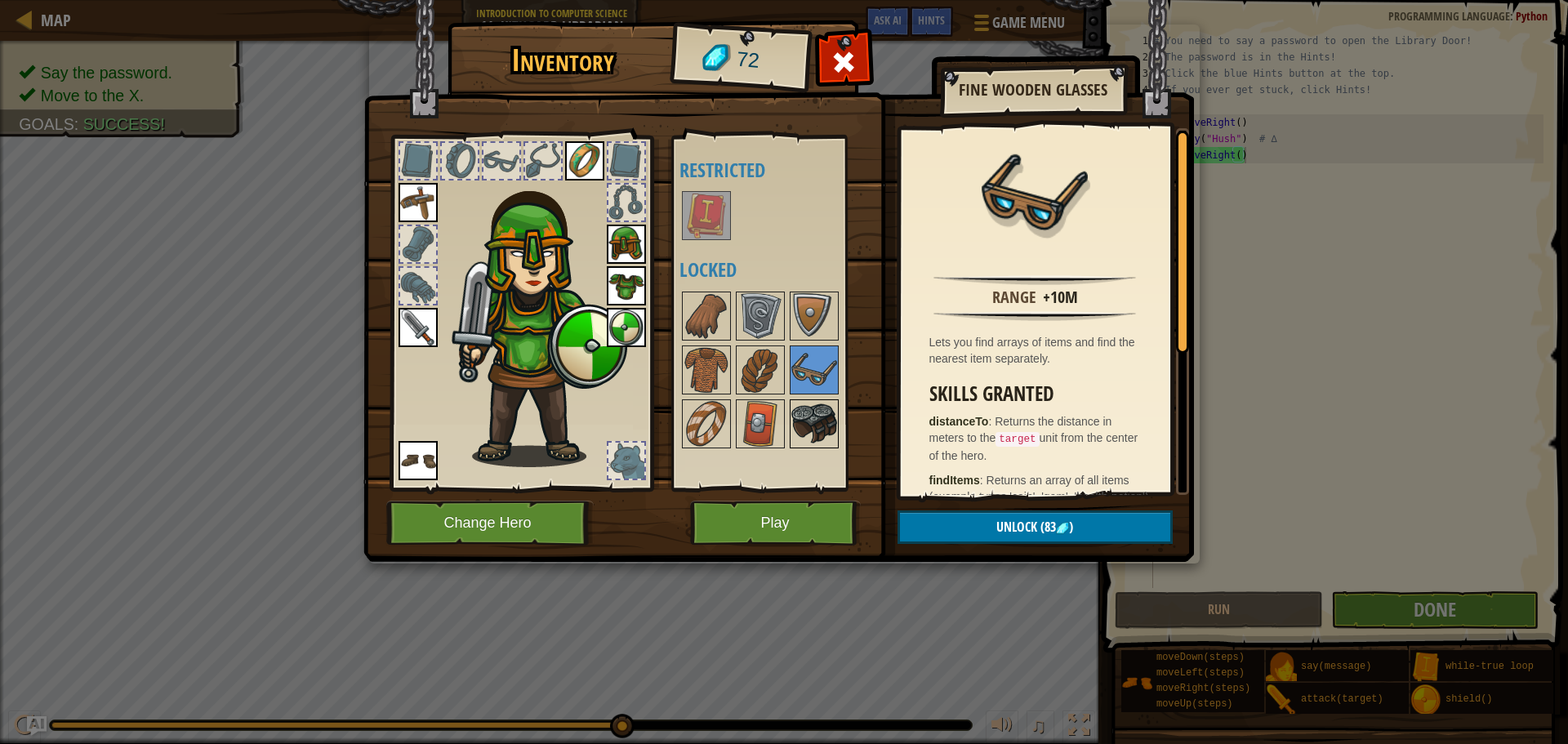
click at [807, 415] on img at bounding box center [814, 423] width 45 height 45
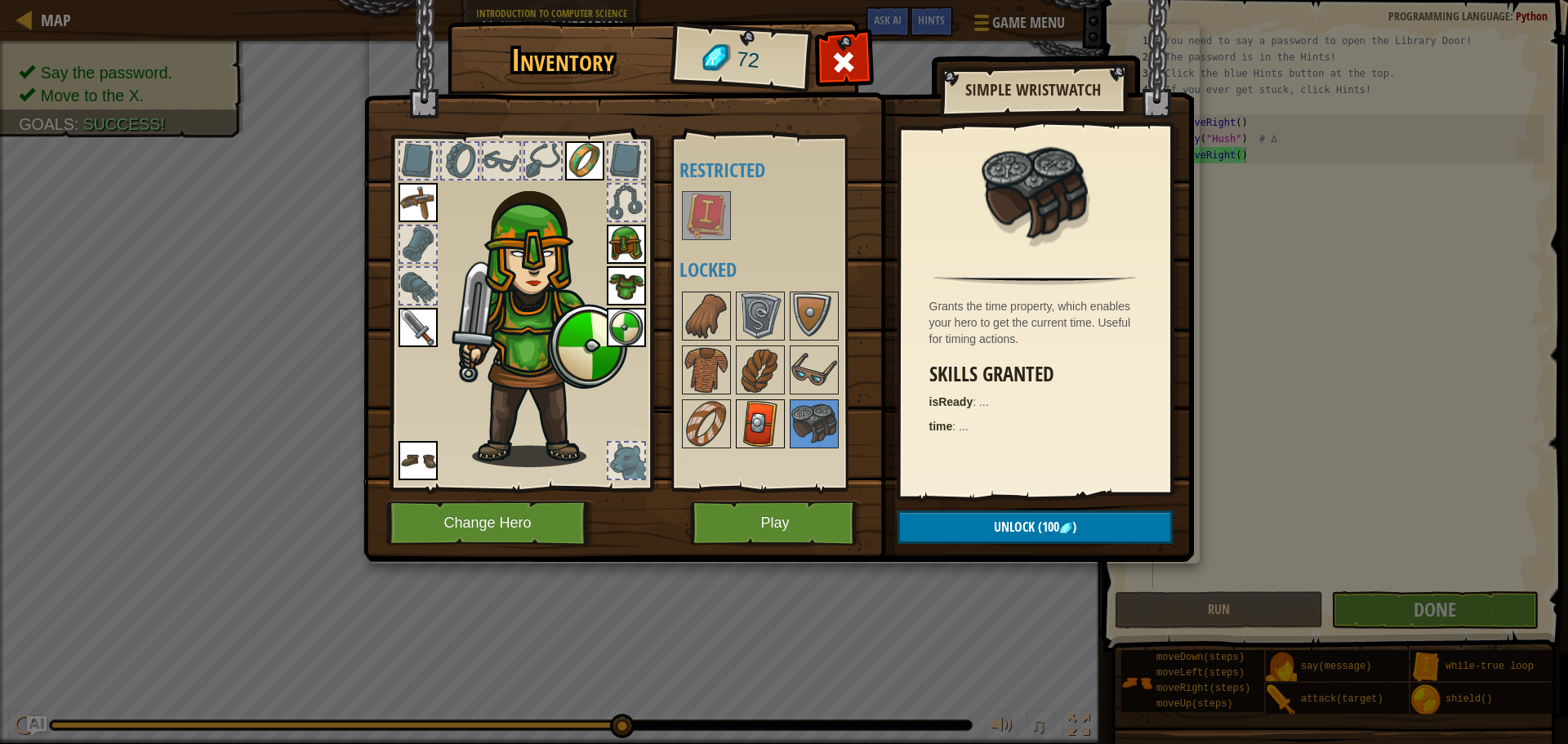
click at [774, 416] on img at bounding box center [760, 423] width 45 height 45
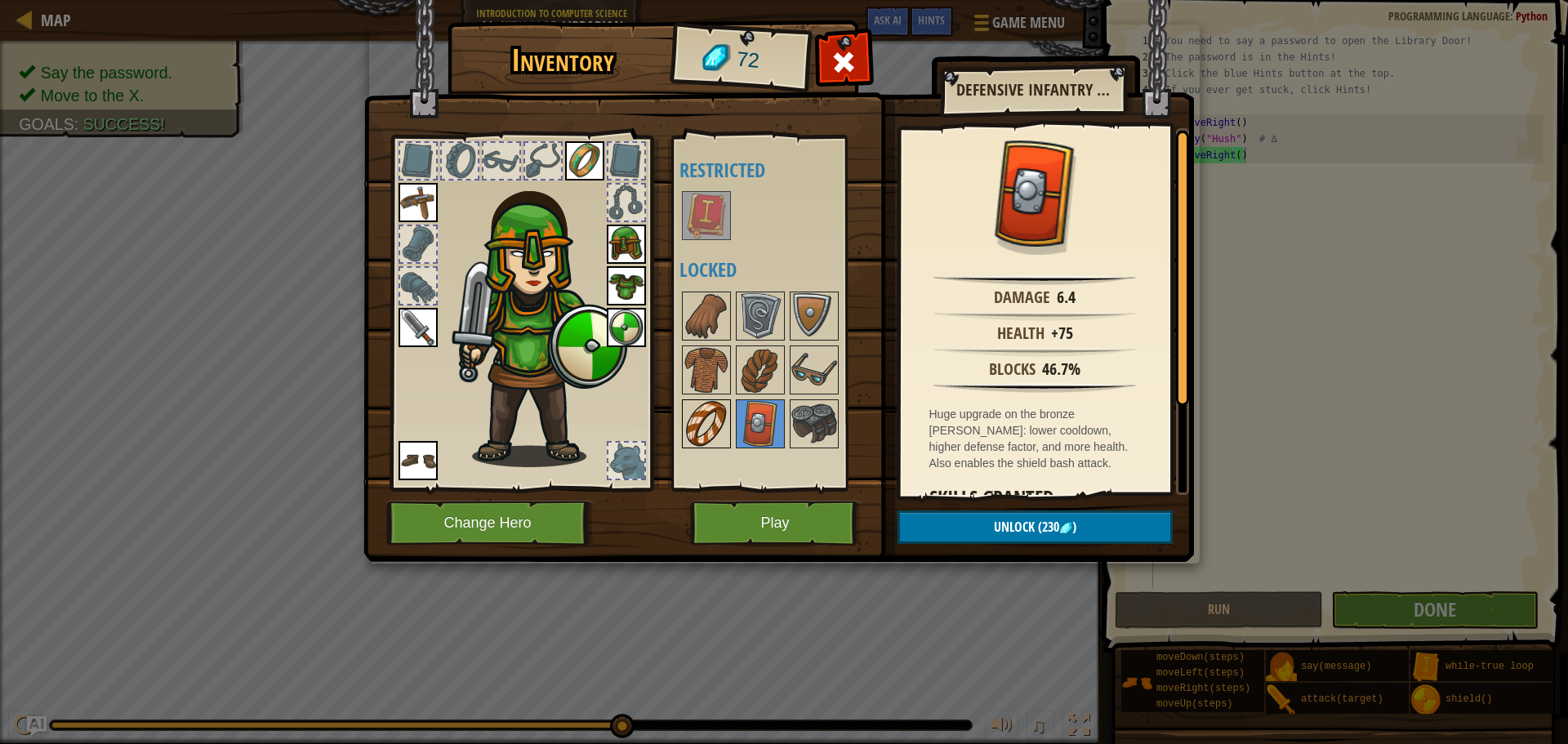
click at [708, 415] on img at bounding box center [706, 423] width 45 height 45
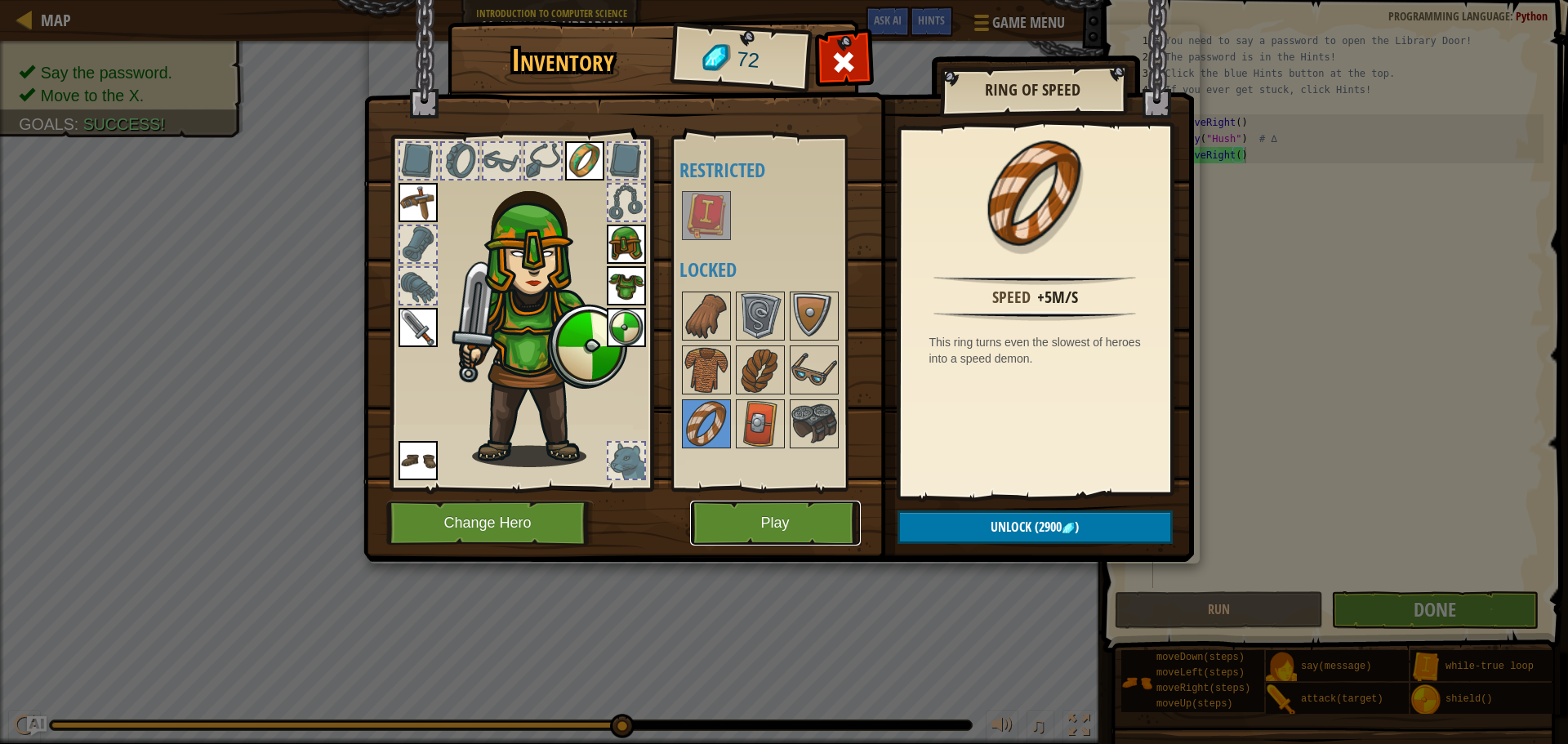
click at [778, 515] on button "Play" at bounding box center [776, 523] width 171 height 45
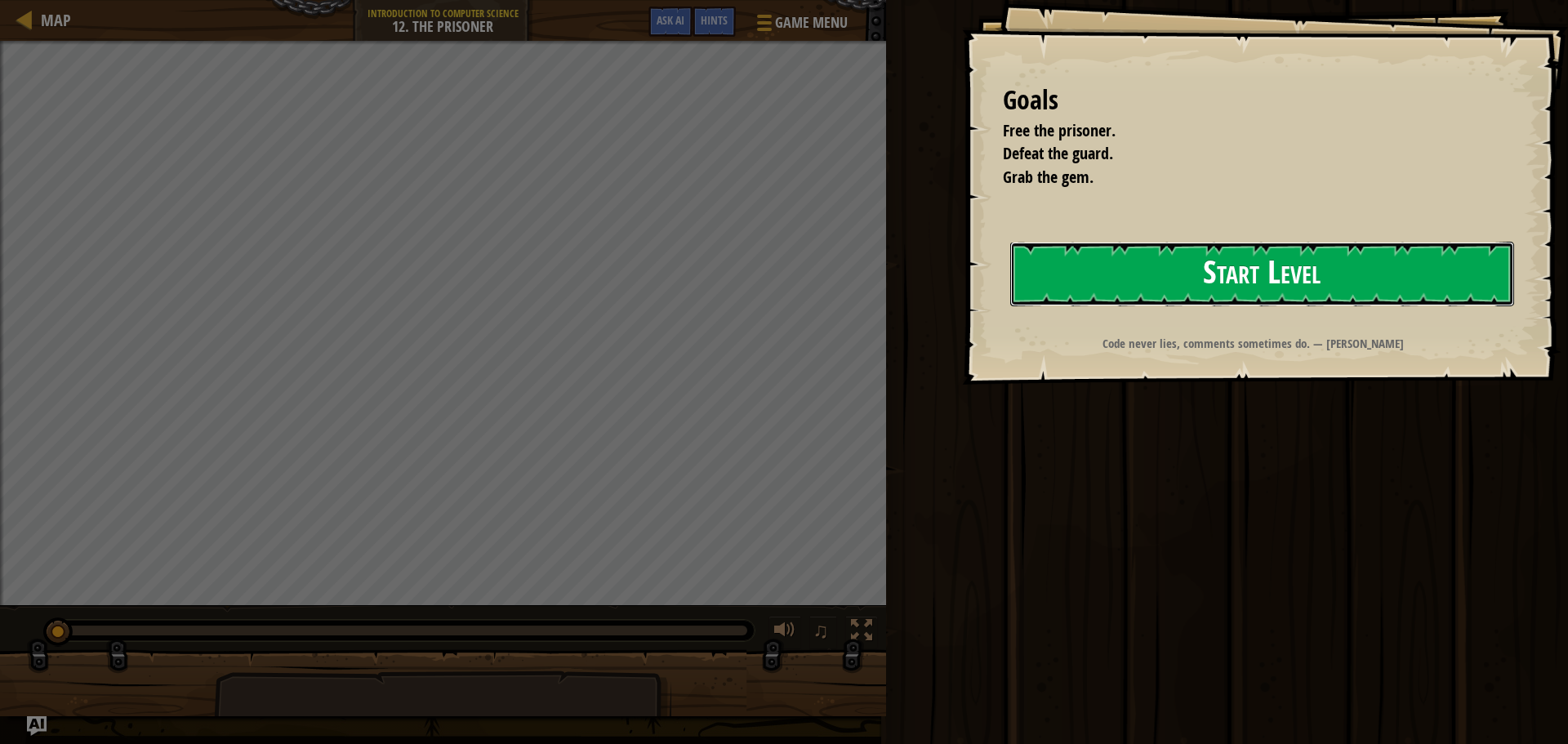
click at [1178, 279] on button "Start Level" at bounding box center [1262, 274] width 504 height 64
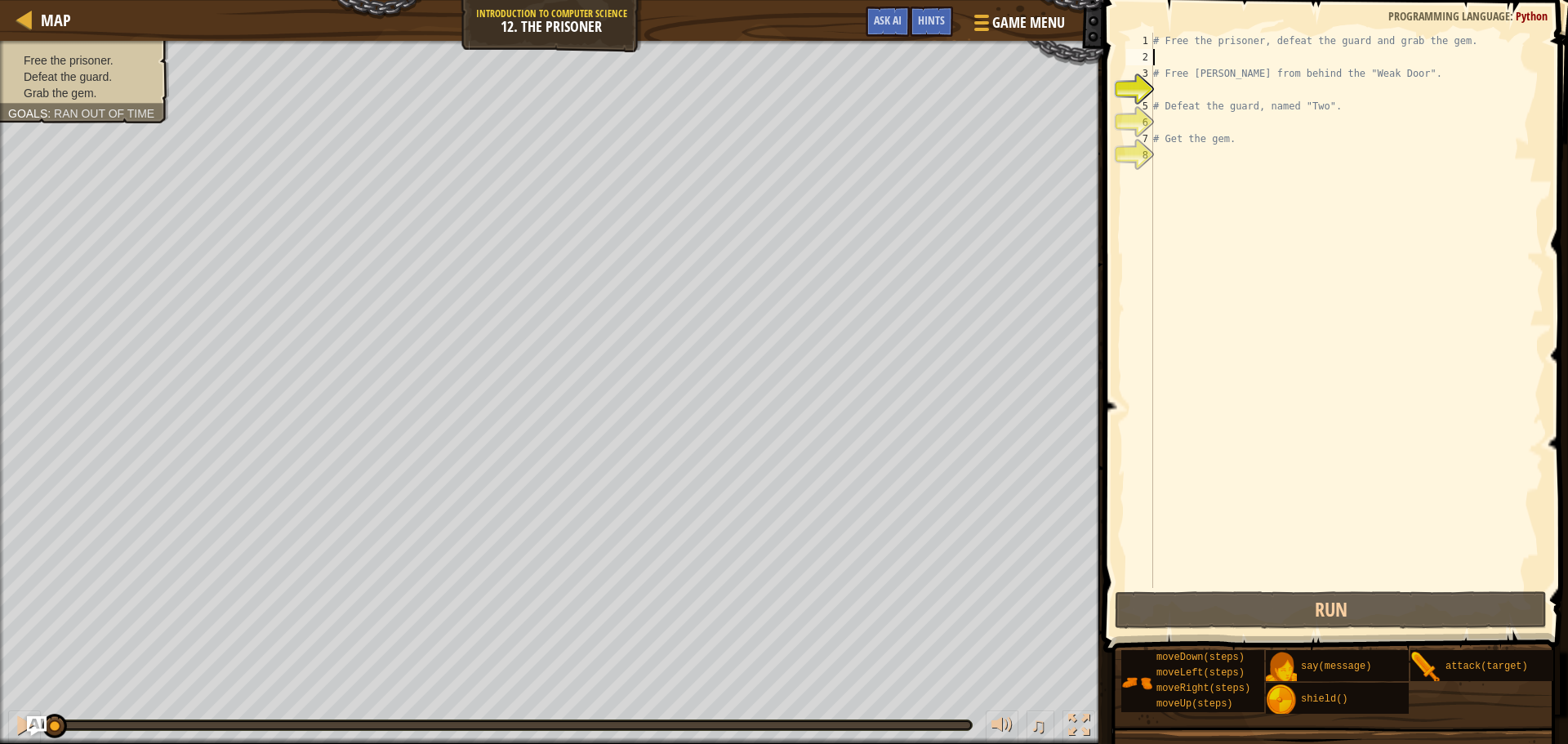
click at [1173, 52] on div "# Free the prisoner, defeat the guard and grab the gem. # Free [PERSON_NAME] fr…" at bounding box center [1347, 326] width 394 height 588
click at [1164, 93] on div "# Free the prisoner, defeat the guard and grab the gem. # Free [PERSON_NAME] fr…" at bounding box center [1347, 326] width 394 height 588
click at [925, 23] on span "Hints" at bounding box center [931, 20] width 27 height 16
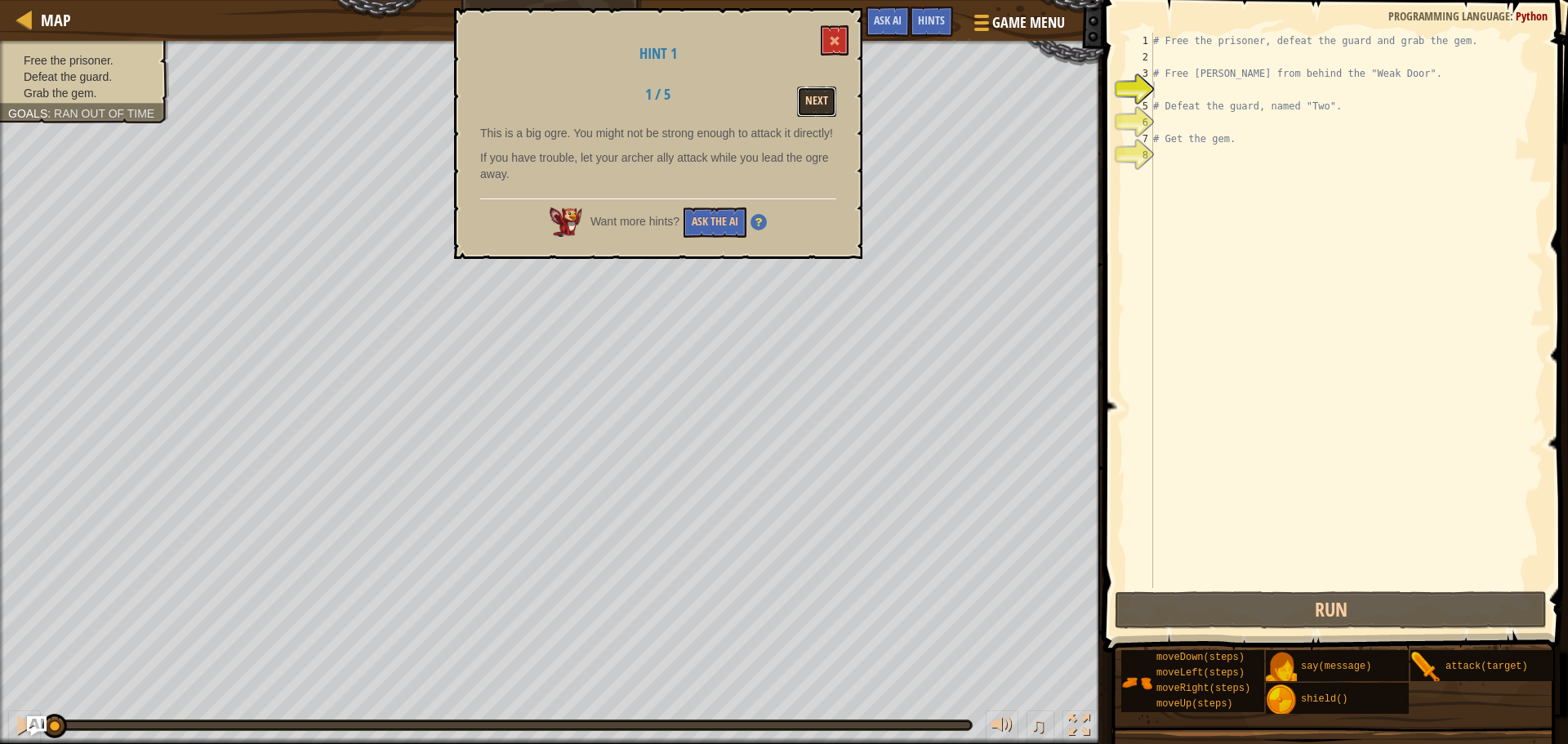
click at [804, 112] on button "Next" at bounding box center [817, 101] width 39 height 30
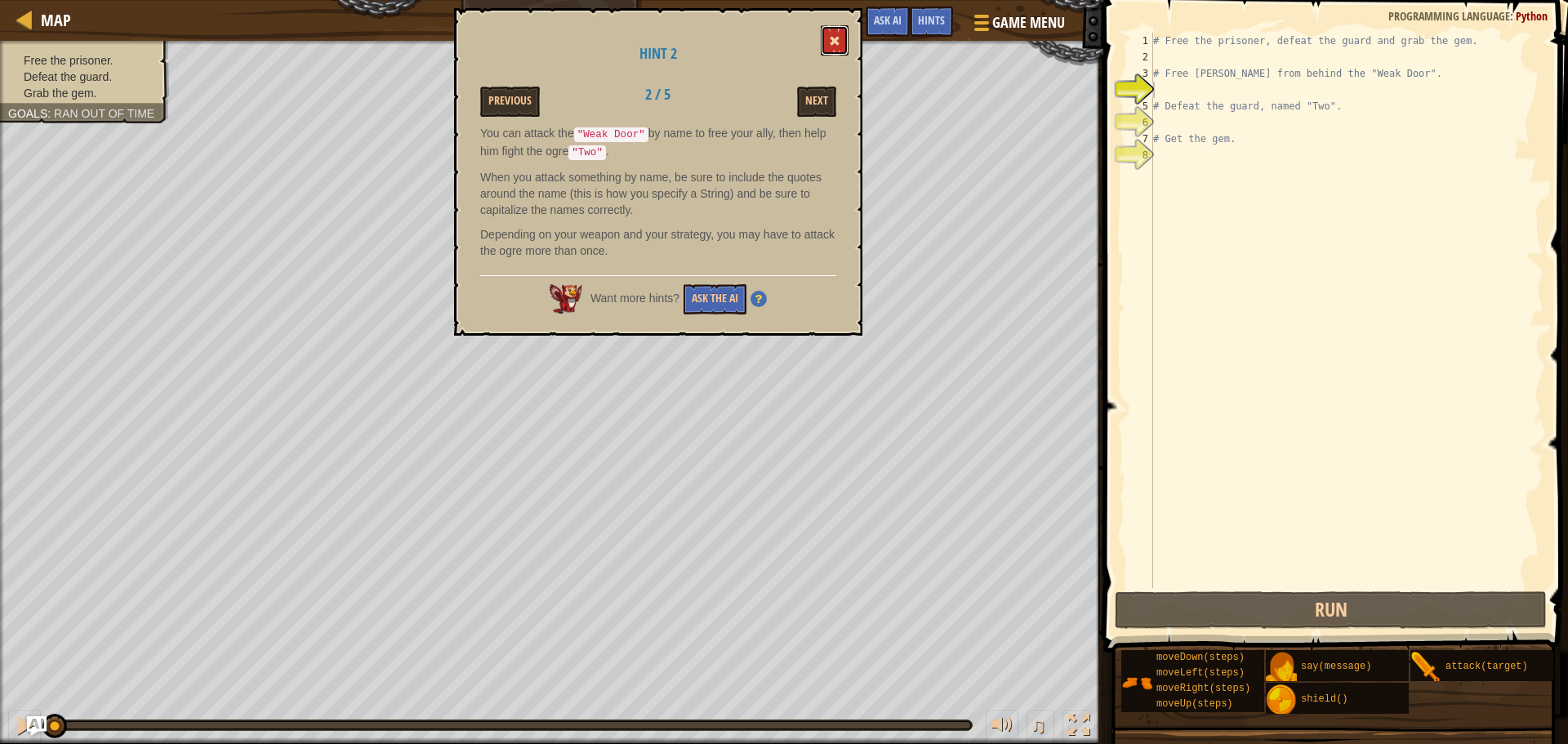
click at [832, 31] on button at bounding box center [835, 40] width 28 height 30
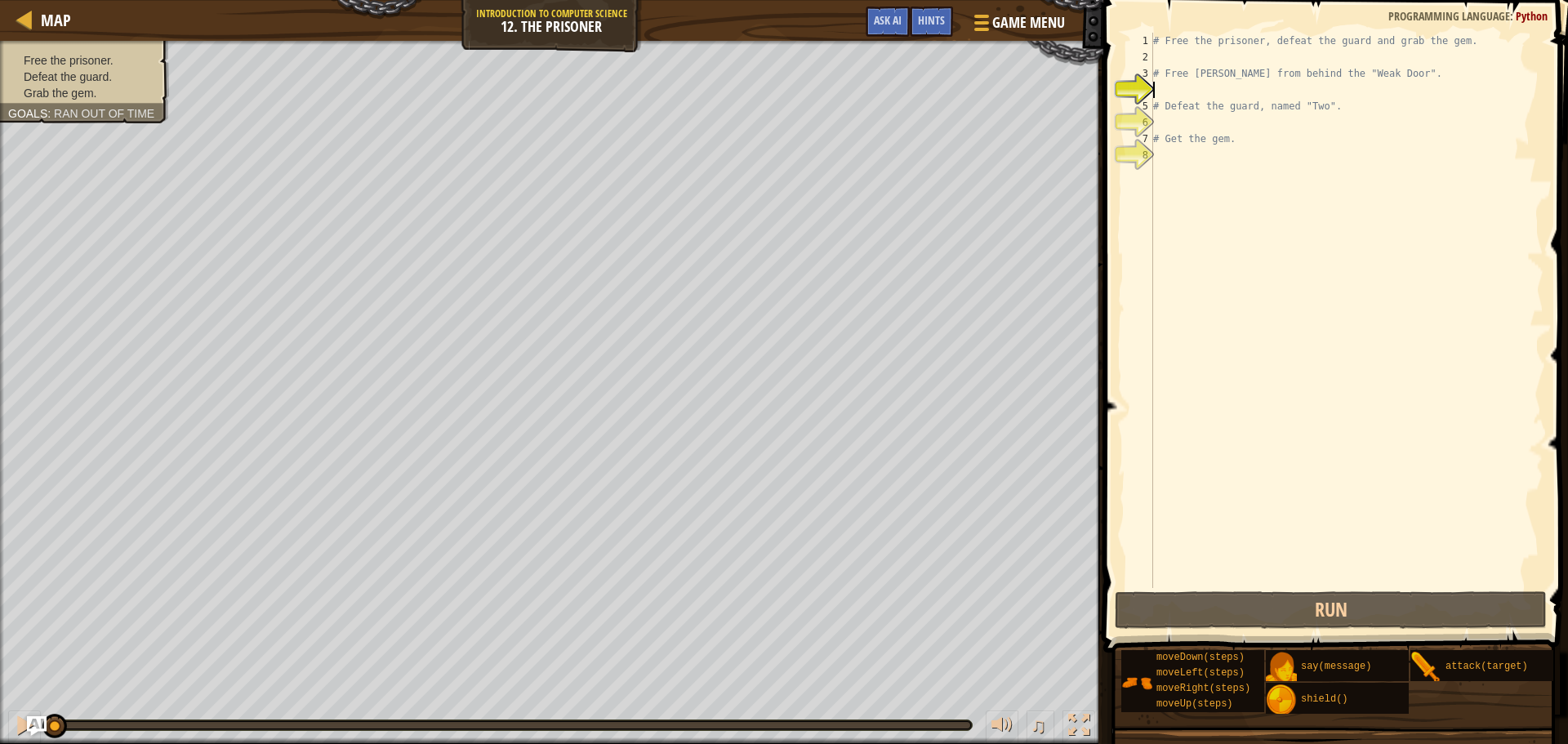
click at [1174, 86] on div "# Free the prisoner, defeat the guard and grab the gem. # Free [PERSON_NAME] fr…" at bounding box center [1347, 326] width 394 height 588
click at [1163, 63] on div "# Free the prisoner, defeat the guard and grab the gem. # Free [PERSON_NAME] fr…" at bounding box center [1347, 326] width 394 height 588
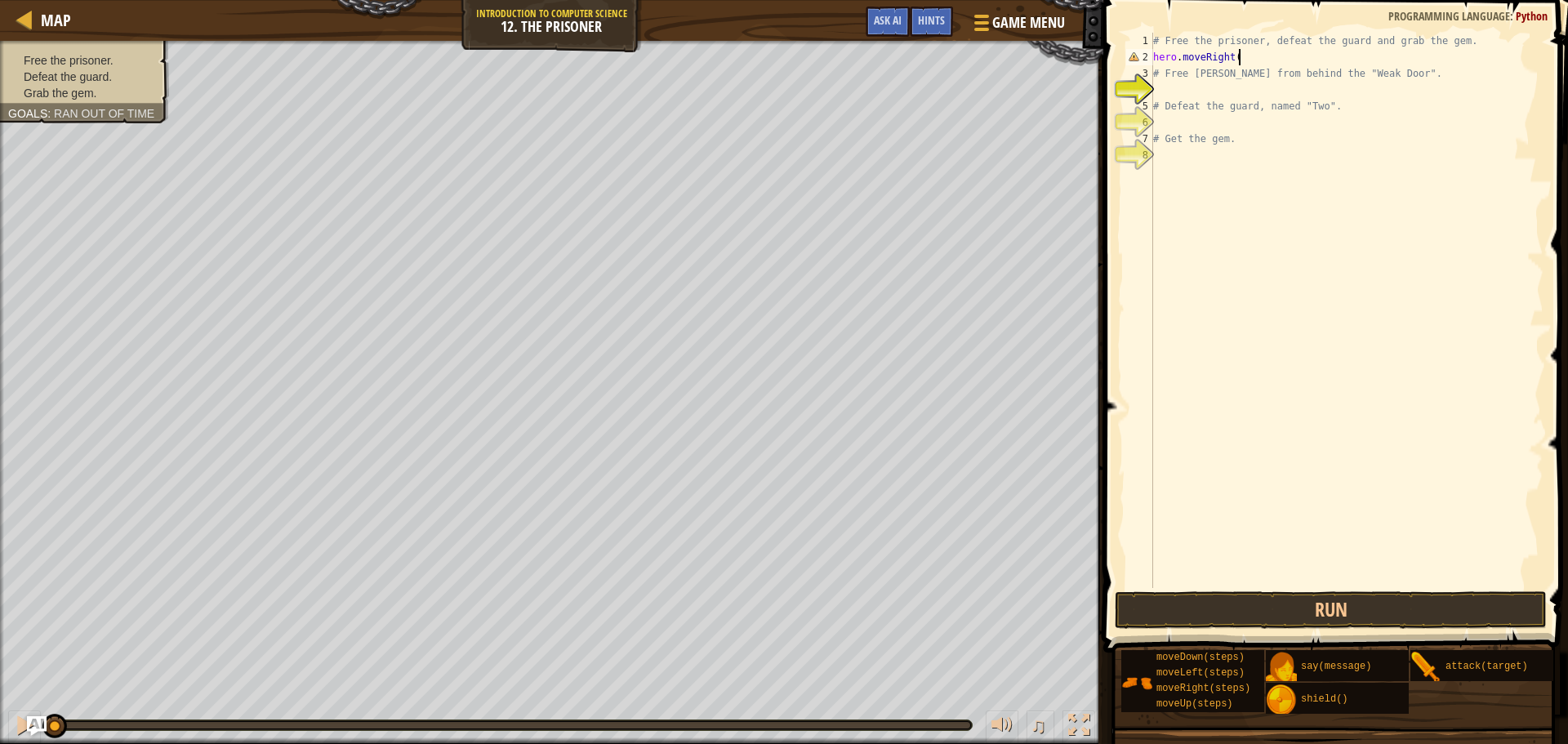
scroll to position [7, 11]
type textarea "hero.moveRight()"
click at [1184, 88] on div "# Free the prisoner, defeat the guard and grab the gem. hero . moveRight ( ) # …" at bounding box center [1347, 326] width 394 height 588
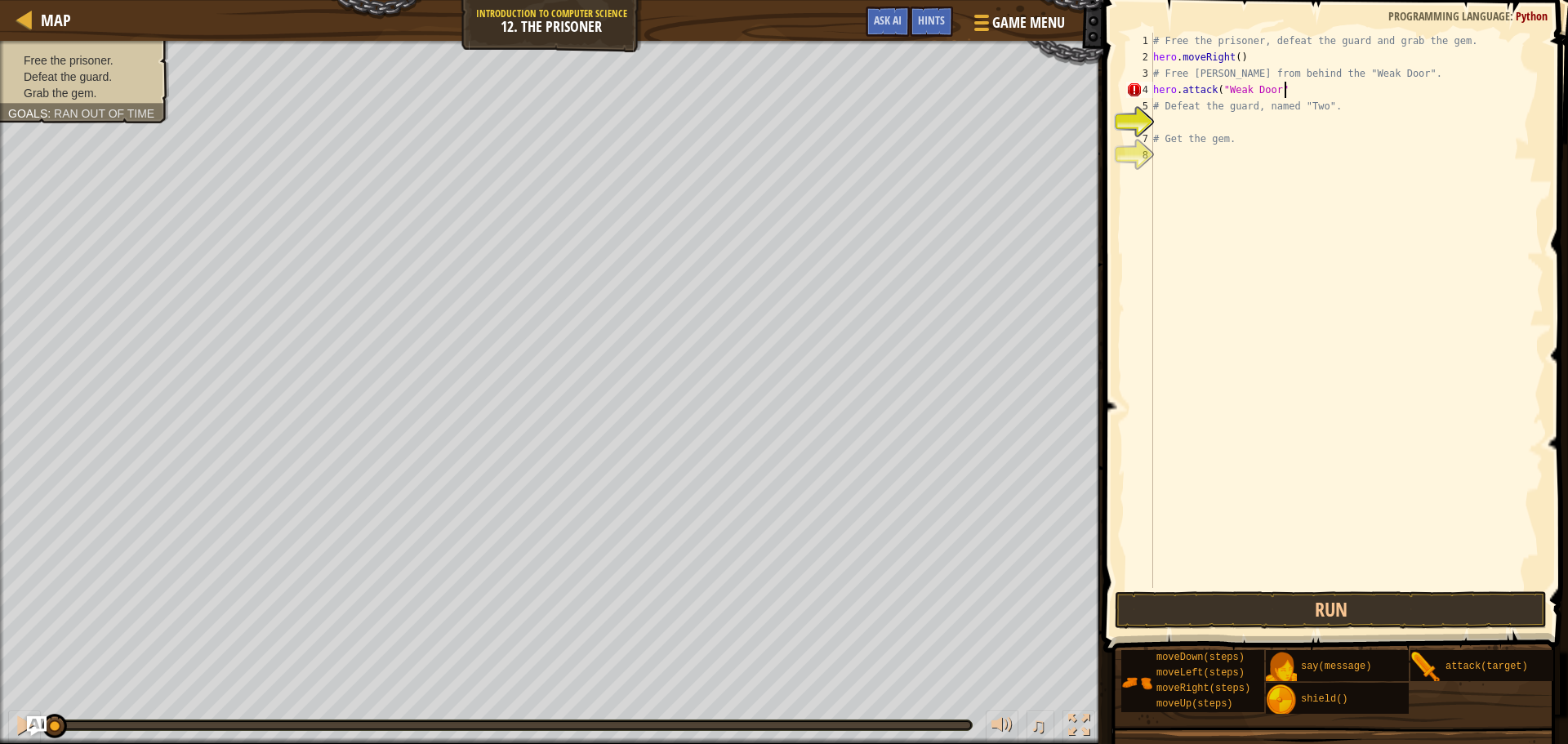
type textarea "hero.attack("Weak Door")"
click at [1161, 117] on div "# Free the prisoner, defeat the guard and grab the gem. hero . moveRight ( ) # …" at bounding box center [1347, 326] width 394 height 588
type textarea "hero.moveRight(3)"
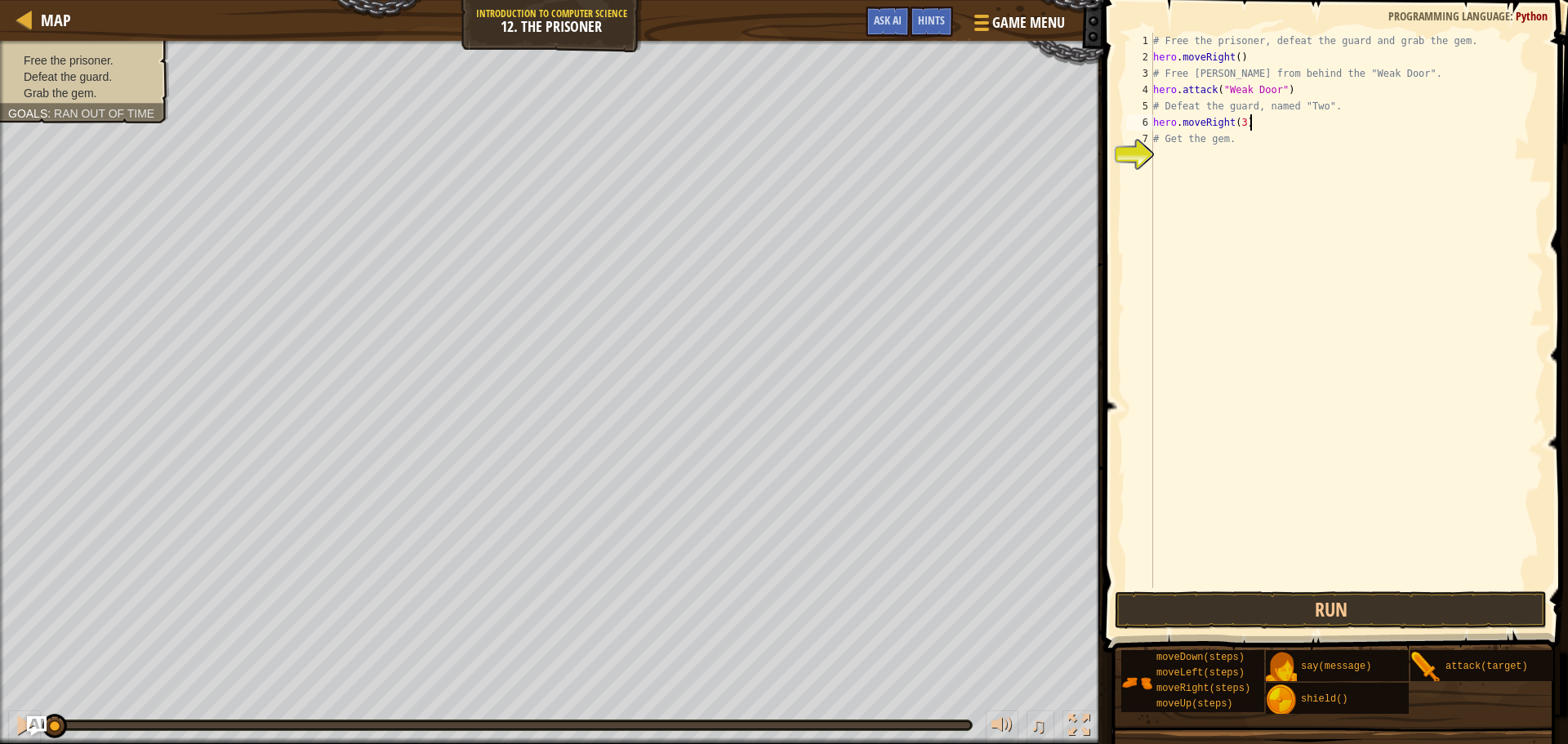
scroll to position [7, 13]
click at [1199, 152] on div "# Free the prisoner, defeat the guard and grab the gem. hero . moveRight ( ) # …" at bounding box center [1347, 326] width 394 height 588
click at [1257, 118] on div "# Free the prisoner, defeat the guard and grab the gem. hero . moveRight ( ) # …" at bounding box center [1347, 326] width 394 height 588
type textarea "hero.moveRight(3)"
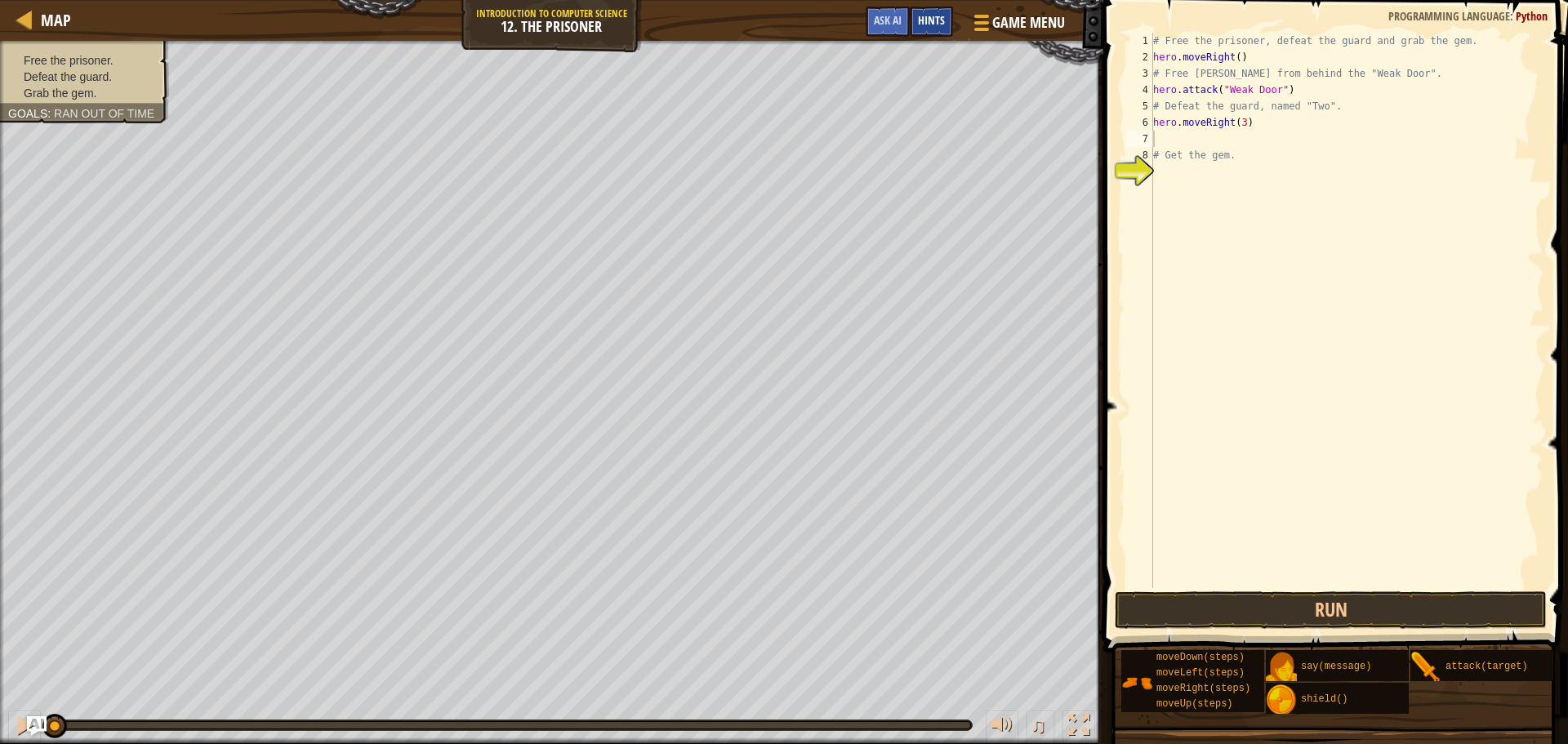
click at [925, 16] on span "Hints" at bounding box center [931, 20] width 27 height 16
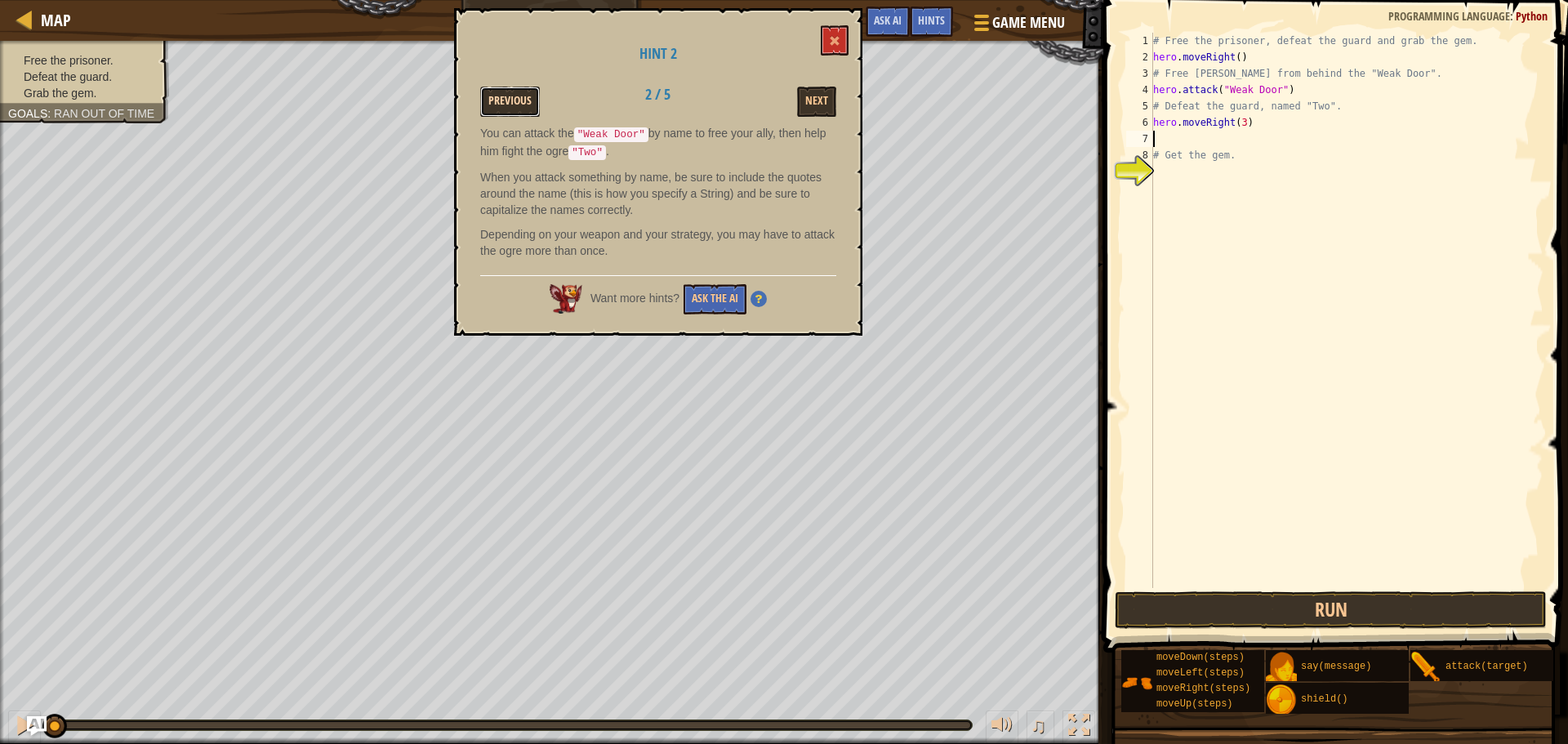
click at [493, 107] on button "Previous" at bounding box center [510, 101] width 59 height 30
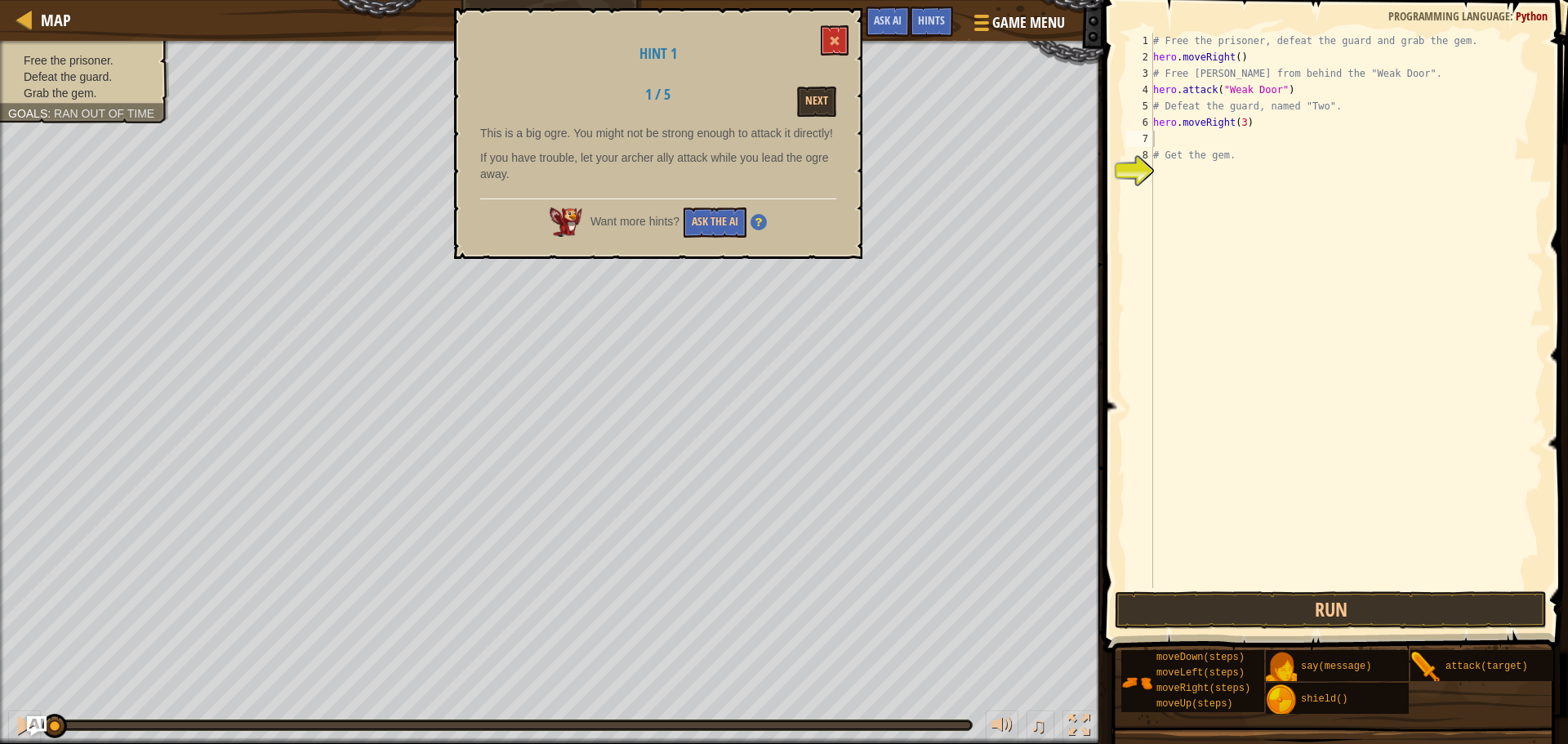
click at [795, 99] on div "Next" at bounding box center [784, 101] width 126 height 30
click at [804, 104] on button "Next" at bounding box center [817, 101] width 39 height 30
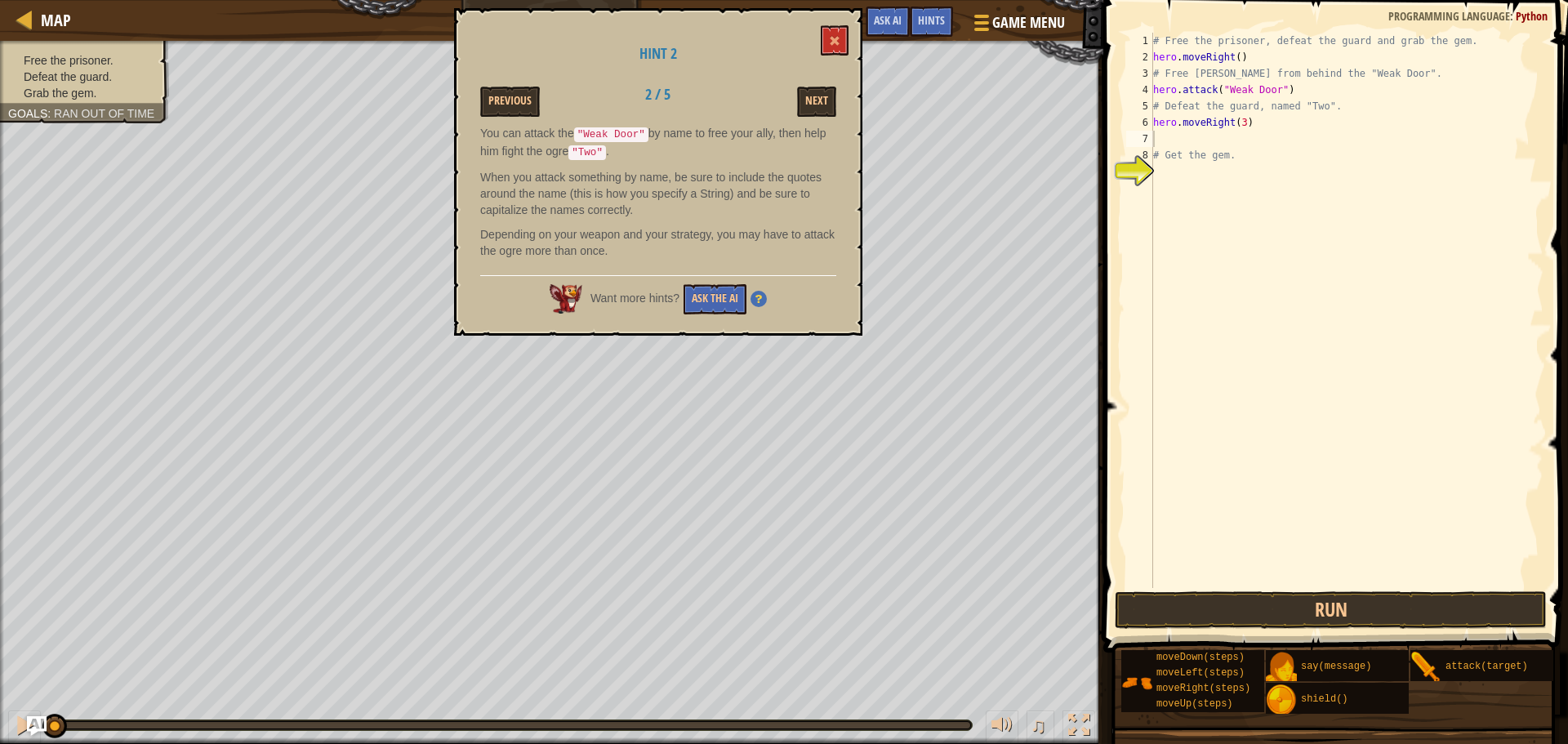
click at [804, 104] on button "Next" at bounding box center [817, 101] width 39 height 30
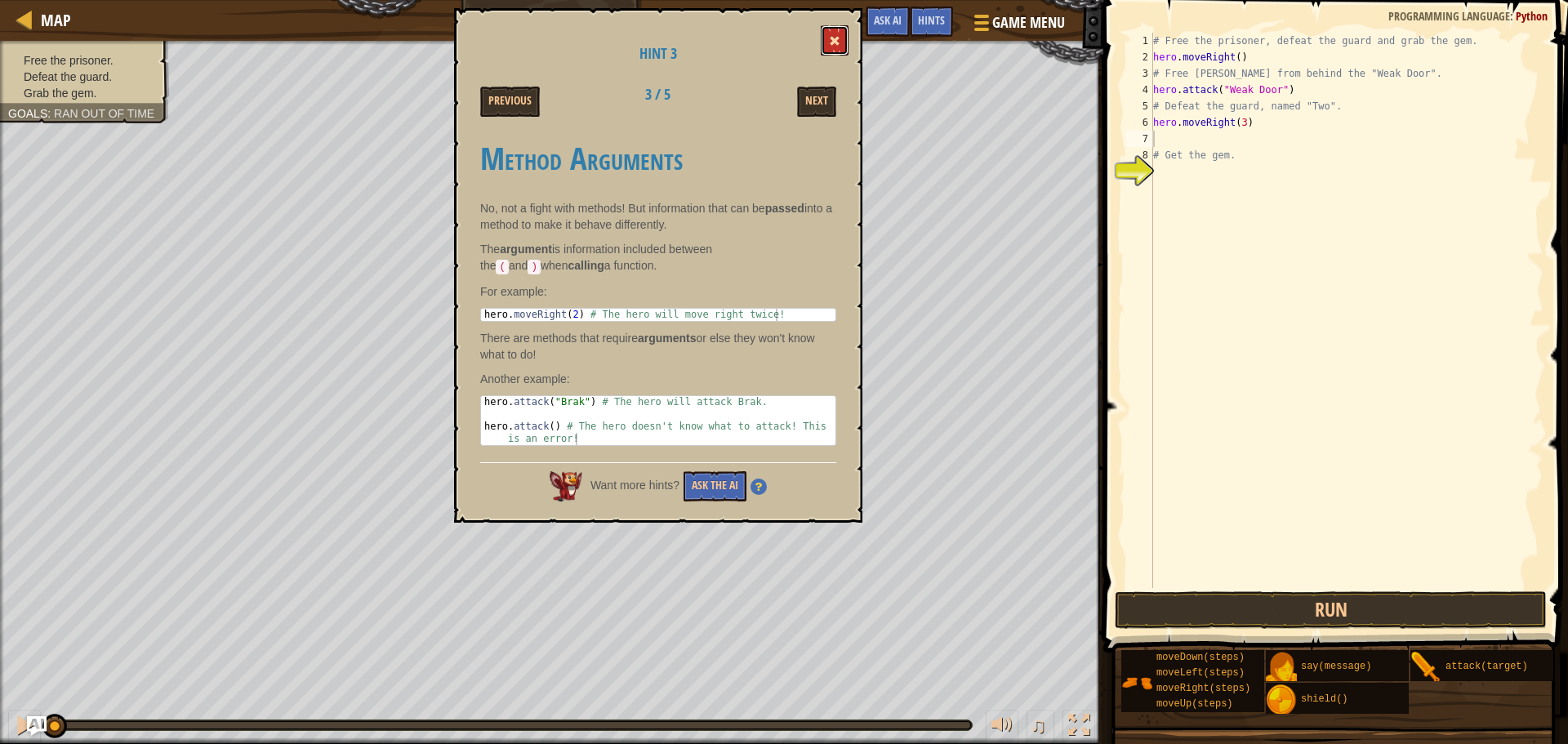
click at [829, 43] on button at bounding box center [835, 40] width 28 height 30
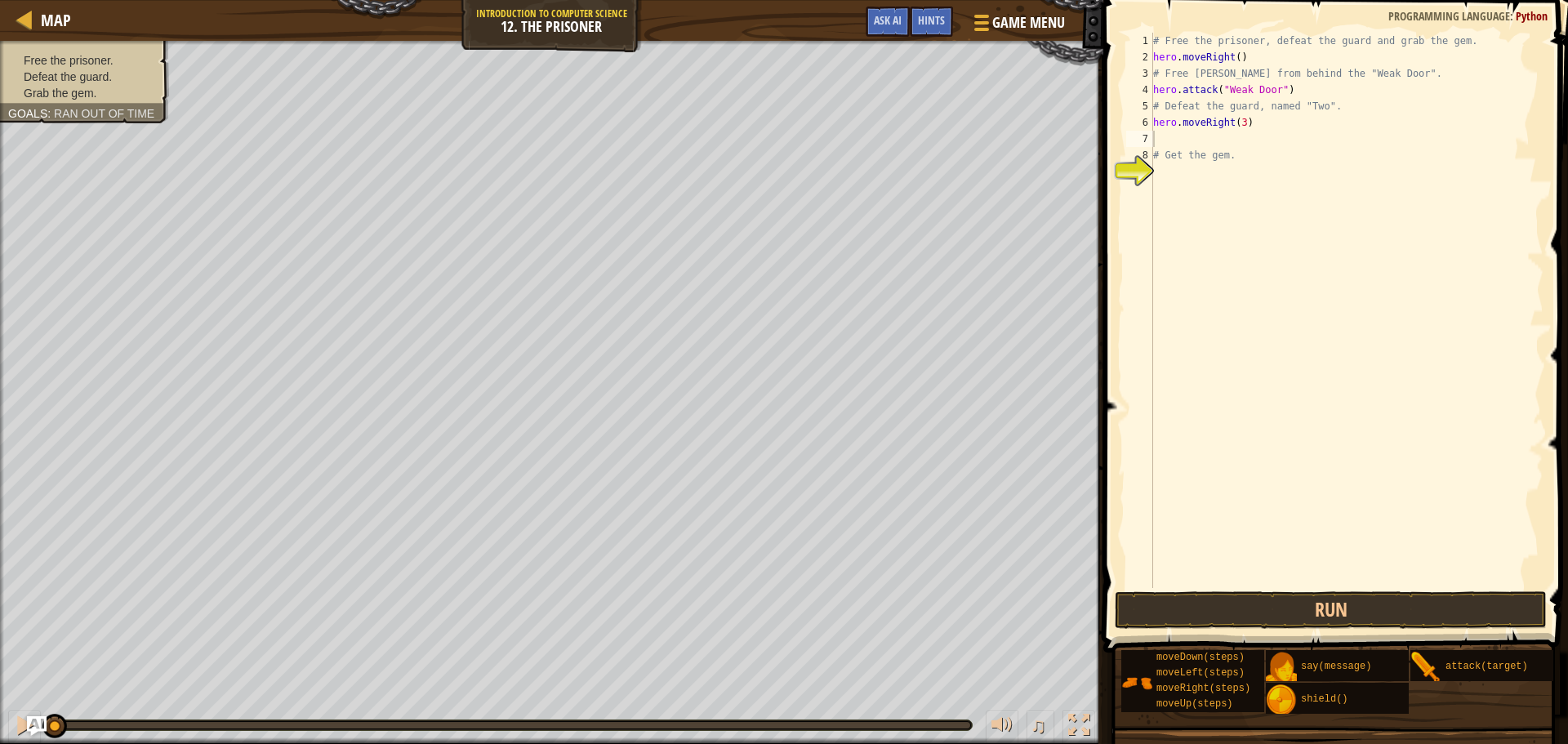
click at [1179, 137] on div "# Free the prisoner, defeat the guard and grab the gem. hero . moveRight ( ) # …" at bounding box center [1347, 326] width 394 height 588
type textarea "hero.moveDown(2)"
type textarea "hero.attack("Two")"
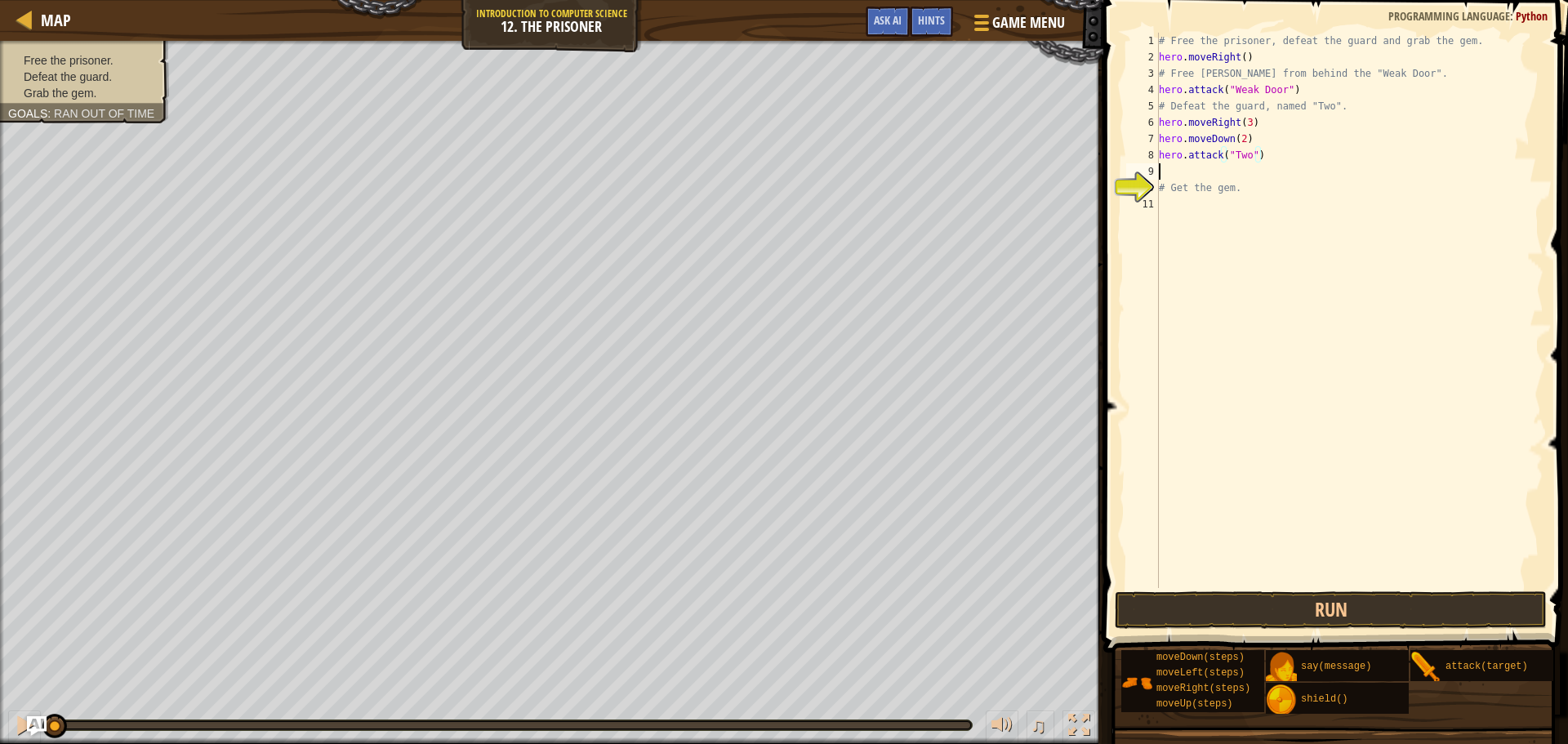
scroll to position [7, 0]
click at [1161, 152] on div "# Free the prisoner, defeat the guard and grab the gem. hero . moveRight ( ) # …" at bounding box center [1349, 326] width 388 height 588
type textarea "hero.attack("Two")"
drag, startPoint x: 1161, startPoint y: 152, endPoint x: 1268, endPoint y: 159, distance: 107.2
click at [1268, 159] on div "# Free the prisoner, defeat the guard and grab the gem. hero . moveRight ( ) # …" at bounding box center [1349, 326] width 388 height 588
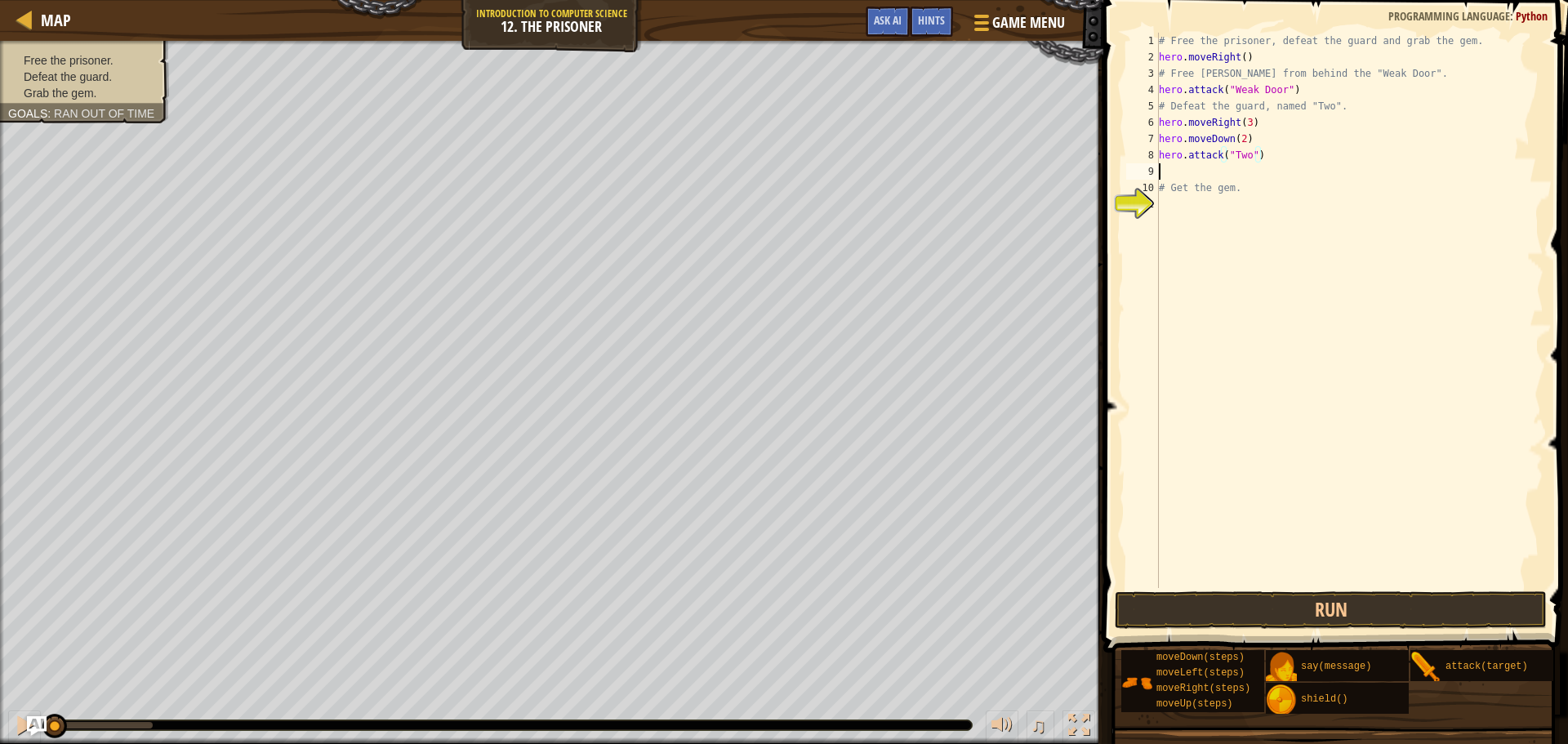
click at [1178, 166] on div "# Free the prisoner, defeat the guard and grab the gem. hero . moveRight ( ) # …" at bounding box center [1349, 326] width 388 height 588
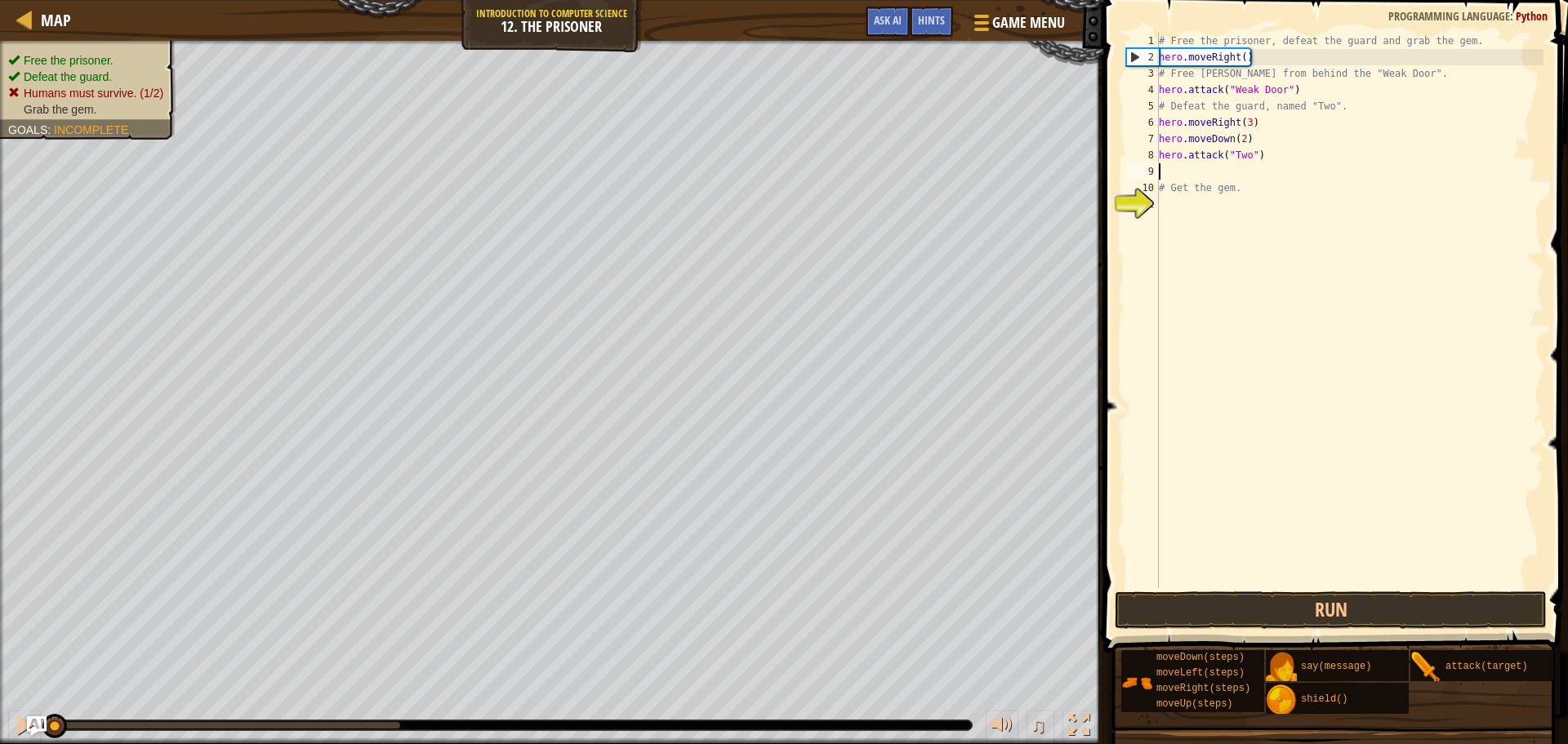
paste textarea "hero.attack("Two")"
type textarea "hero.attack("Two")"
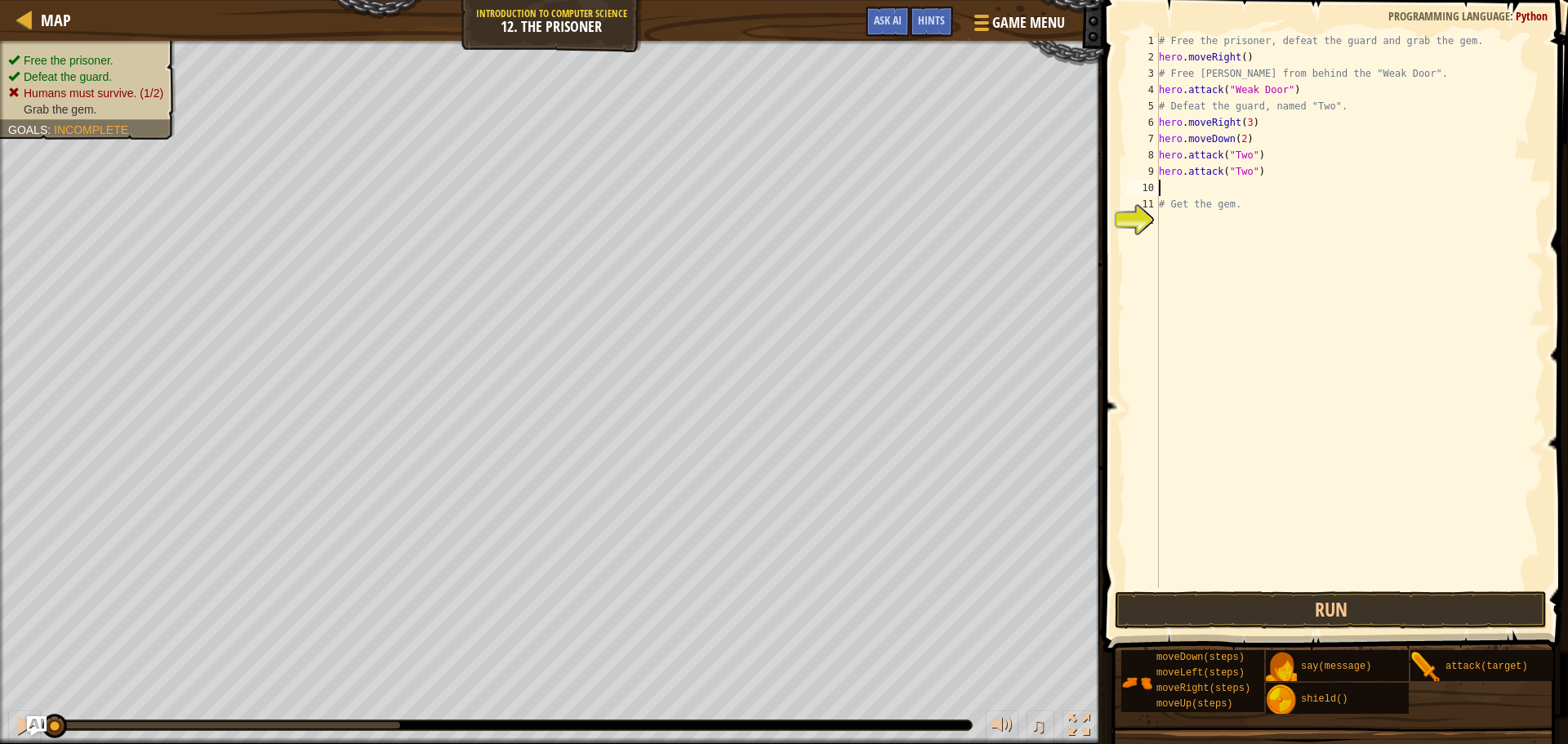
click at [1176, 179] on div "# Free the prisoner, defeat the guard and grab the gem. hero . moveRight ( ) # …" at bounding box center [1349, 326] width 388 height 588
paste textarea "hero.attack("Two")"
type textarea "hero.attack("Two")"
paste textarea "hero.attack("Two")"
type textarea "hero.attack("Two")"
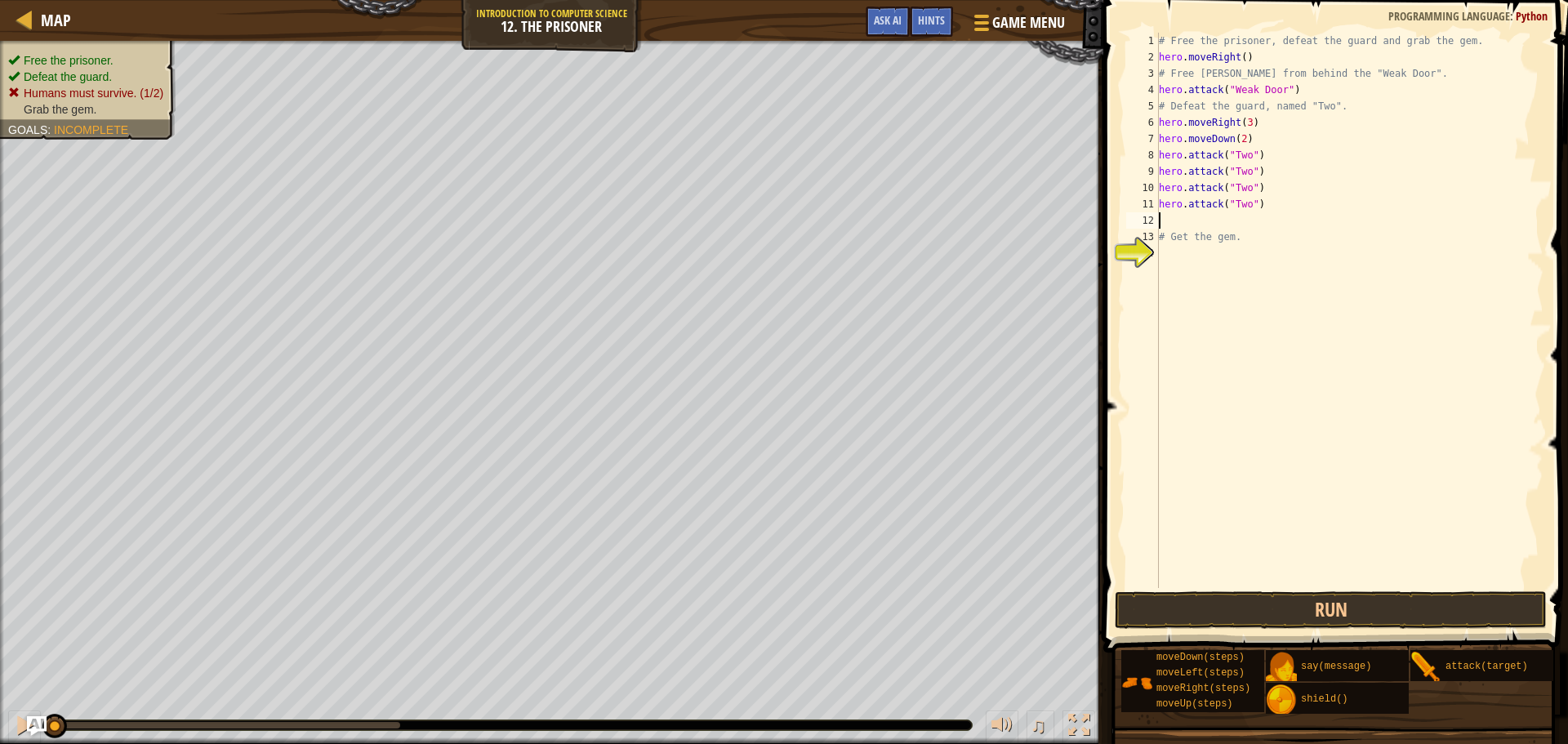
paste textarea "hero.attack("Two")"
type textarea "hero.attack("Two")"
click at [1186, 257] on div "# Free the prisoner, defeat the guard and grab the gem. hero . moveRight ( ) # …" at bounding box center [1349, 326] width 388 height 588
click at [1252, 121] on div "# Free the prisoner, defeat the guard and grab the gem. hero . moveRight ( ) # …" at bounding box center [1349, 326] width 388 height 588
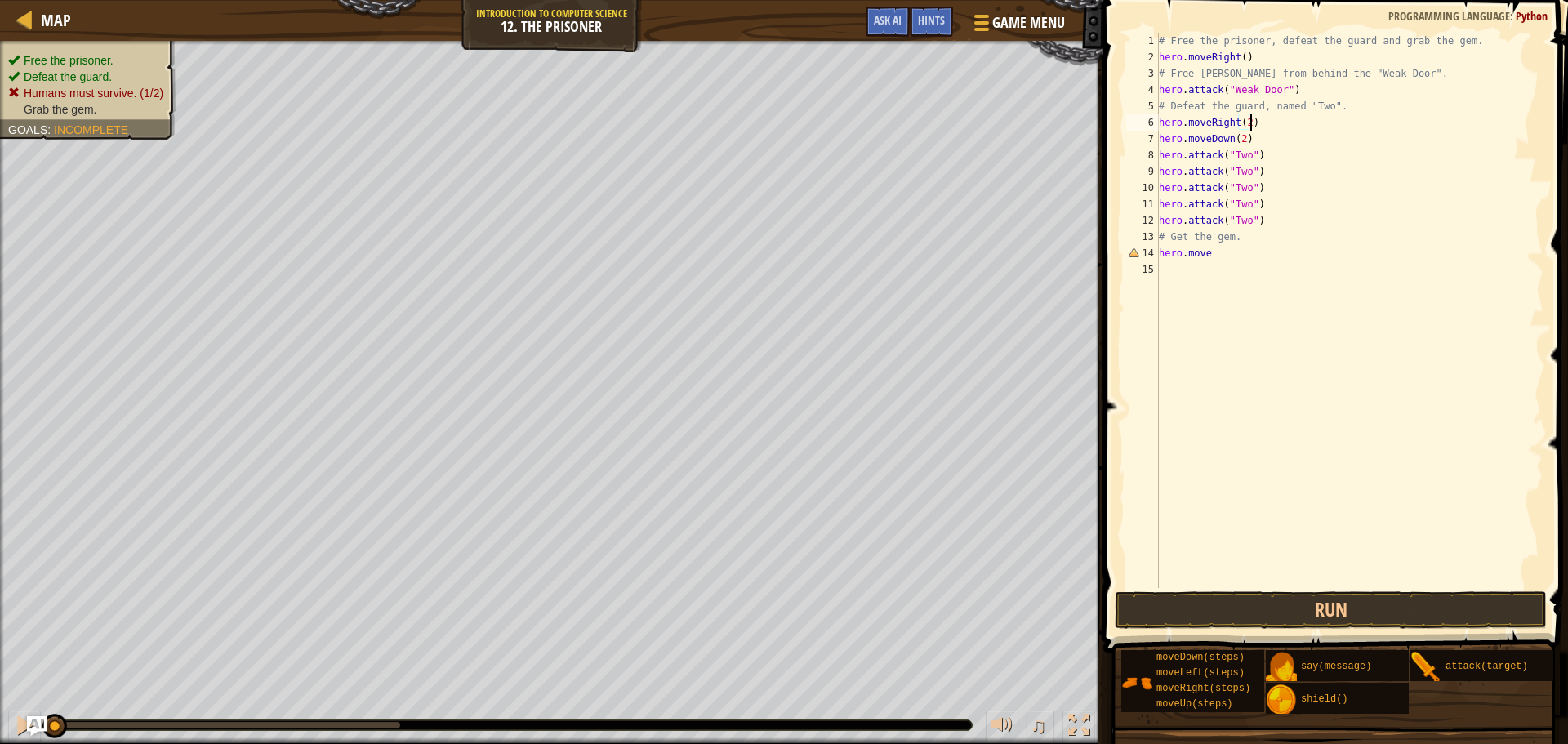
scroll to position [7, 13]
click at [1232, 249] on div "# Free the prisoner, defeat the guard and grab the gem. hero . moveRight ( ) # …" at bounding box center [1349, 326] width 388 height 588
type textarea "hero.moveDown()"
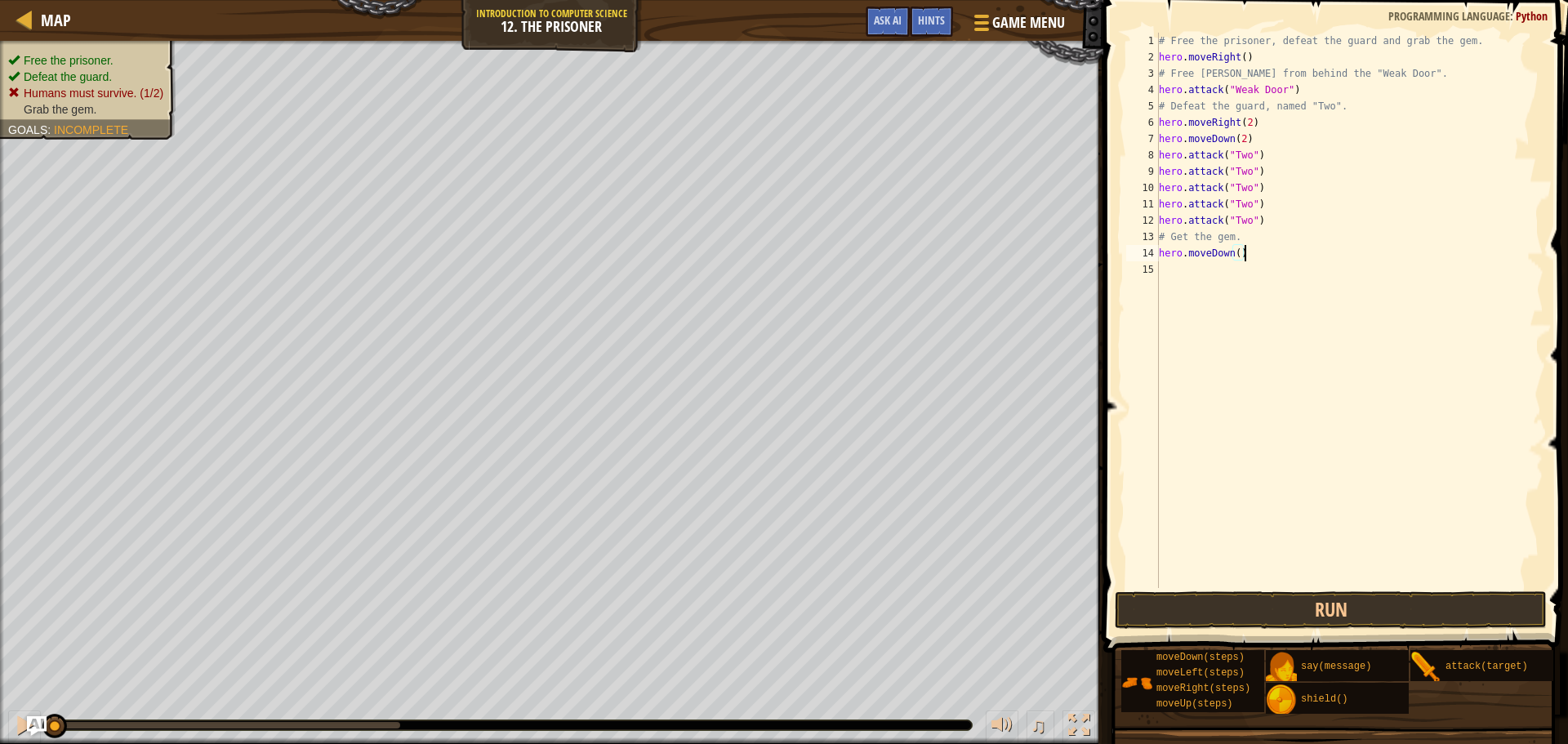
click at [1216, 276] on div "# Free the prisoner, defeat the guard and grab the gem. hero . moveRight ( ) # …" at bounding box center [1349, 326] width 388 height 588
type textarea "hero.moveRight()"
click at [1210, 621] on button "Run" at bounding box center [1331, 609] width 432 height 37
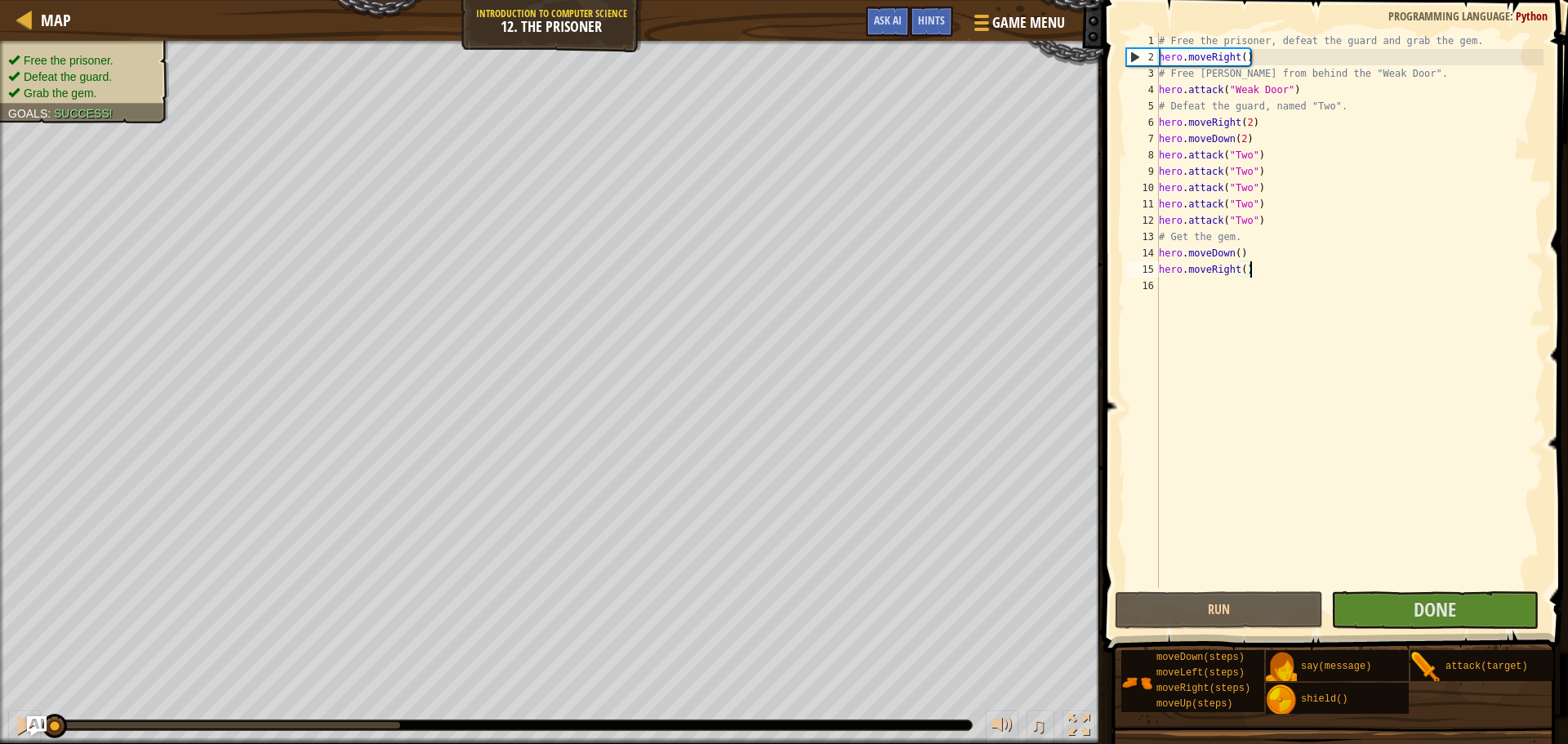
drag, startPoint x: 56, startPoint y: 724, endPoint x: 0, endPoint y: 715, distance: 56.7
click at [0, 722] on div "♫" at bounding box center [552, 720] width 1103 height 49
click at [18, 729] on div at bounding box center [24, 725] width 21 height 21
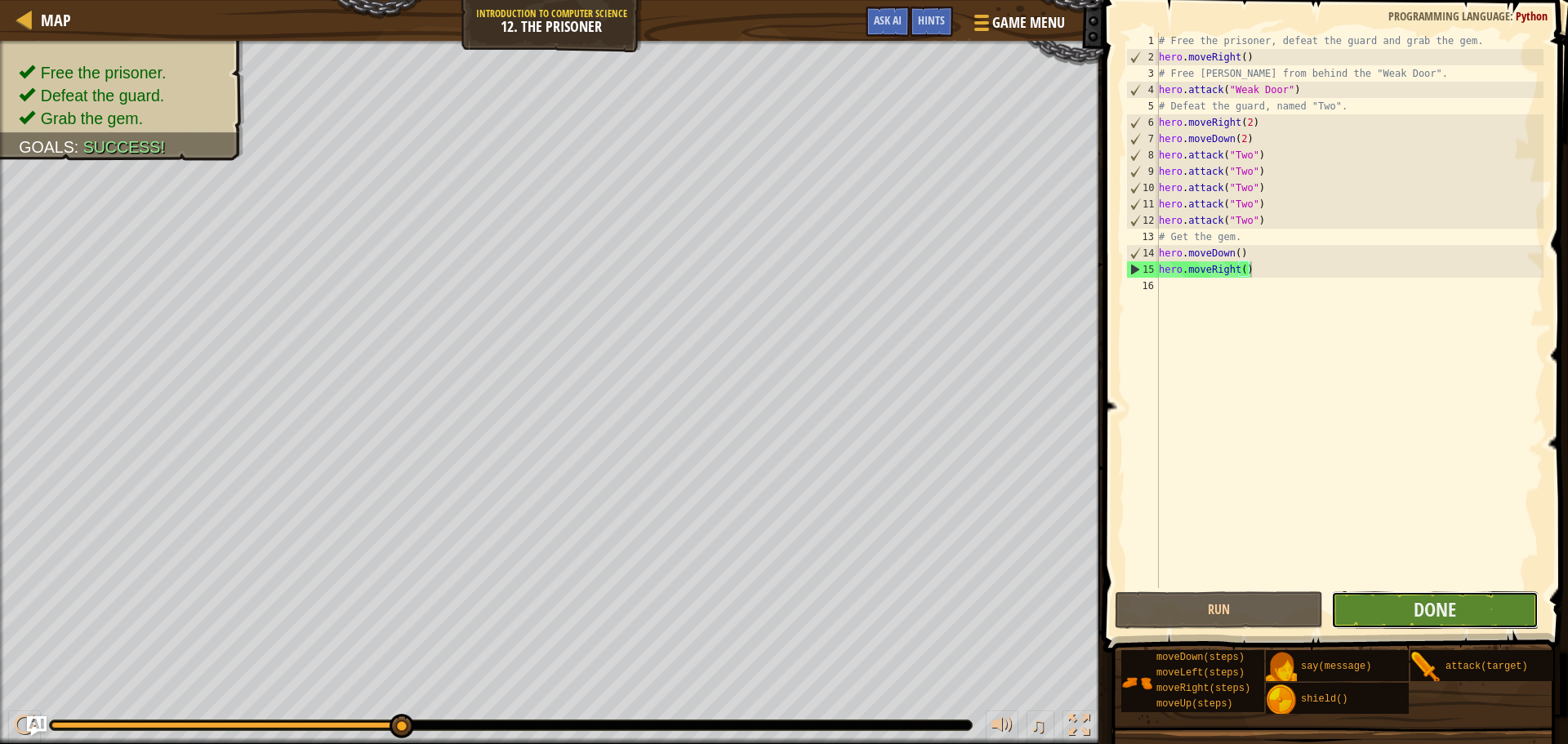
click at [1396, 611] on button "Done" at bounding box center [1436, 609] width 207 height 37
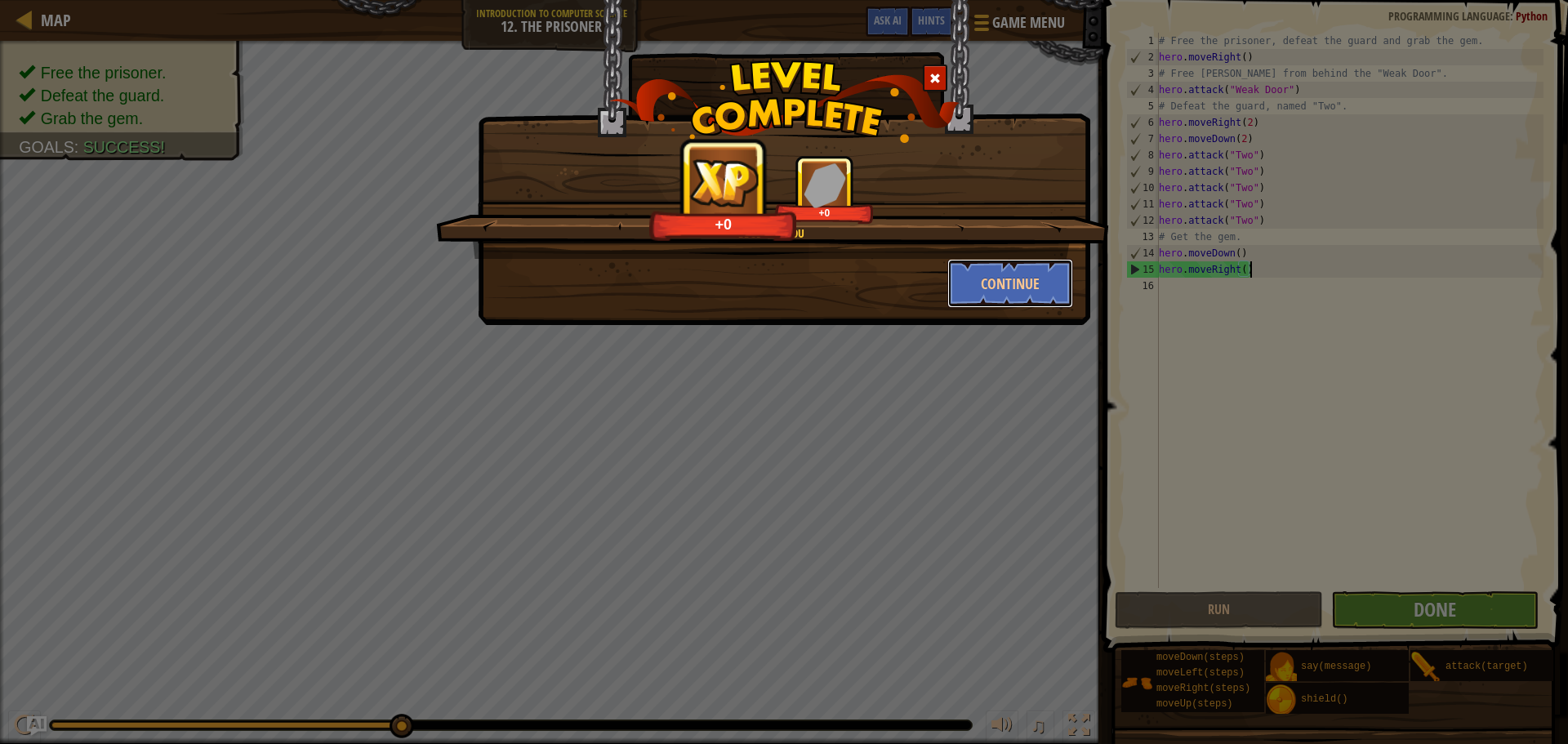
click at [999, 284] on button "Continue" at bounding box center [1010, 283] width 126 height 49
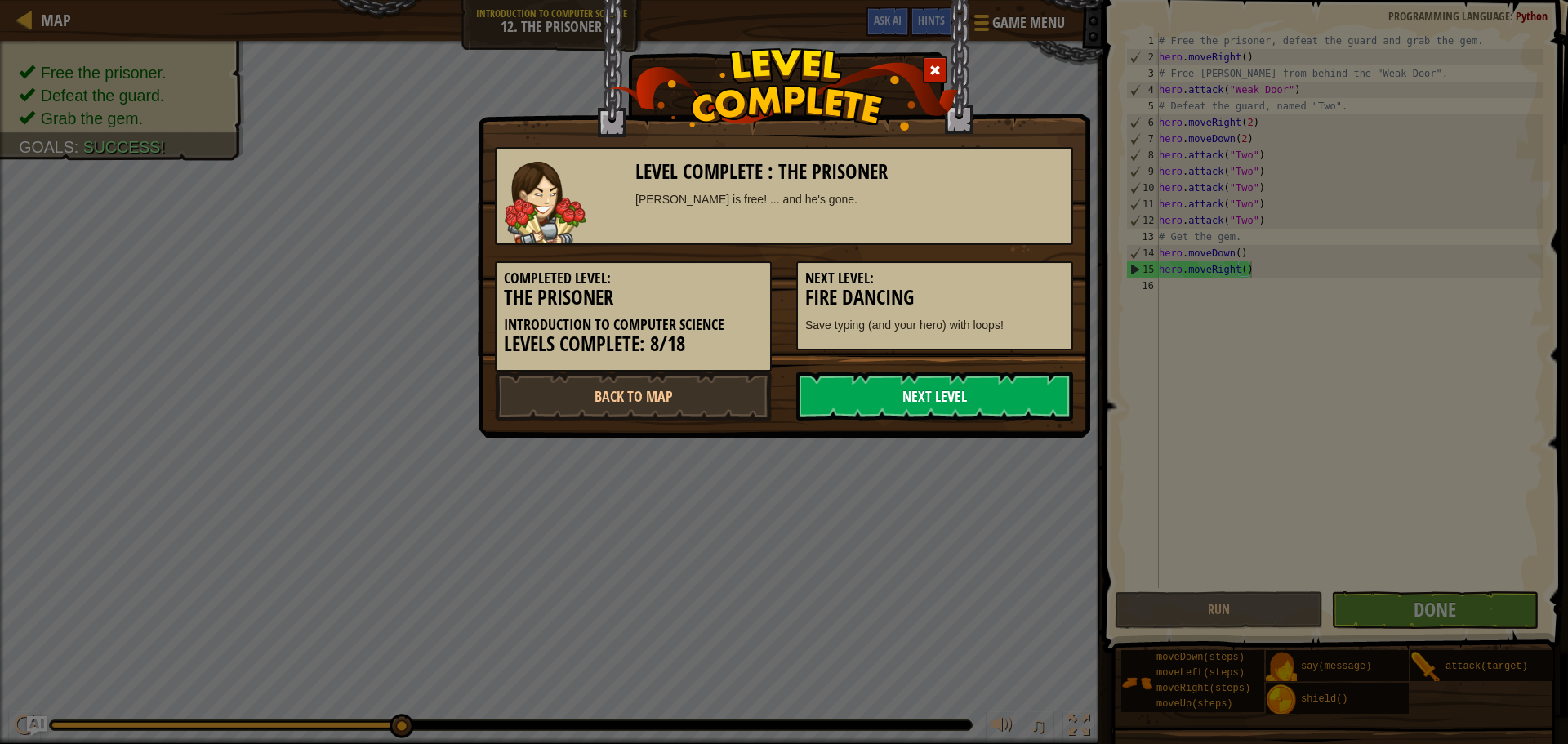
click at [920, 396] on link "Next Level" at bounding box center [935, 396] width 277 height 49
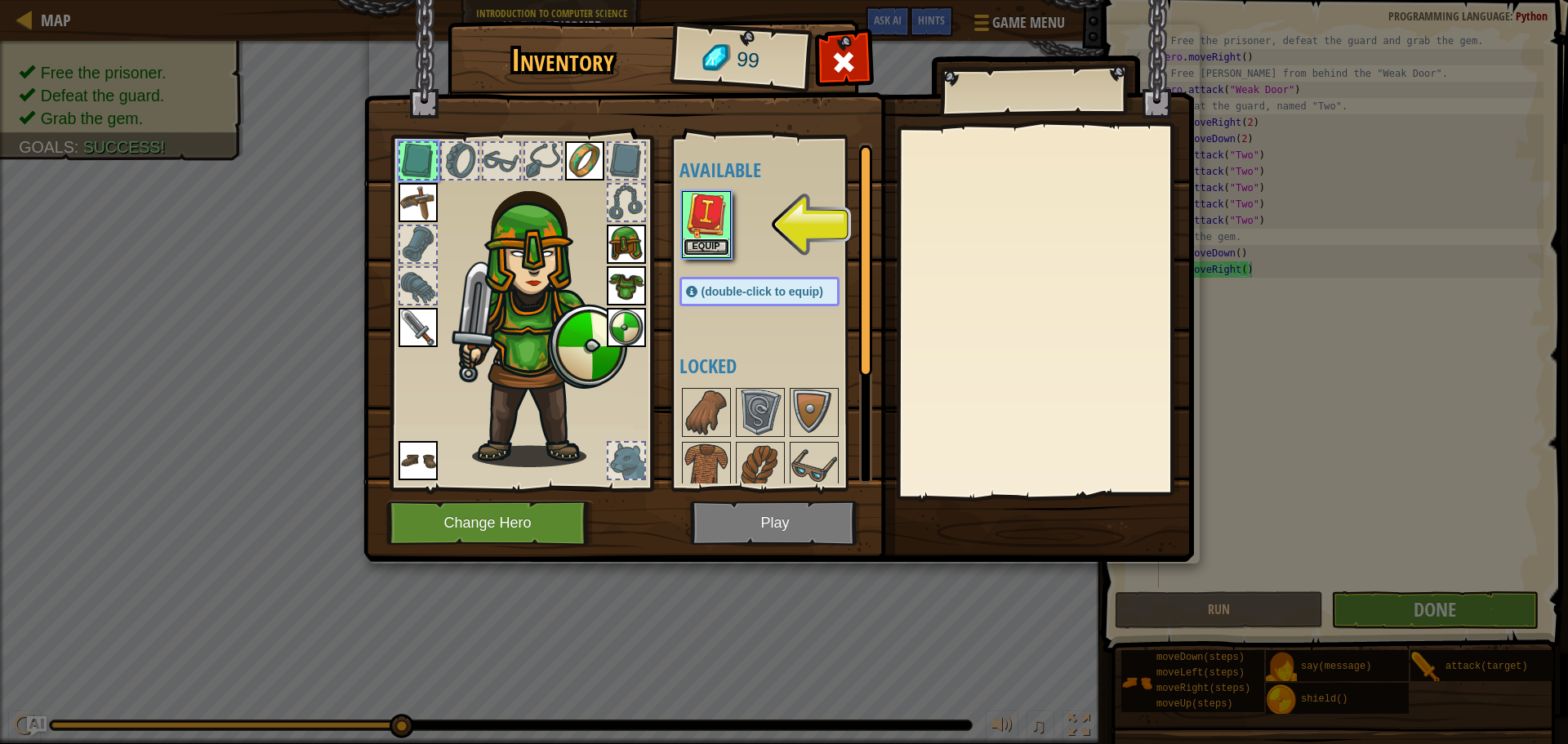
click at [714, 250] on button "Equip" at bounding box center [706, 247] width 45 height 17
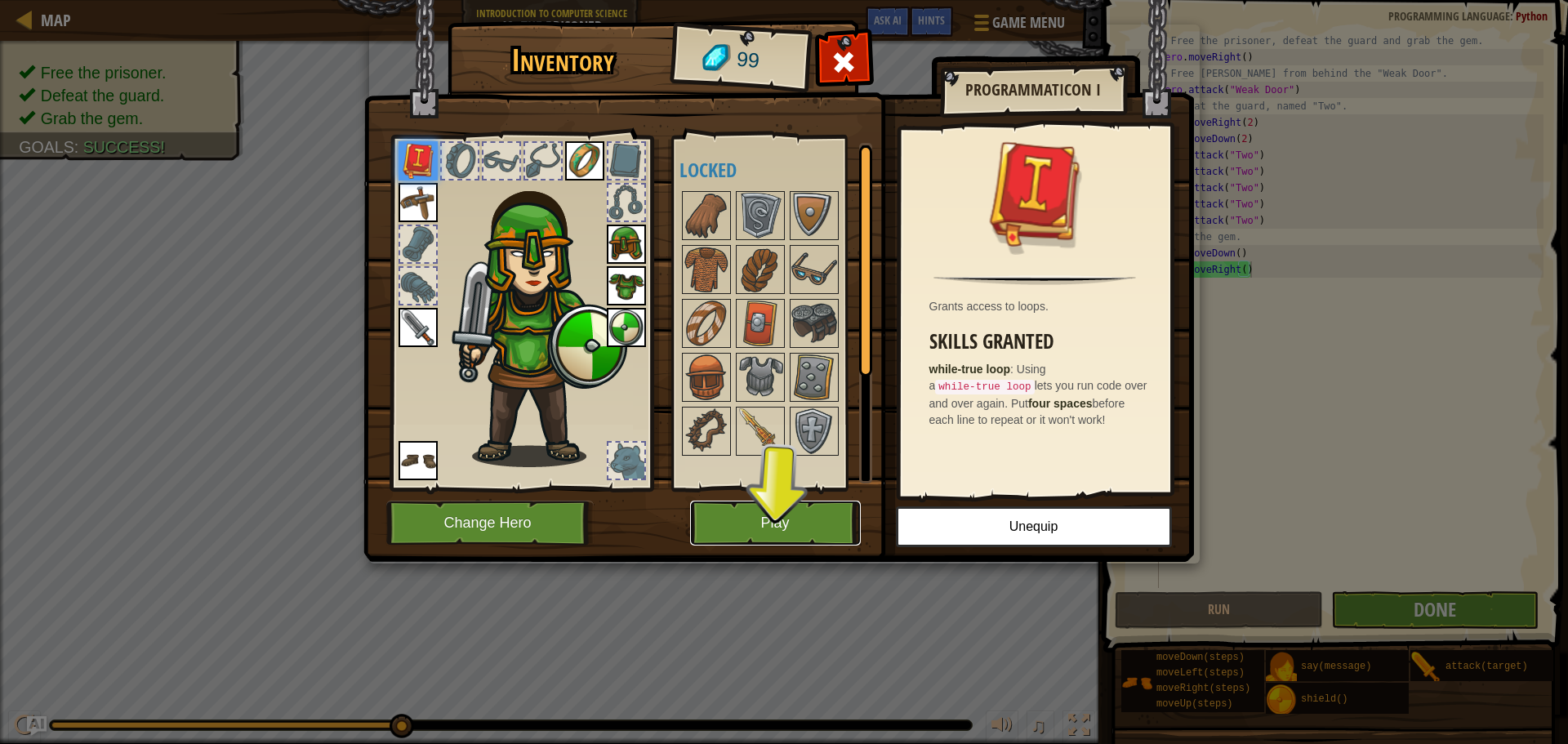
click at [750, 523] on button "Play" at bounding box center [776, 523] width 171 height 45
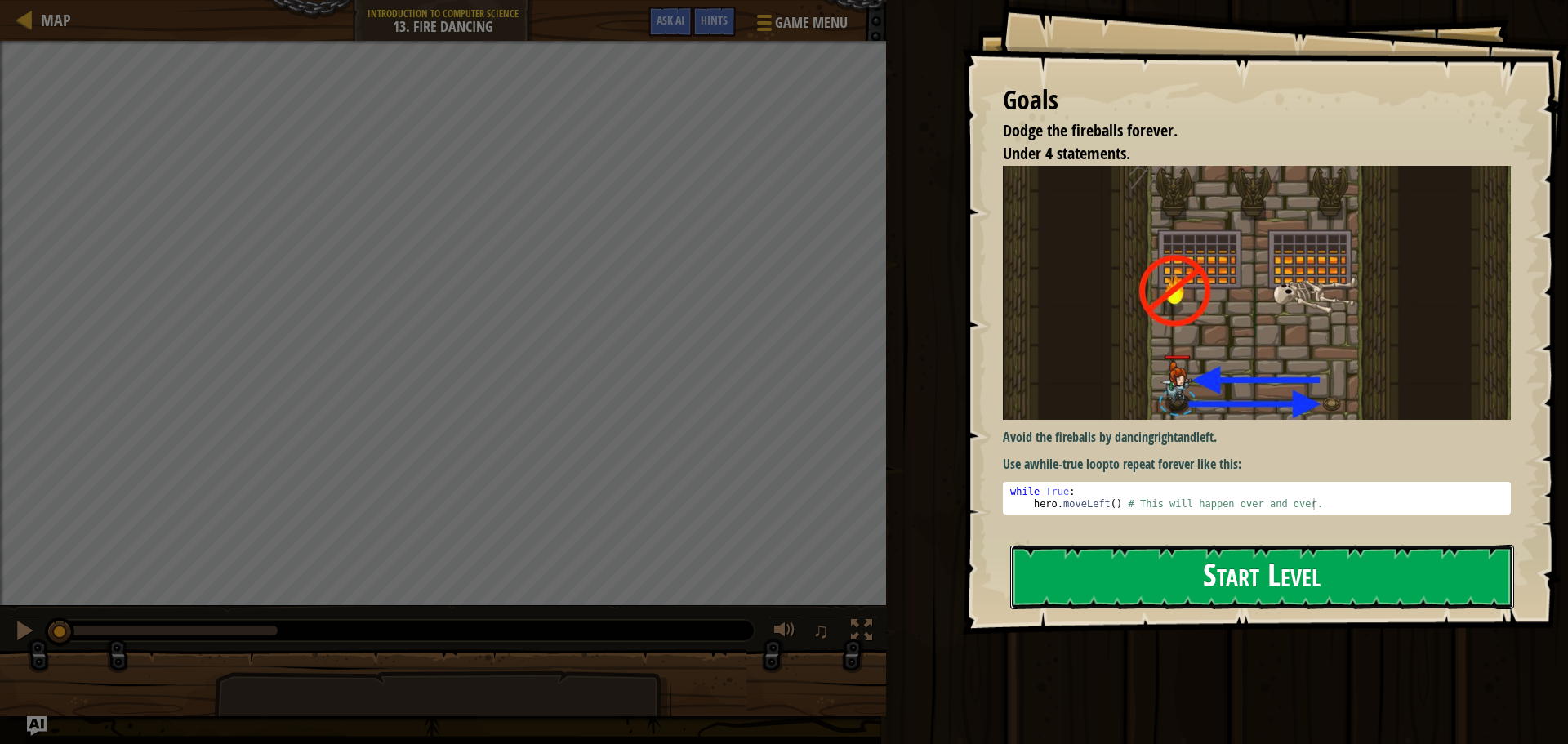
click at [1062, 548] on button "Start Level" at bounding box center [1262, 577] width 504 height 64
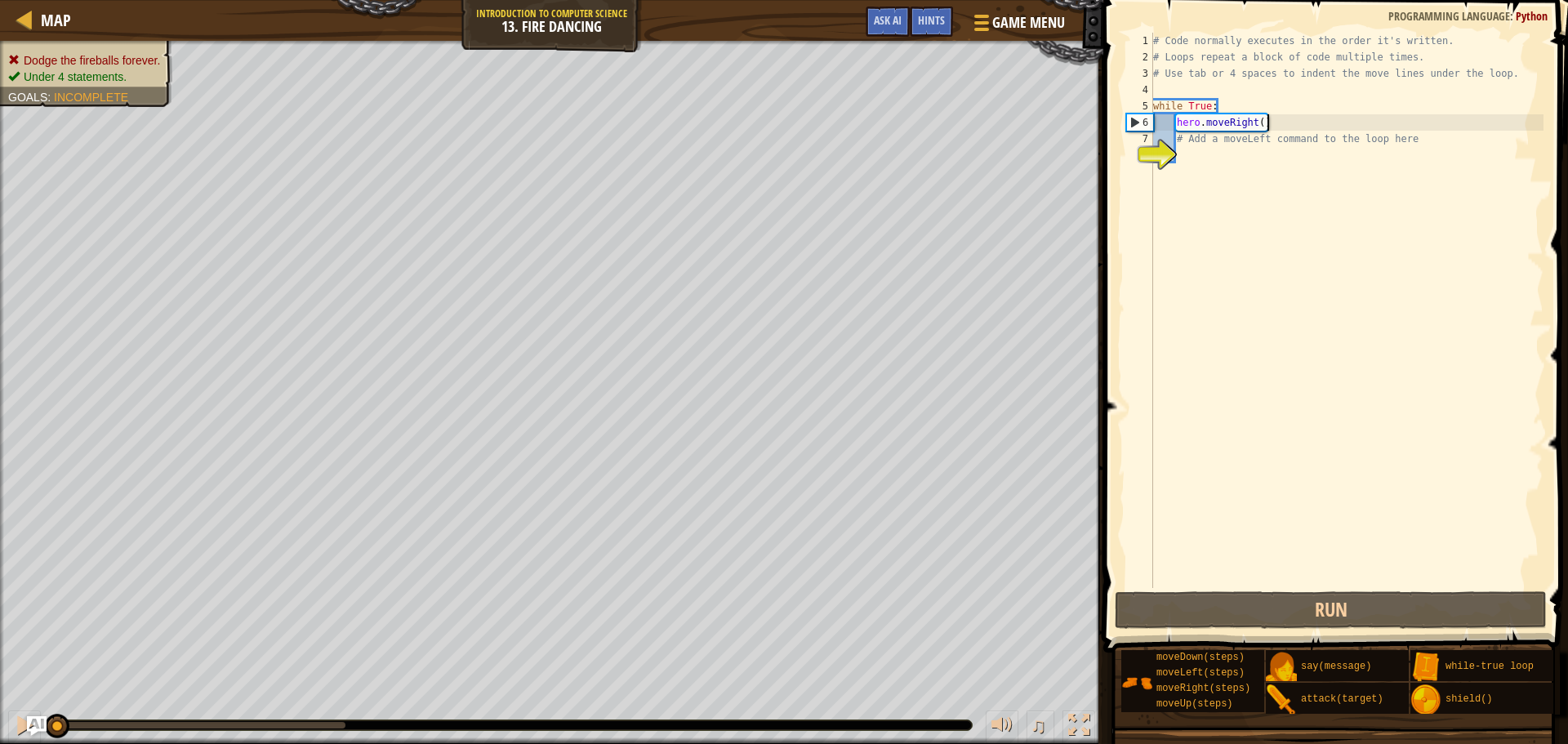
click at [1274, 121] on div "# Code normally executes in the order it's written. # Loops repeat a block of c…" at bounding box center [1347, 326] width 394 height 588
type textarea "hero.moveRight()"
click at [1217, 155] on div "# Code normally executes in the order it's written. # Loops repeat a block of c…" at bounding box center [1347, 326] width 394 height 588
click at [1215, 138] on div "# Code normally executes in the order it's written. # Loops repeat a block of c…" at bounding box center [1347, 326] width 394 height 588
type textarea "# Add a moveLeft command to the loop here"
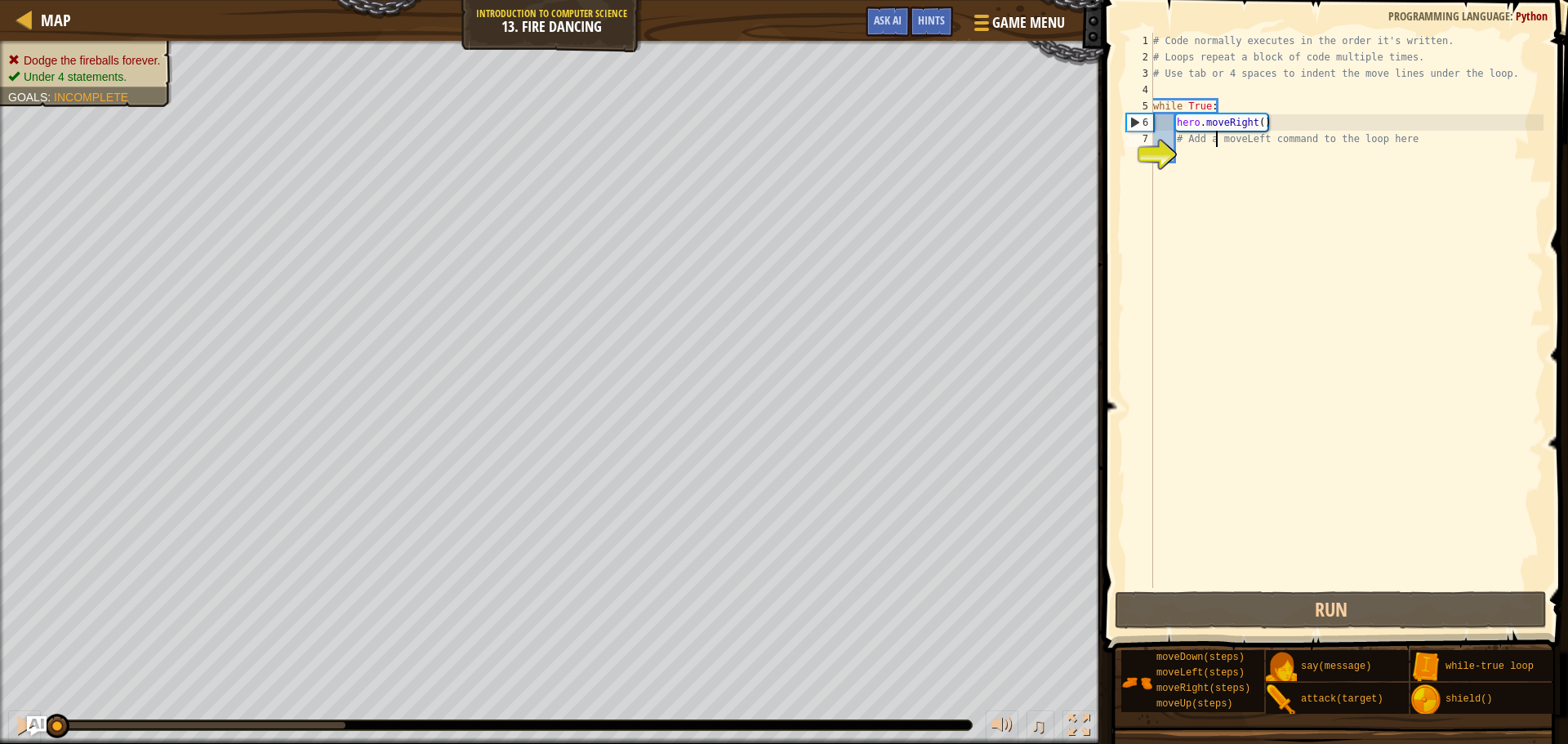
click at [1213, 163] on div "# Code normally executes in the order it's written. # Loops repeat a block of c…" at bounding box center [1347, 326] width 394 height 588
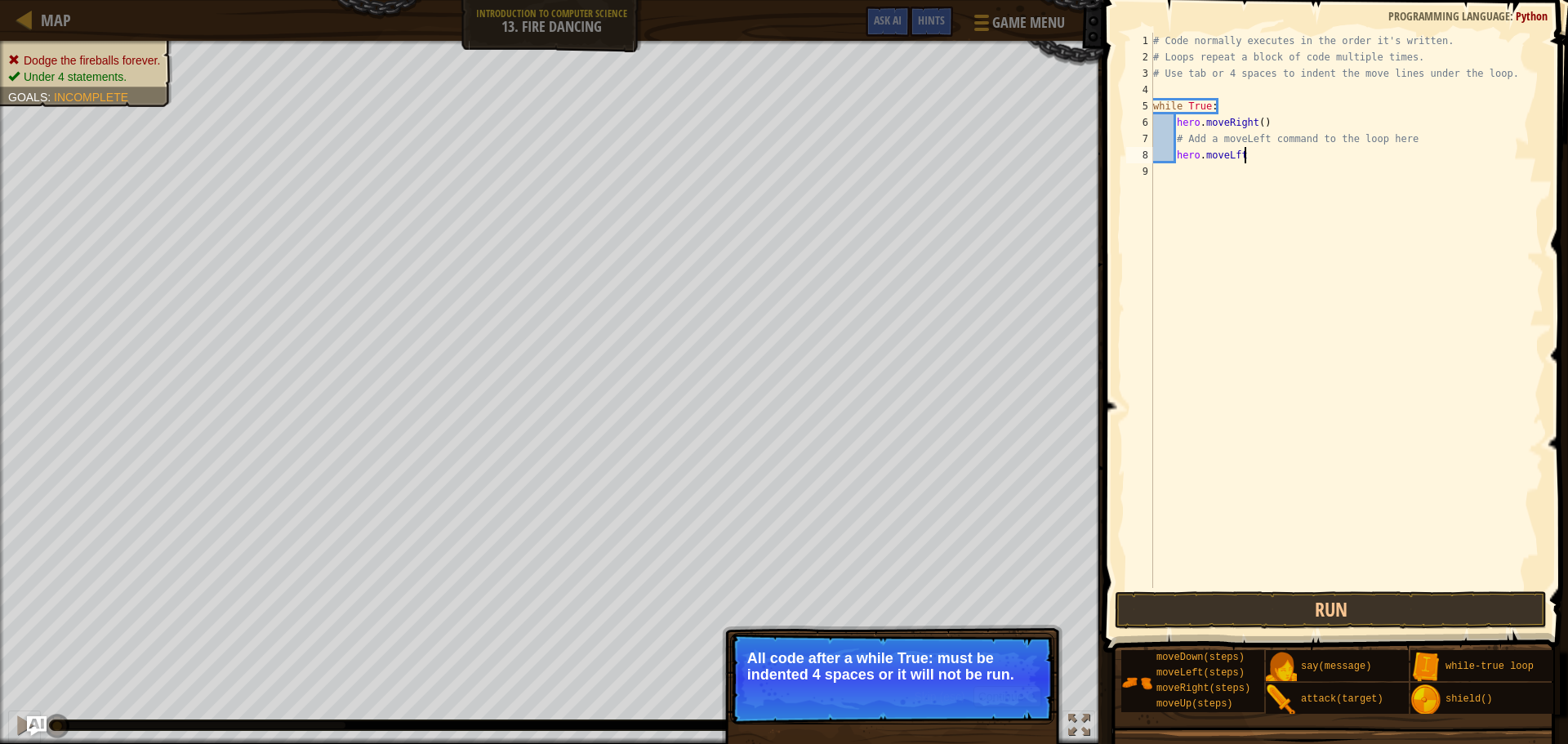
scroll to position [7, 12]
click at [994, 699] on button "Continue" at bounding box center [1008, 696] width 68 height 21
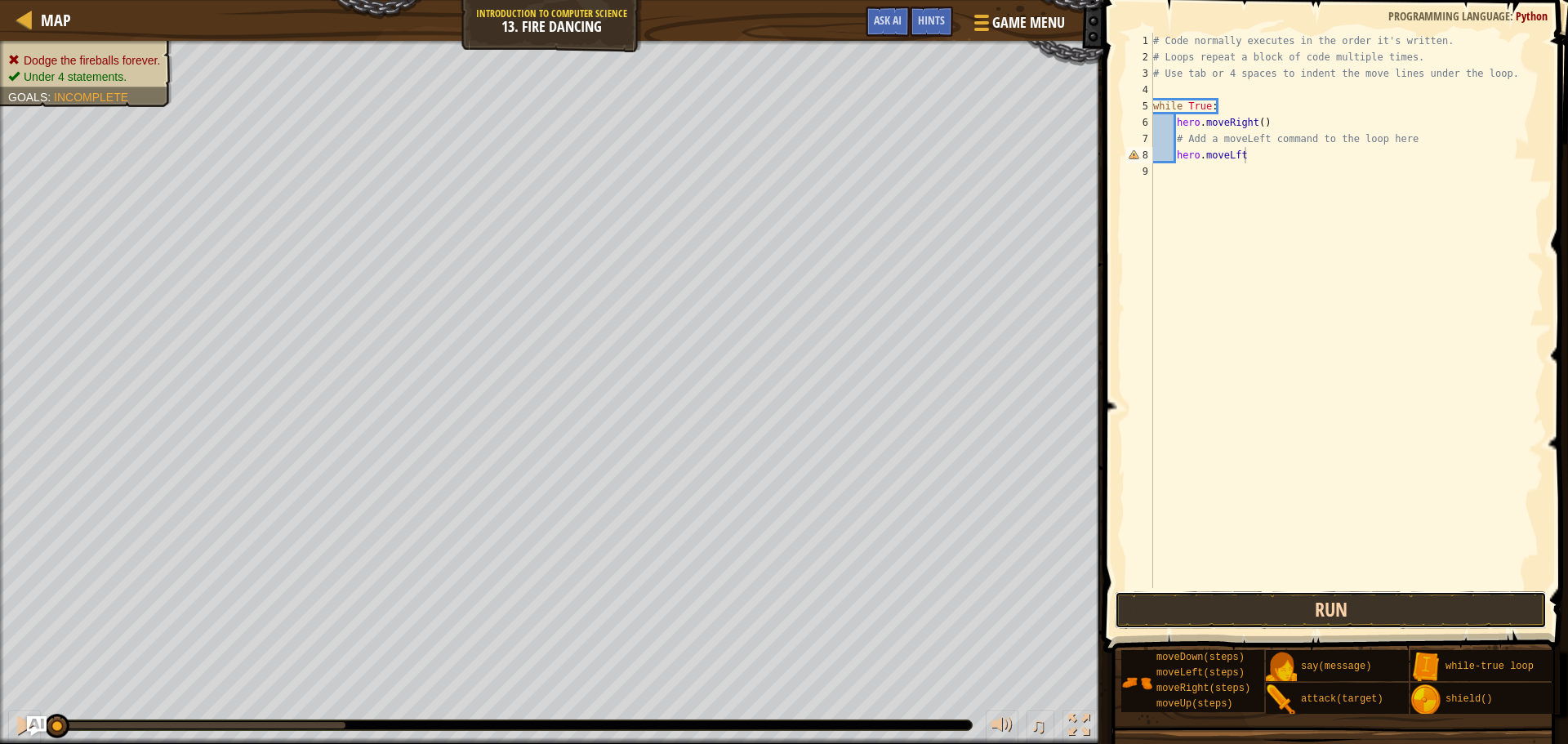
click at [1249, 605] on button "Run" at bounding box center [1331, 609] width 432 height 37
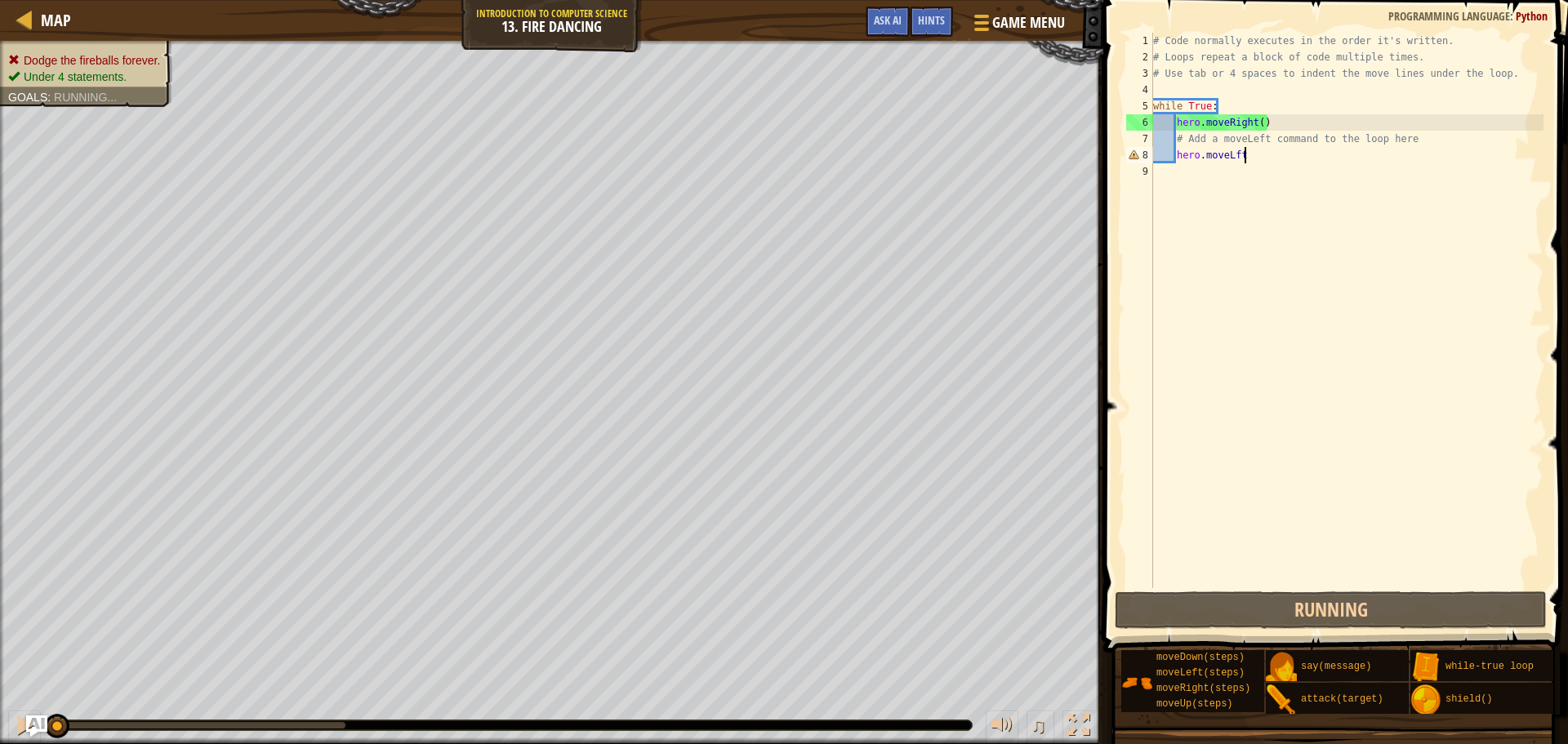
drag, startPoint x: 58, startPoint y: 716, endPoint x: 26, endPoint y: 722, distance: 32.6
click at [26, 722] on div "Map Introduction to Computer Science 13. Fire Dancing Game Menu Done Hints Ask …" at bounding box center [784, 372] width 1568 height 744
click at [19, 720] on div at bounding box center [24, 725] width 21 height 21
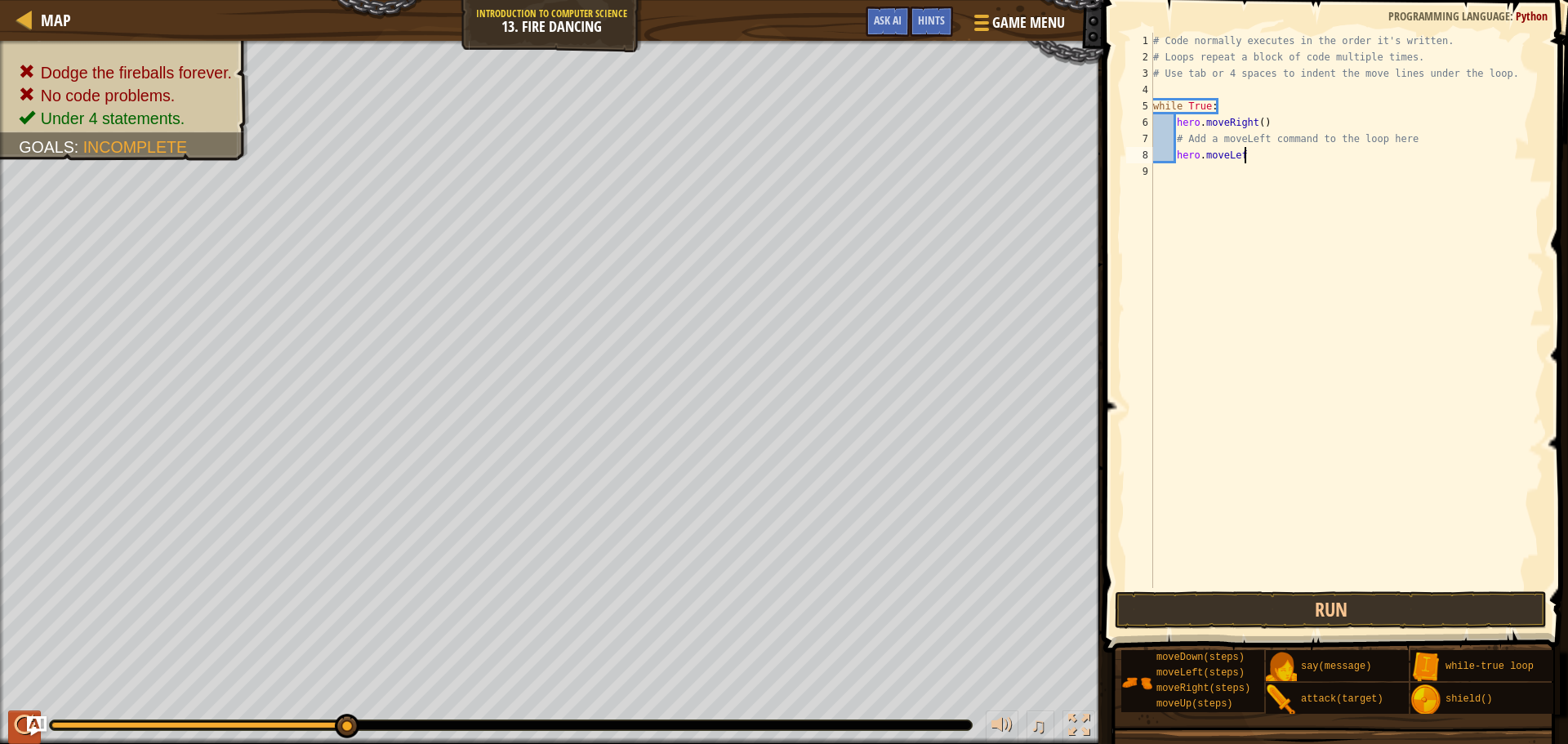
scroll to position [7, 13]
type textarea "hero.moveLeft()"
drag, startPoint x: 1428, startPoint y: 135, endPoint x: 1140, endPoint y: 133, distance: 288.0
click at [1140, 133] on div "1 2 3 4 5 6 7 8 9 10 # Code normally executes in the order it's written. # Loop…" at bounding box center [1334, 309] width 421 height 555
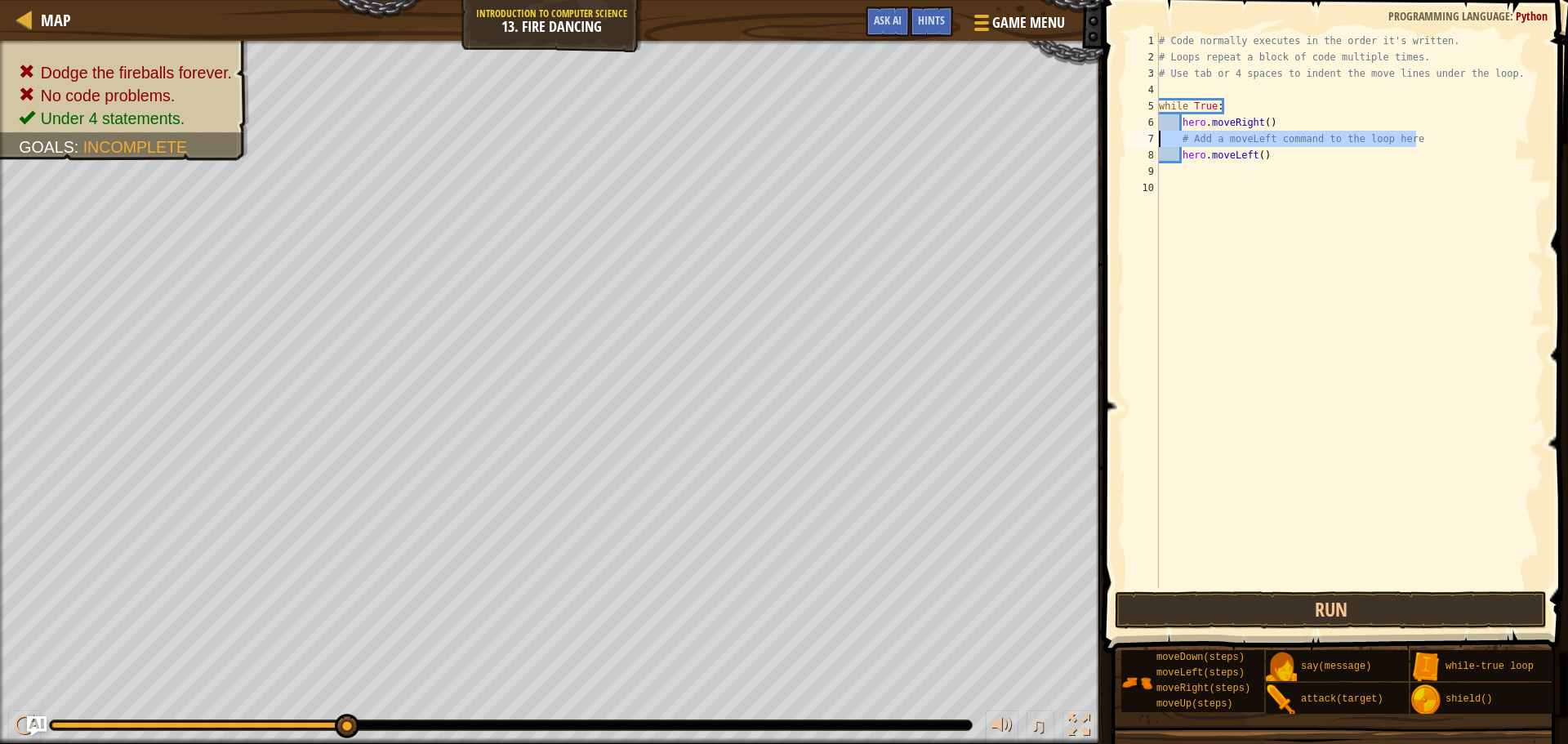
type textarea "# Add a moveLeft command to the loop here"
type textarea "hero.moveRight()"
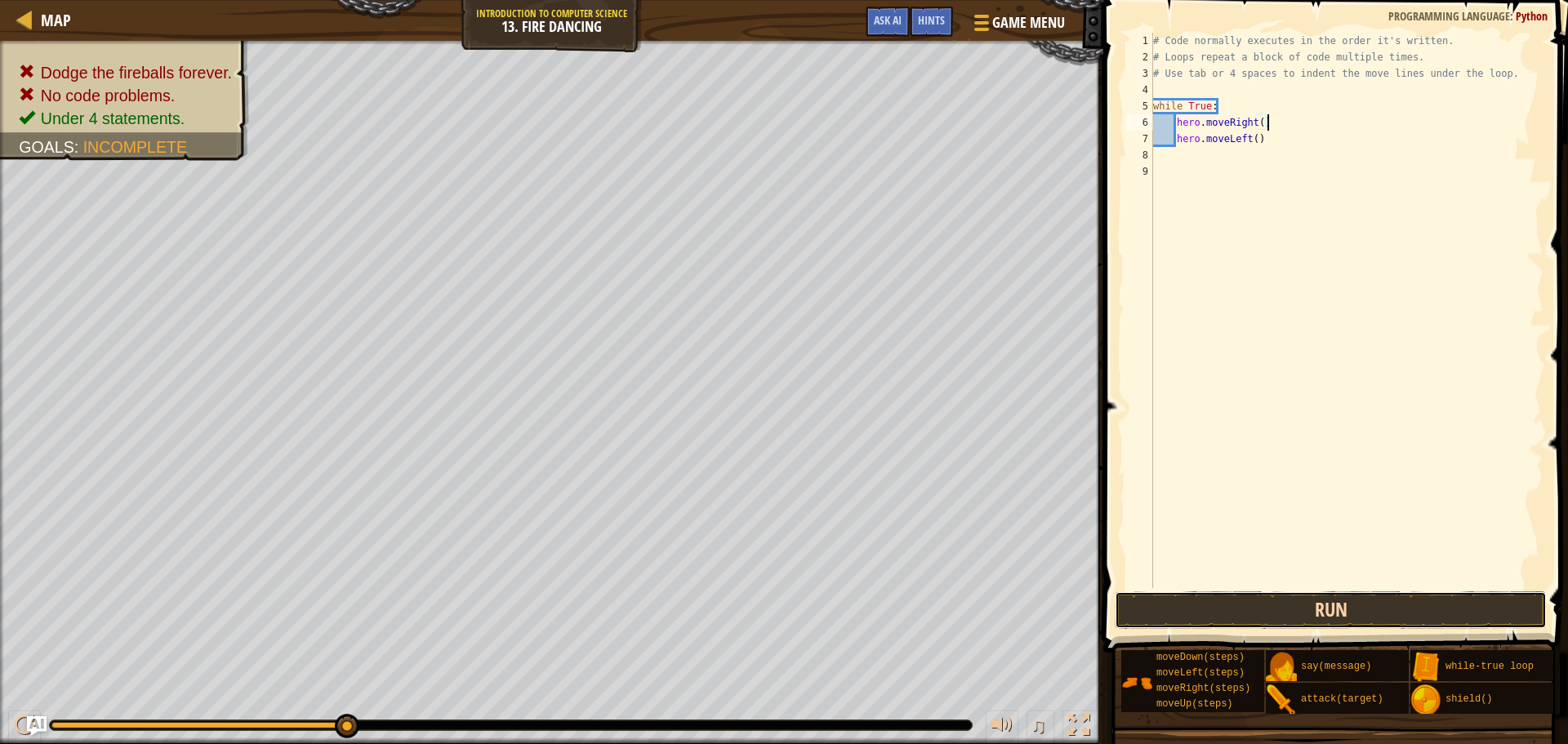
click at [1260, 612] on button "Run" at bounding box center [1331, 609] width 432 height 37
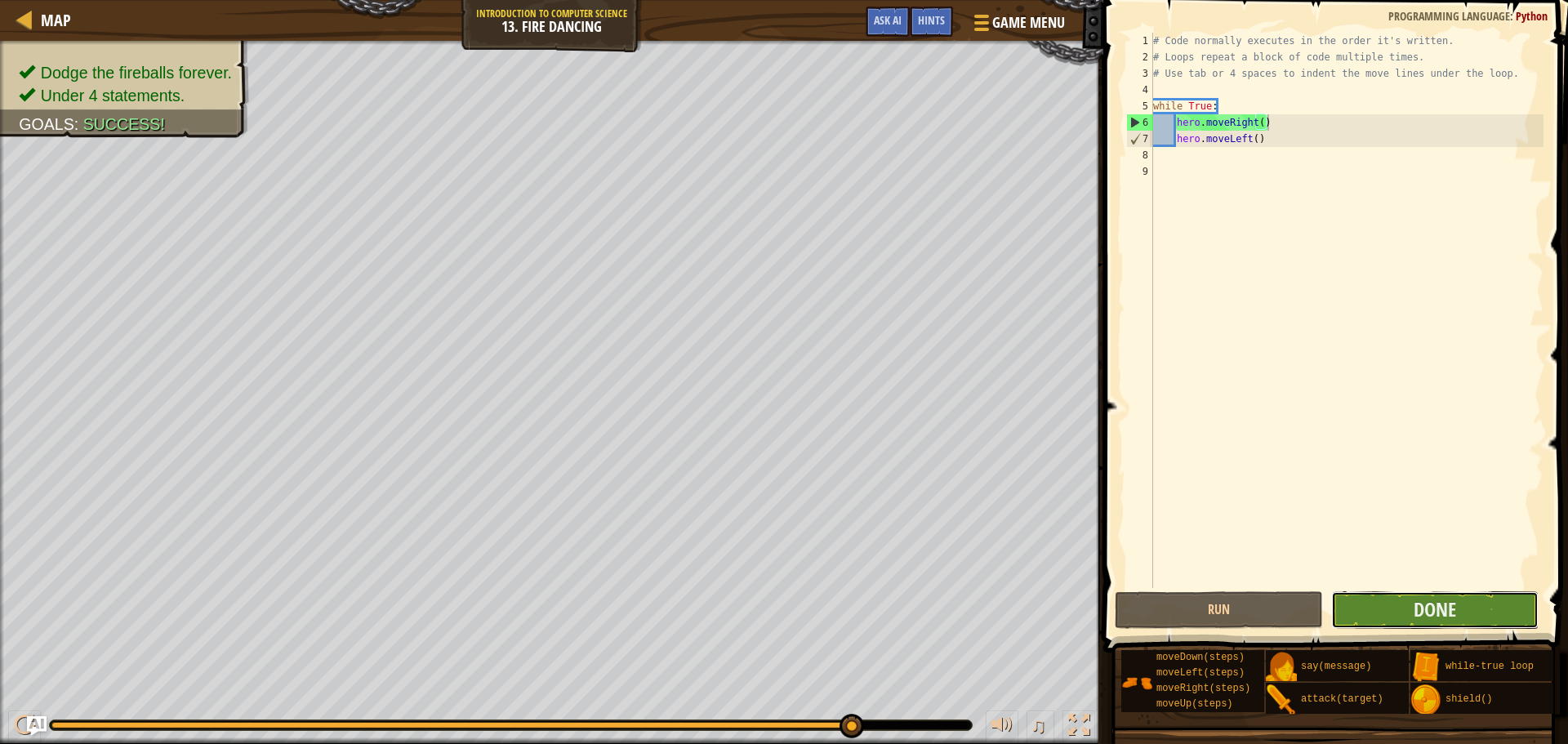
click at [1500, 625] on button "Done" at bounding box center [1436, 609] width 207 height 37
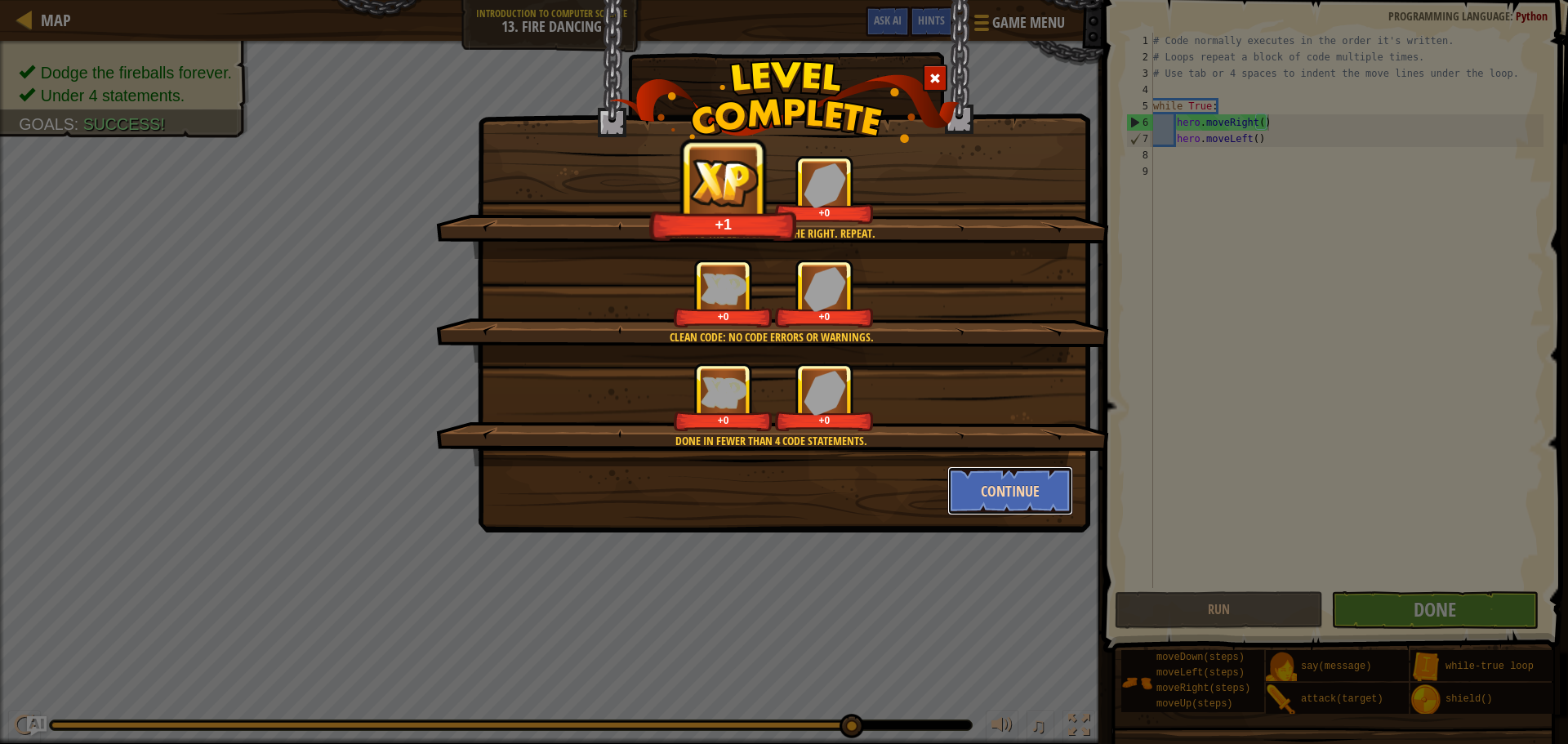
click at [994, 498] on button "Continue" at bounding box center [1010, 490] width 126 height 49
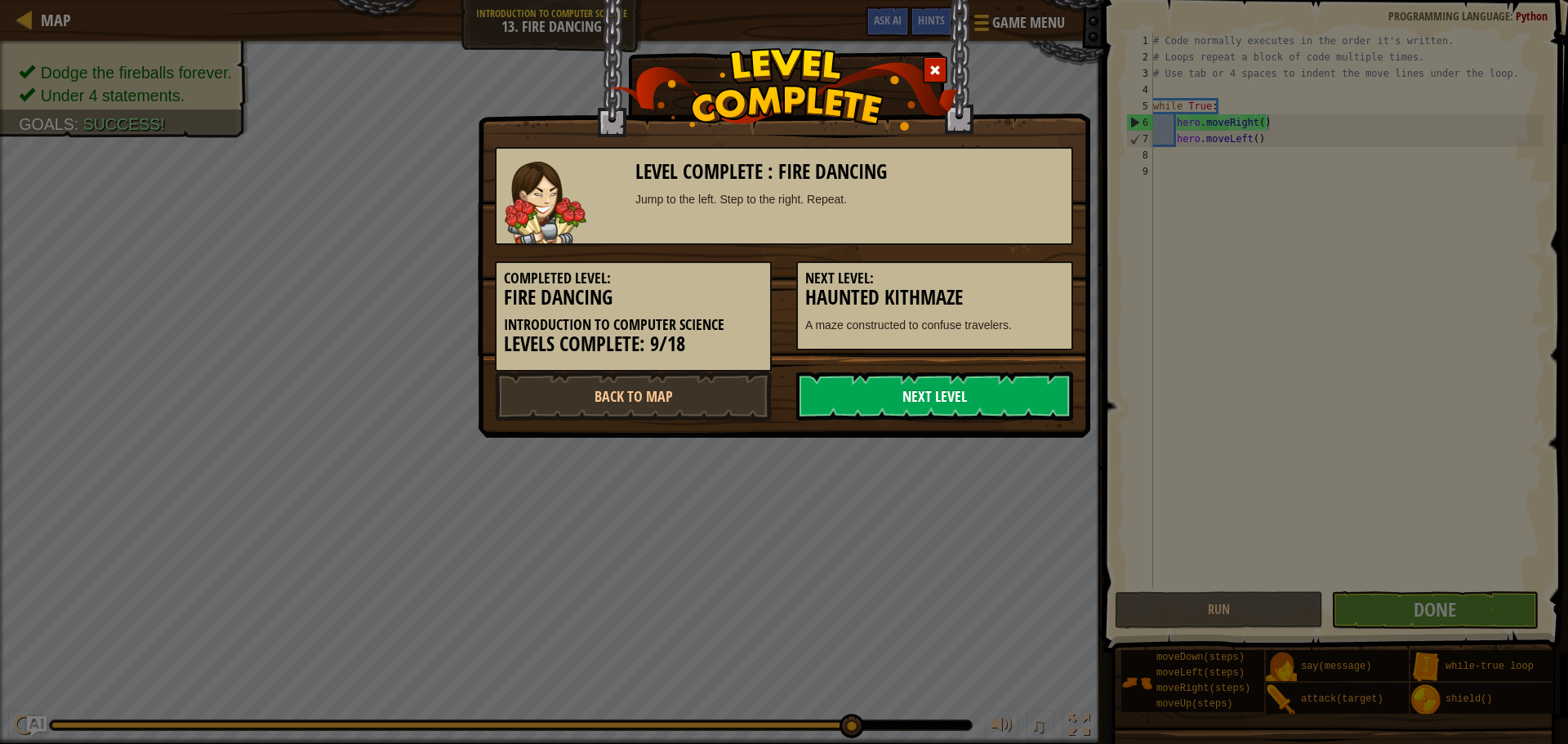
click at [905, 395] on link "Next Level" at bounding box center [935, 396] width 277 height 49
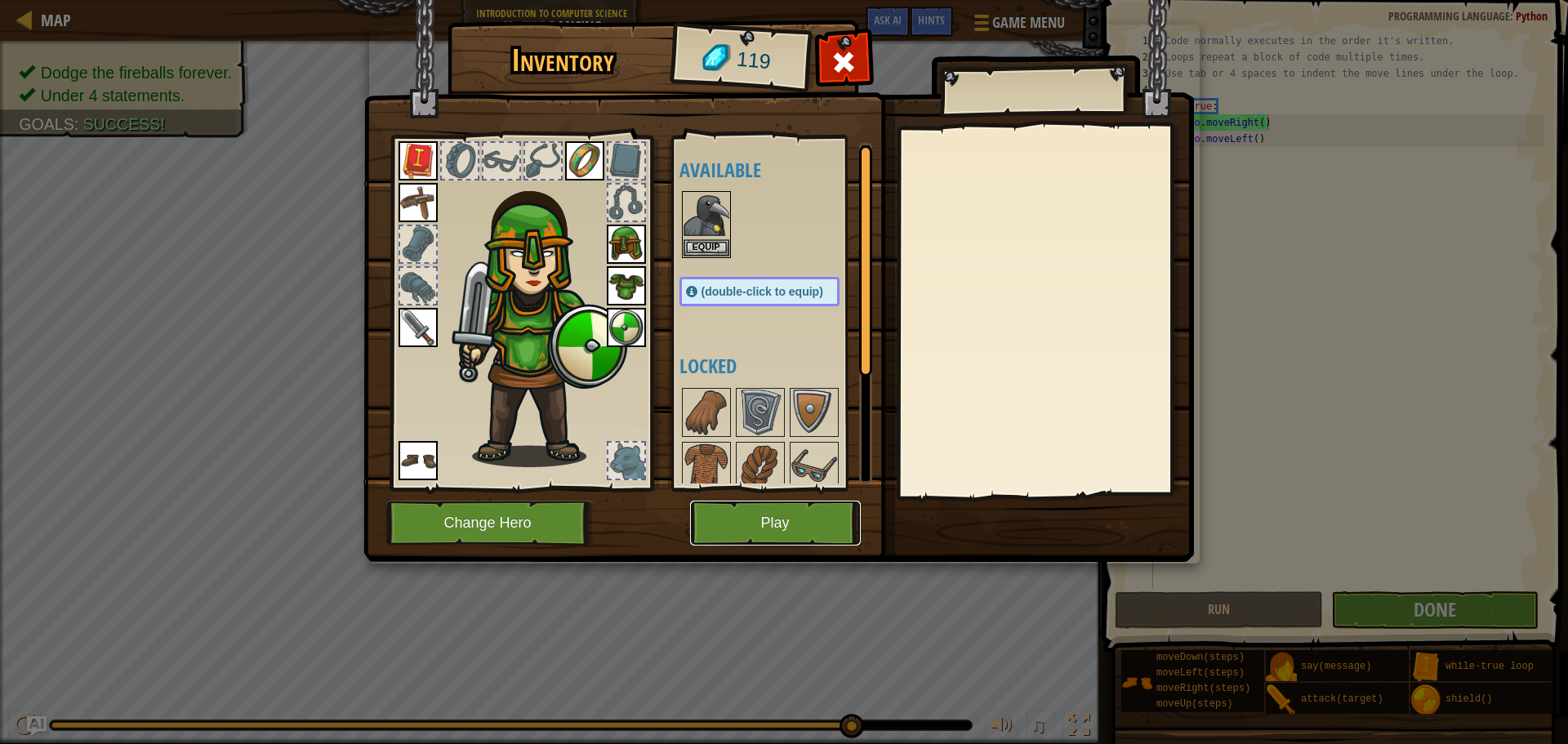
click at [752, 512] on button "Play" at bounding box center [776, 523] width 171 height 45
